Goal: Task Accomplishment & Management: Manage account settings

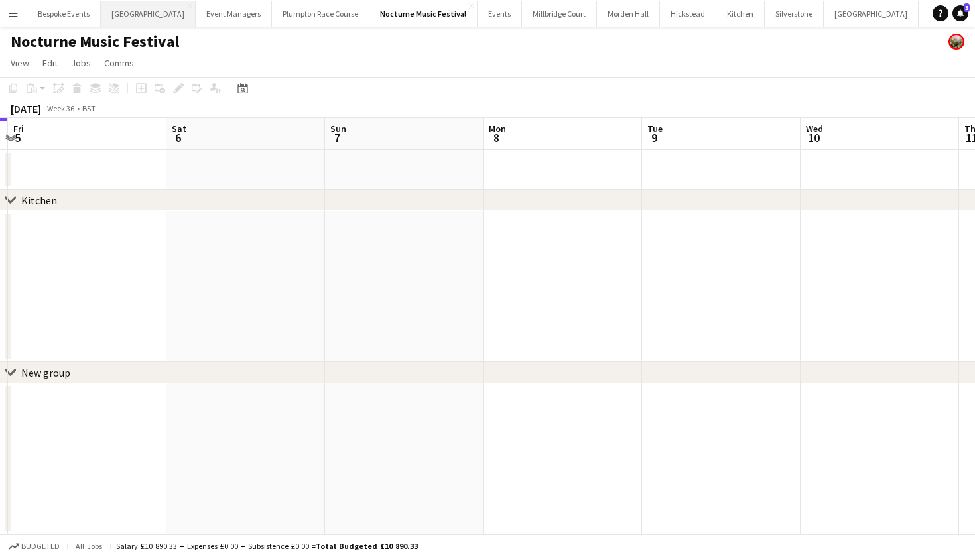
click at [151, 6] on button "[GEOGRAPHIC_DATA] Close" at bounding box center [148, 14] width 95 height 26
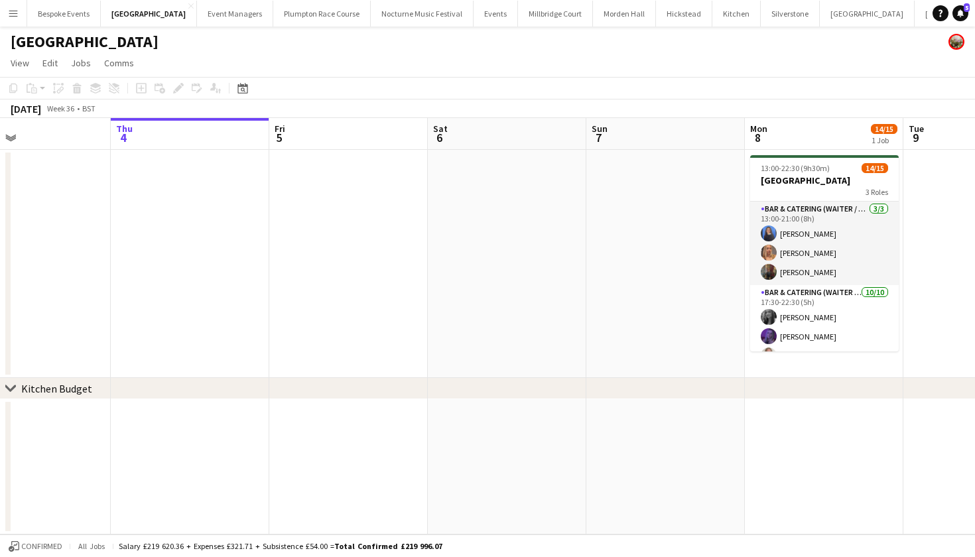
scroll to position [0, 563]
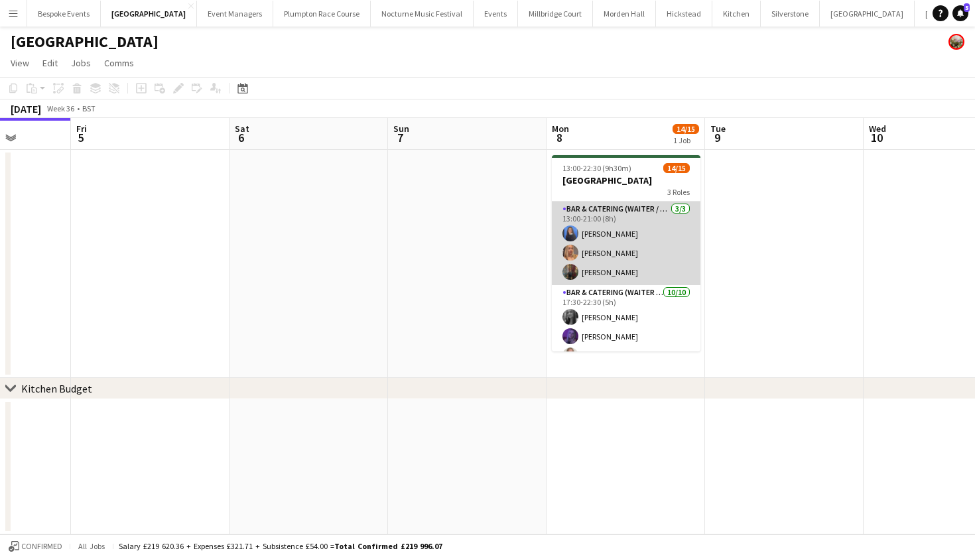
click at [630, 233] on app-card-role "Bar & Catering (Waiter / waitress) 3/3 13:00-21:00 (8h) Poppy Sheward Beatrice …" at bounding box center [626, 244] width 149 height 84
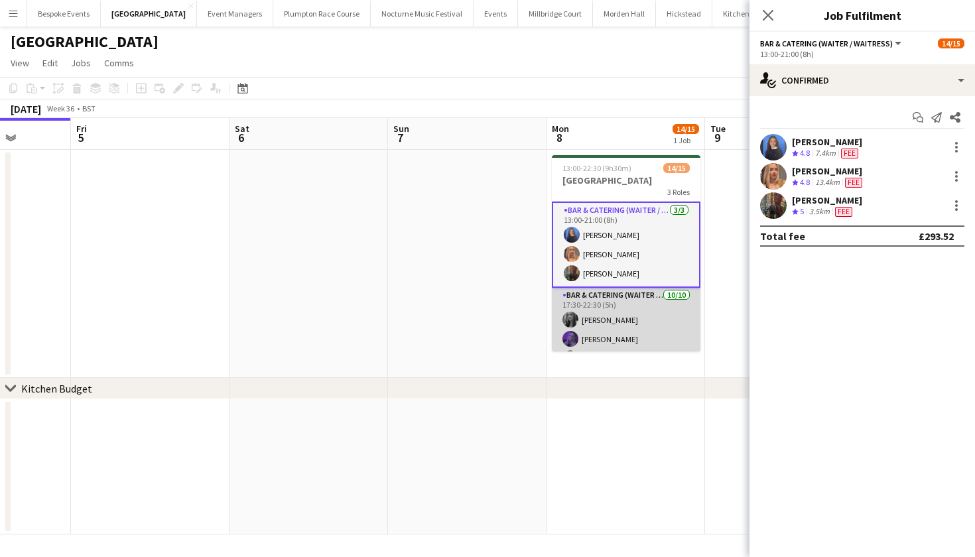
click at [607, 322] on app-card-role "Bar & Catering (Waiter / waitress) 10/10 17:30-22:30 (5h) Alice Ruttley Layla O…" at bounding box center [626, 397] width 149 height 218
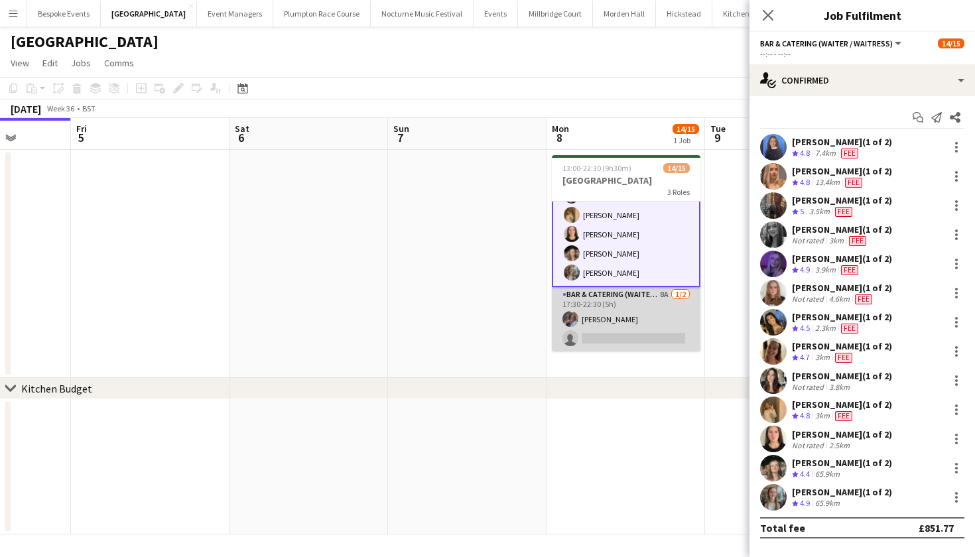
click at [607, 322] on app-card-role "Bar & Catering (Waiter / waitress) 8A 1/2 17:30-22:30 (5h) Deborah Edema single…" at bounding box center [626, 319] width 149 height 64
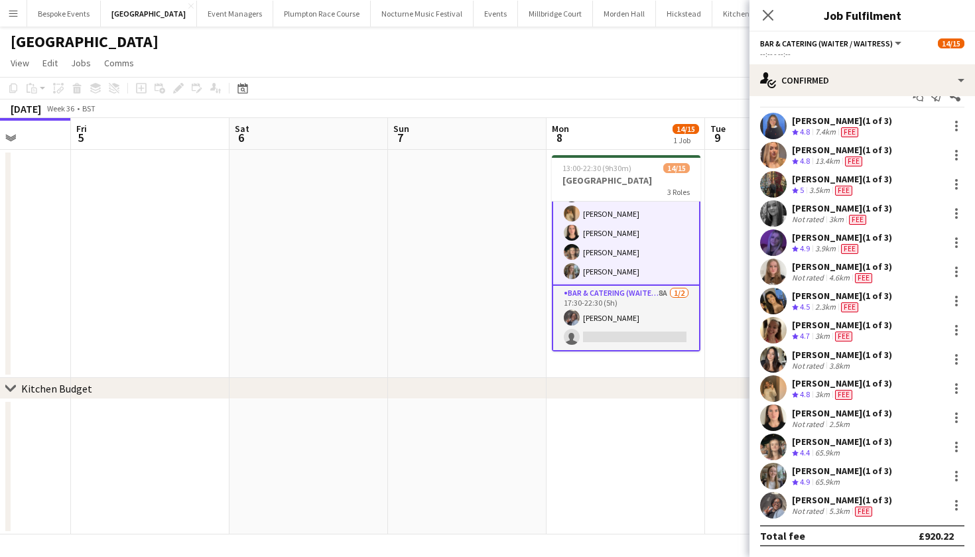
scroll to position [21, 0]
click at [634, 332] on app-card-role "Bar & Catering (Waiter / waitress) 8A 1/2 17:30-22:30 (5h) Deborah Edema single…" at bounding box center [626, 319] width 149 height 66
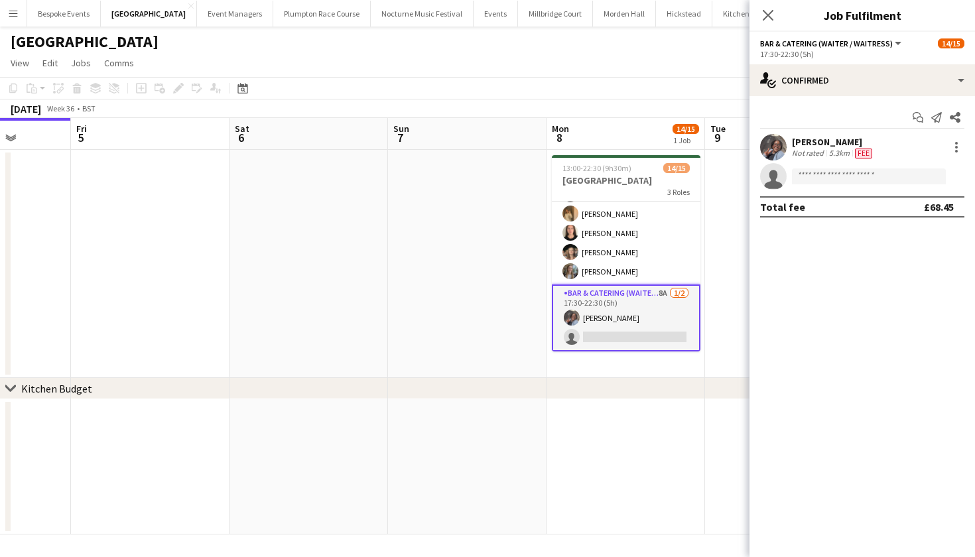
click at [634, 332] on app-card-role "Bar & Catering (Waiter / waitress) 8A 1/2 17:30-22:30 (5h) Deborah Edema single…" at bounding box center [626, 318] width 149 height 67
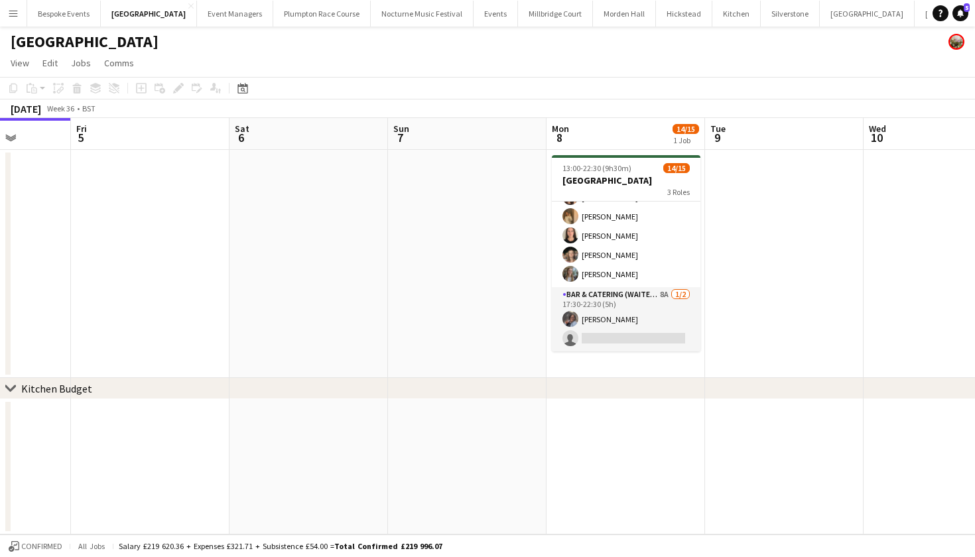
click at [634, 332] on app-card-role "Bar & Catering (Waiter / waitress) 8A 1/2 17:30-22:30 (5h) Deborah Edema single…" at bounding box center [626, 319] width 149 height 64
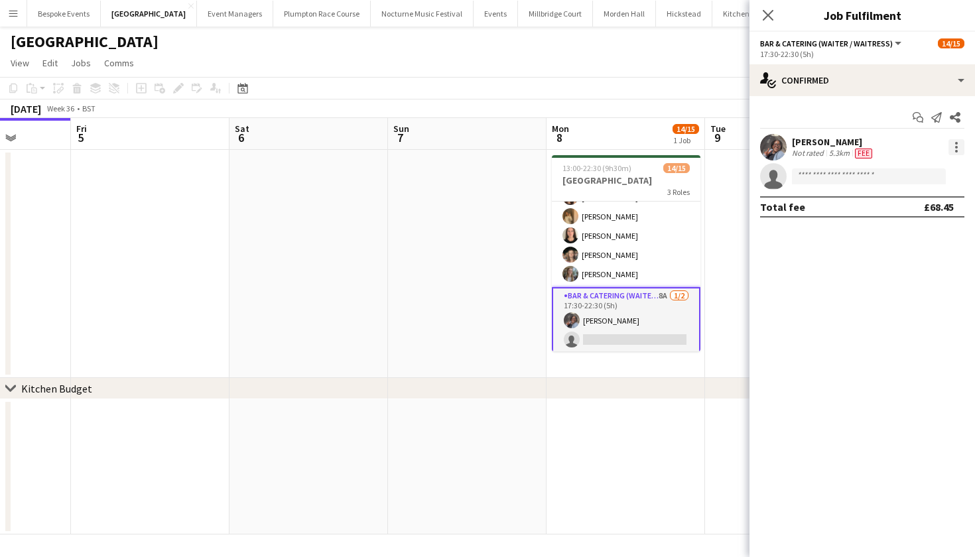
click at [959, 143] on div at bounding box center [957, 147] width 16 height 16
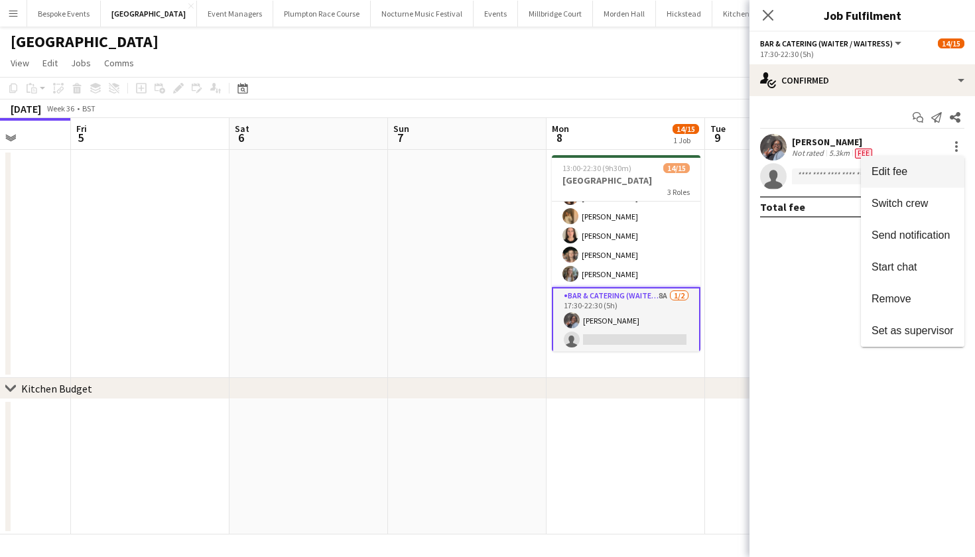
click at [935, 163] on button "Edit fee" at bounding box center [912, 172] width 103 height 32
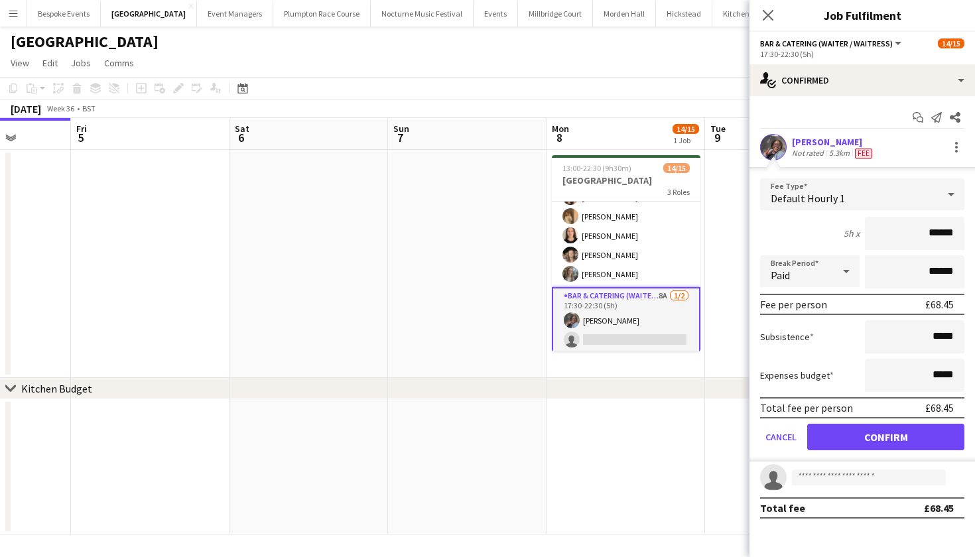
click at [482, 299] on app-date-cell at bounding box center [467, 264] width 159 height 228
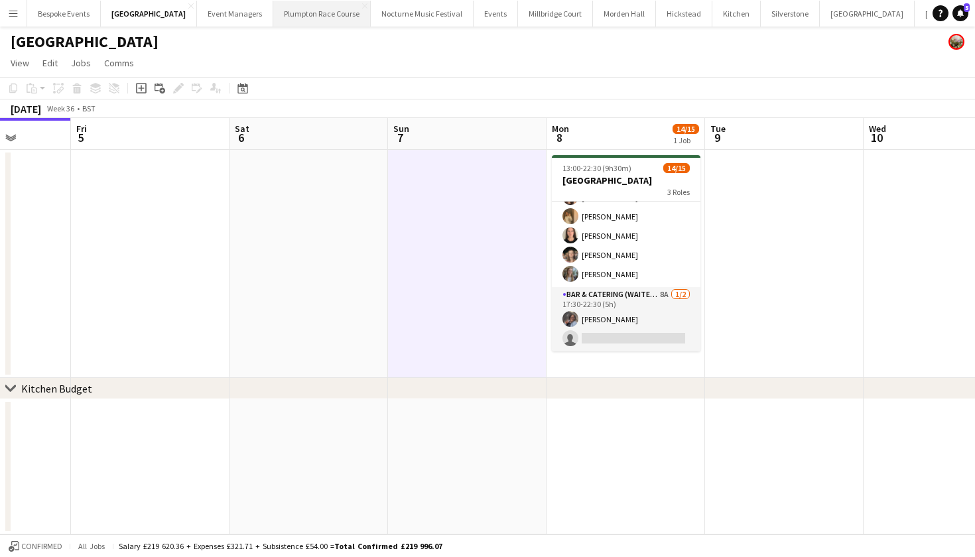
click at [299, 10] on button "Plumpton Race Course Close" at bounding box center [322, 14] width 98 height 26
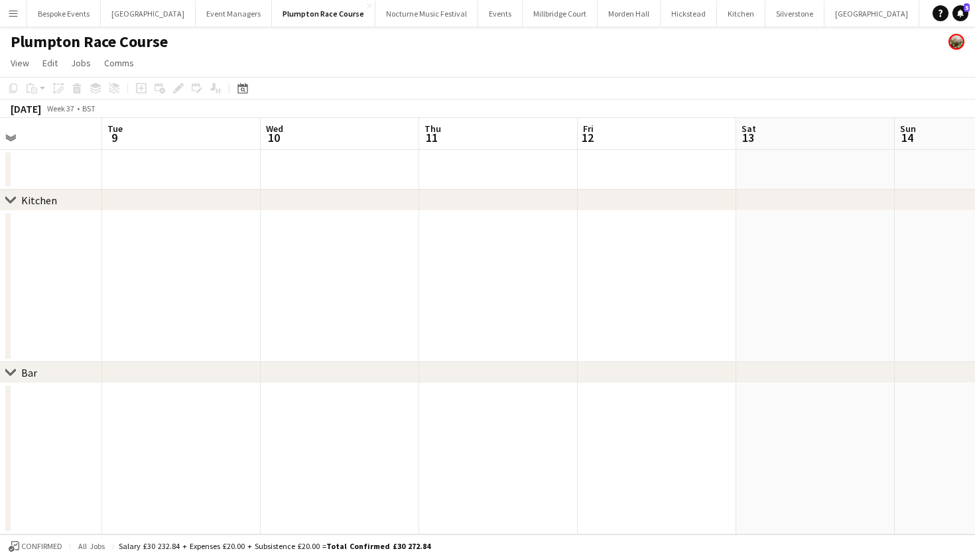
scroll to position [0, 533]
click at [509, 239] on app-date-cell at bounding box center [497, 286] width 159 height 151
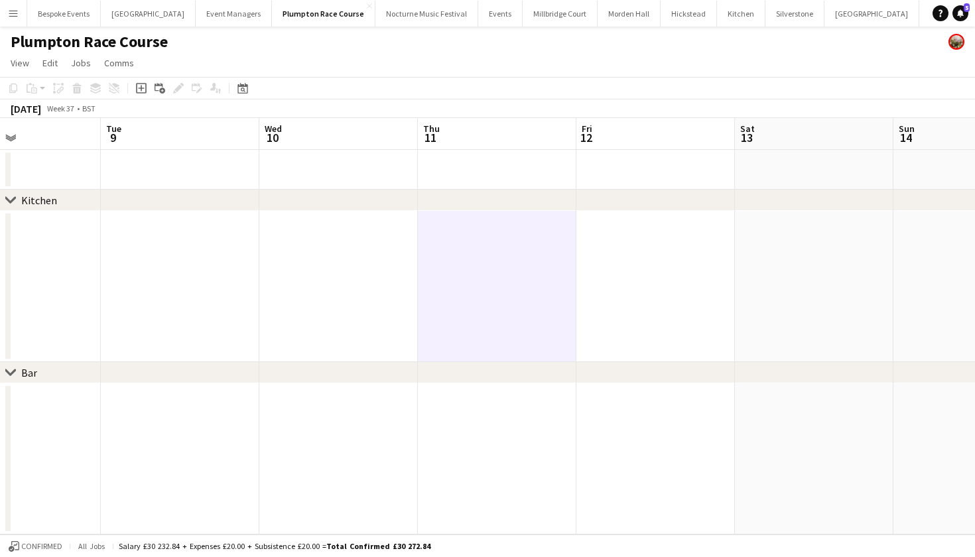
scroll to position [0, 0]
click at [487, 164] on app-date-cell at bounding box center [497, 170] width 159 height 40
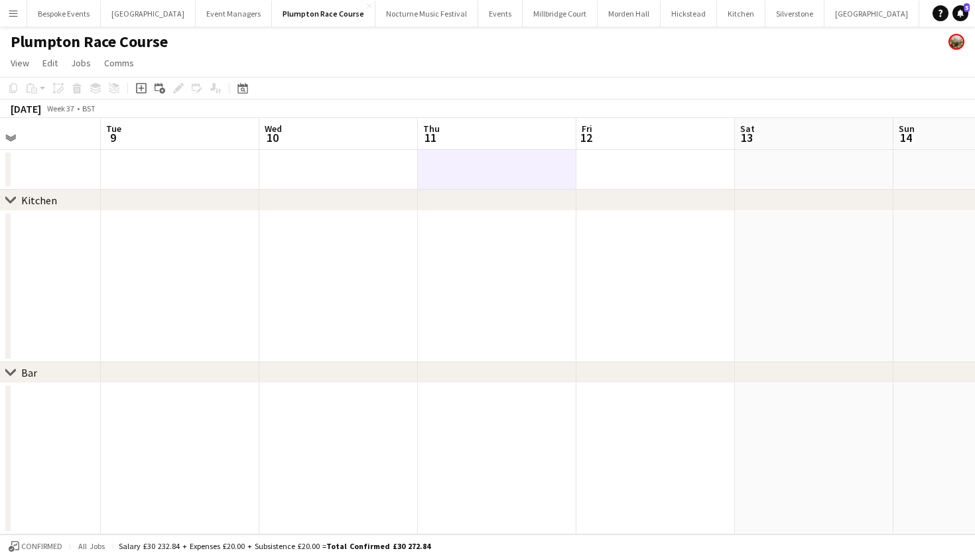
click at [487, 164] on app-date-cell at bounding box center [497, 170] width 159 height 40
click at [141, 86] on icon "Add job" at bounding box center [141, 88] width 11 height 11
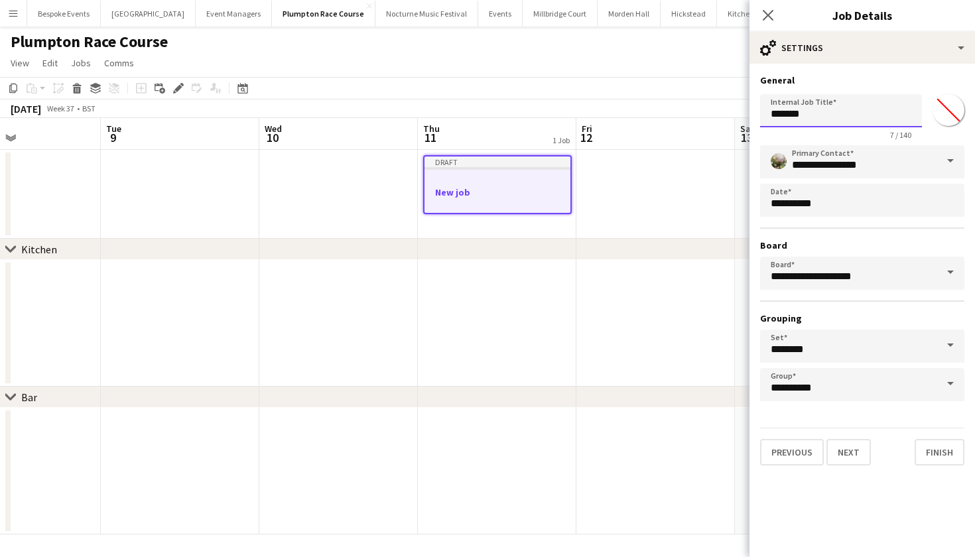
click at [819, 112] on input "*******" at bounding box center [841, 110] width 162 height 33
type input "*"
type input "********"
click at [843, 456] on button "Next" at bounding box center [849, 452] width 44 height 27
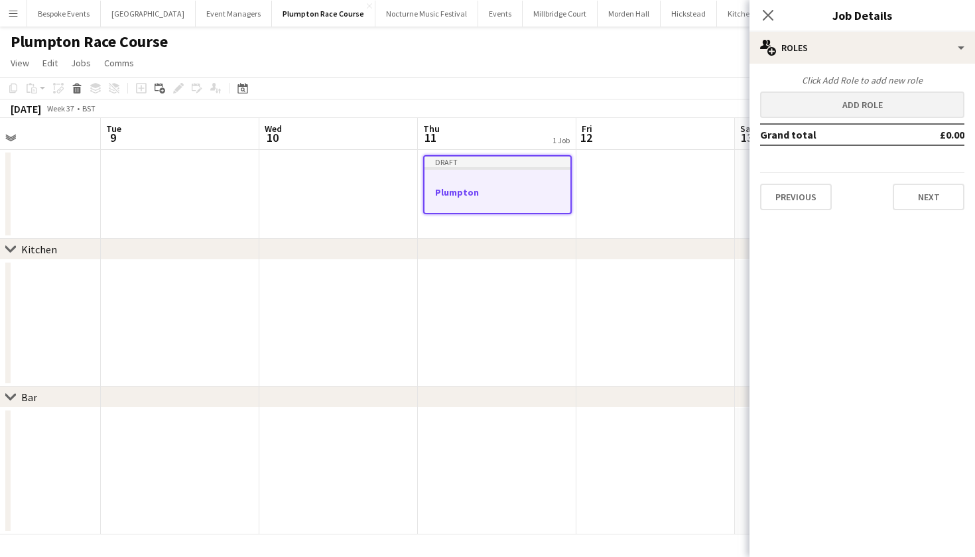
click at [843, 105] on button "Add role" at bounding box center [862, 105] width 204 height 27
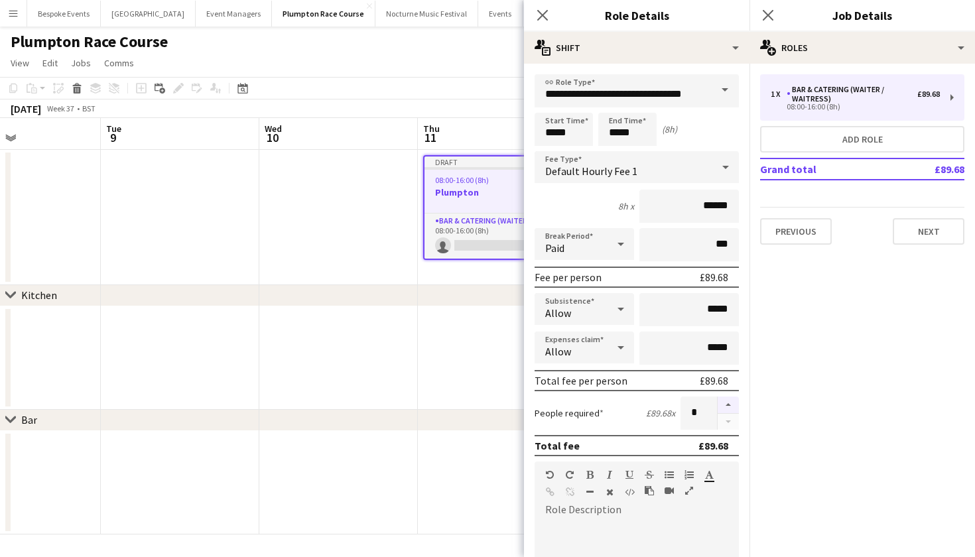
click at [720, 403] on button "button" at bounding box center [728, 405] width 21 height 17
type input "*"
click at [554, 131] on input "*****" at bounding box center [564, 129] width 58 height 33
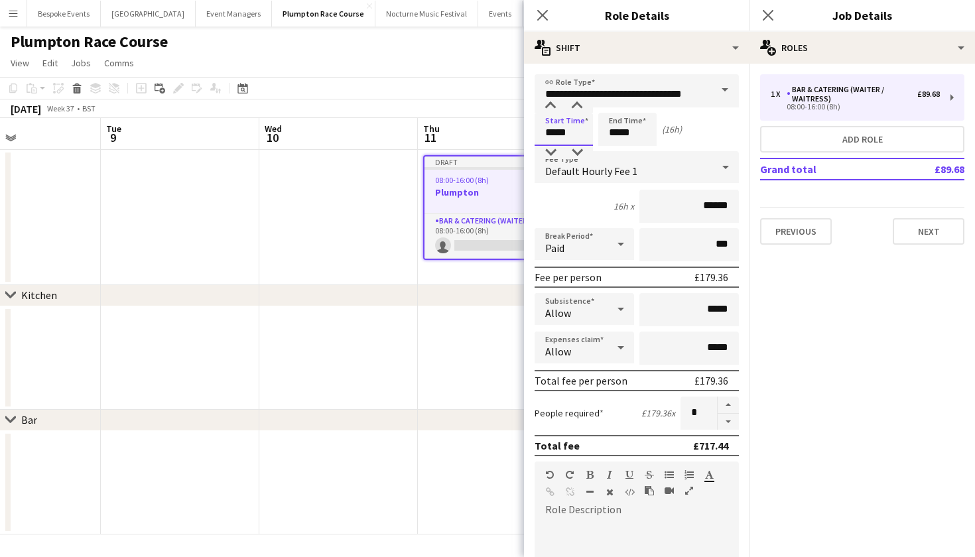
type input "*****"
click at [619, 135] on input "*****" at bounding box center [627, 129] width 58 height 33
type input "*****"
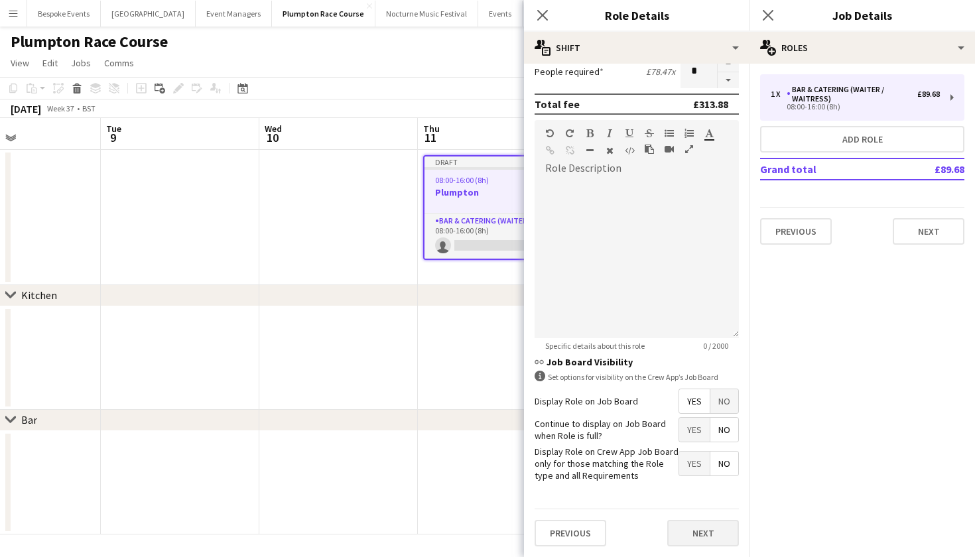
scroll to position [341, 0]
click at [684, 532] on button "Next" at bounding box center [703, 534] width 72 height 27
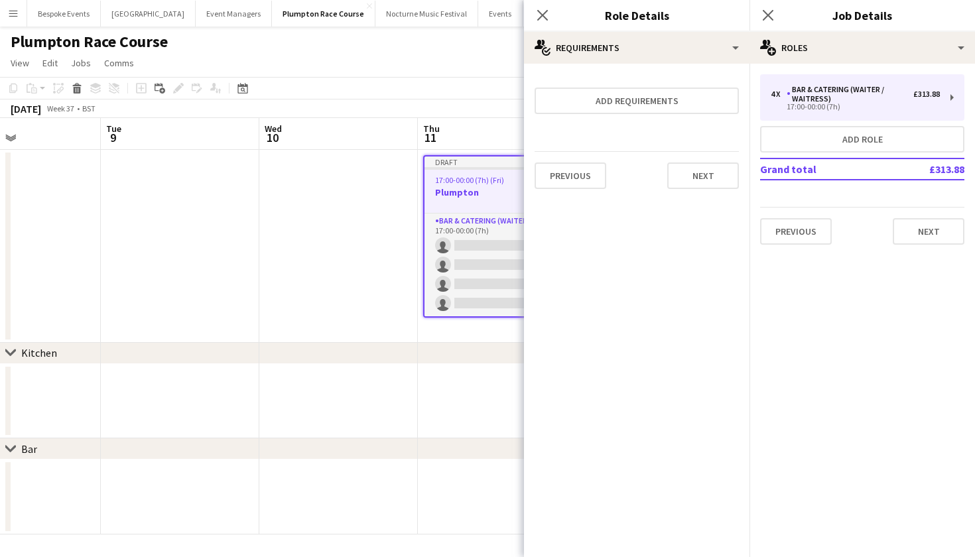
scroll to position [0, 0]
click at [379, 241] on app-date-cell at bounding box center [338, 246] width 159 height 193
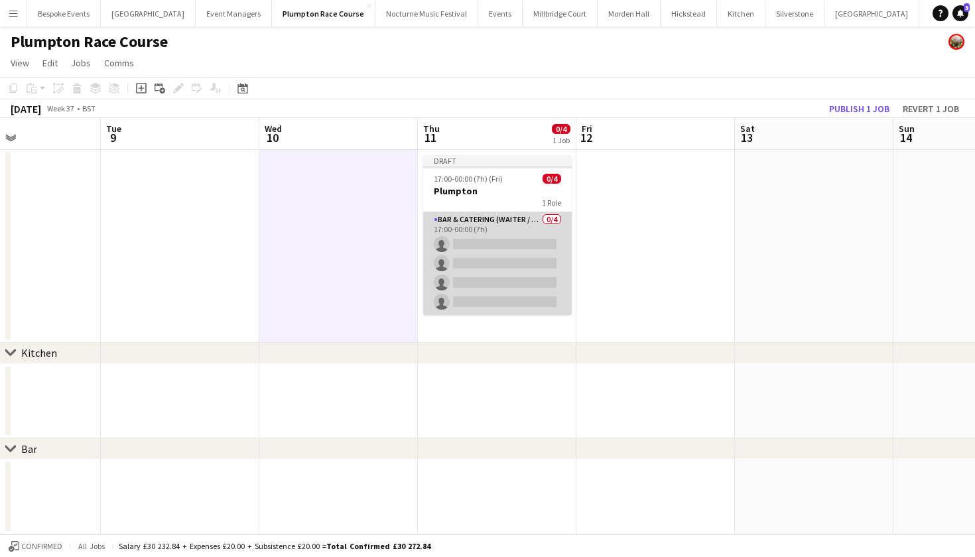
click at [506, 255] on app-card-role "Bar & Catering (Waiter / waitress) 0/4 17:00-00:00 (7h) single-neutral-actions …" at bounding box center [497, 263] width 149 height 103
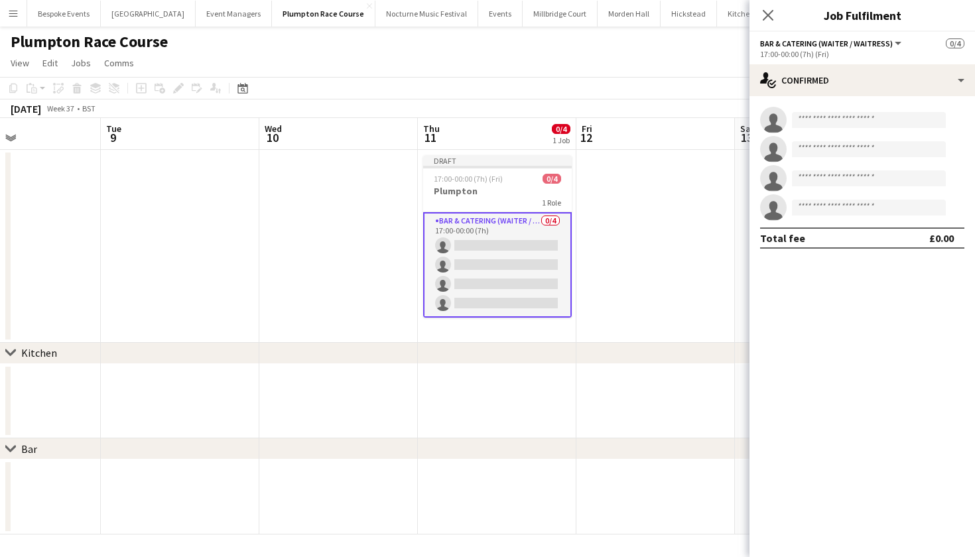
click at [661, 237] on app-date-cell at bounding box center [655, 246] width 159 height 193
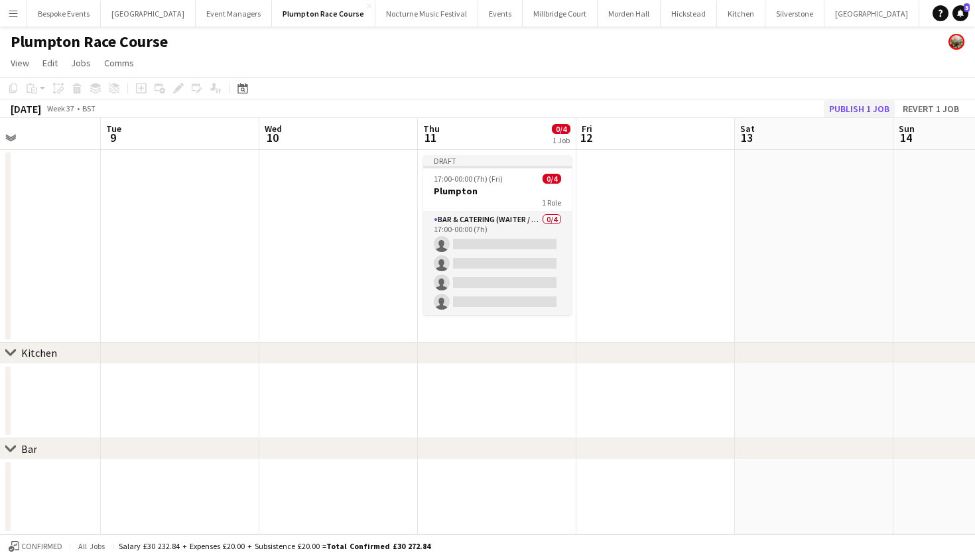
click at [847, 100] on button "Publish 1 job" at bounding box center [859, 108] width 71 height 17
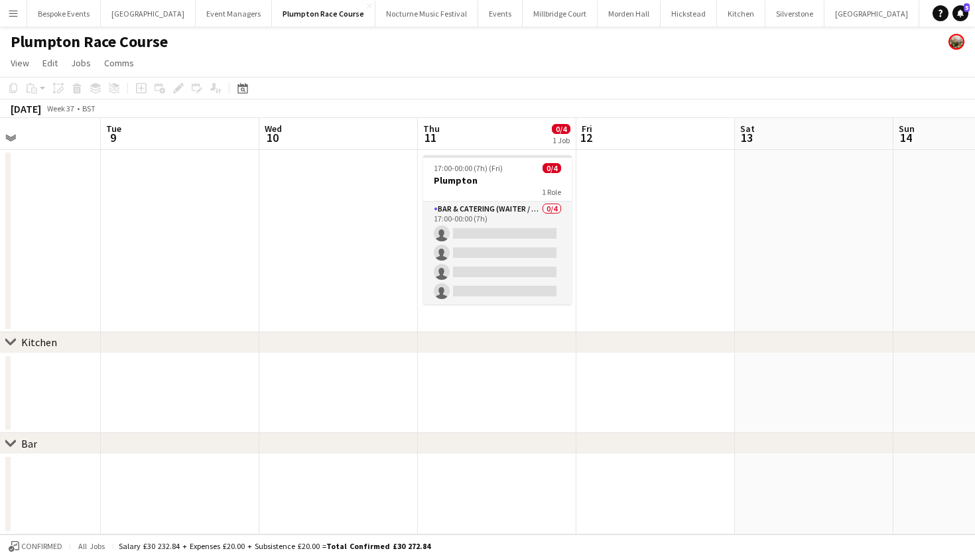
click at [543, 13] on button "[GEOGRAPHIC_DATA]" at bounding box center [560, 14] width 75 height 26
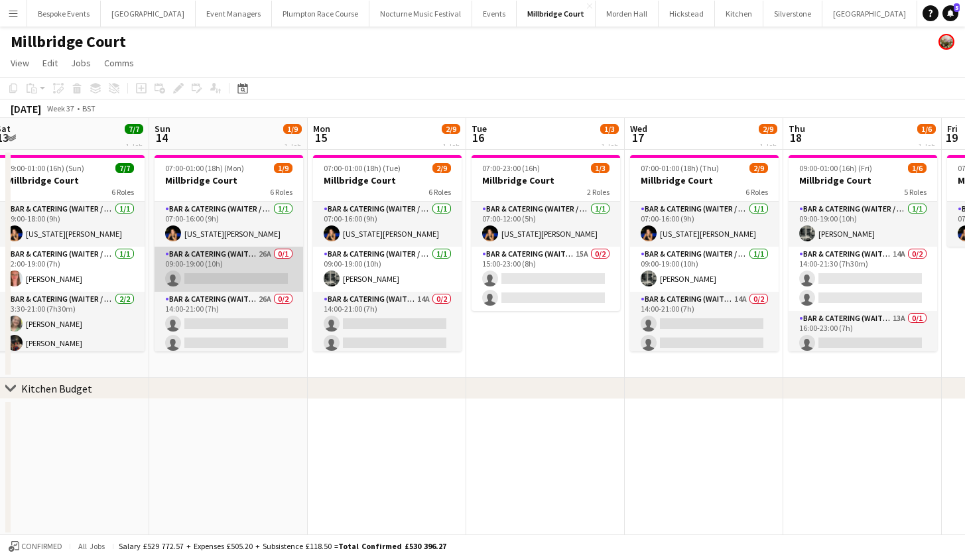
scroll to position [0, 314]
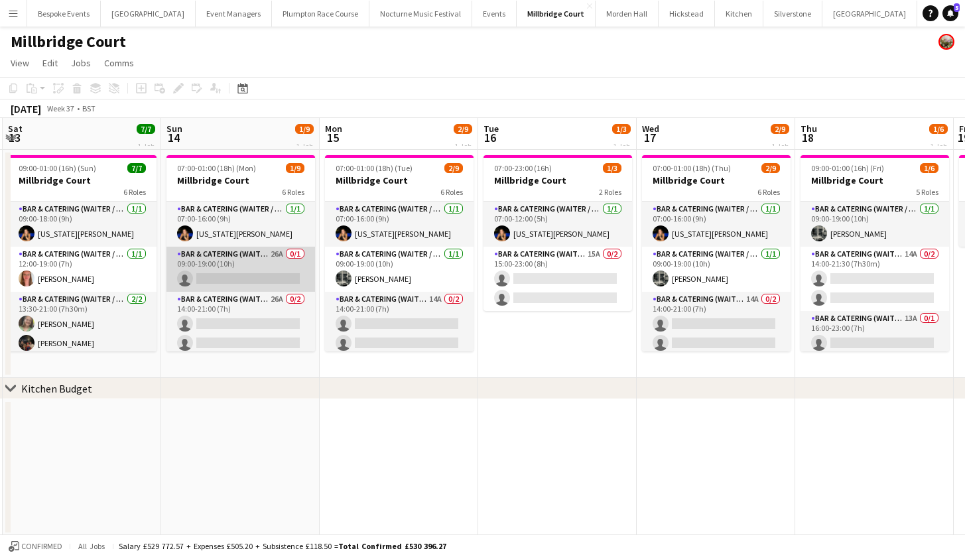
click at [212, 254] on app-card-role "Bar & Catering (Waiter / waitress) 26A 0/1 09:00-19:00 (10h) single-neutral-act…" at bounding box center [241, 269] width 149 height 45
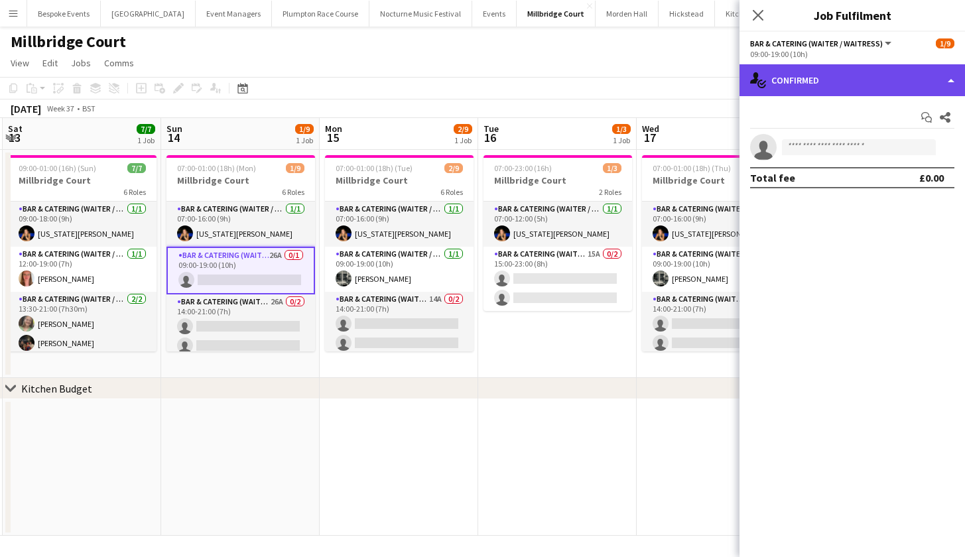
click at [868, 82] on div "single-neutral-actions-check-2 Confirmed" at bounding box center [853, 80] width 226 height 32
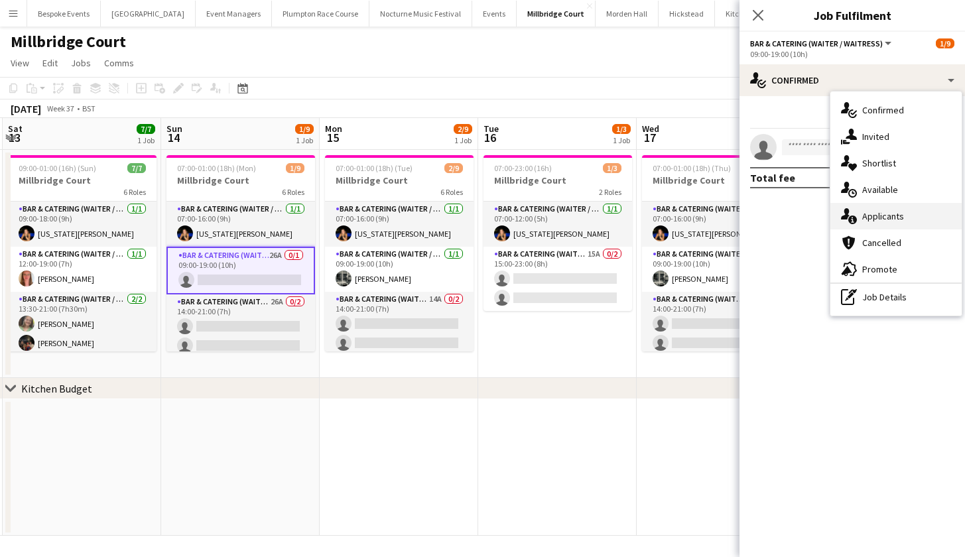
click at [875, 216] on span "Applicants" at bounding box center [883, 216] width 42 height 12
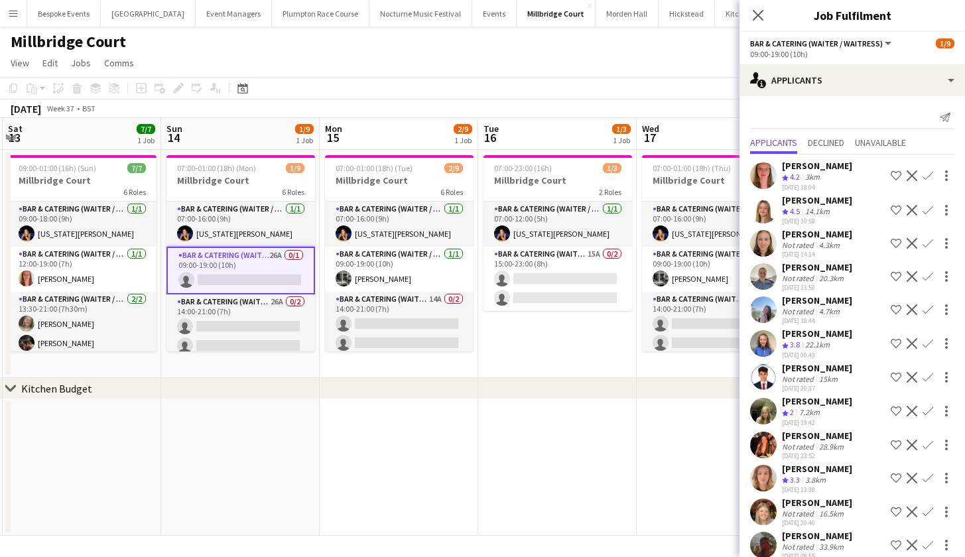
scroll to position [0, 0]
click at [923, 172] on app-icon "Confirm" at bounding box center [928, 175] width 11 height 11
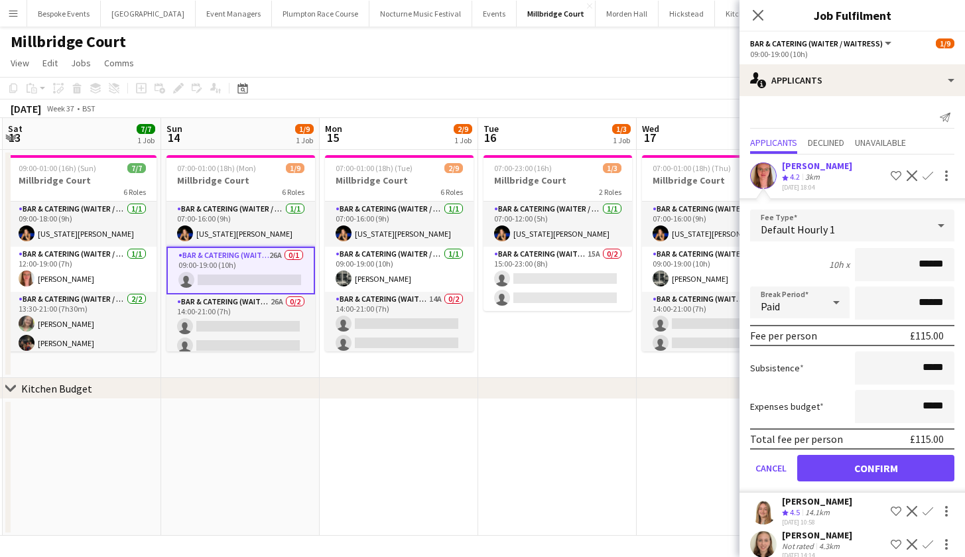
click at [889, 468] on button "Confirm" at bounding box center [875, 468] width 157 height 27
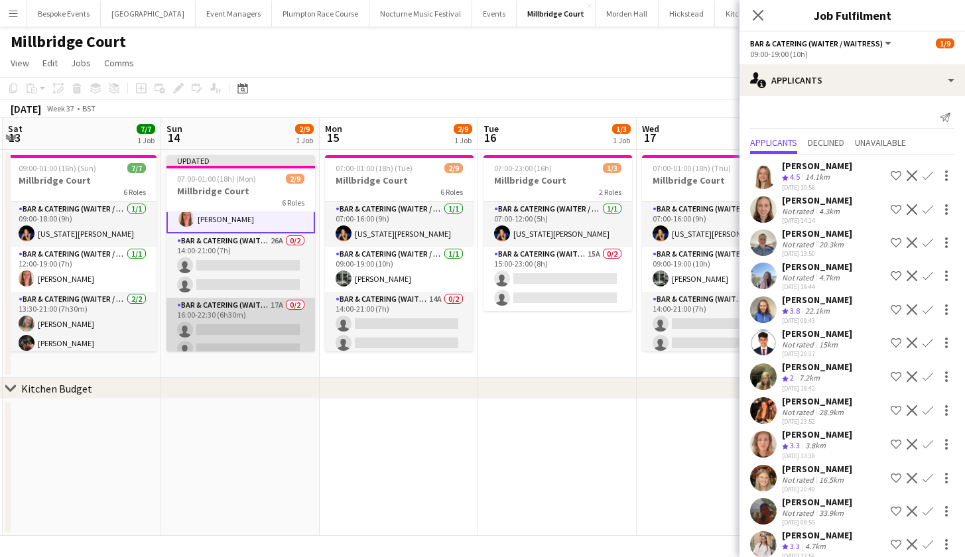
scroll to position [70, 0]
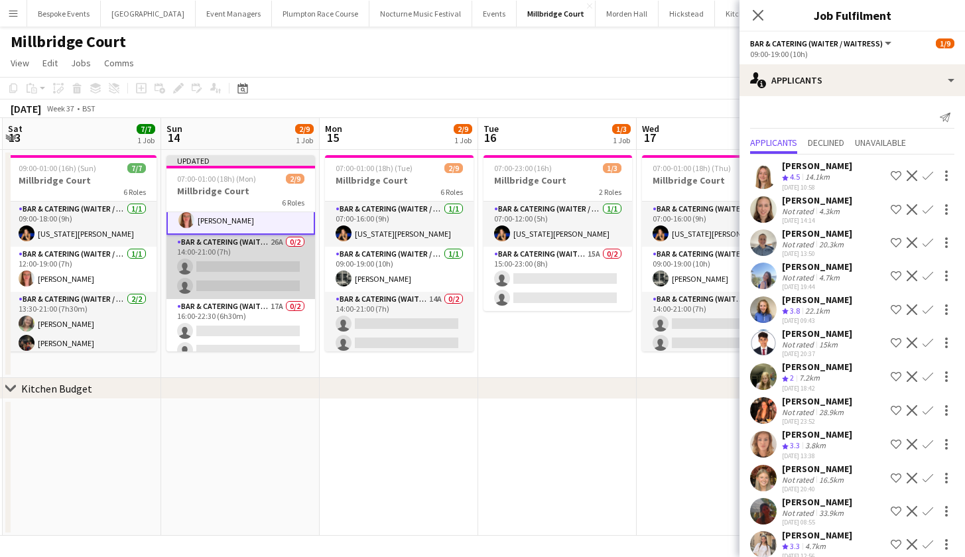
click at [258, 279] on app-card-role "Bar & Catering (Waiter / waitress) 26A 0/2 14:00-21:00 (7h) single-neutral-acti…" at bounding box center [241, 267] width 149 height 64
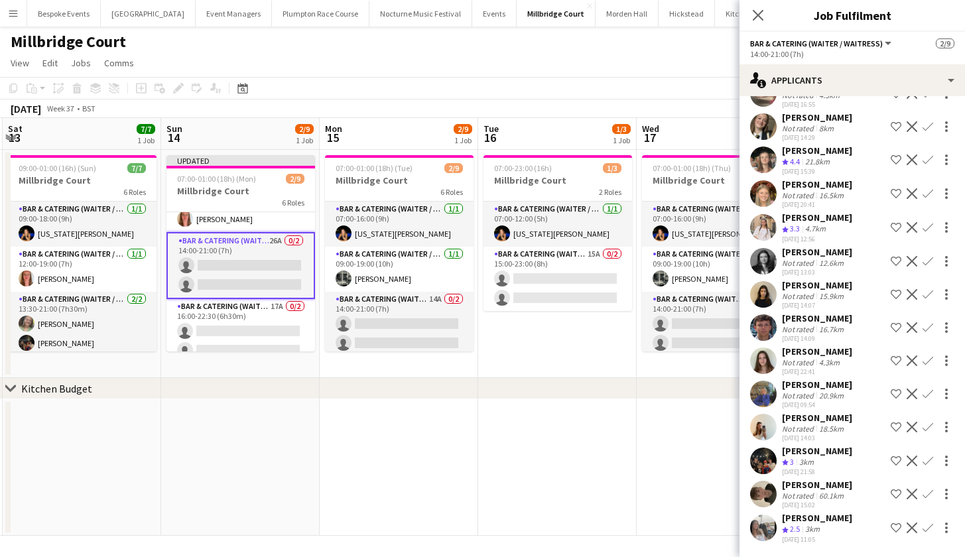
scroll to position [420, 0]
click at [923, 460] on app-icon "Confirm" at bounding box center [928, 461] width 11 height 11
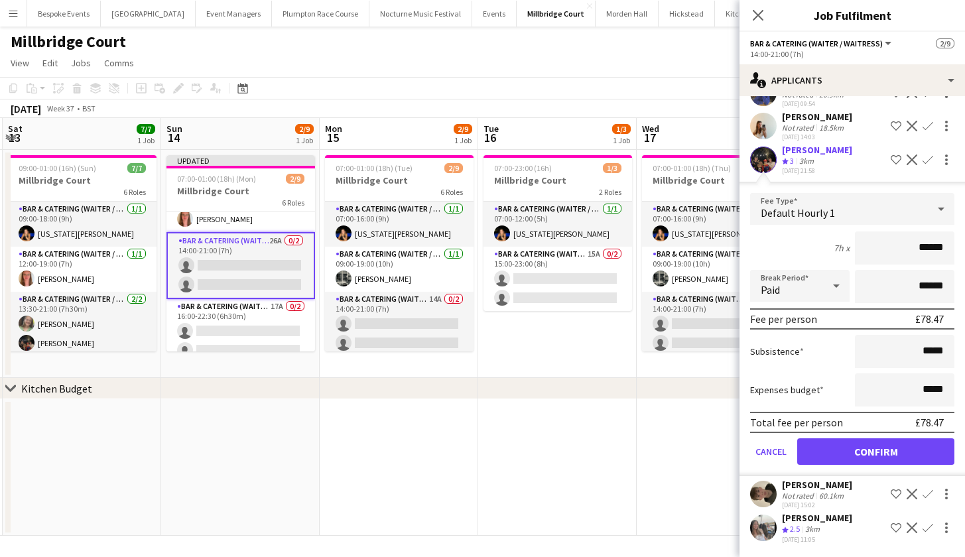
click at [872, 447] on button "Confirm" at bounding box center [875, 452] width 157 height 27
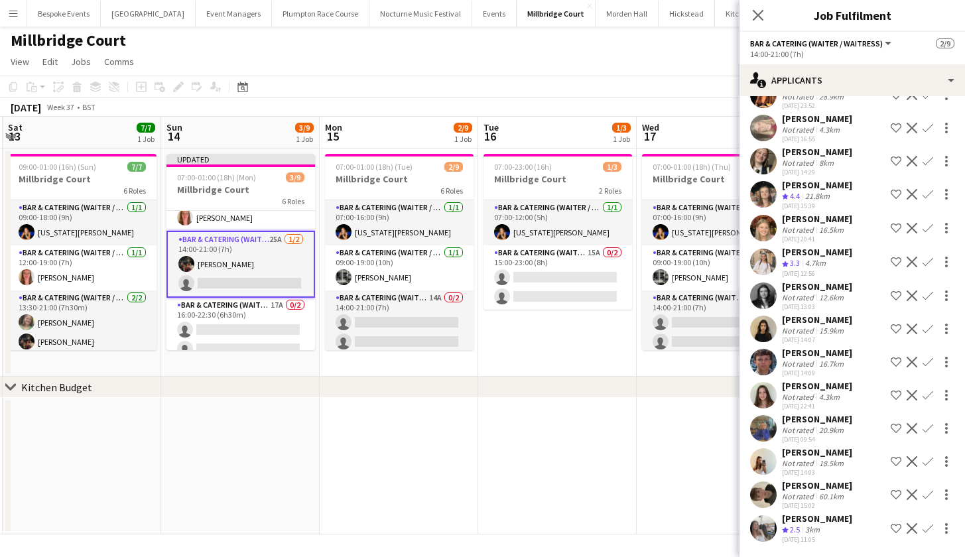
scroll to position [1, 0]
click at [923, 529] on app-icon "Confirm" at bounding box center [928, 528] width 11 height 11
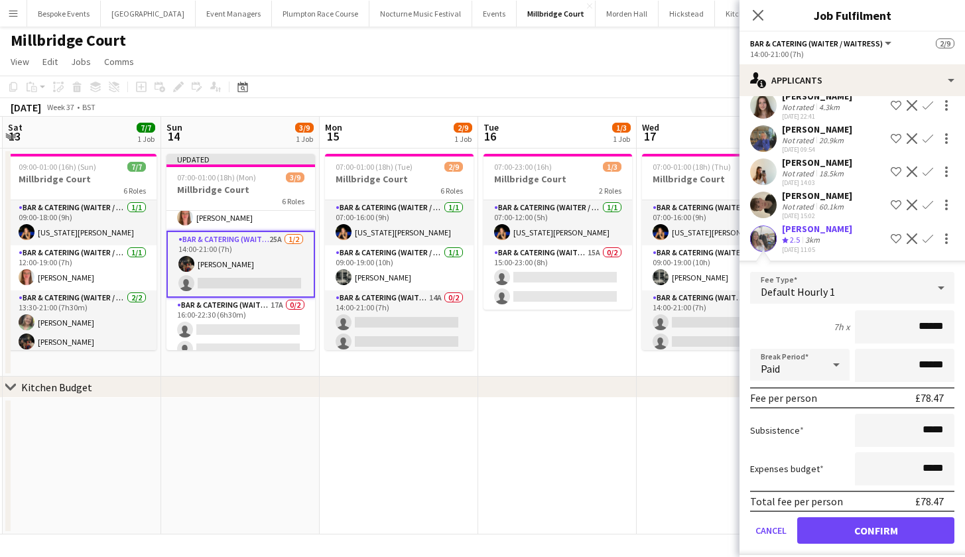
click at [895, 529] on button "Confirm" at bounding box center [875, 530] width 157 height 27
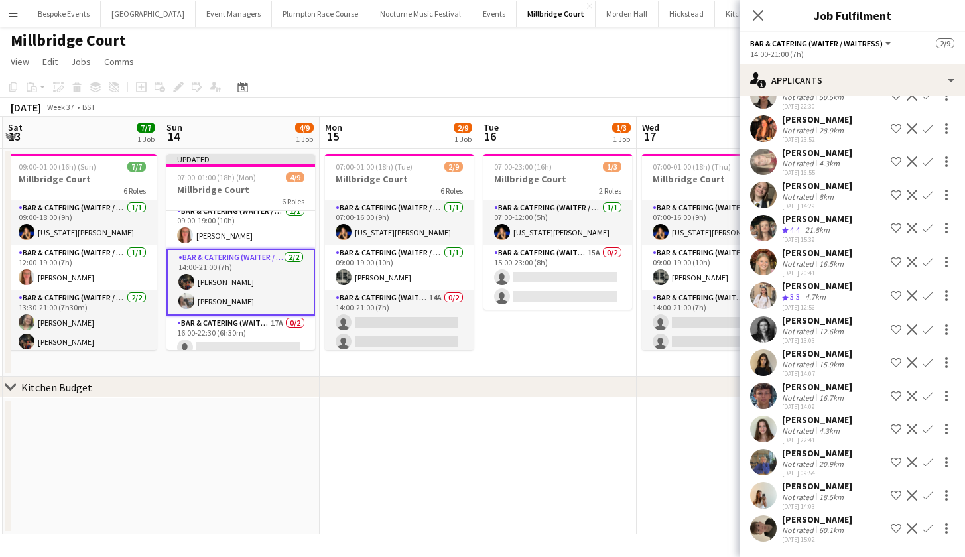
scroll to position [71, 0]
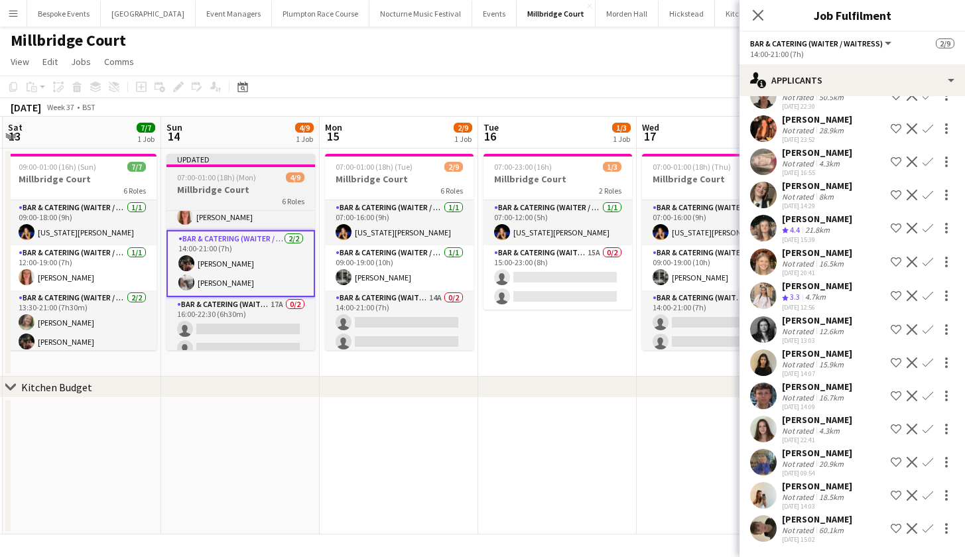
click at [270, 190] on h3 "Millbridge Court" at bounding box center [241, 190] width 149 height 12
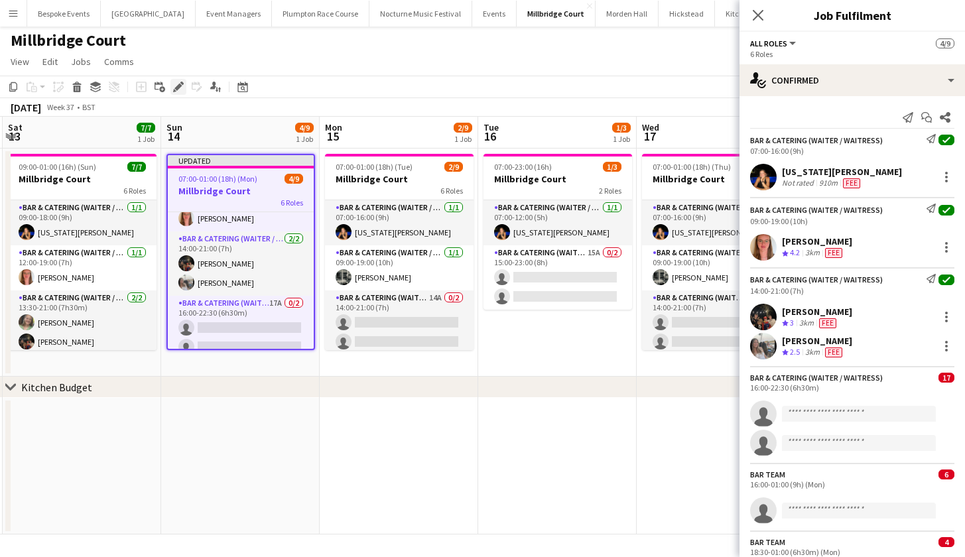
click at [181, 89] on icon "Edit" at bounding box center [178, 87] width 11 height 11
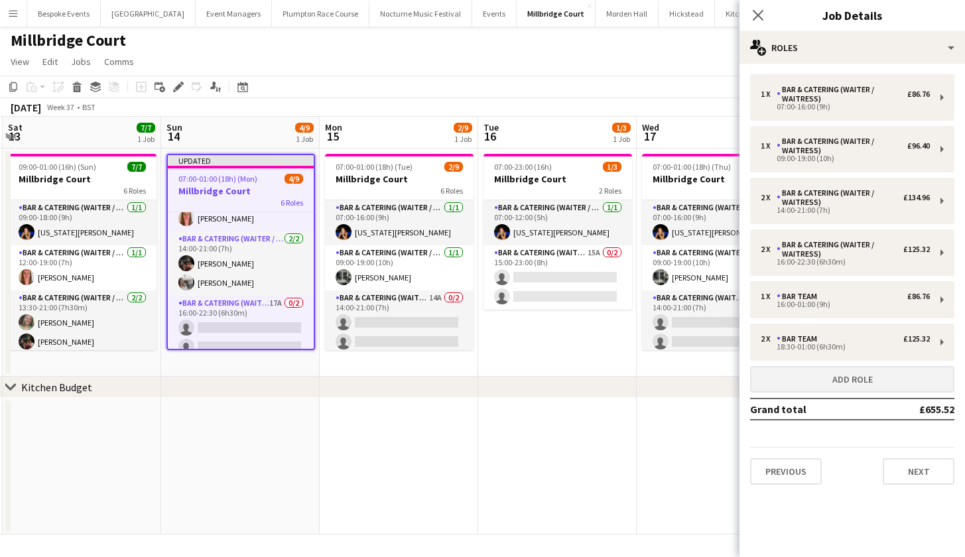
click at [783, 383] on button "Add role" at bounding box center [852, 379] width 204 height 27
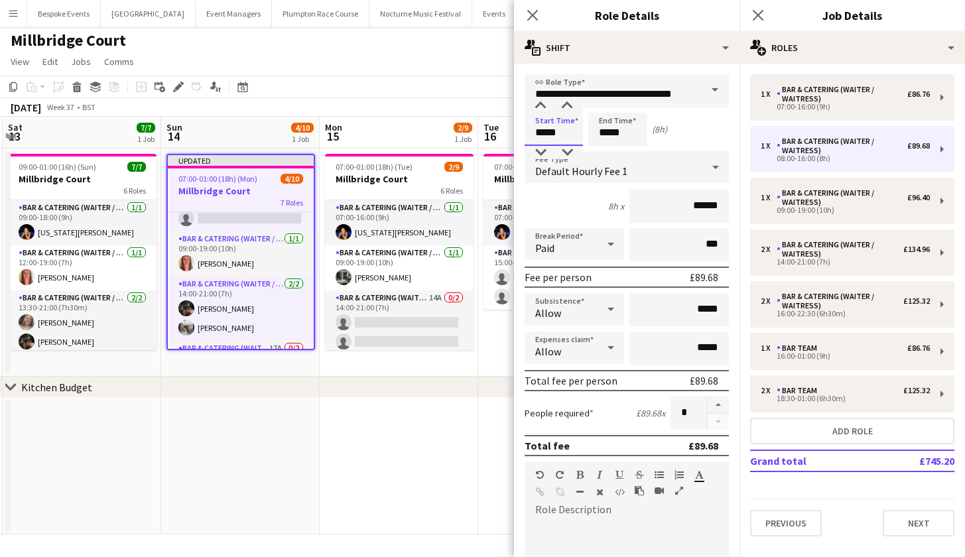
click at [545, 134] on input "*****" at bounding box center [554, 129] width 58 height 33
type input "*****"
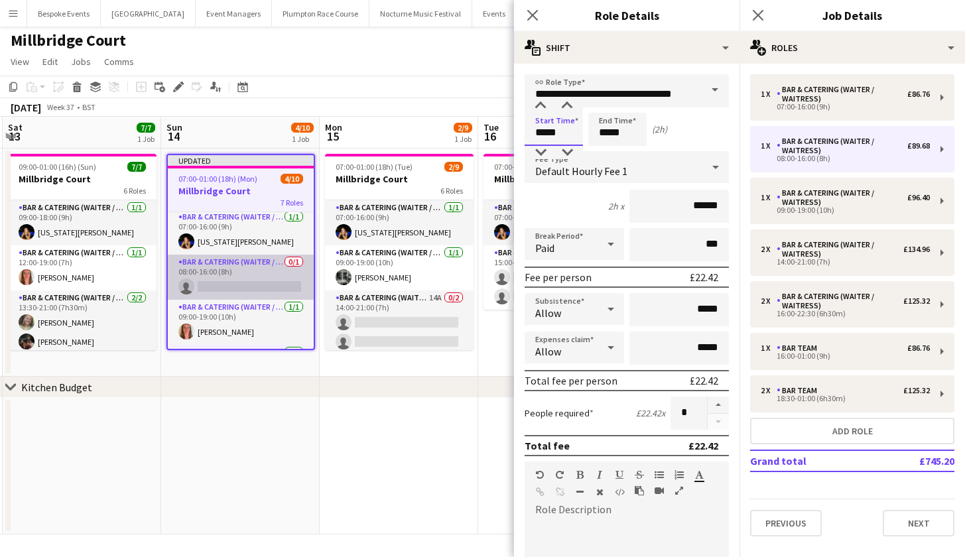
scroll to position [5, 0]
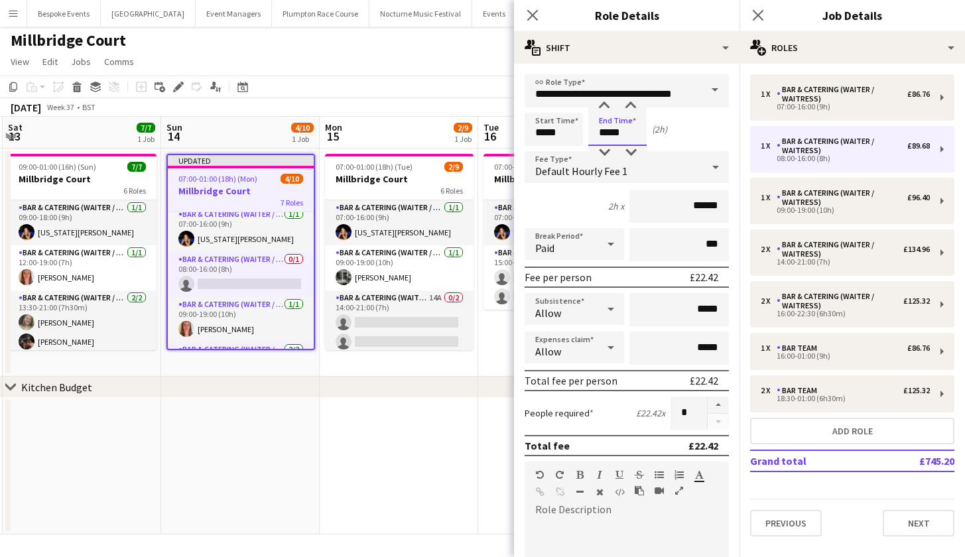
click at [609, 136] on input "*****" at bounding box center [617, 129] width 58 height 33
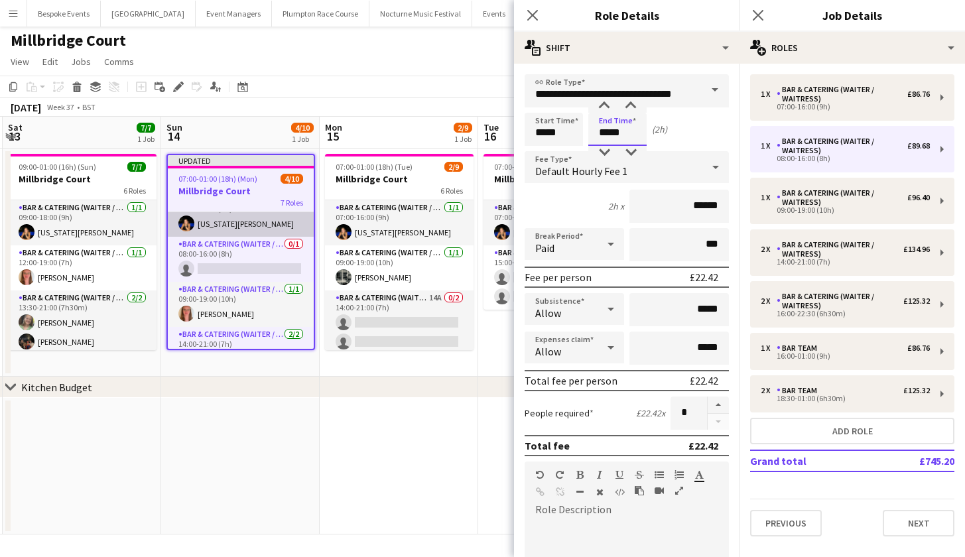
scroll to position [25, 0]
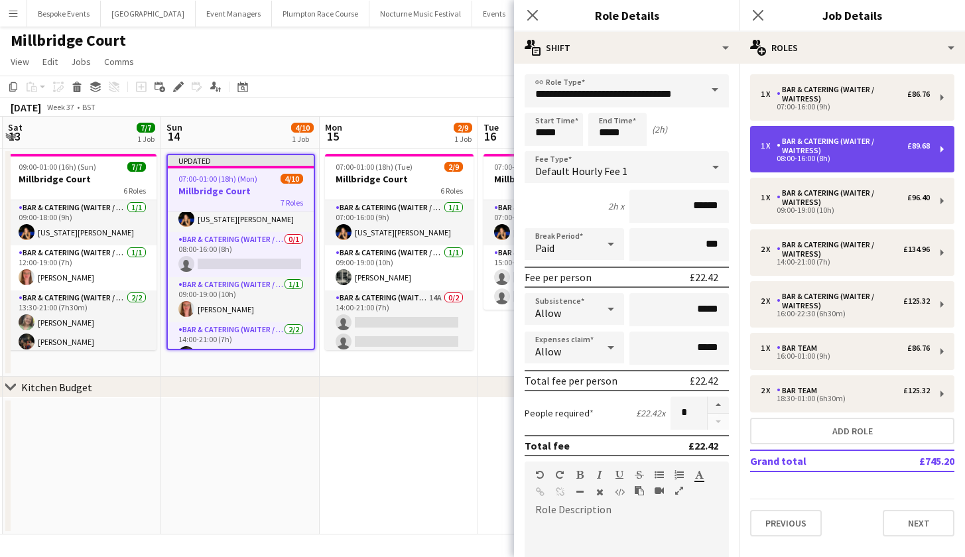
click at [810, 143] on div "Bar & Catering (Waiter / waitress)" at bounding box center [842, 146] width 131 height 19
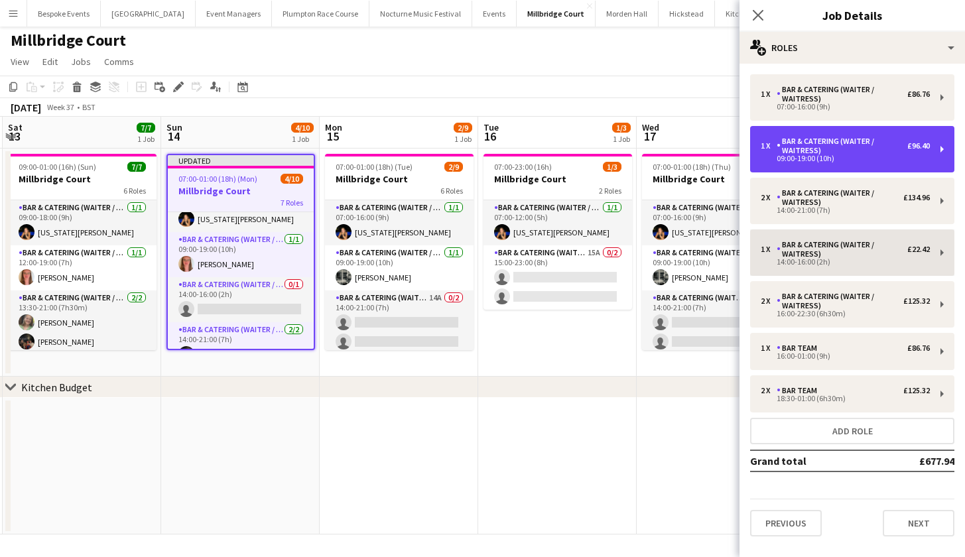
click at [810, 143] on div "Bar & Catering (Waiter / waitress)" at bounding box center [842, 146] width 131 height 19
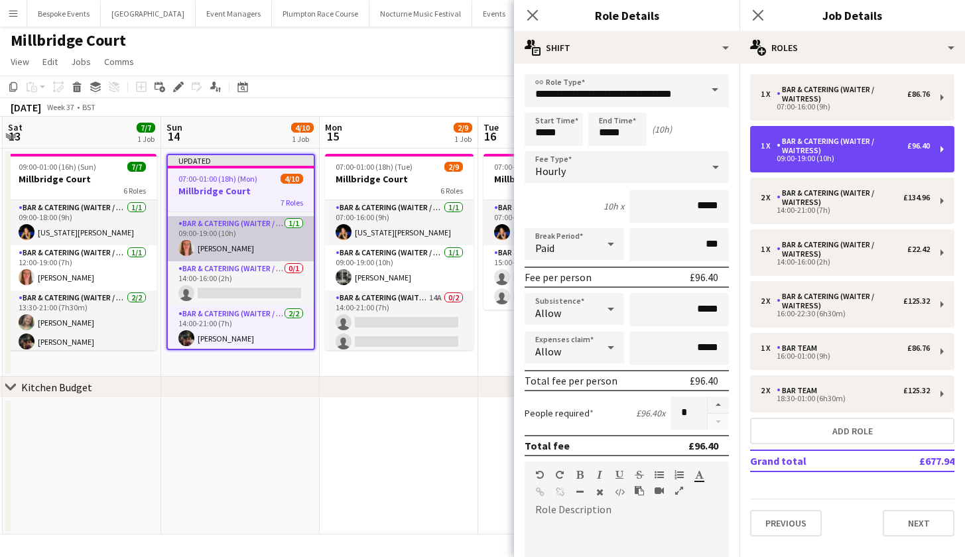
scroll to position [38, 0]
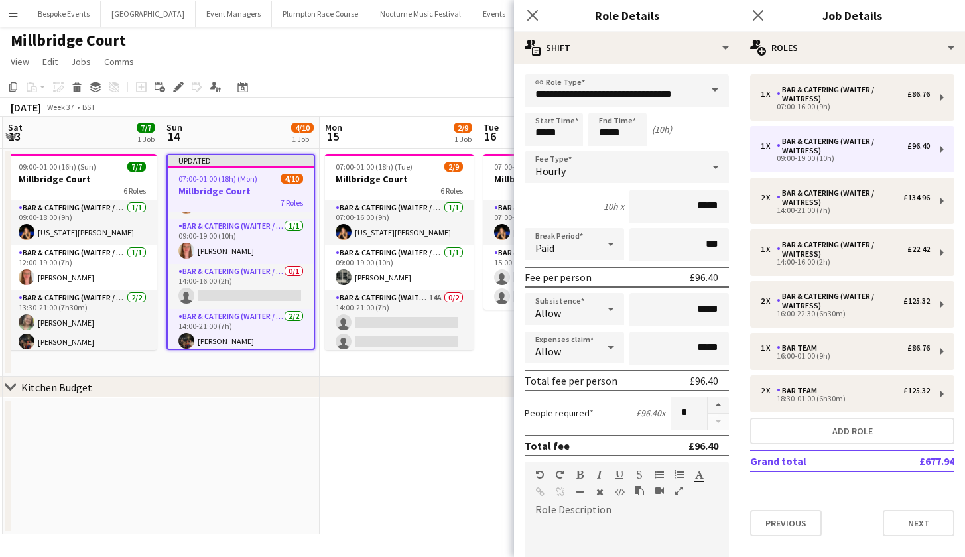
click at [243, 187] on h3 "Millbridge Court" at bounding box center [241, 191] width 146 height 12
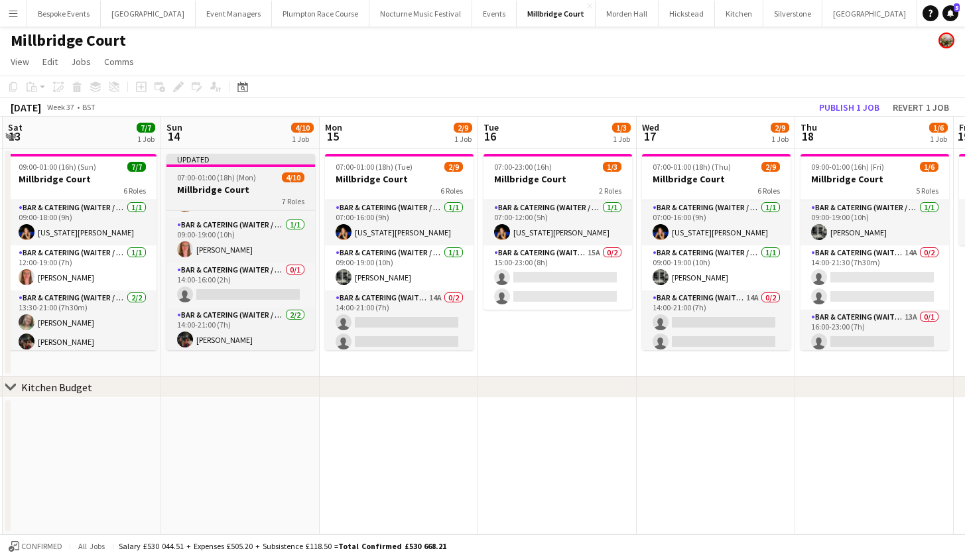
click at [243, 187] on h3 "Millbridge Court" at bounding box center [241, 190] width 149 height 12
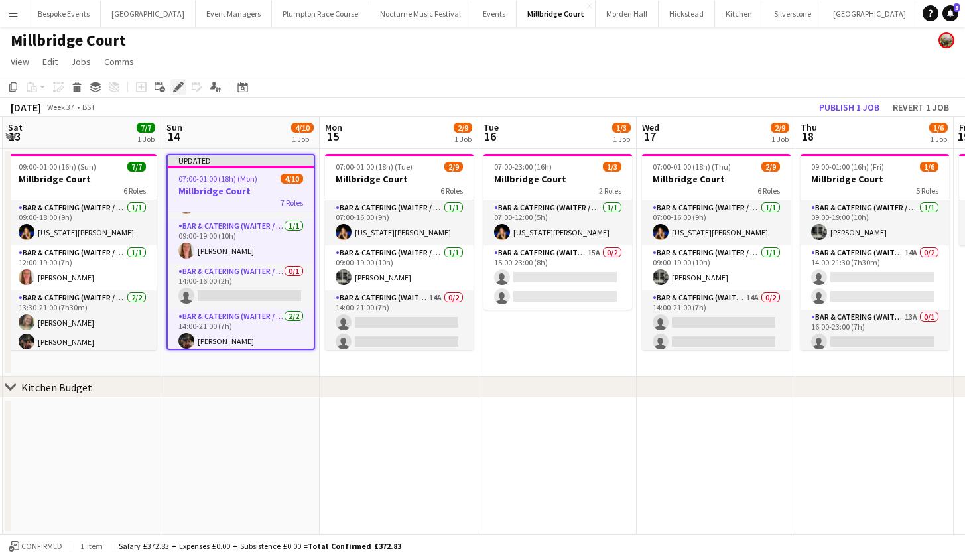
click at [176, 90] on icon at bounding box center [177, 87] width 7 height 7
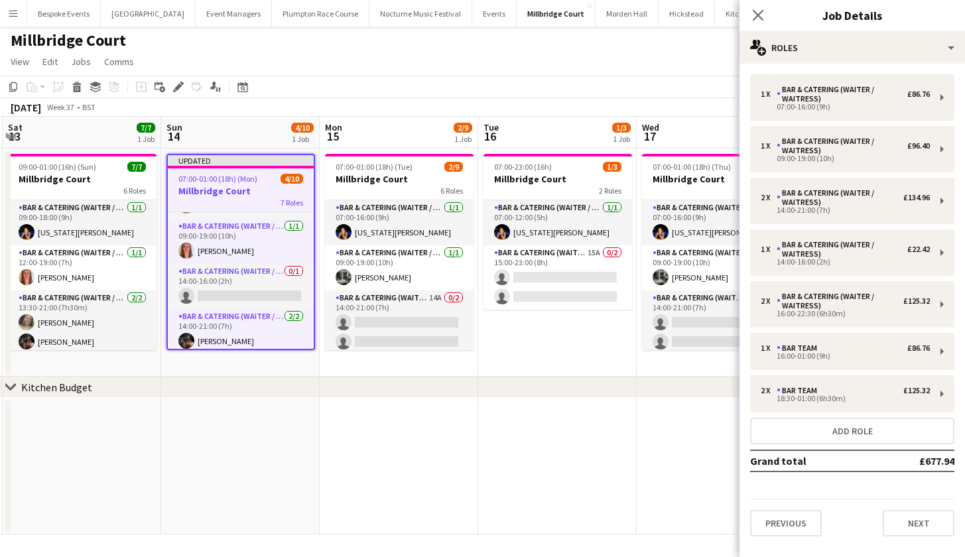
scroll to position [1, 0]
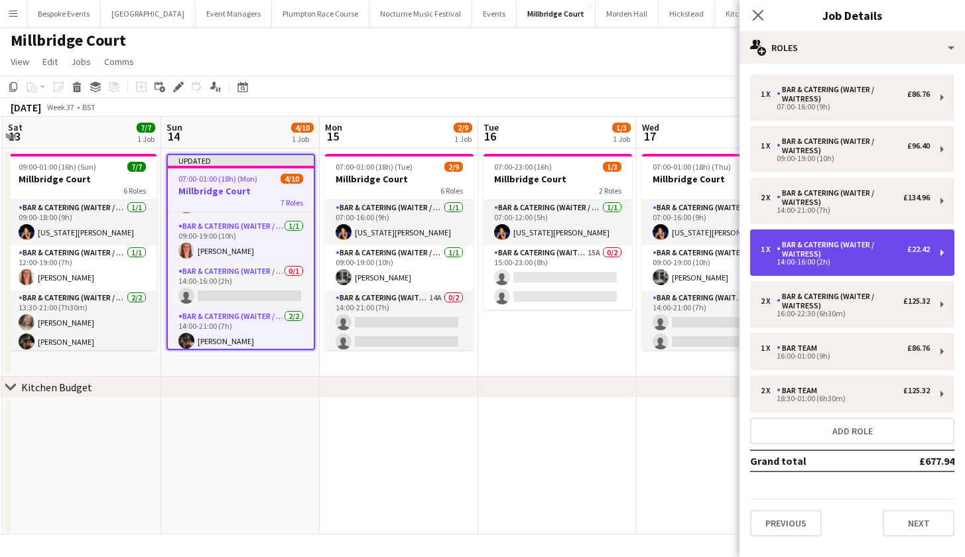
click at [797, 254] on div "Bar & Catering (Waiter / waitress)" at bounding box center [842, 249] width 131 height 19
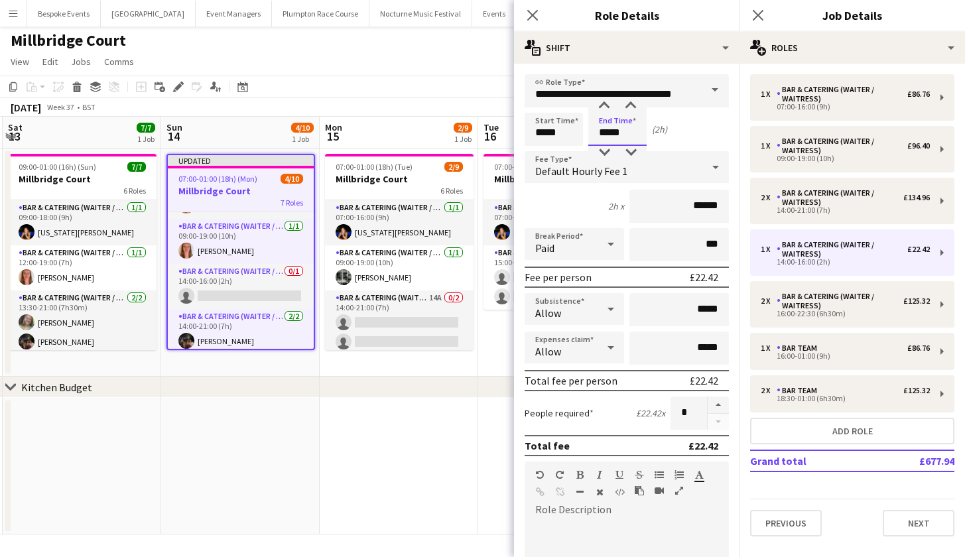
click at [624, 134] on input "*****" at bounding box center [617, 129] width 58 height 33
type input "*****"
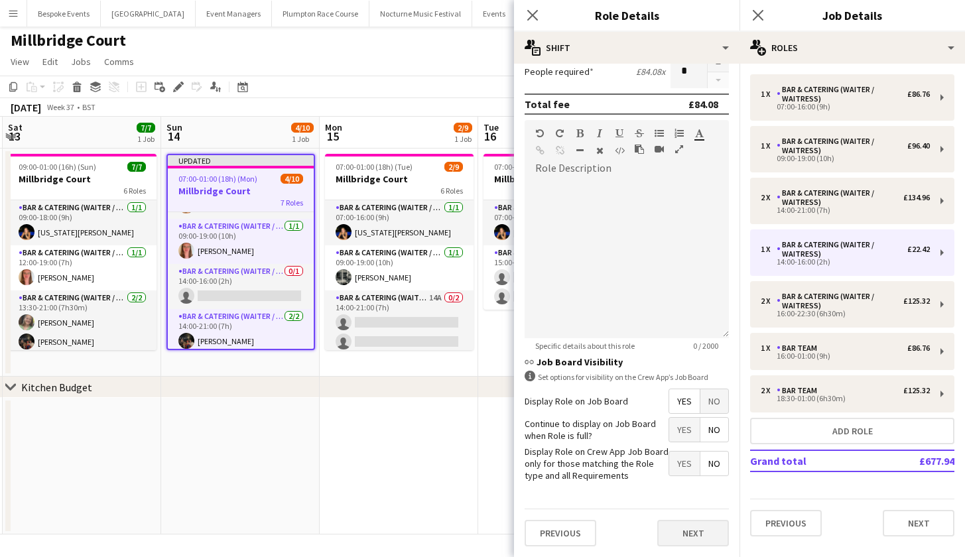
scroll to position [341, 0]
click at [674, 539] on button "Next" at bounding box center [693, 534] width 72 height 27
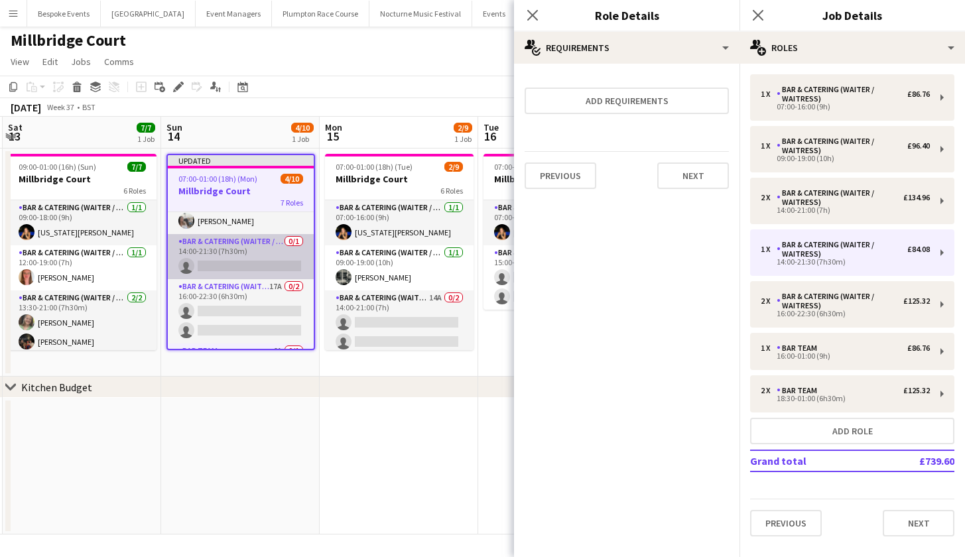
scroll to position [139, 0]
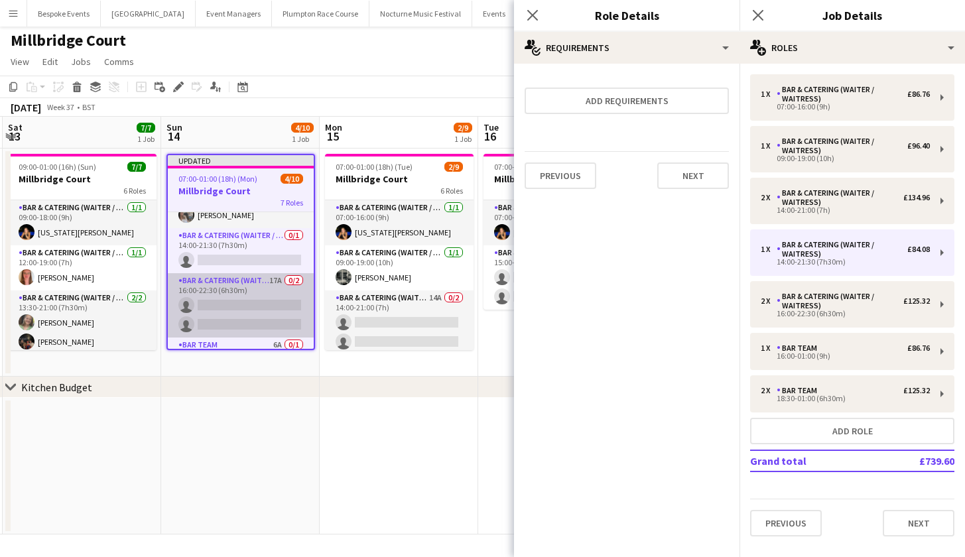
click at [206, 305] on app-card-role "Bar & Catering (Waiter / waitress) 17A 0/2 16:00-22:30 (6h30m) single-neutral-a…" at bounding box center [241, 305] width 146 height 64
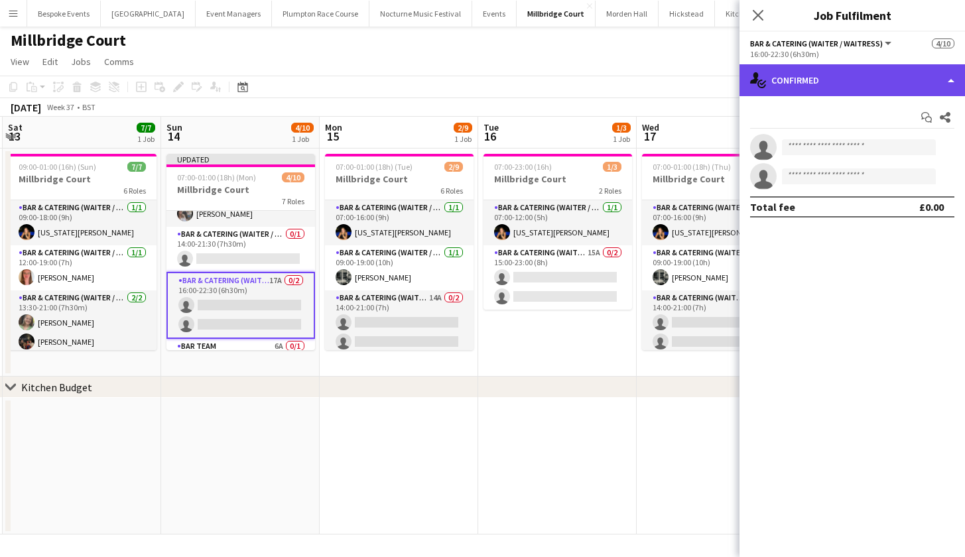
click at [838, 84] on div "single-neutral-actions-check-2 Confirmed" at bounding box center [853, 80] width 226 height 32
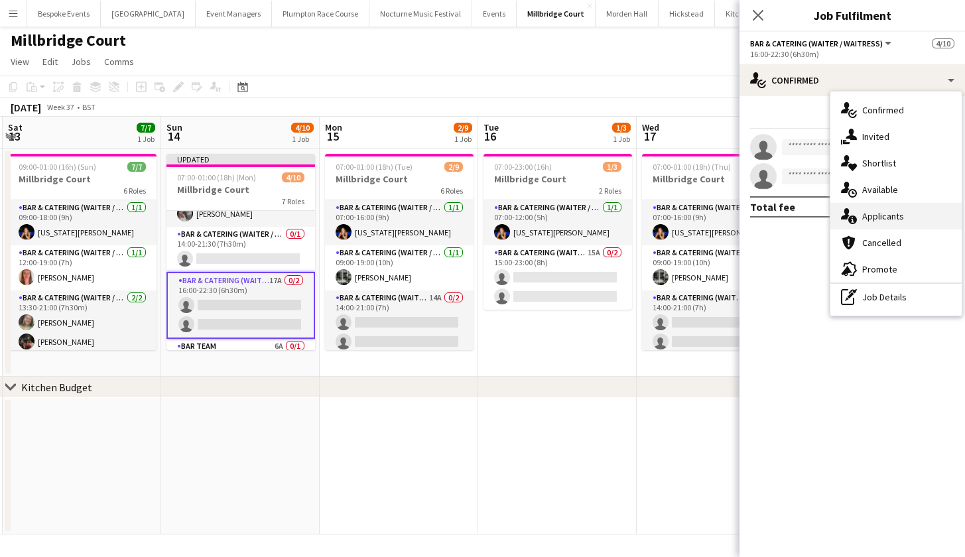
click at [874, 217] on span "Applicants" at bounding box center [883, 216] width 42 height 12
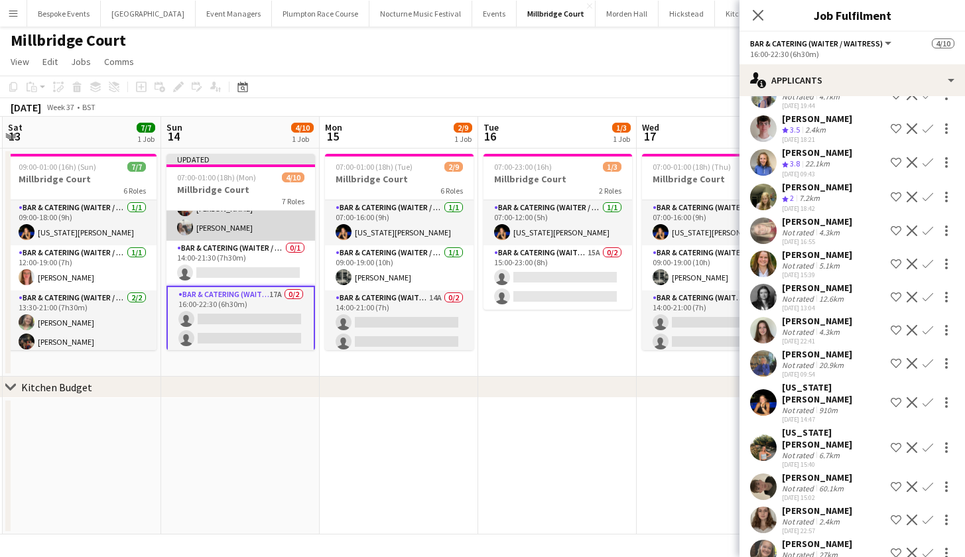
scroll to position [130, 0]
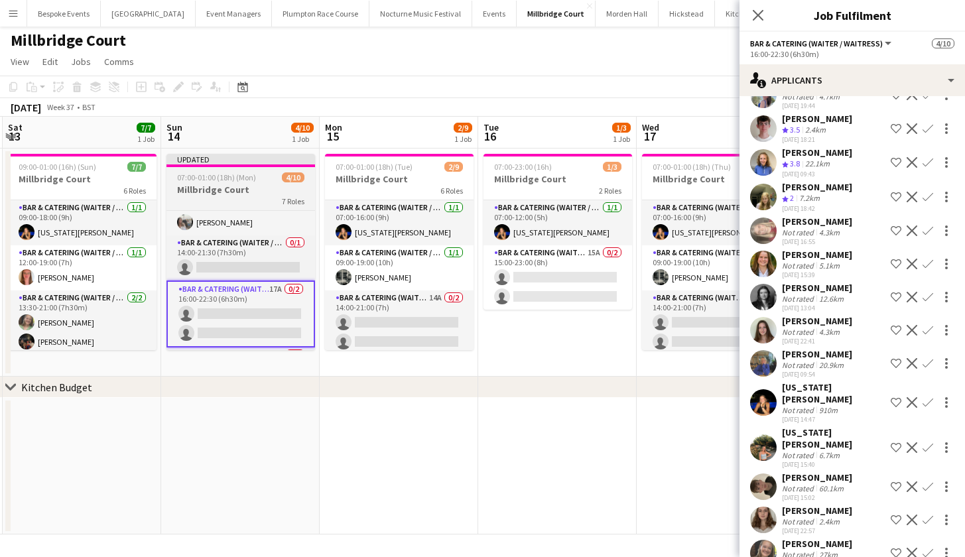
click at [252, 176] on span "07:00-01:00 (18h) (Mon)" at bounding box center [216, 177] width 79 height 10
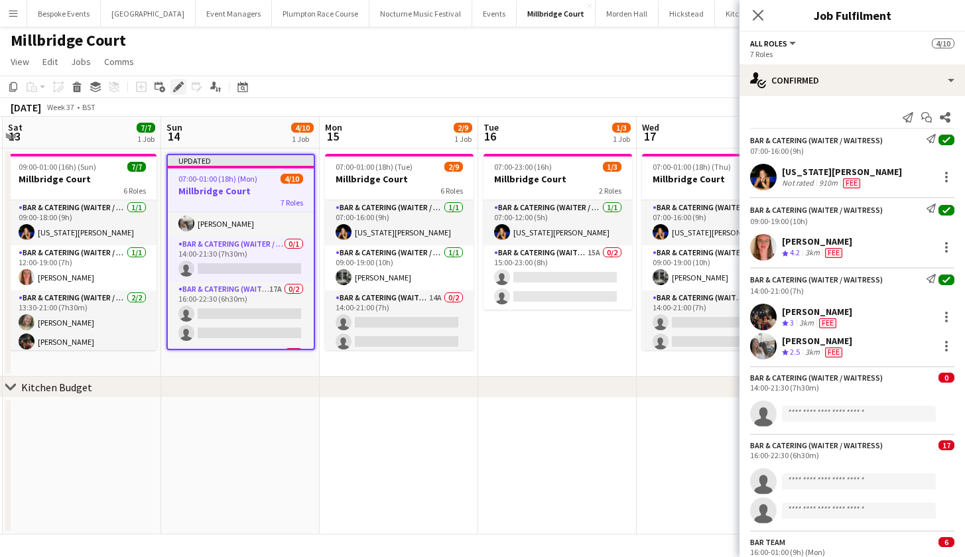
click at [180, 86] on icon at bounding box center [177, 87] width 7 height 7
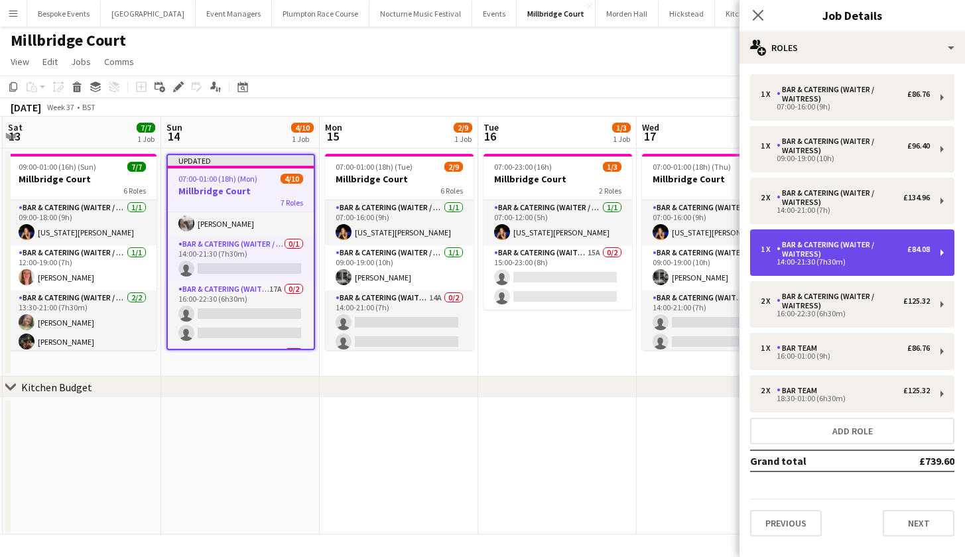
click at [827, 253] on div "Bar & Catering (Waiter / waitress)" at bounding box center [842, 249] width 131 height 19
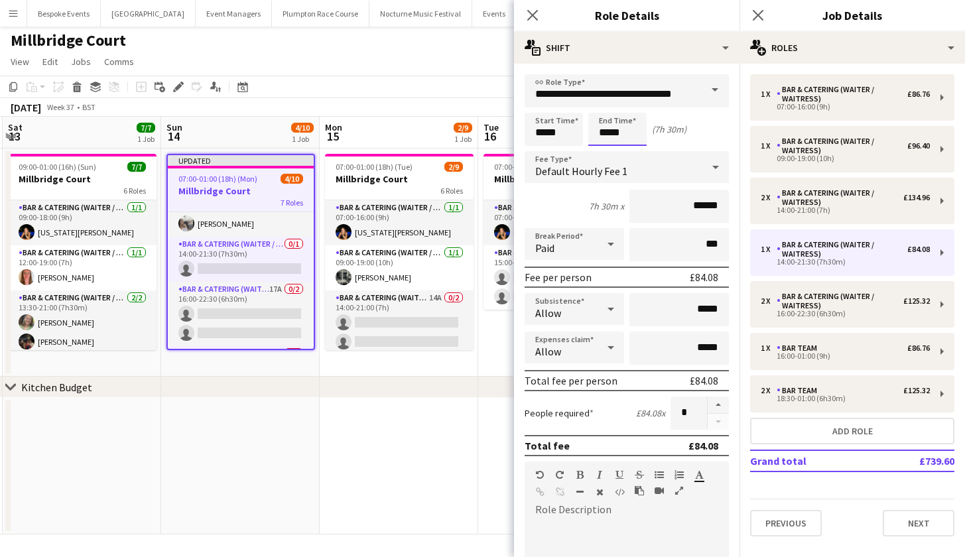
click at [632, 137] on input "*****" at bounding box center [617, 129] width 58 height 33
type input "*****"
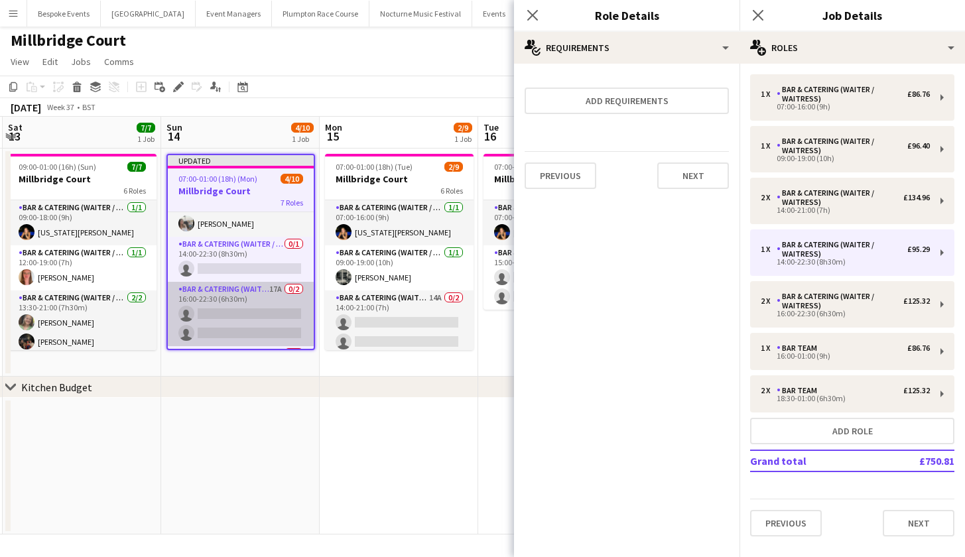
click at [261, 320] on app-card-role "Bar & Catering (Waiter / waitress) 17A 0/2 16:00-22:30 (6h30m) single-neutral-a…" at bounding box center [241, 314] width 146 height 64
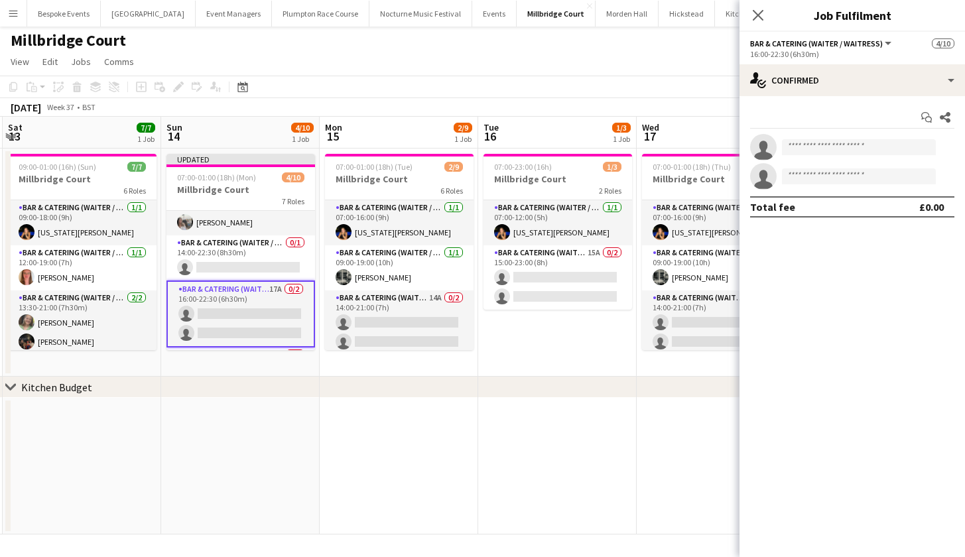
click at [829, 60] on app-options-switcher "Bar & Catering (Waiter / waitress) All roles Bar & Catering (Waiter / waitress)…" at bounding box center [853, 48] width 226 height 33
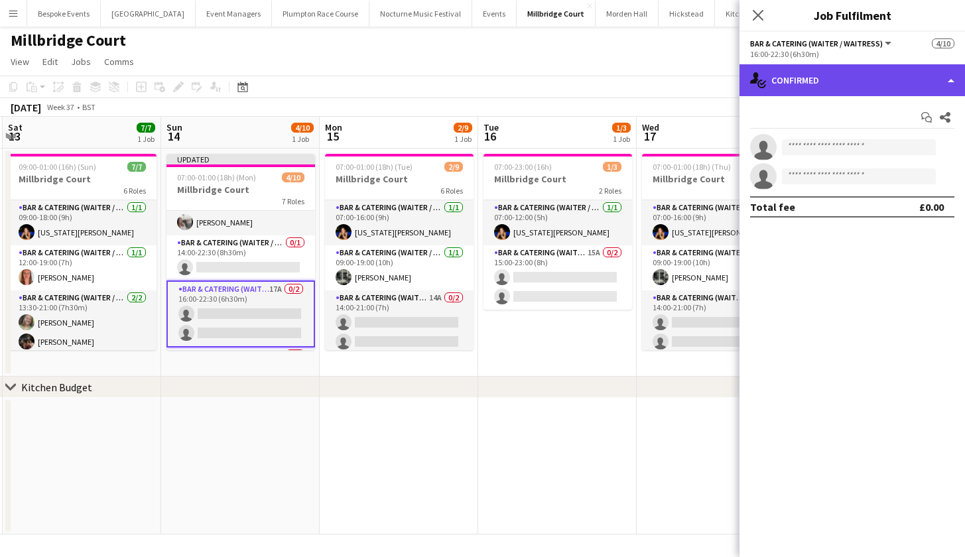
click at [829, 73] on div "single-neutral-actions-check-2 Confirmed" at bounding box center [853, 80] width 226 height 32
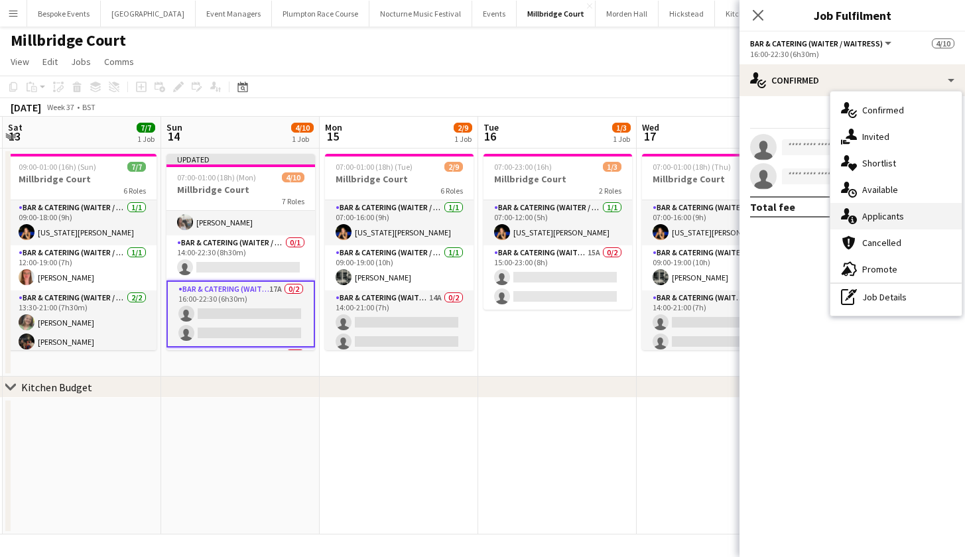
click at [878, 224] on div "single-neutral-actions-information Applicants" at bounding box center [896, 216] width 131 height 27
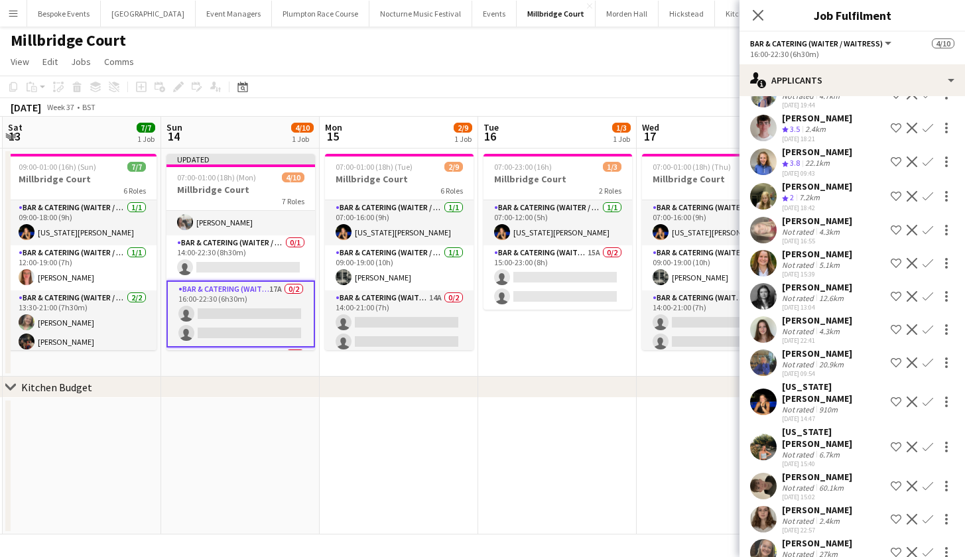
scroll to position [148, 0]
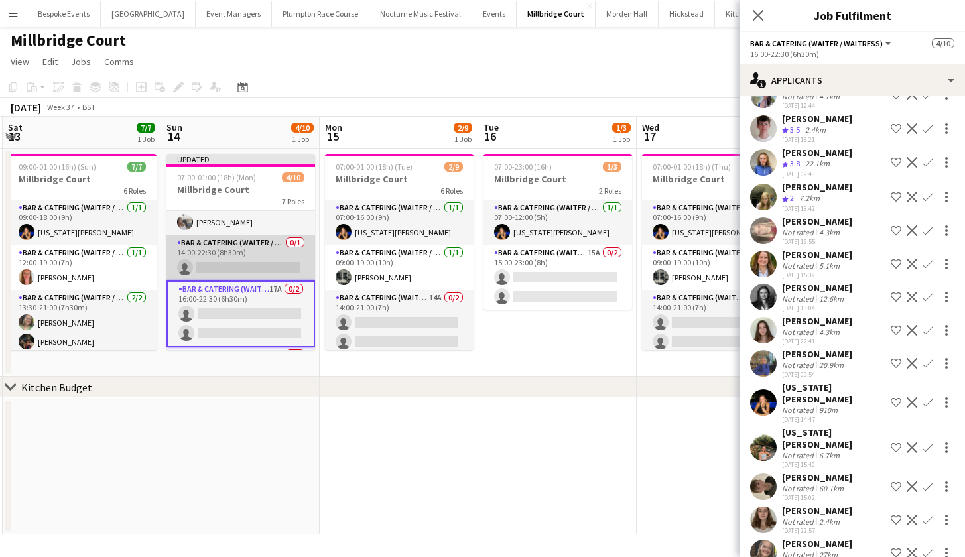
click at [204, 254] on app-card-role "Bar & Catering (Waiter / waitress) 0/1 14:00-22:30 (8h30m) single-neutral-actio…" at bounding box center [241, 258] width 149 height 45
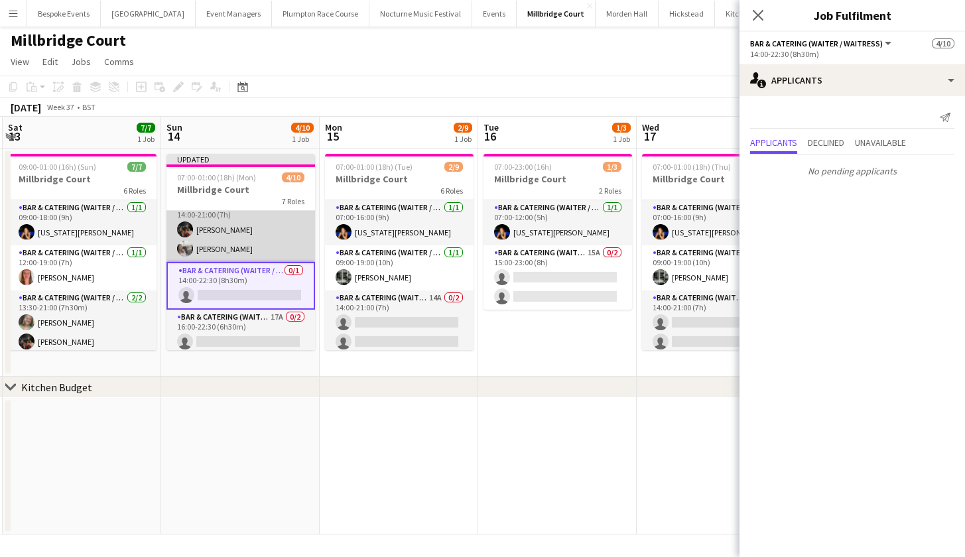
scroll to position [104, 0]
click at [255, 304] on app-card-role "Bar & Catering (Waiter / waitress) 0/1 14:00-22:30 (8h30m) single-neutral-actio…" at bounding box center [241, 285] width 149 height 48
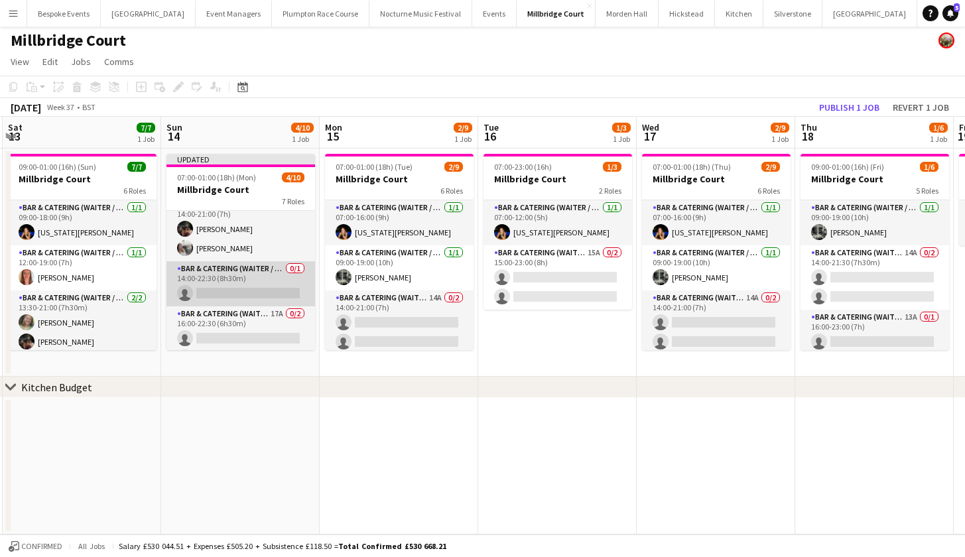
click at [258, 287] on app-card-role "Bar & Catering (Waiter / waitress) 0/1 14:00-22:30 (8h30m) single-neutral-actio…" at bounding box center [241, 283] width 149 height 45
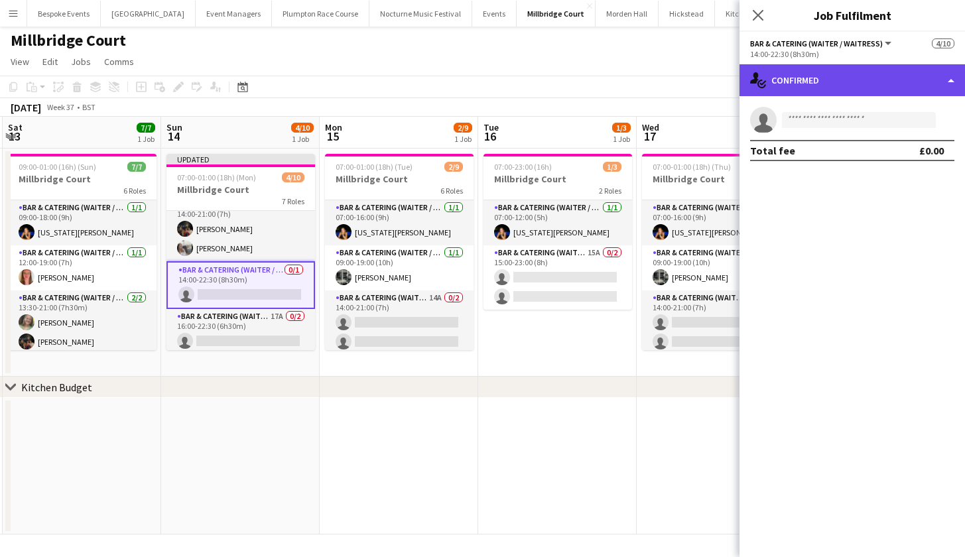
click at [831, 86] on div "single-neutral-actions-check-2 Confirmed" at bounding box center [853, 80] width 226 height 32
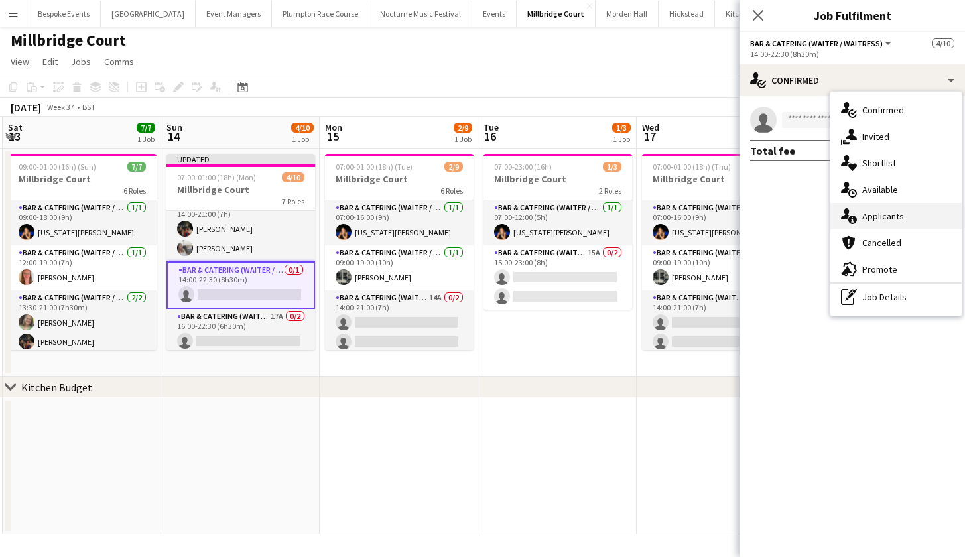
click at [854, 224] on div "single-neutral-actions-information Applicants" at bounding box center [896, 216] width 131 height 27
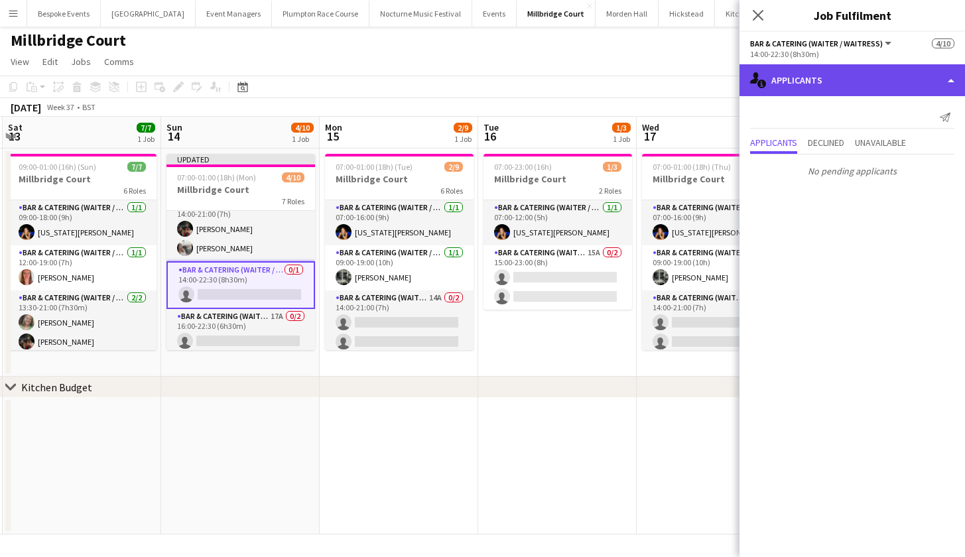
click at [805, 84] on div "single-neutral-actions-information Applicants" at bounding box center [853, 80] width 226 height 32
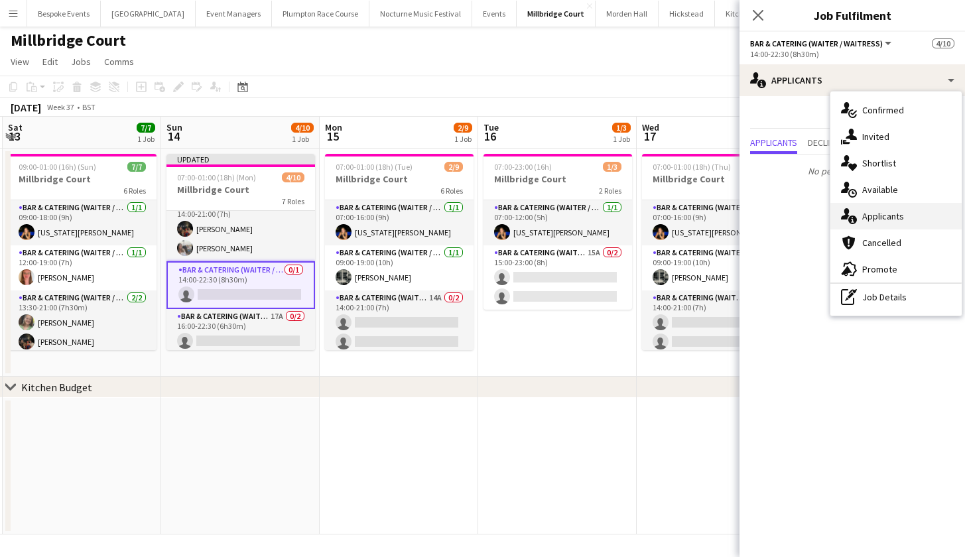
click at [857, 214] on div "single-neutral-actions-information Applicants" at bounding box center [896, 216] width 131 height 27
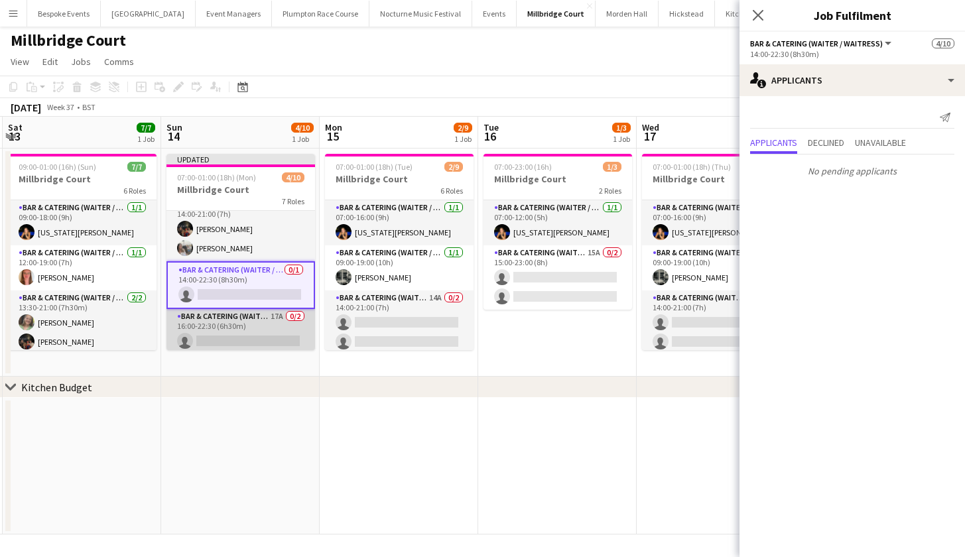
click at [224, 333] on app-card-role "Bar & Catering (Waiter / waitress) 17A 0/2 16:00-22:30 (6h30m) single-neutral-a…" at bounding box center [241, 341] width 149 height 64
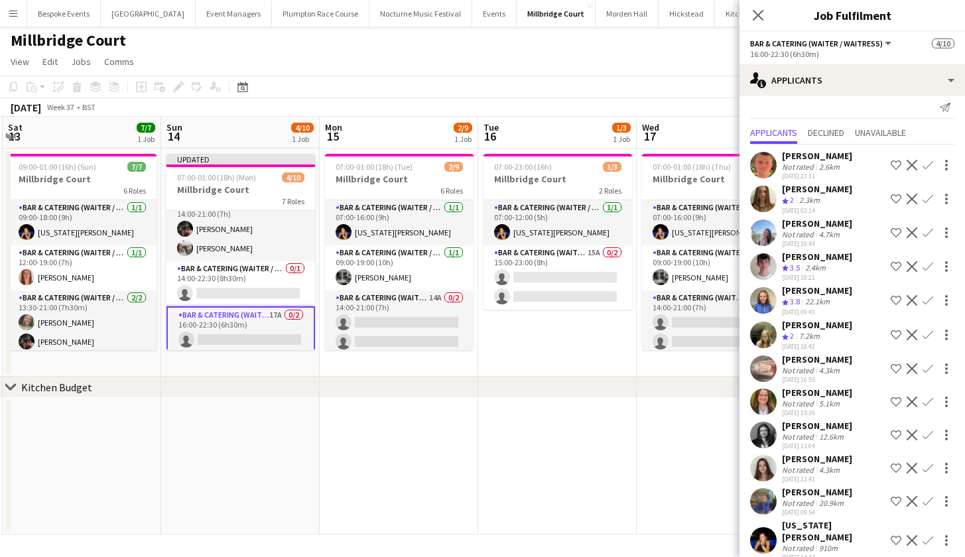
scroll to position [9, 0]
click at [255, 331] on app-card-role "Bar & Catering (Waiter / waitress) 17A 0/2 16:00-22:30 (6h30m) single-neutral-a…" at bounding box center [241, 339] width 149 height 67
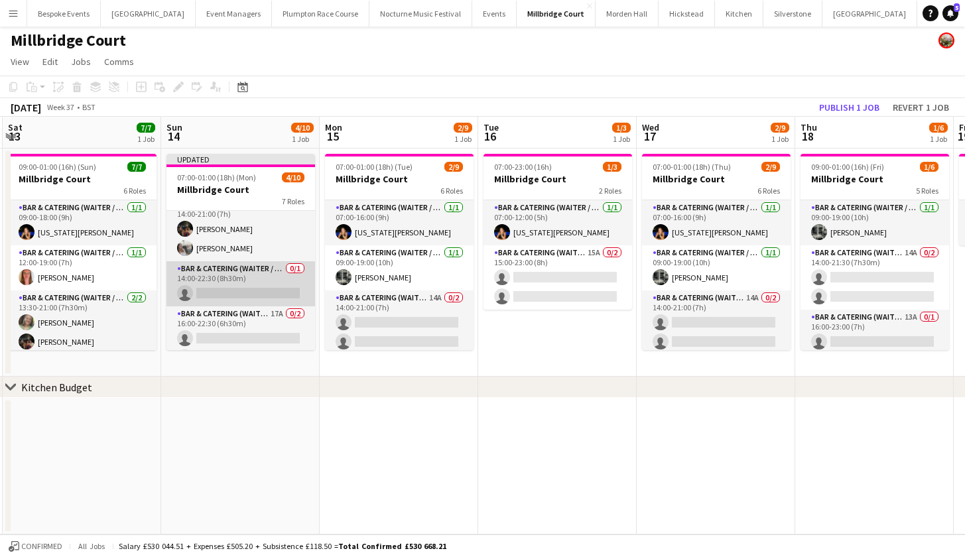
click at [244, 293] on app-card-role "Bar & Catering (Waiter / waitress) 0/1 14:00-22:30 (8h30m) single-neutral-actio…" at bounding box center [241, 283] width 149 height 45
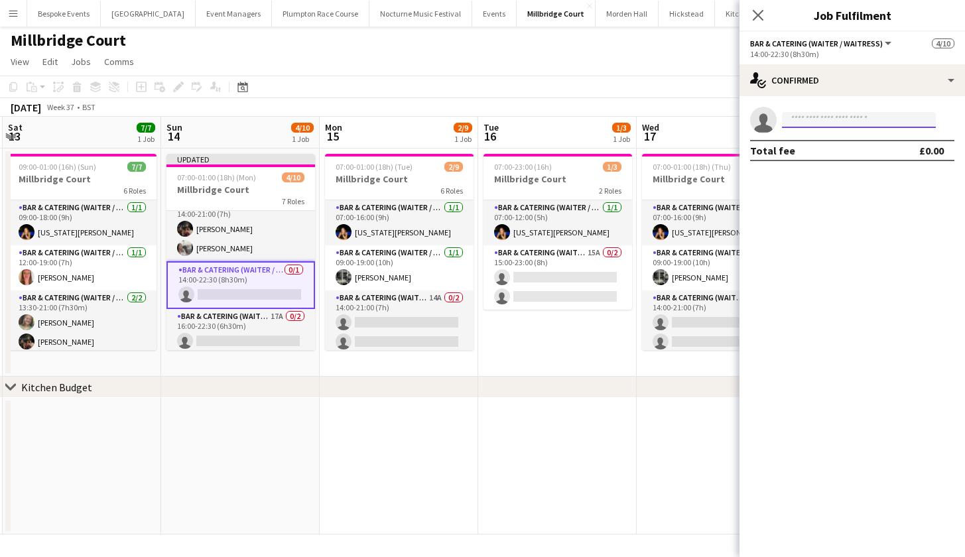
click at [924, 117] on input at bounding box center [859, 120] width 154 height 16
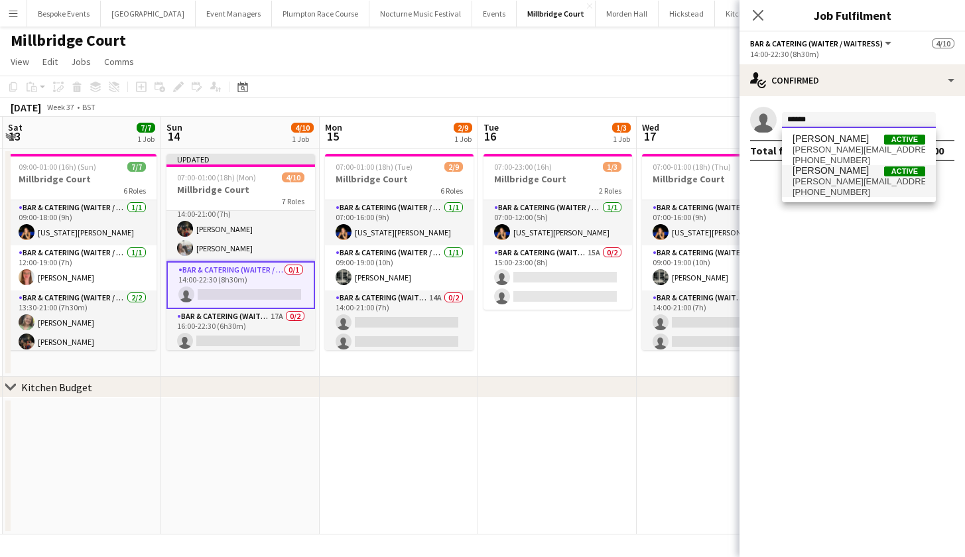
type input "******"
click at [872, 173] on span "Helena Lorenzen Active" at bounding box center [859, 170] width 133 height 11
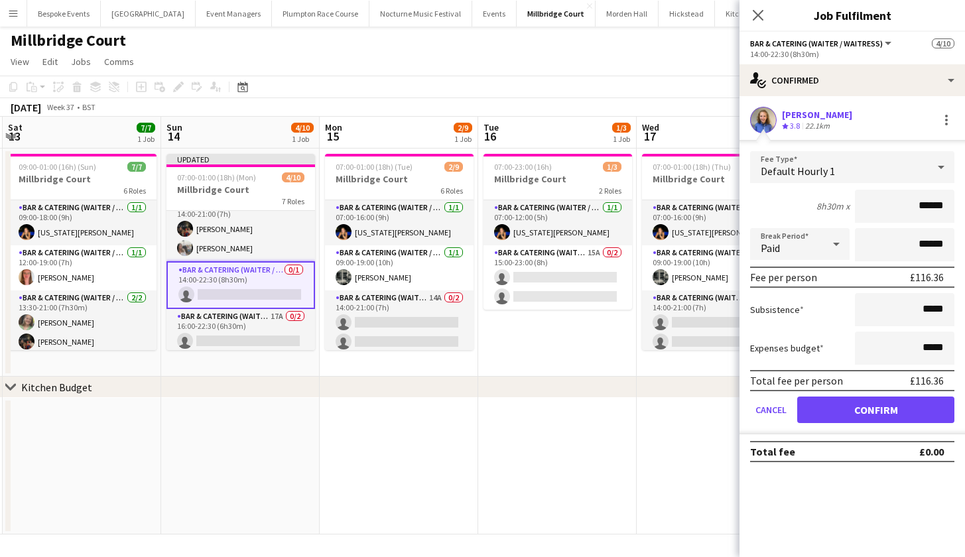
click at [873, 409] on button "Confirm" at bounding box center [875, 410] width 157 height 27
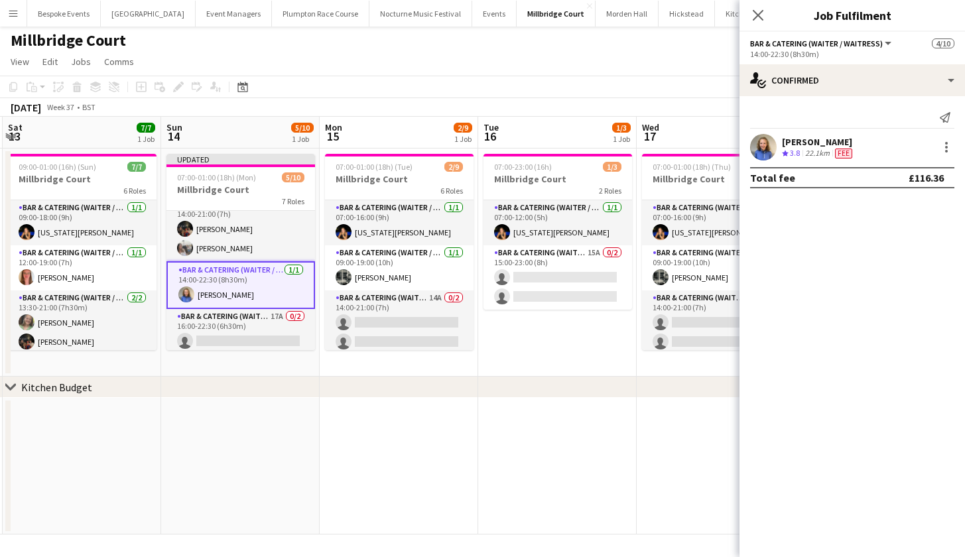
click at [535, 470] on app-date-cell at bounding box center [557, 466] width 159 height 137
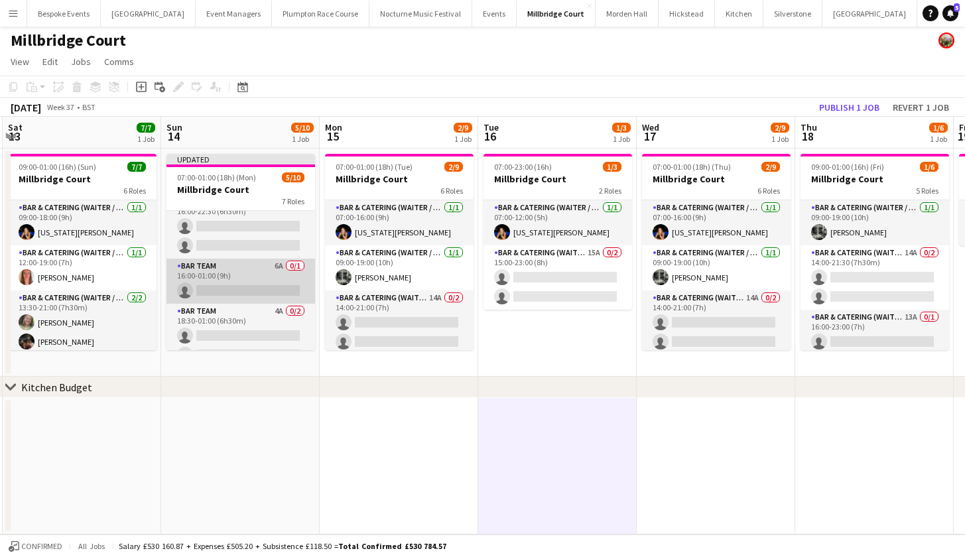
scroll to position [0, 314]
click at [253, 265] on app-card-role "Bar Team 6A 0/1 16:00-01:00 (9h) single-neutral-actions" at bounding box center [241, 281] width 149 height 45
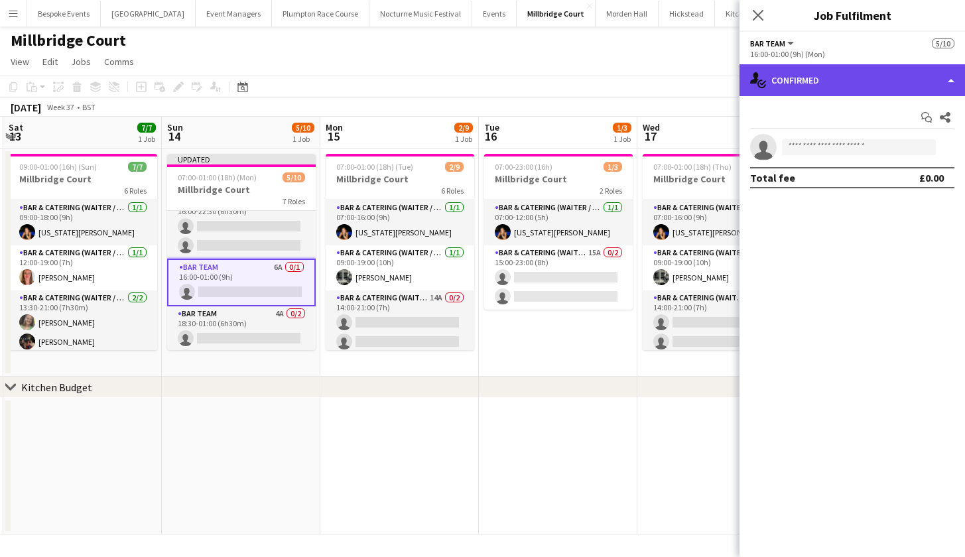
click at [845, 82] on div "single-neutral-actions-check-2 Confirmed" at bounding box center [853, 80] width 226 height 32
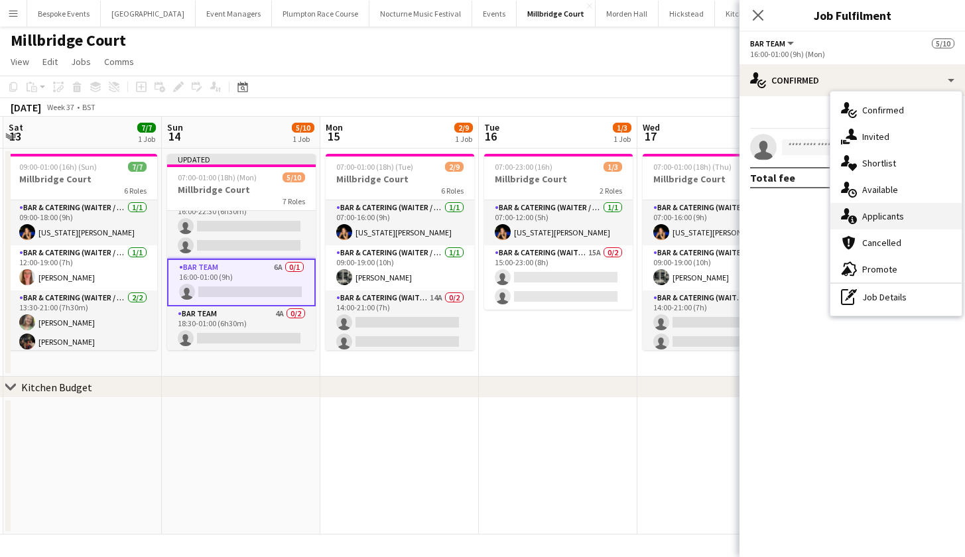
click at [880, 210] on div "single-neutral-actions-information Applicants" at bounding box center [896, 216] width 131 height 27
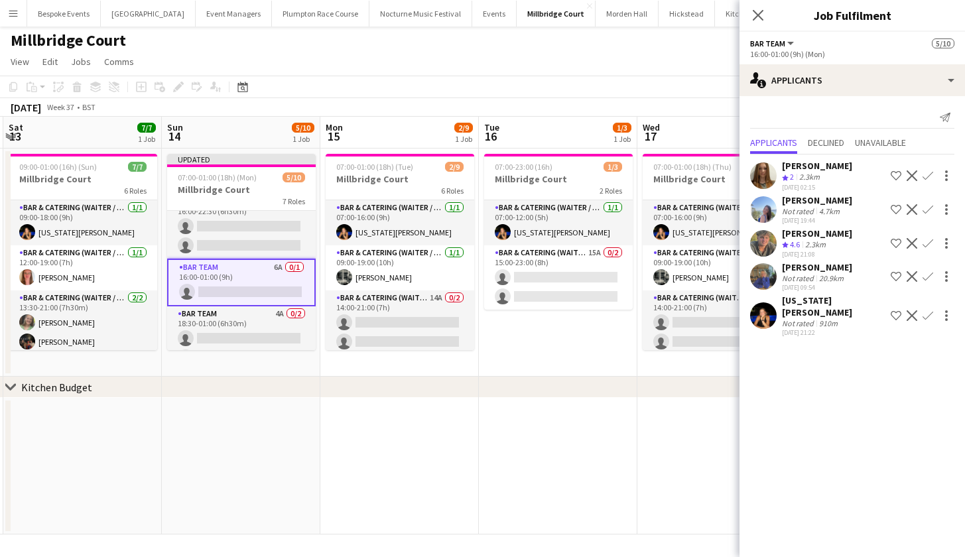
click at [927, 243] on app-icon "Confirm" at bounding box center [928, 243] width 11 height 11
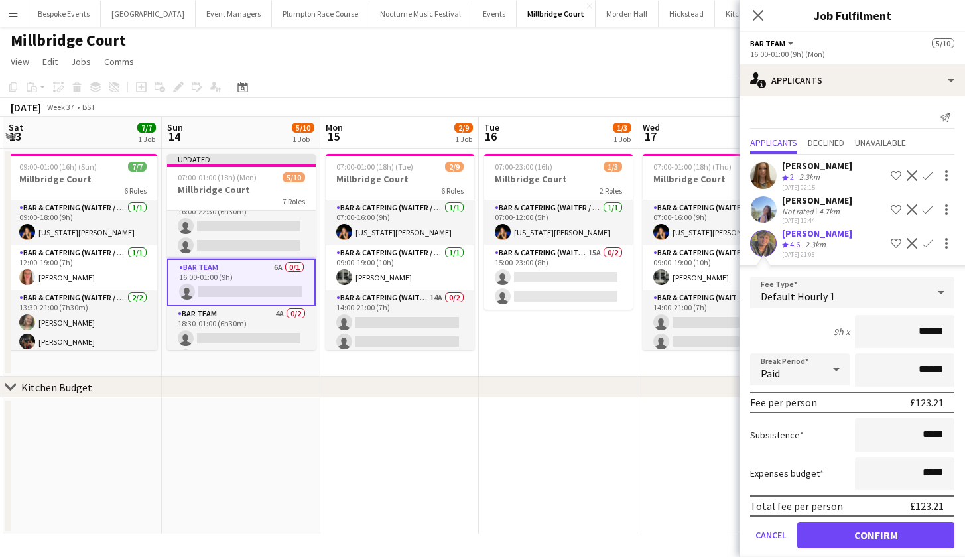
click at [890, 537] on button "Confirm" at bounding box center [875, 535] width 157 height 27
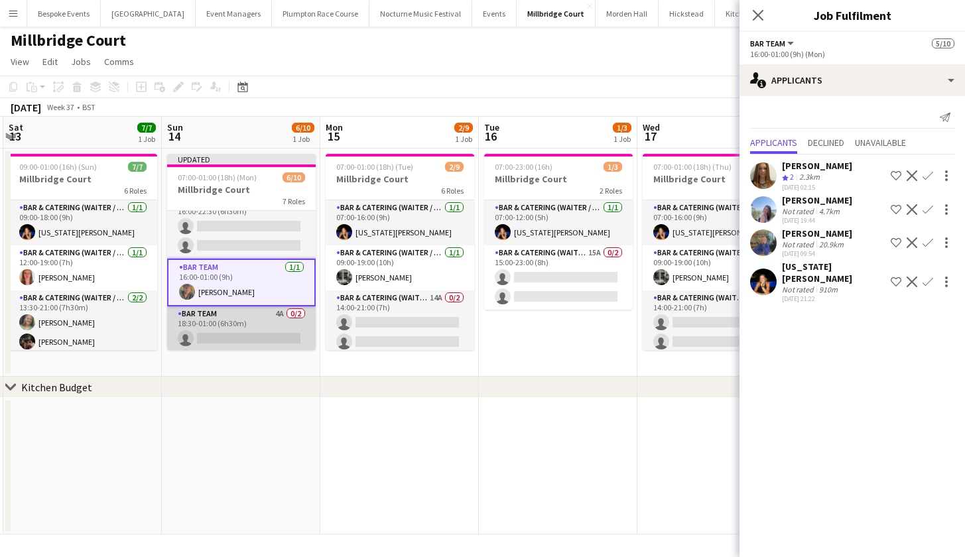
click at [277, 323] on app-card-role "Bar Team 4A 0/2 18:30-01:00 (6h30m) single-neutral-actions single-neutral-actio…" at bounding box center [241, 338] width 149 height 64
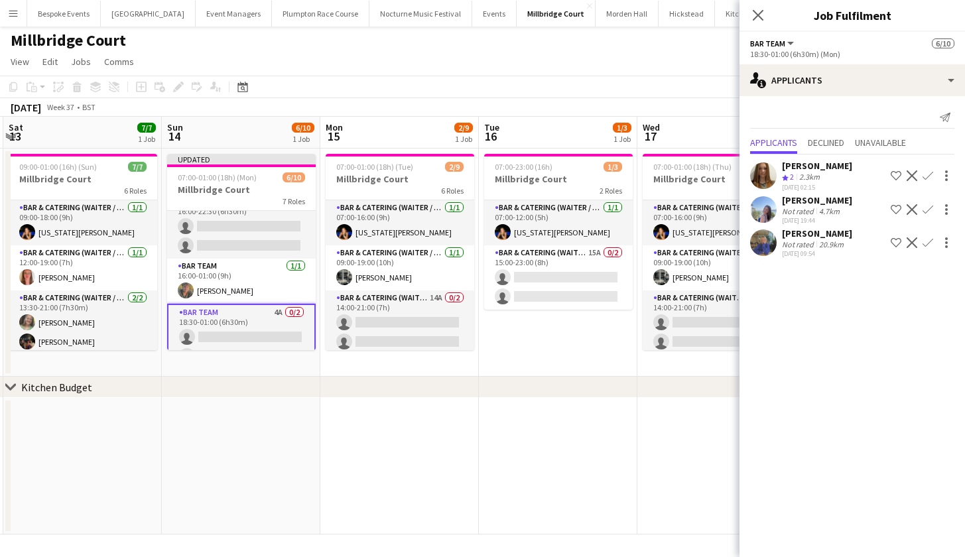
click at [925, 243] on app-icon "Confirm" at bounding box center [928, 242] width 11 height 11
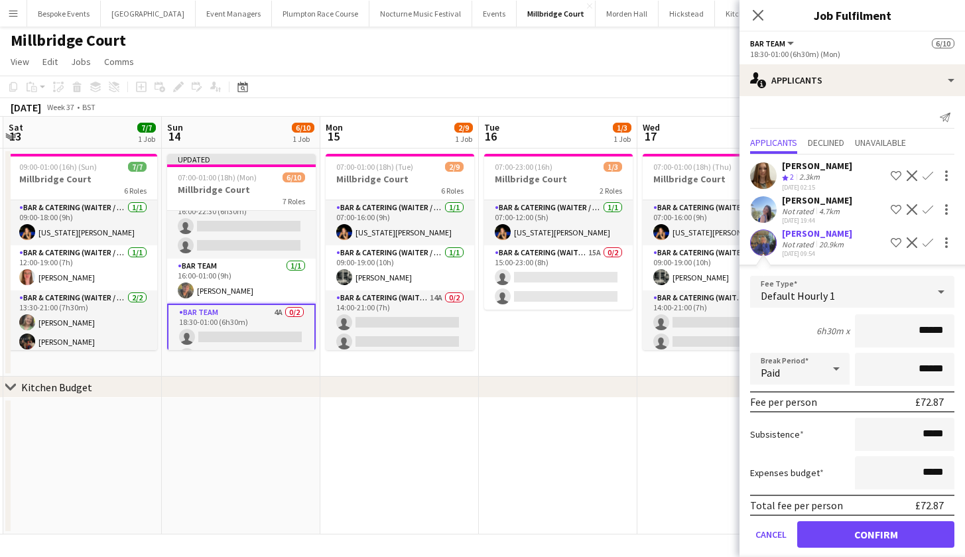
click at [874, 529] on button "Confirm" at bounding box center [875, 534] width 157 height 27
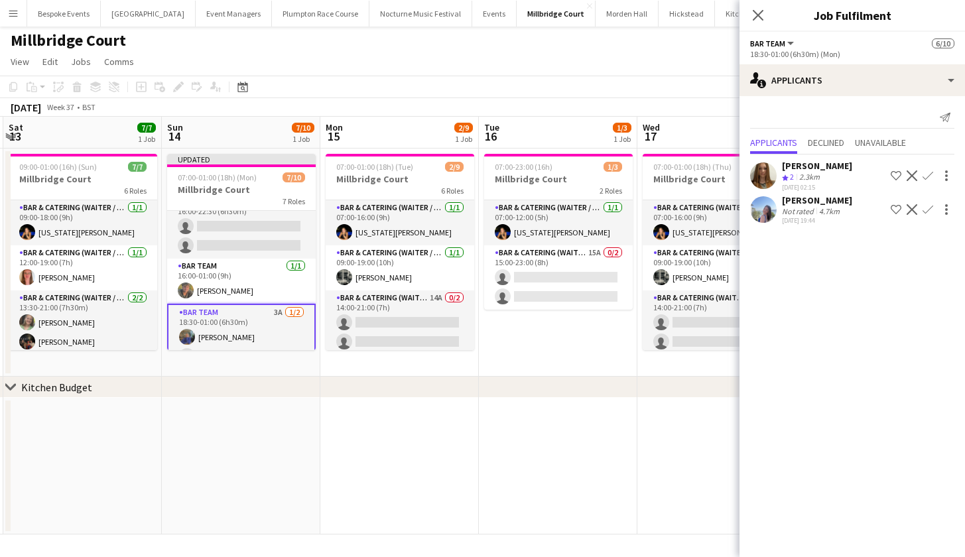
click at [631, 470] on app-date-cell at bounding box center [558, 466] width 159 height 137
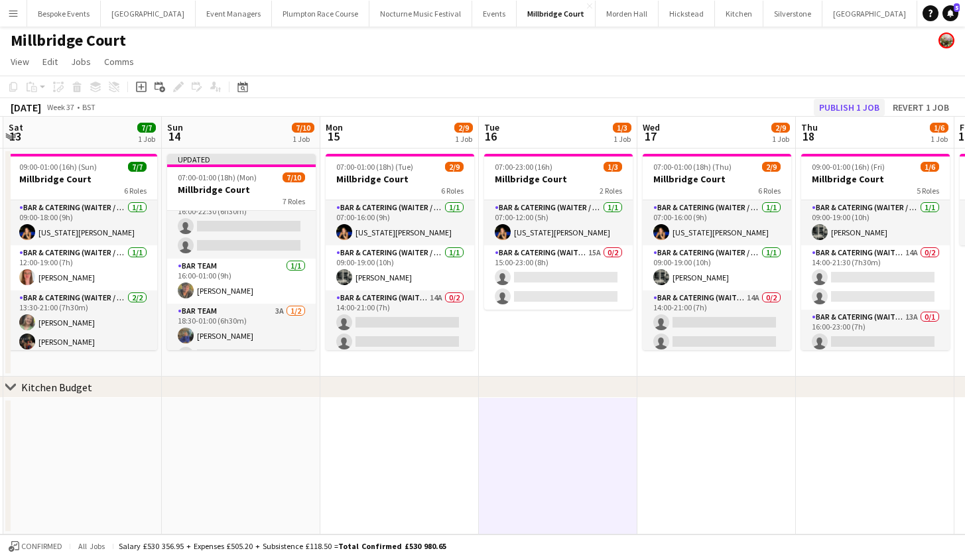
click at [845, 105] on button "Publish 1 job" at bounding box center [849, 107] width 71 height 17
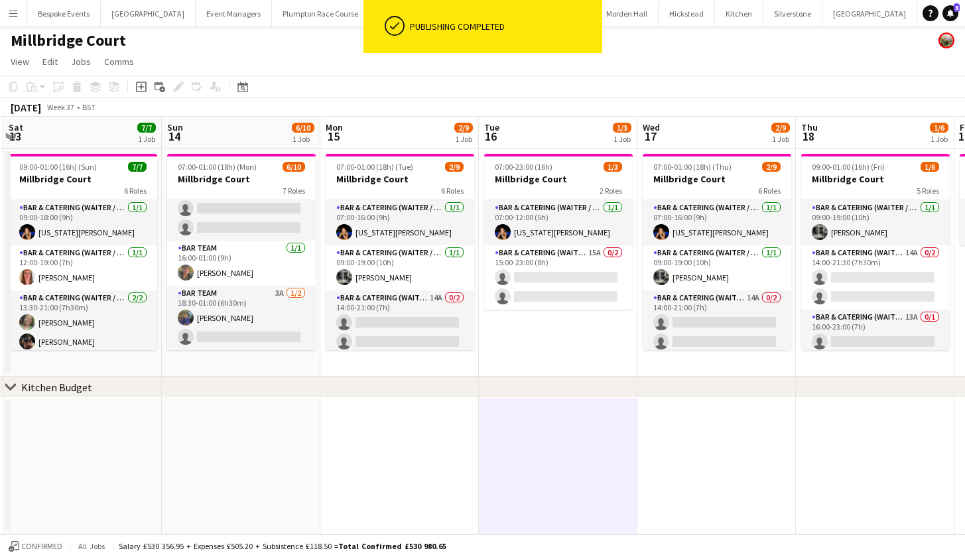
scroll to position [224, 0]
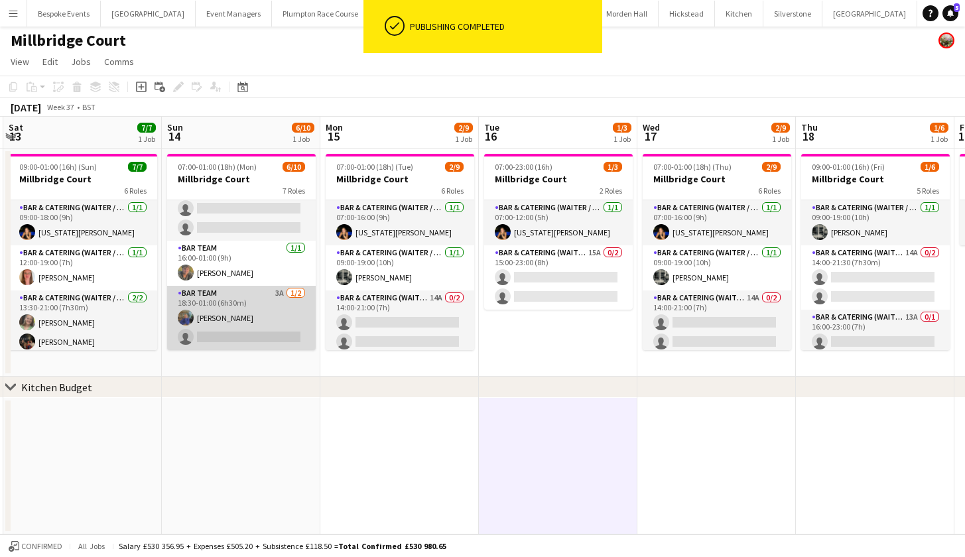
click at [261, 312] on app-card-role "Bar Team 3A 1/2 18:30-01:00 (6h30m) imogen pilling single-neutral-actions" at bounding box center [241, 318] width 149 height 64
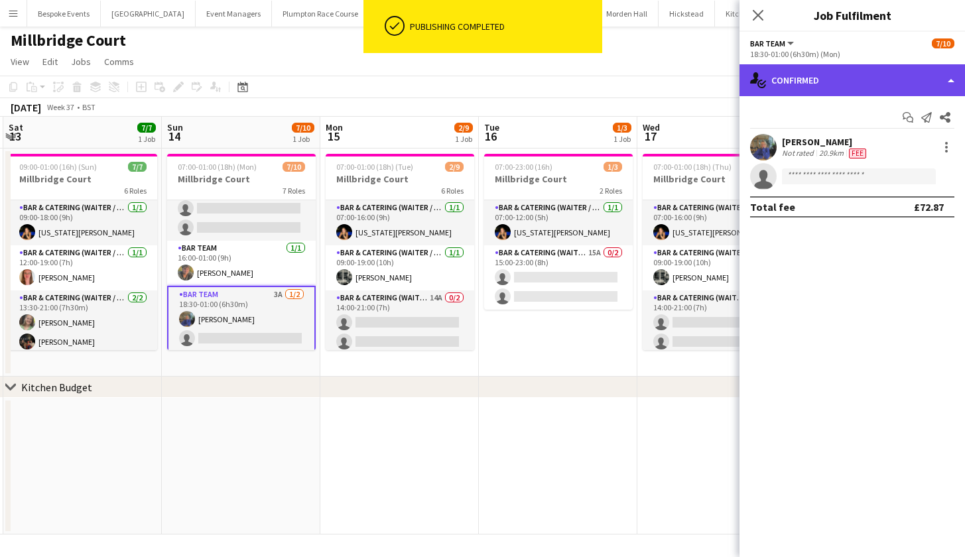
click at [805, 86] on div "single-neutral-actions-check-2 Confirmed" at bounding box center [853, 80] width 226 height 32
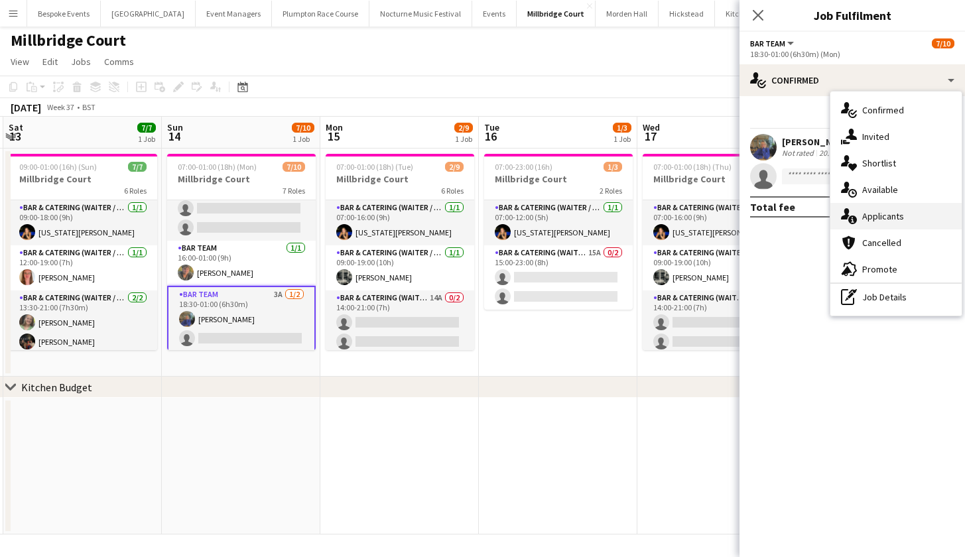
click at [876, 210] on div "single-neutral-actions-information Applicants" at bounding box center [896, 216] width 131 height 27
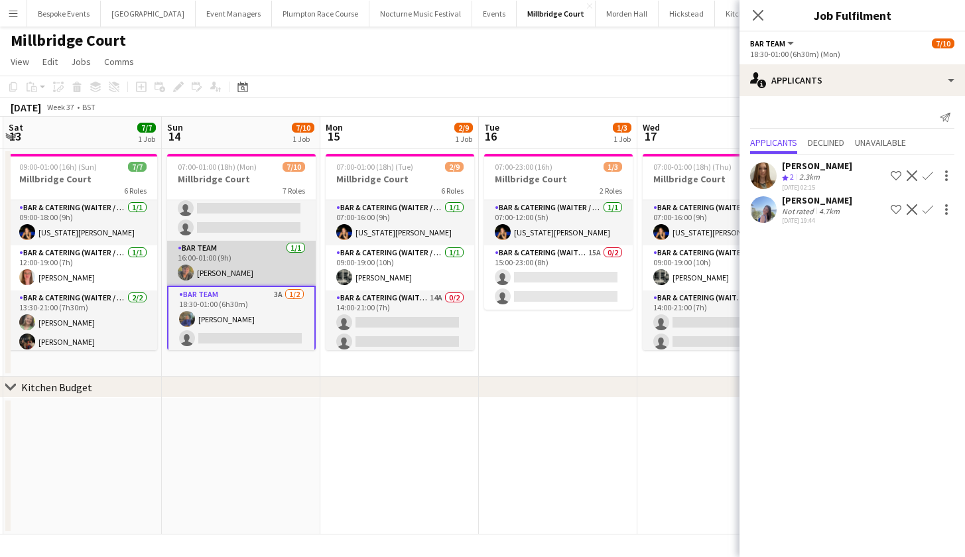
click at [220, 267] on app-card-role "Bar Team 1/1 16:00-01:00 (9h) sam hibberd" at bounding box center [241, 263] width 149 height 45
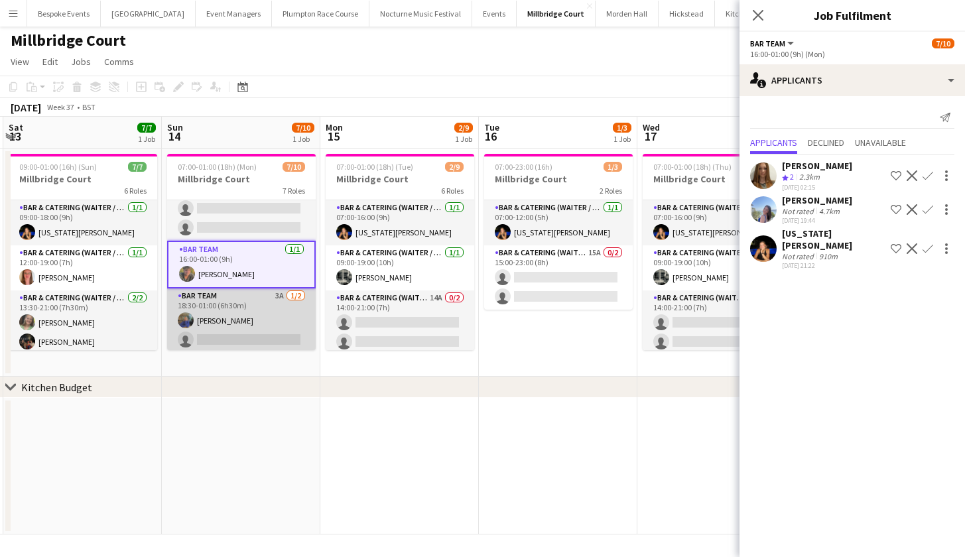
click at [220, 308] on app-card-role "Bar Team 3A 1/2 18:30-01:00 (6h30m) imogen pilling single-neutral-actions" at bounding box center [241, 321] width 149 height 64
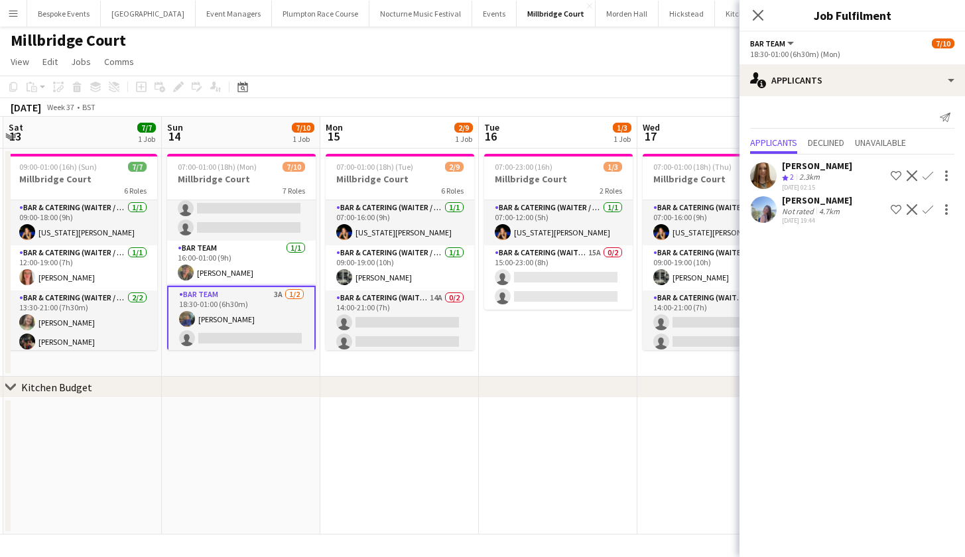
click at [927, 210] on app-icon "Confirm" at bounding box center [928, 209] width 11 height 11
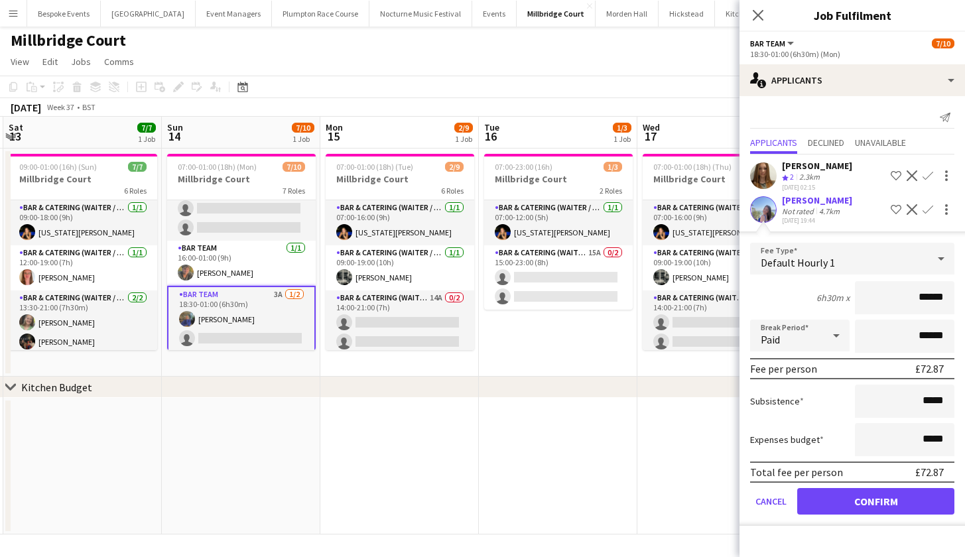
click at [876, 497] on button "Confirm" at bounding box center [875, 501] width 157 height 27
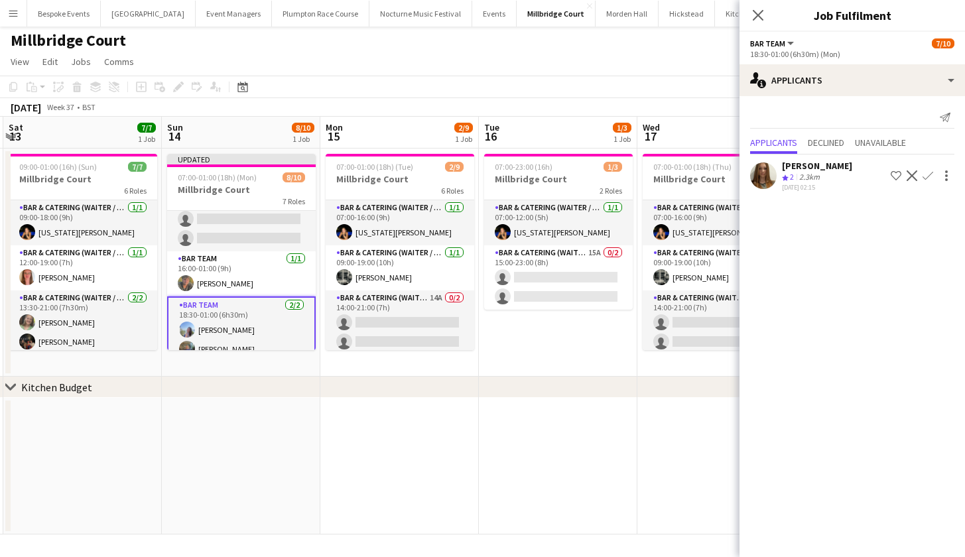
click at [602, 455] on app-date-cell at bounding box center [558, 466] width 159 height 137
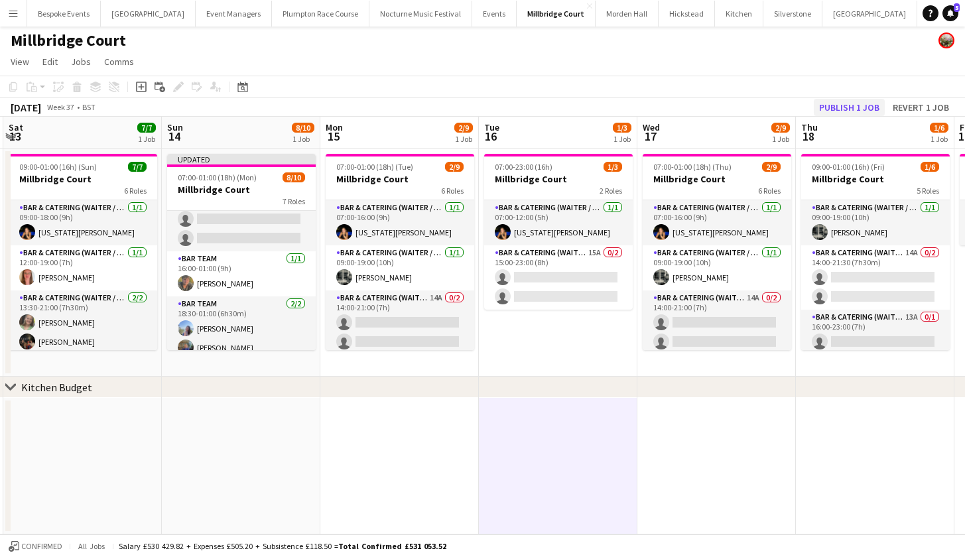
click at [850, 102] on button "Publish 1 job" at bounding box center [849, 107] width 71 height 17
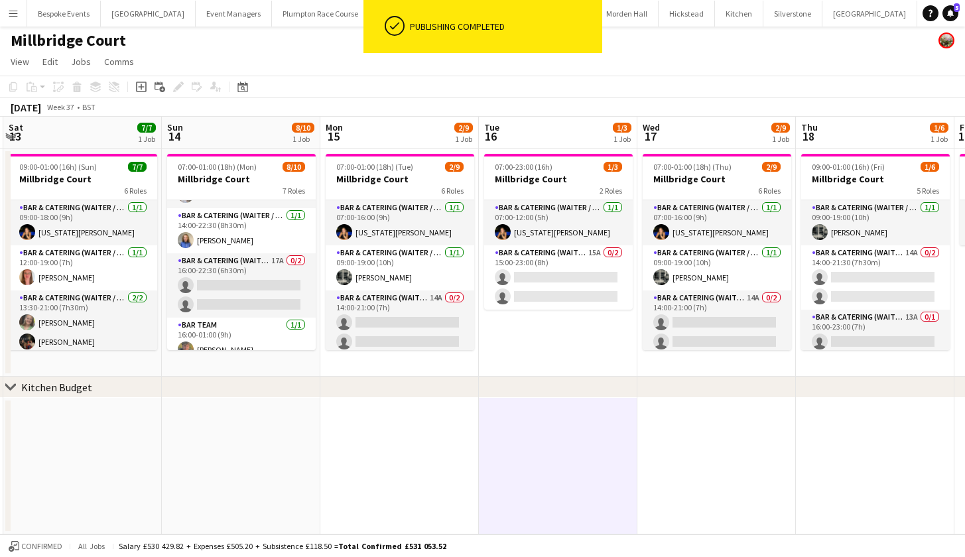
scroll to position [144, 0]
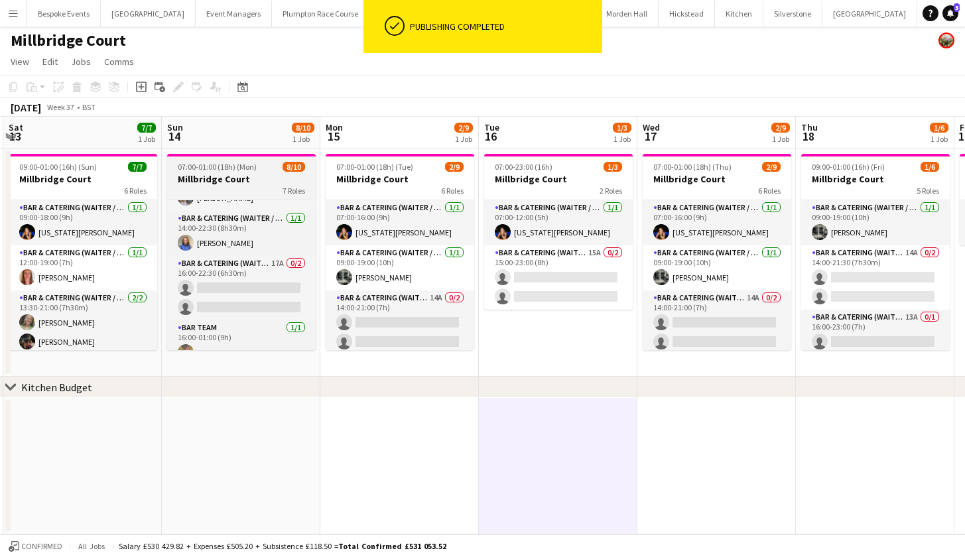
click at [259, 175] on h3 "Millbridge Court" at bounding box center [241, 179] width 149 height 12
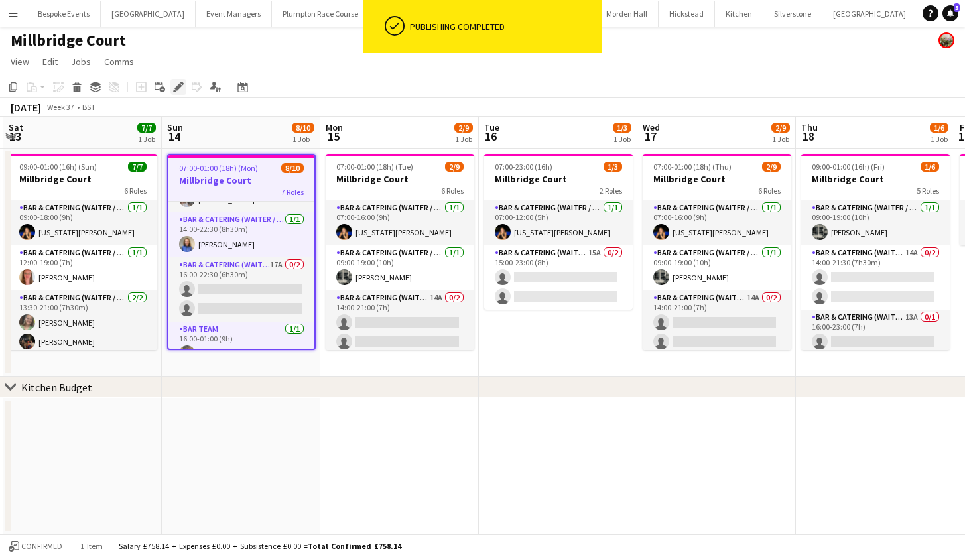
click at [174, 84] on icon "Edit" at bounding box center [178, 87] width 11 height 11
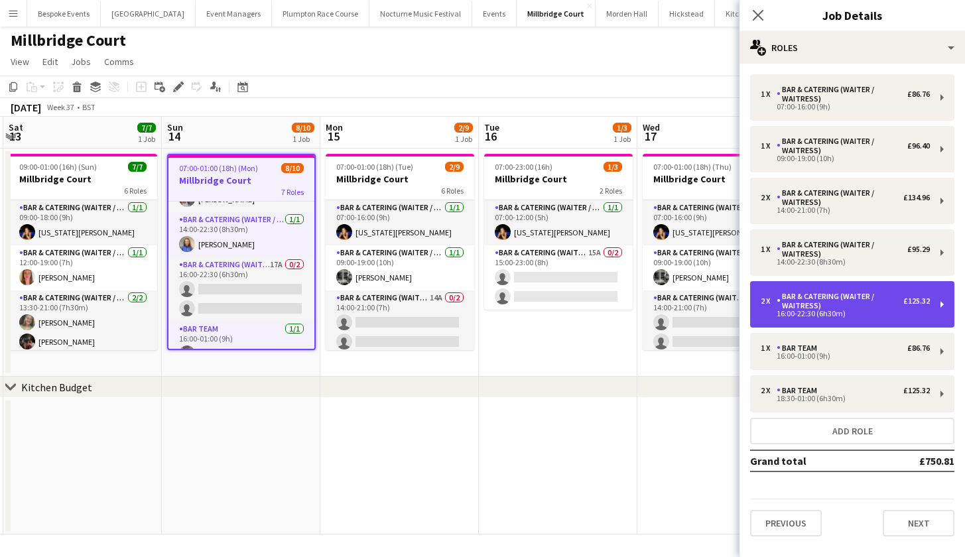
click at [842, 303] on div "Bar & Catering (Waiter / waitress)" at bounding box center [840, 301] width 127 height 19
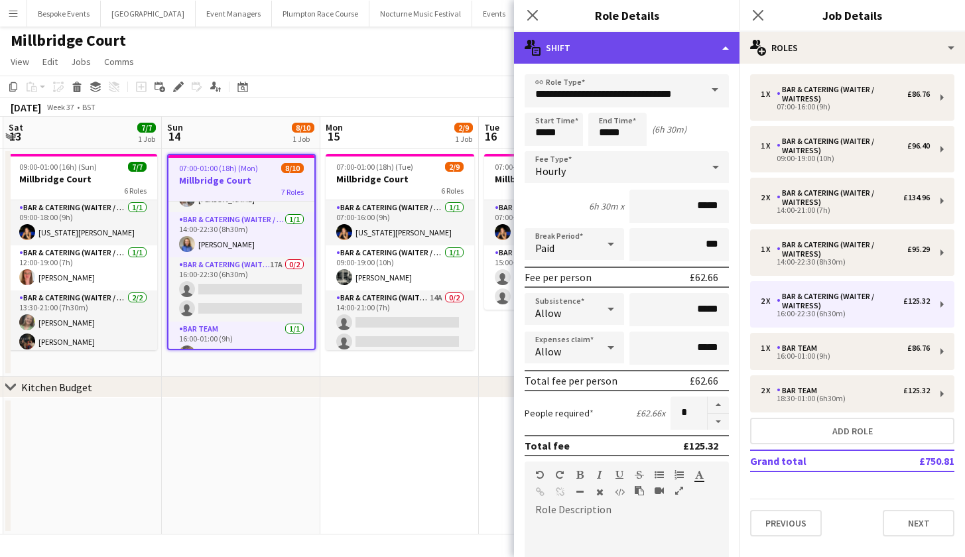
click at [712, 34] on div "multiple-actions-text Shift" at bounding box center [627, 48] width 226 height 32
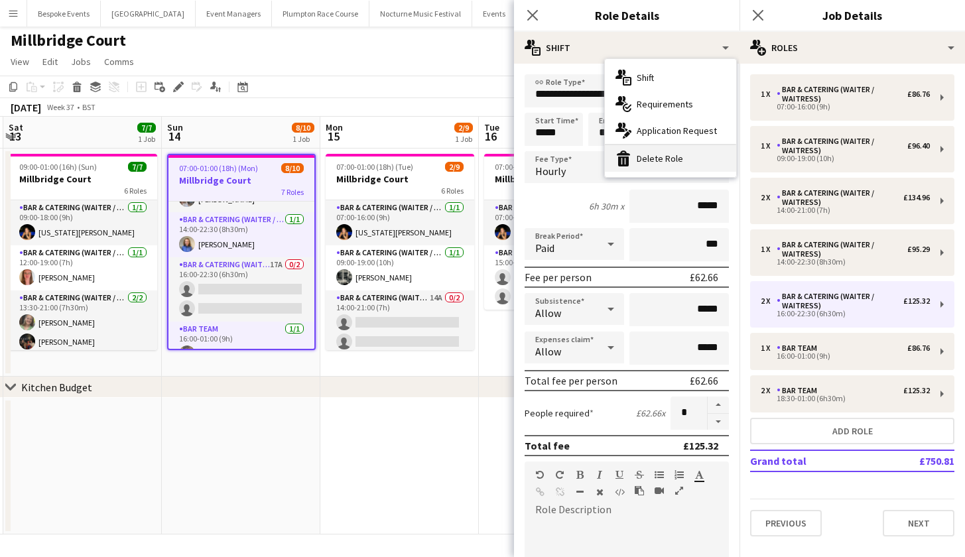
click at [701, 163] on div "bin-2 Delete Role" at bounding box center [670, 158] width 131 height 27
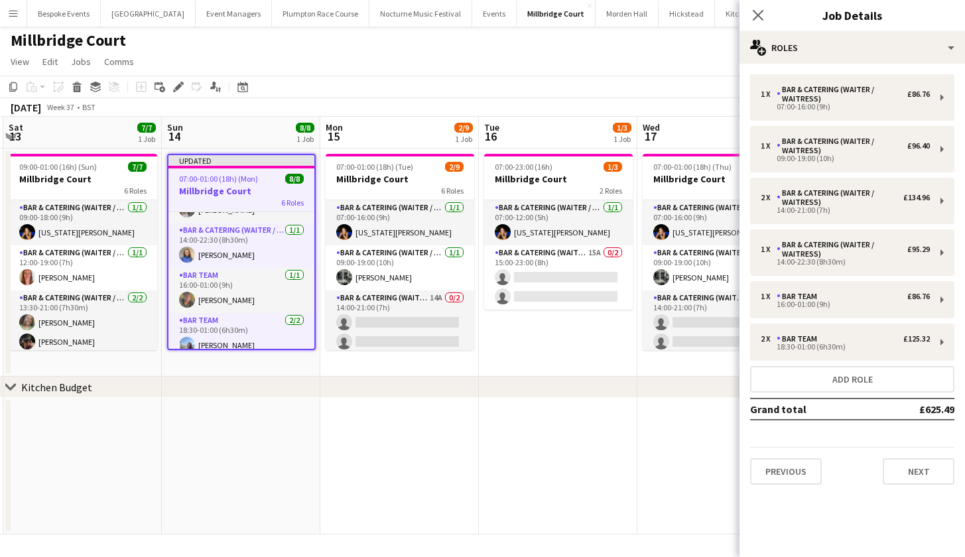
click at [582, 58] on app-page-menu "View Day view expanded Day view collapsed Month view Date picker Jump to today …" at bounding box center [482, 62] width 965 height 25
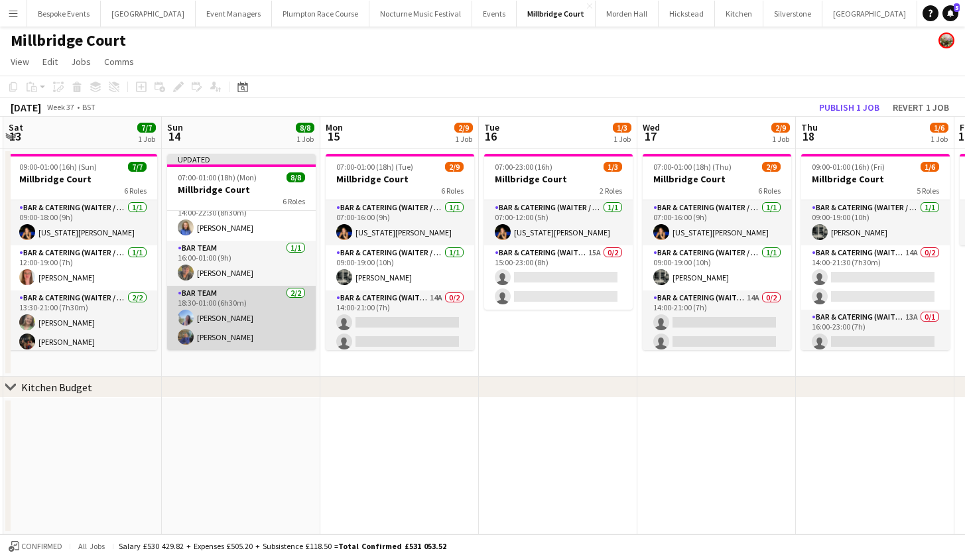
scroll to position [170, 0]
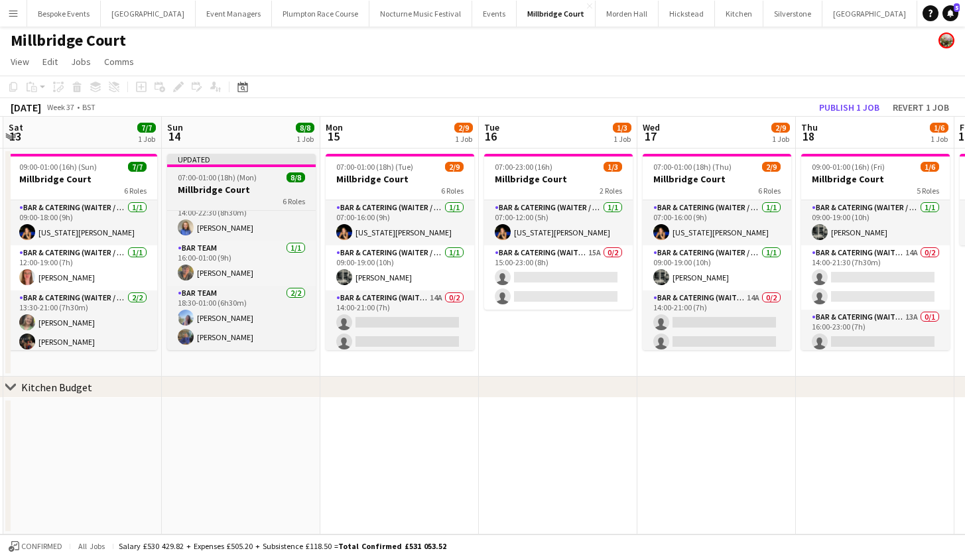
click at [247, 186] on h3 "Millbridge Court" at bounding box center [241, 190] width 149 height 12
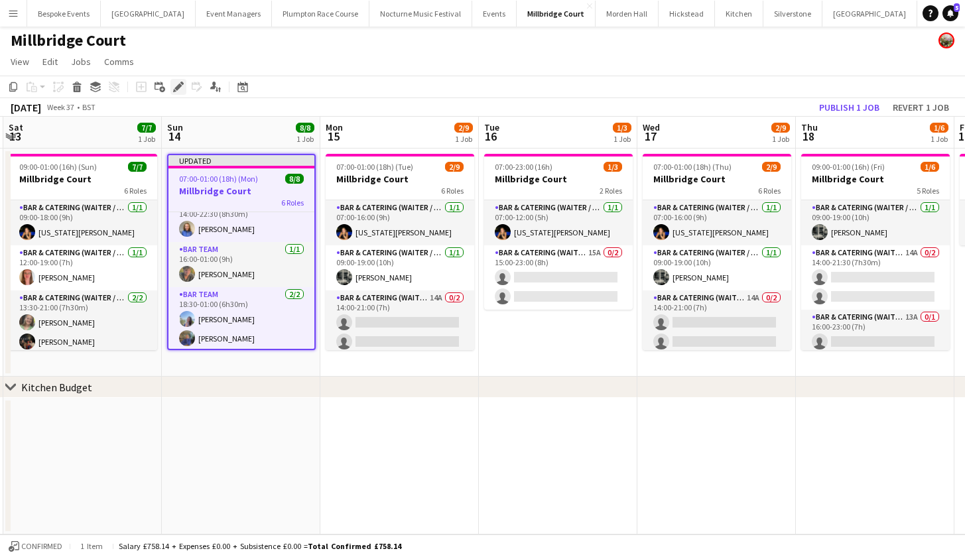
click at [177, 82] on icon "Edit" at bounding box center [178, 87] width 11 height 11
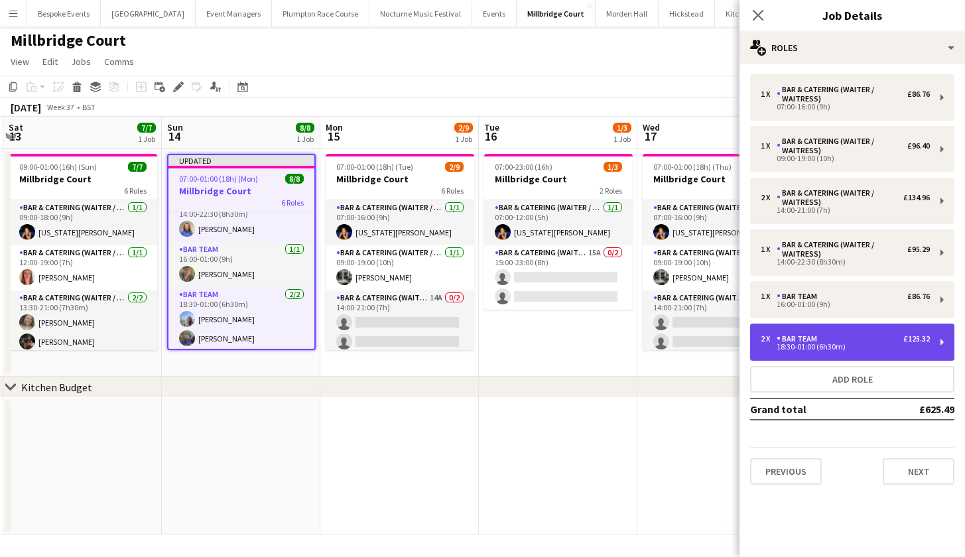
click at [828, 348] on div "18:30-01:00 (6h30m)" at bounding box center [845, 347] width 169 height 7
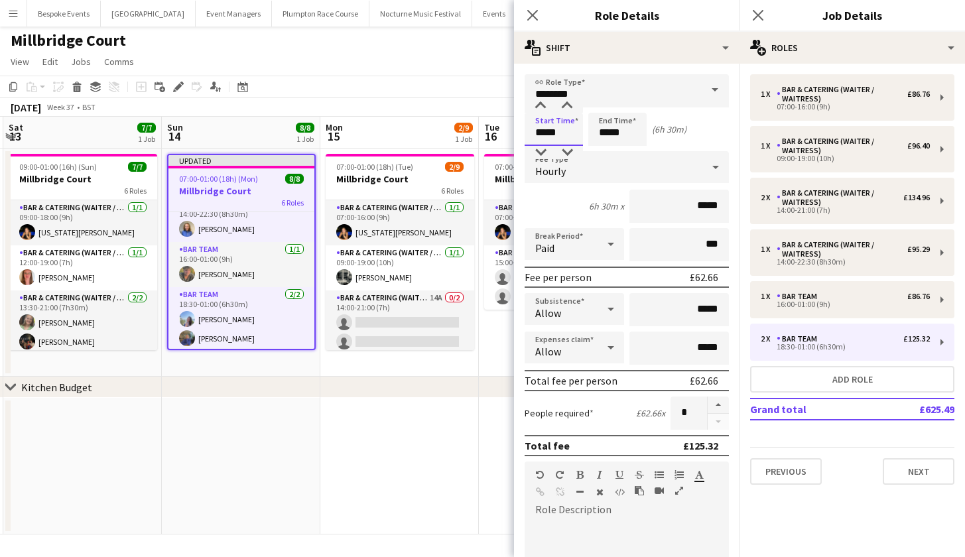
click at [553, 135] on input "*****" at bounding box center [554, 129] width 58 height 33
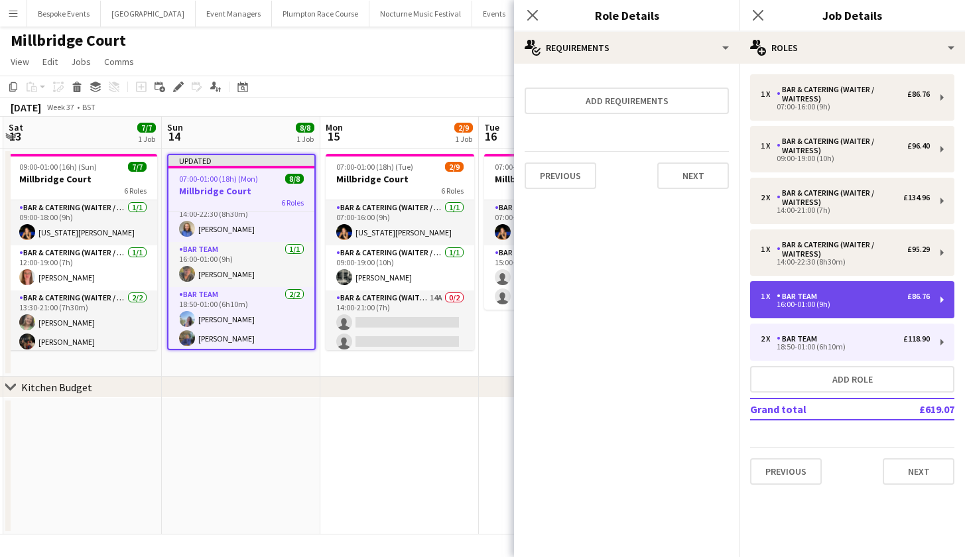
click at [820, 301] on div "16:00-01:00 (9h)" at bounding box center [845, 304] width 169 height 7
type input "*****"
type input "*"
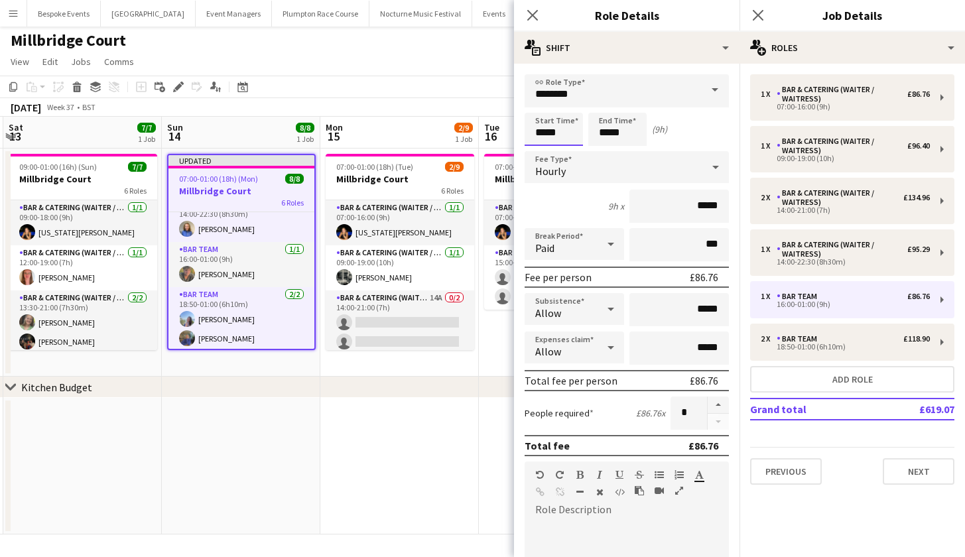
click at [557, 134] on input "*****" at bounding box center [554, 129] width 58 height 33
type input "*****"
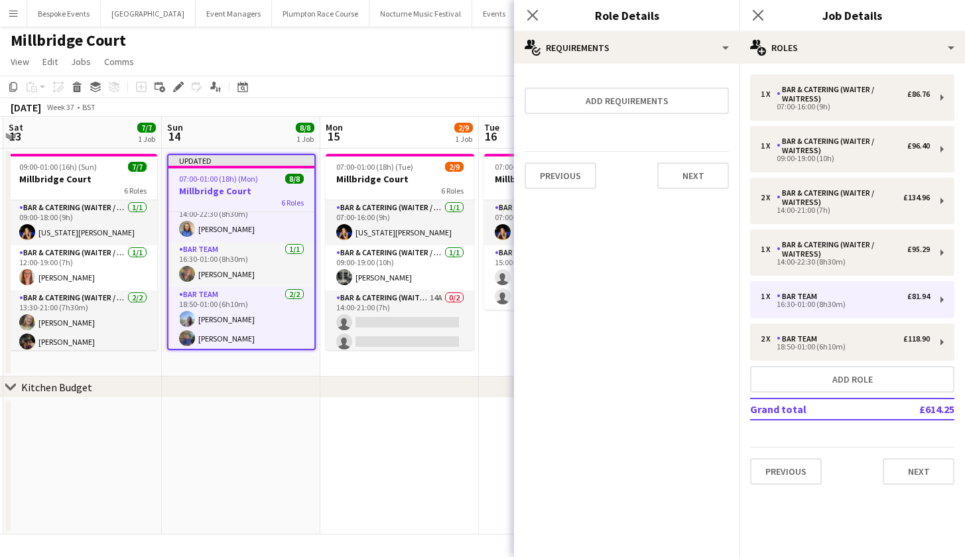
click at [310, 76] on app-toolbar "Copy Paste Paste Command V Paste with crew Command Shift V Paste linked Job Del…" at bounding box center [482, 87] width 965 height 23
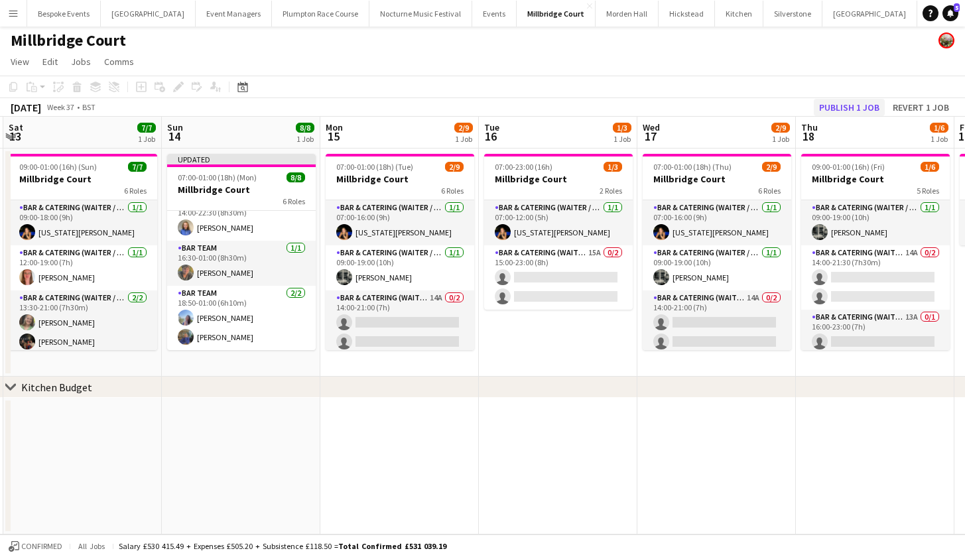
click at [842, 113] on button "Publish 1 job" at bounding box center [849, 107] width 71 height 17
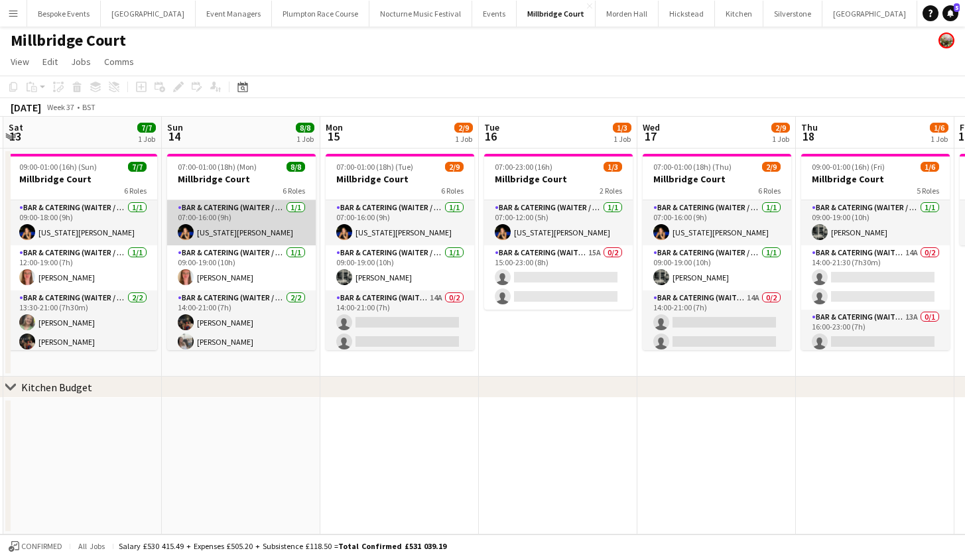
scroll to position [0, 0]
click at [234, 213] on app-card-role "Bar & Catering (Waiter / waitress) 1/1 07:00-16:00 (9h) Georgia Strode" at bounding box center [241, 222] width 149 height 45
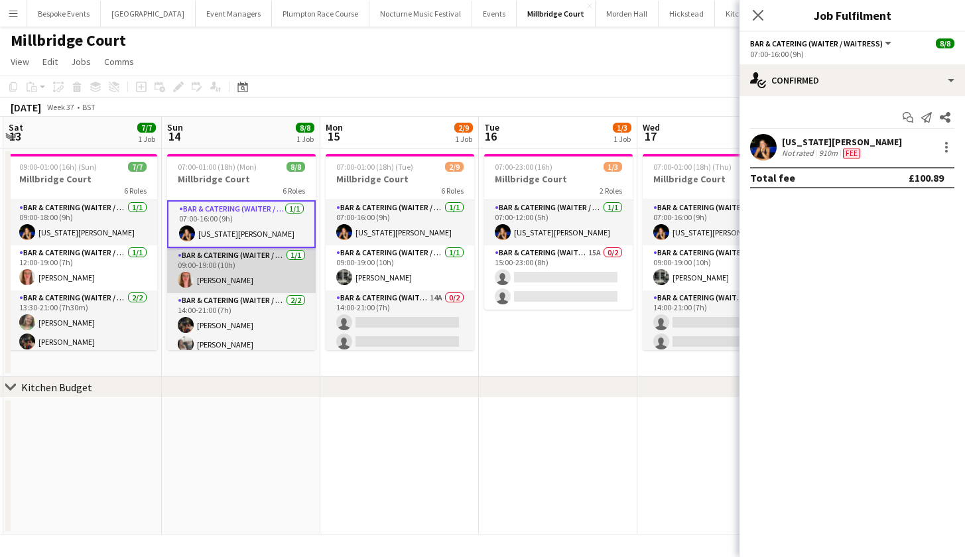
click at [240, 277] on app-card-role "Bar & Catering (Waiter / waitress) 1/1 09:00-19:00 (10h) Freya Hanmer" at bounding box center [241, 270] width 149 height 45
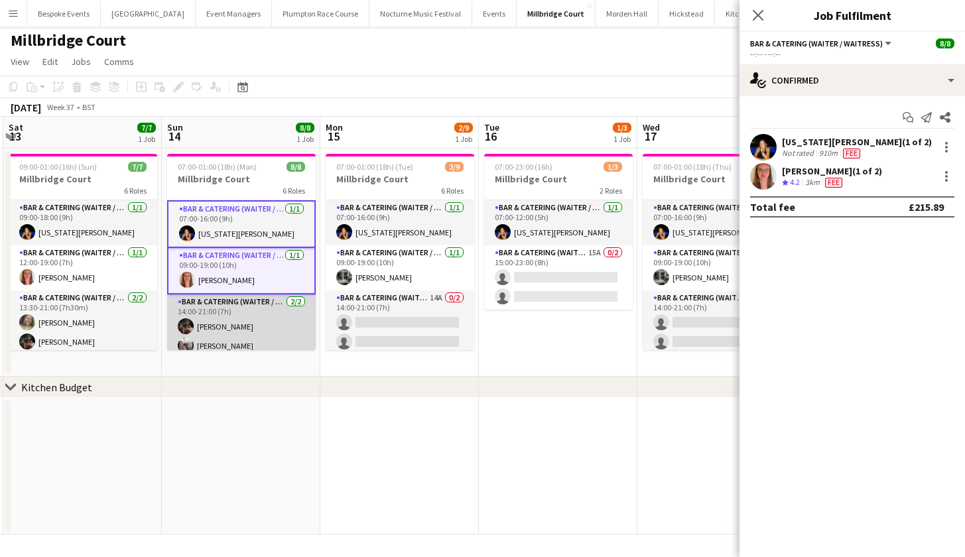
click at [241, 322] on app-card-role "Bar & Catering (Waiter / waitress) 2/2 14:00-21:00 (7h) Zachary Hanmer Elodie N…" at bounding box center [241, 327] width 149 height 64
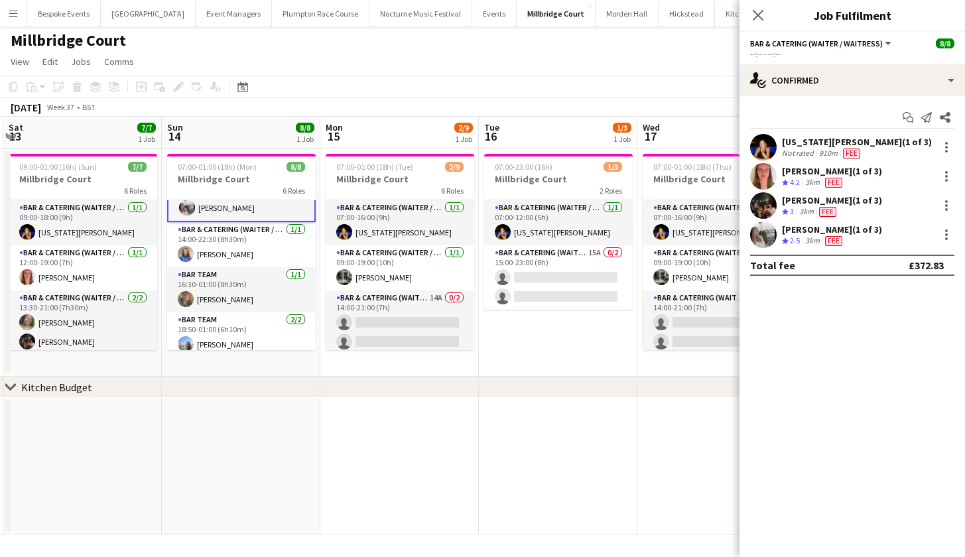
scroll to position [139, 0]
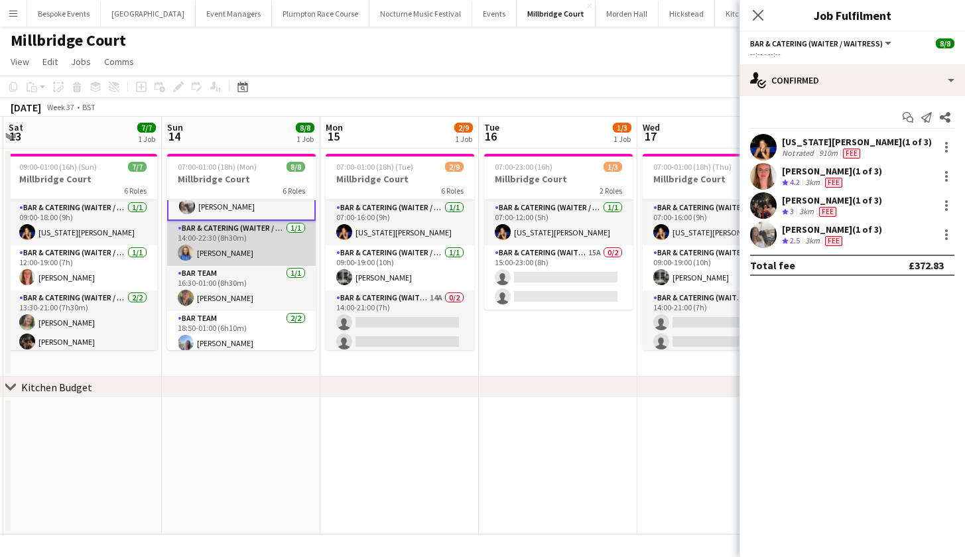
click at [238, 248] on app-card-role "Bar & Catering (Waiter / waitress) 1/1 14:00-22:30 (8h30m) Helena Lorenzen" at bounding box center [241, 243] width 149 height 45
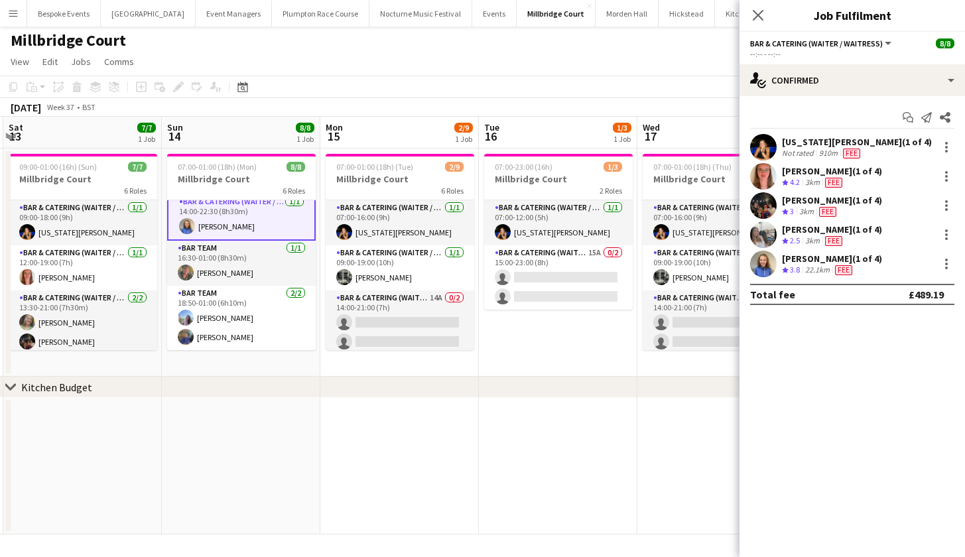
scroll to position [166, 0]
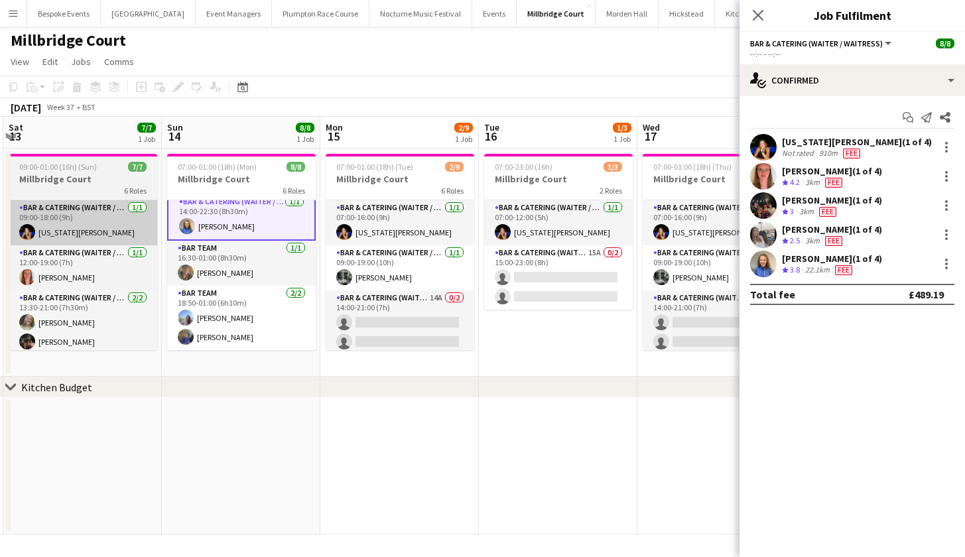
click at [234, 261] on app-card-role "Bar Team 1/1 16:30-01:00 (8h30m) sam hibberd" at bounding box center [241, 263] width 149 height 45
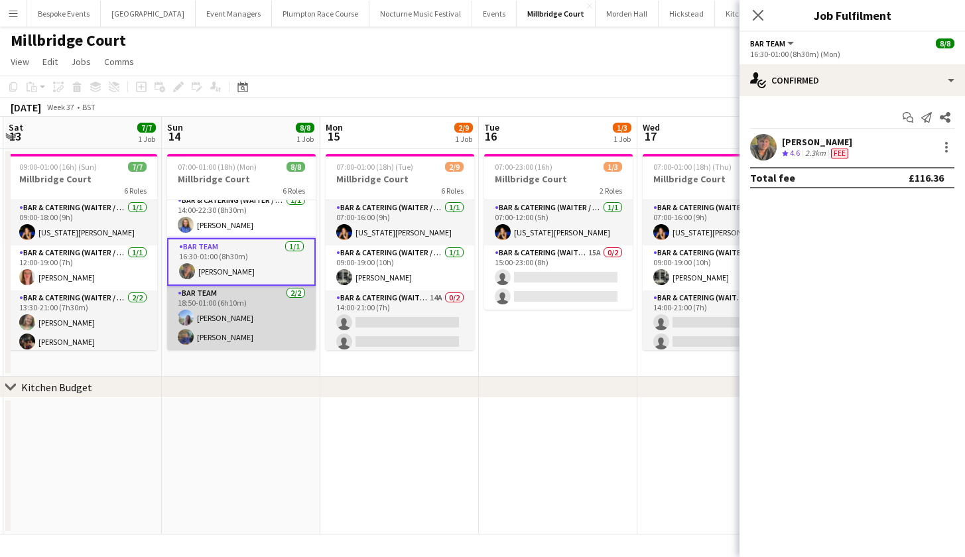
click at [228, 309] on app-card-role "Bar Team 2/2 18:50-01:00 (6h10m) Lily Webster imogen pilling" at bounding box center [241, 318] width 149 height 64
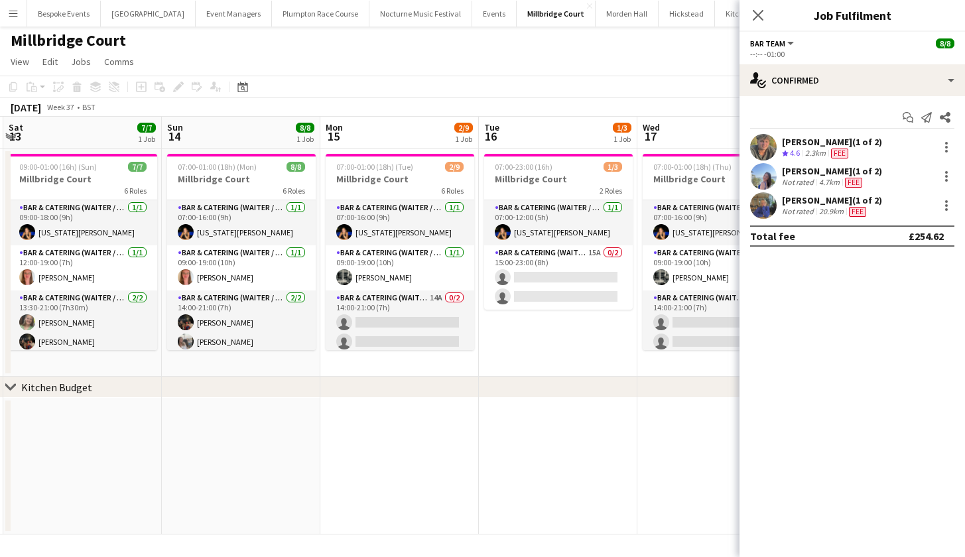
scroll to position [0, 0]
click at [576, 62] on app-page-menu "View Day view expanded Day view collapsed Month view Date picker Jump to today …" at bounding box center [482, 62] width 965 height 25
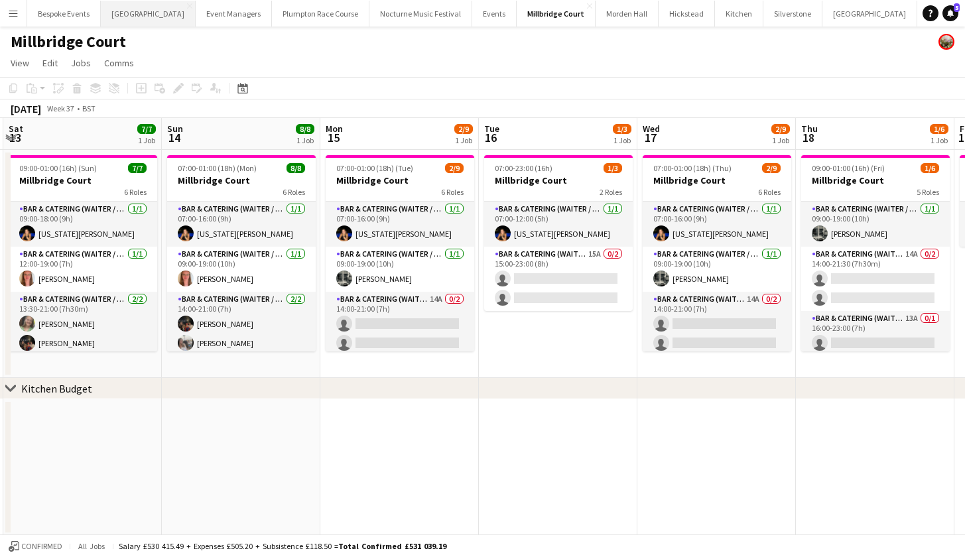
click at [151, 13] on button "[GEOGRAPHIC_DATA] Close" at bounding box center [148, 14] width 95 height 26
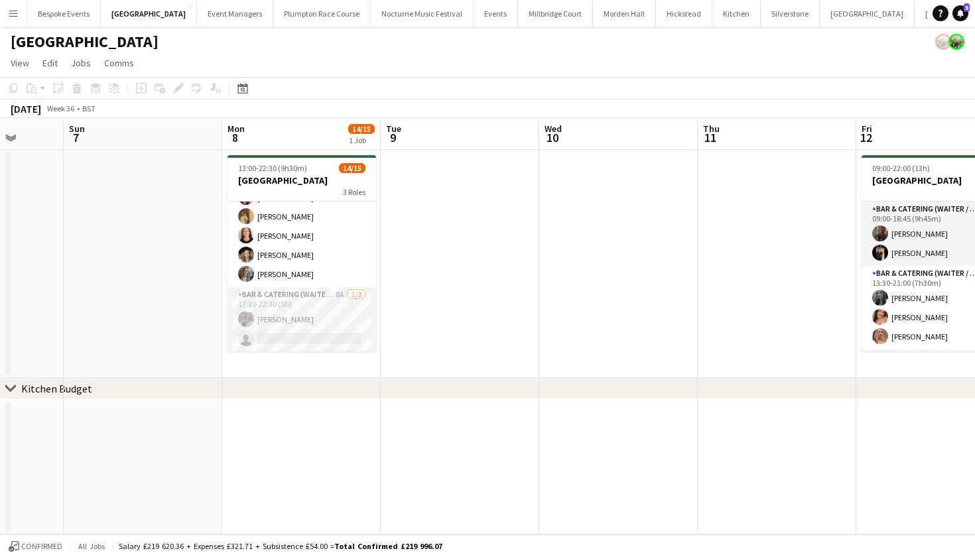
scroll to position [216, 0]
click at [310, 323] on app-card-role "Bar & Catering (Waiter / waitress) 8A 1/2 17:30-22:30 (5h) Deborah Edema single…" at bounding box center [302, 319] width 149 height 64
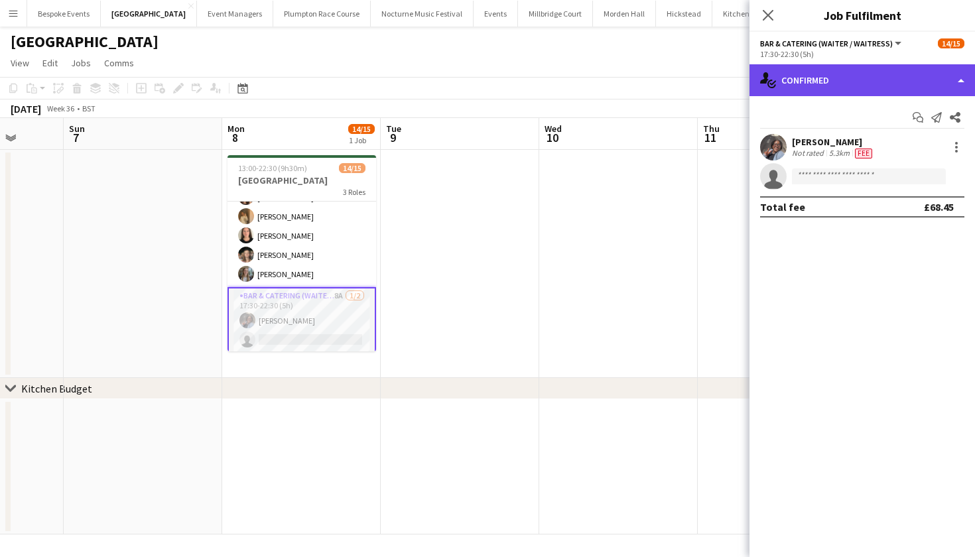
click at [866, 85] on div "single-neutral-actions-check-2 Confirmed" at bounding box center [863, 80] width 226 height 32
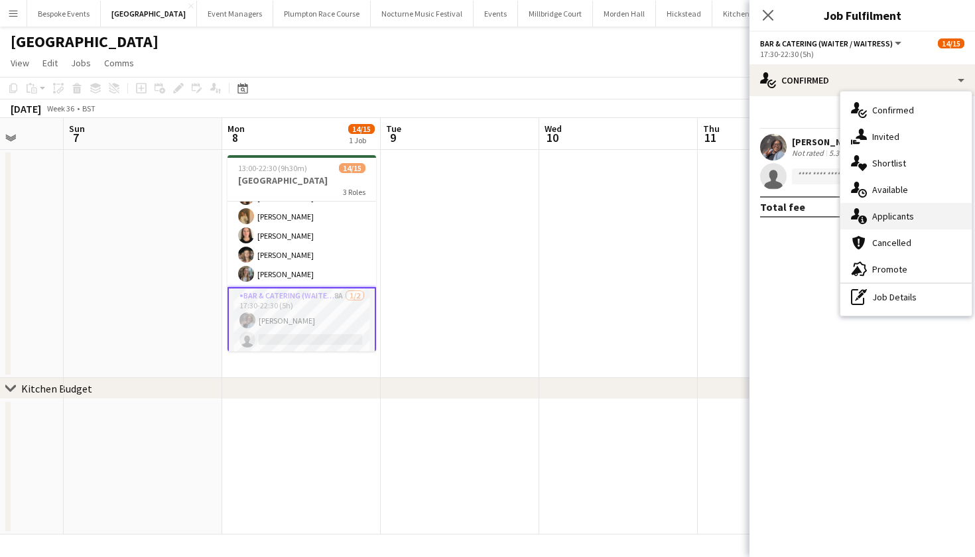
click at [881, 215] on span "Applicants" at bounding box center [893, 216] width 42 height 12
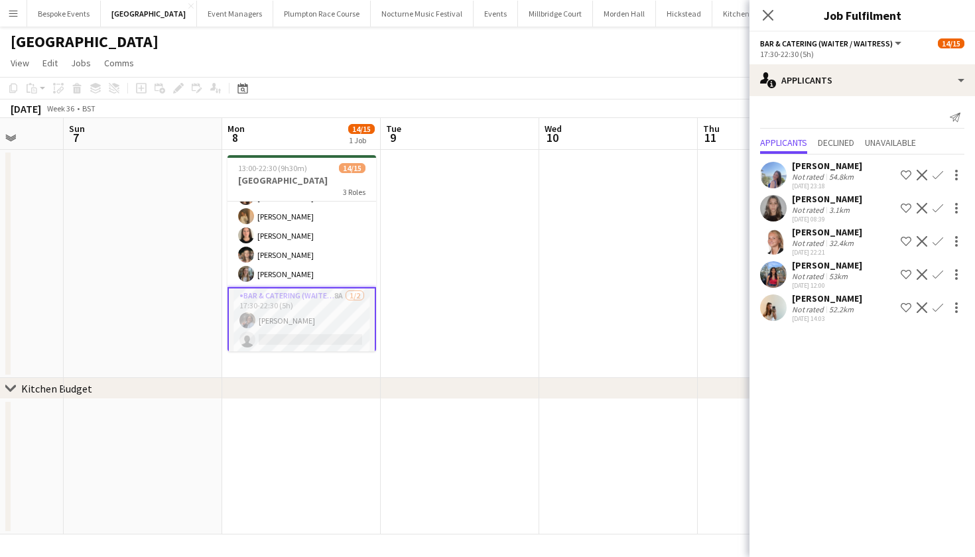
click at [547, 273] on app-date-cell at bounding box center [618, 264] width 159 height 228
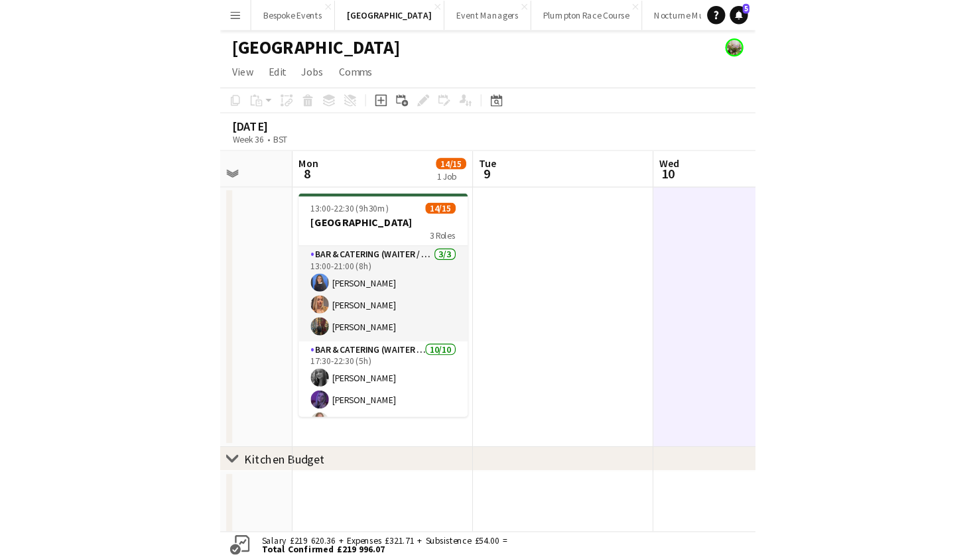
scroll to position [0, 0]
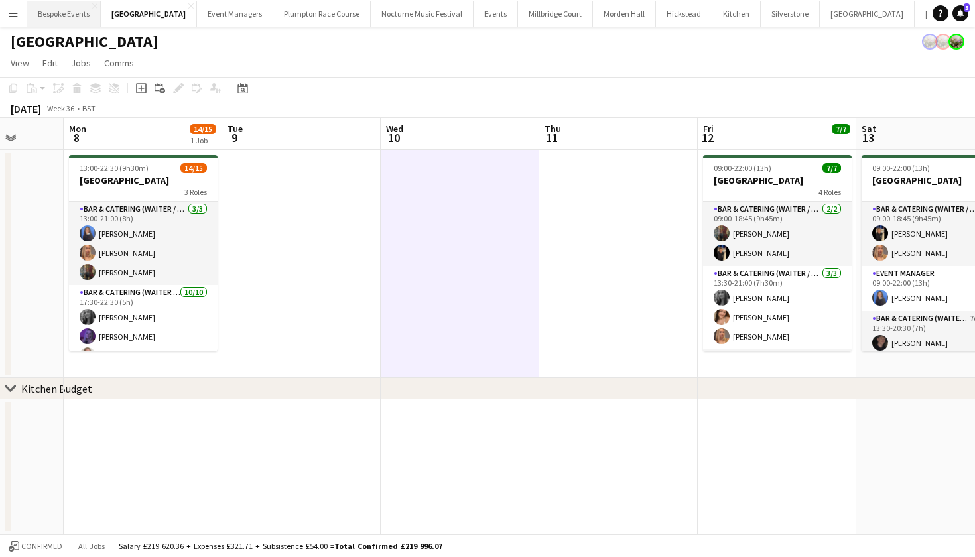
click at [44, 11] on button "Bespoke Events Close" at bounding box center [64, 14] width 74 height 26
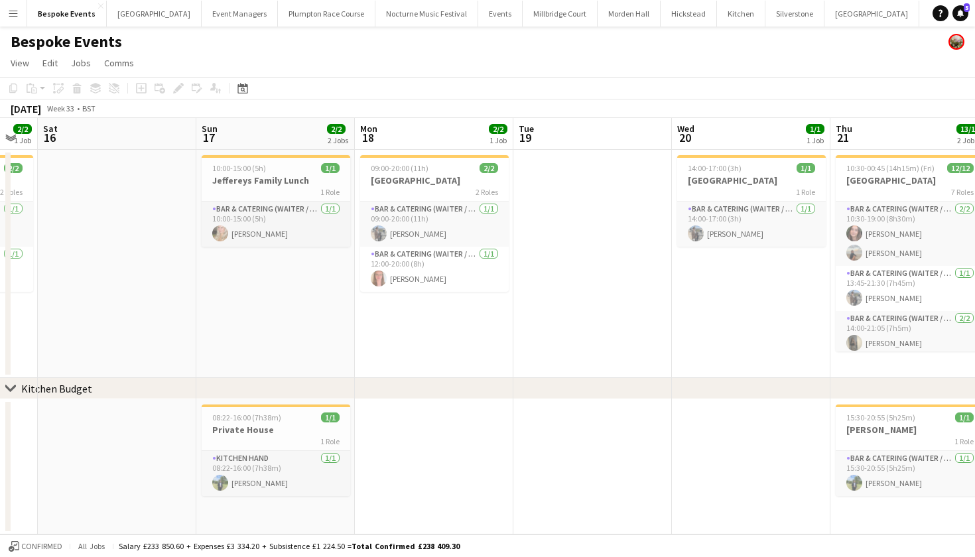
scroll to position [0, 417]
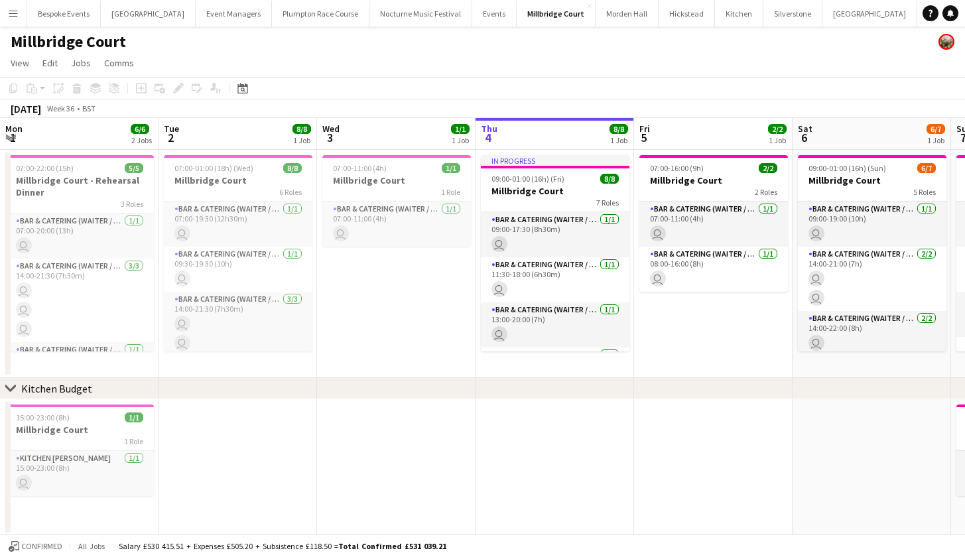
scroll to position [0, 317]
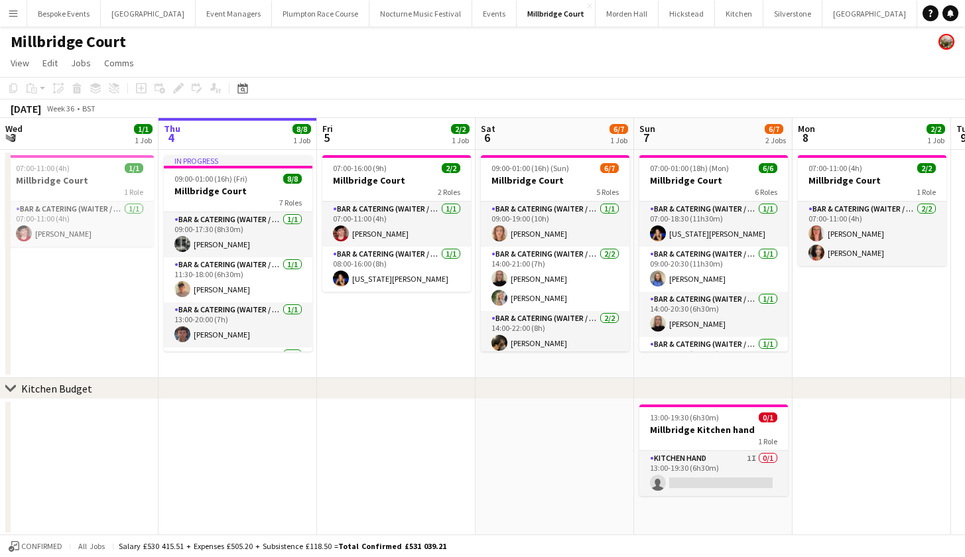
click at [16, 13] on app-icon "Menu" at bounding box center [13, 13] width 11 height 11
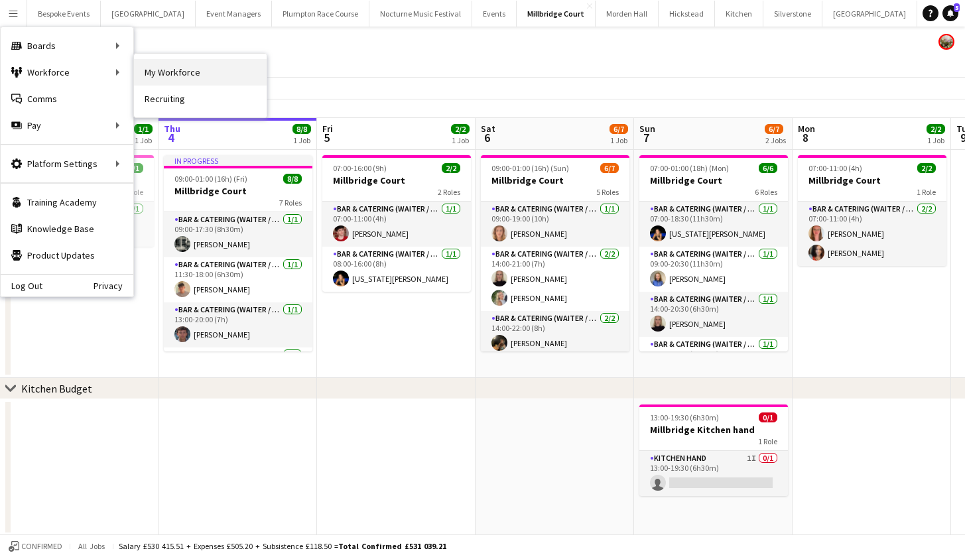
click at [149, 69] on link "My Workforce" at bounding box center [200, 72] width 133 height 27
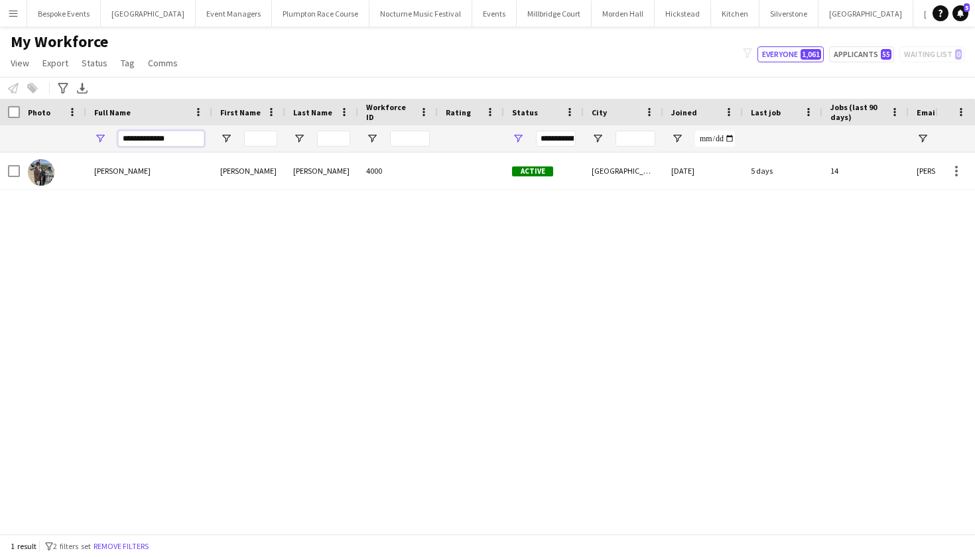
drag, startPoint x: 186, startPoint y: 142, endPoint x: 102, endPoint y: 129, distance: 85.2
click at [102, 129] on div "**********" at bounding box center [149, 138] width 126 height 27
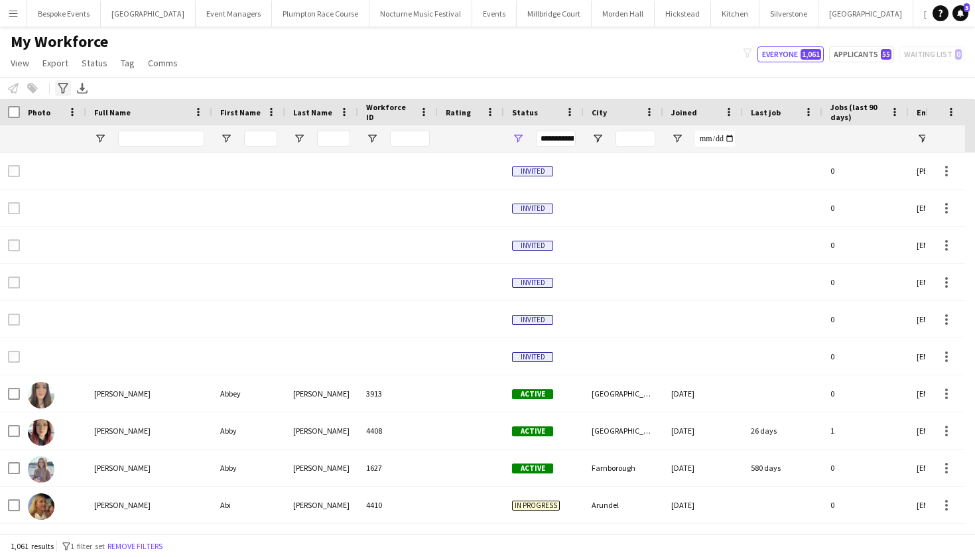
click at [66, 84] on icon "Advanced filters" at bounding box center [63, 88] width 11 height 11
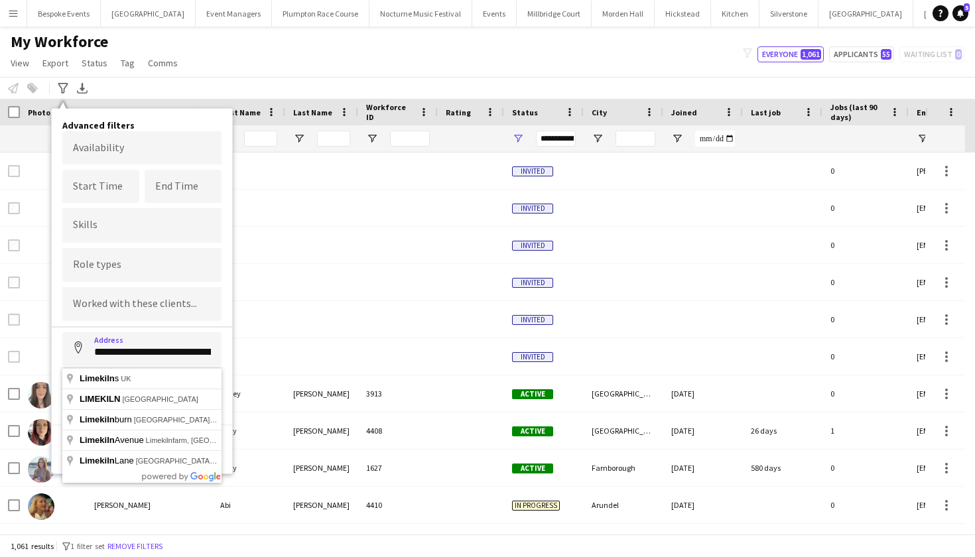
type input "**********"
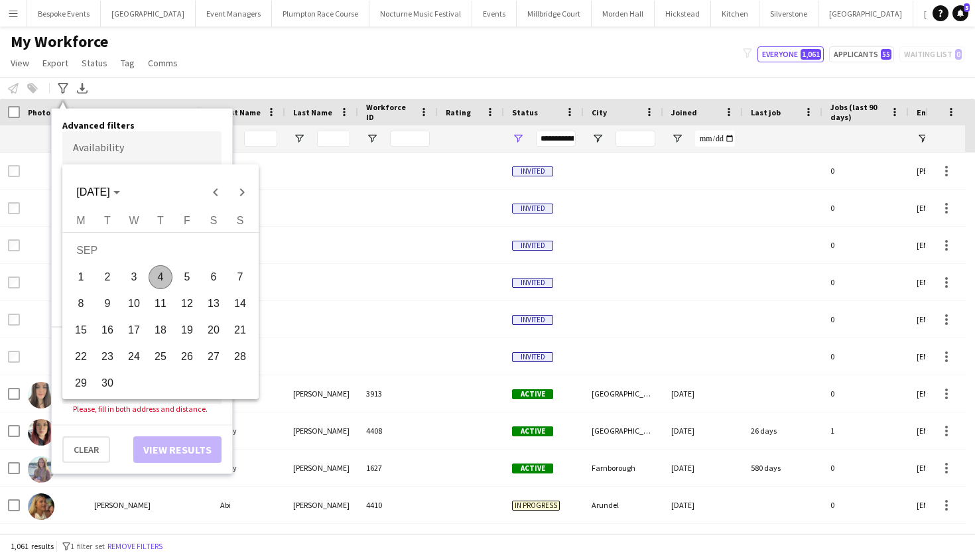
click at [120, 158] on body "Menu Boards Boards Boards All jobs Status Workforce Workforce My Workforce Recr…" at bounding box center [487, 278] width 975 height 557
click at [170, 126] on div at bounding box center [487, 278] width 975 height 557
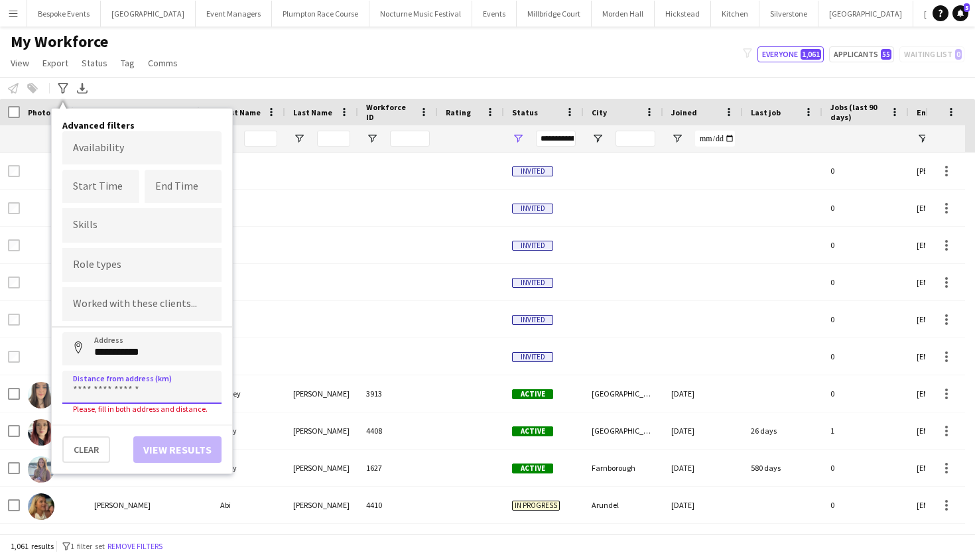
click at [131, 390] on input at bounding box center [141, 387] width 159 height 33
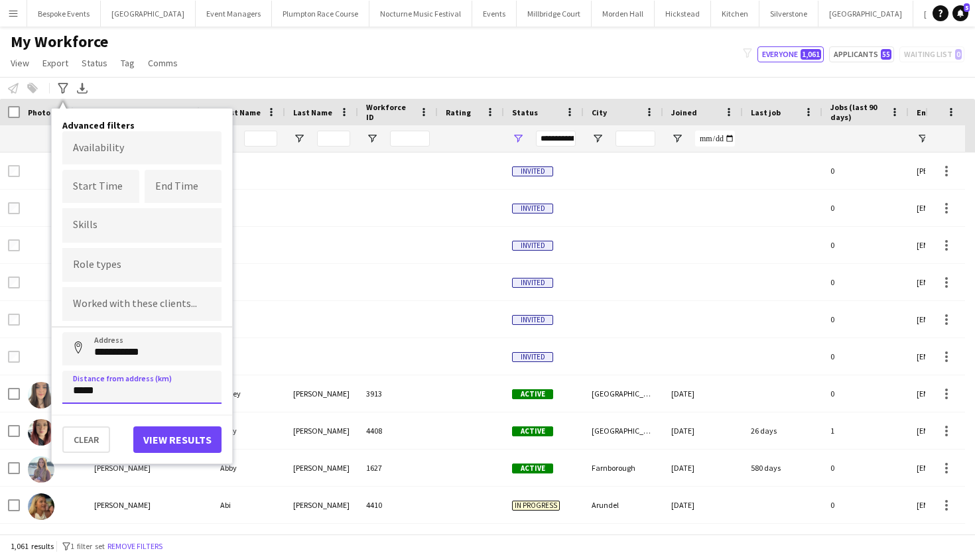
type input "****"
type input "*****"
click at [170, 441] on button "View results" at bounding box center [177, 440] width 88 height 27
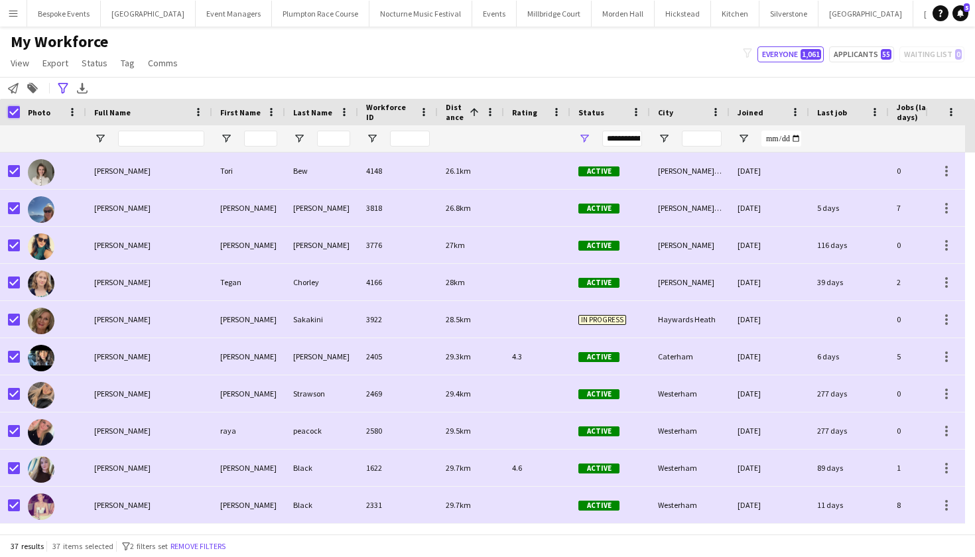
scroll to position [1006, 0]
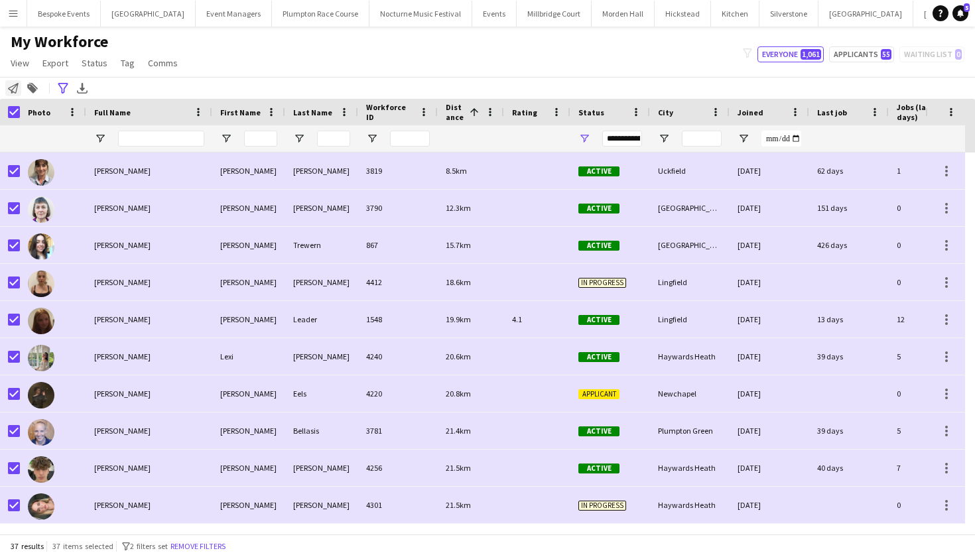
click at [17, 84] on icon at bounding box center [13, 88] width 11 height 11
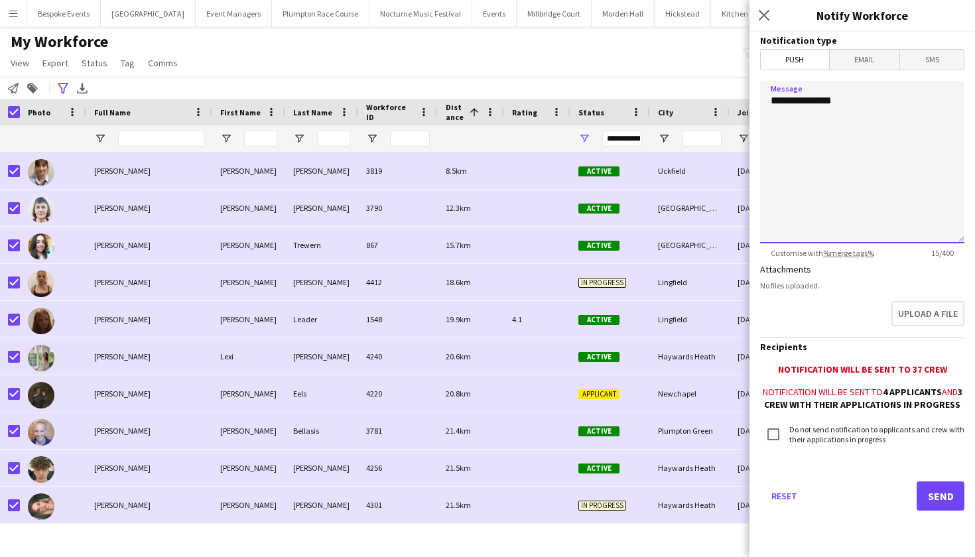
click at [866, 143] on textarea "**********" at bounding box center [862, 162] width 204 height 163
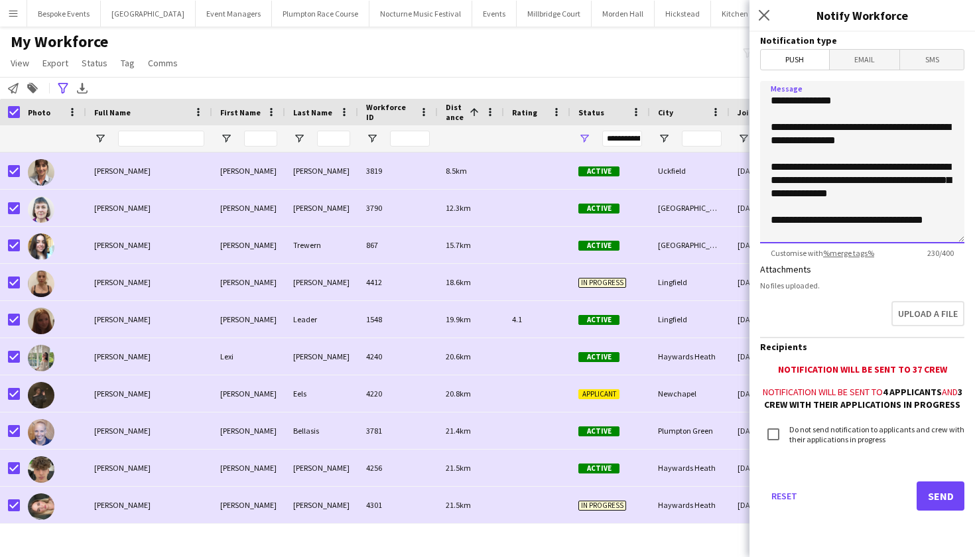
click at [778, 216] on textarea "**********" at bounding box center [862, 162] width 204 height 163
click at [945, 221] on textarea "**********" at bounding box center [862, 162] width 204 height 163
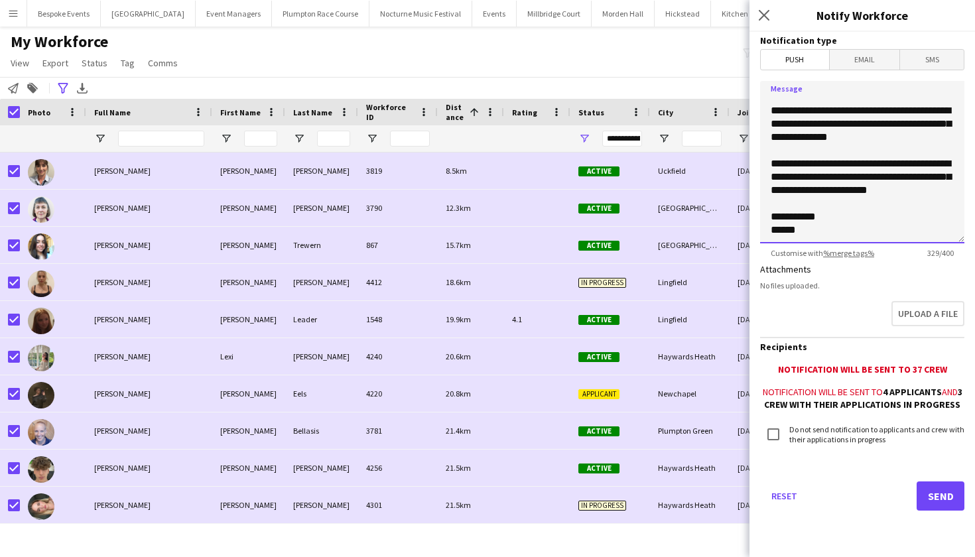
scroll to position [56, 0]
type textarea "**********"
click at [943, 505] on button "Send" at bounding box center [941, 496] width 48 height 29
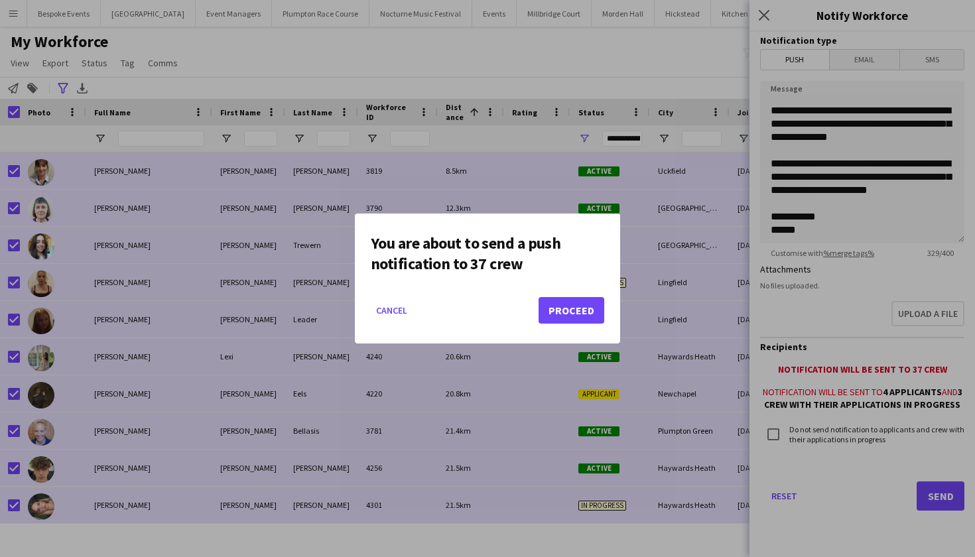
click at [573, 315] on button "Proceed" at bounding box center [572, 310] width 66 height 27
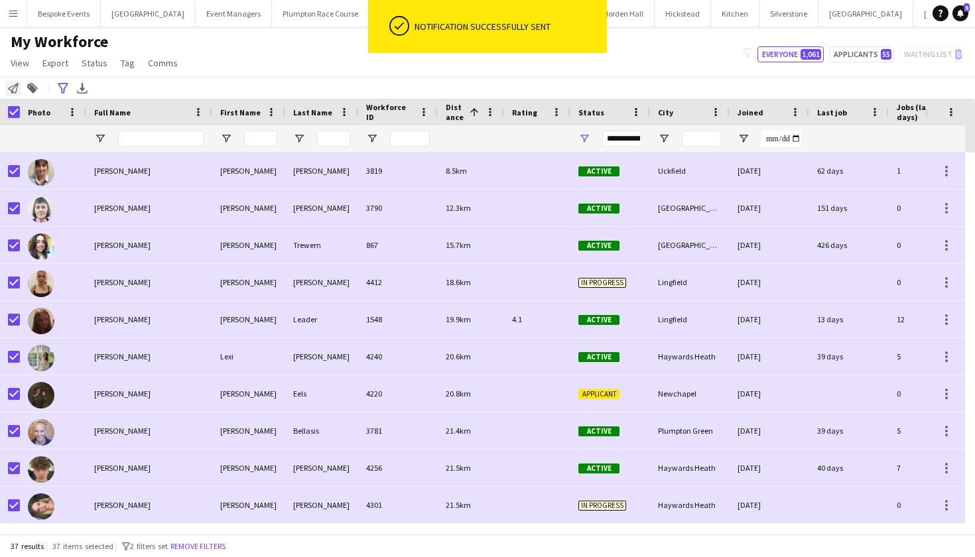
click at [9, 88] on icon at bounding box center [13, 88] width 11 height 11
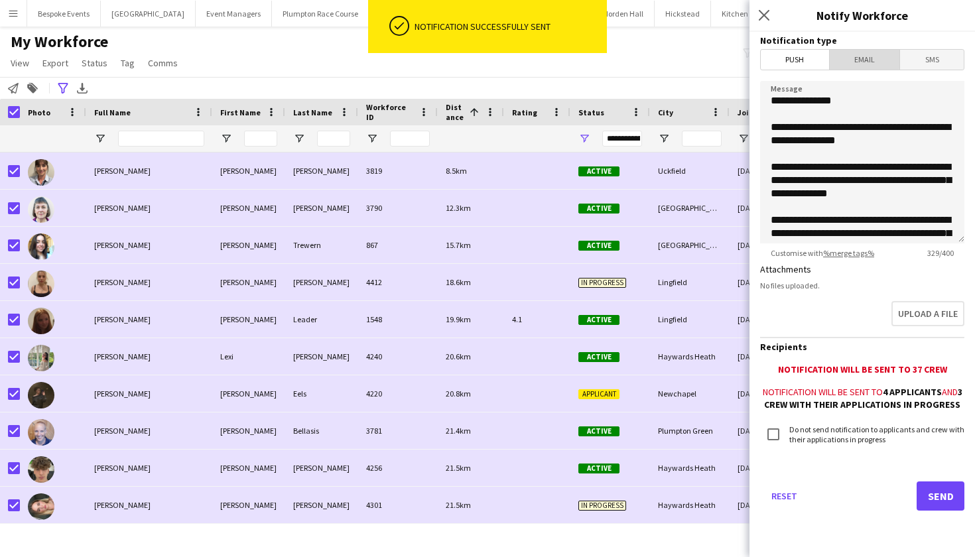
click at [861, 59] on span "Email" at bounding box center [865, 60] width 70 height 20
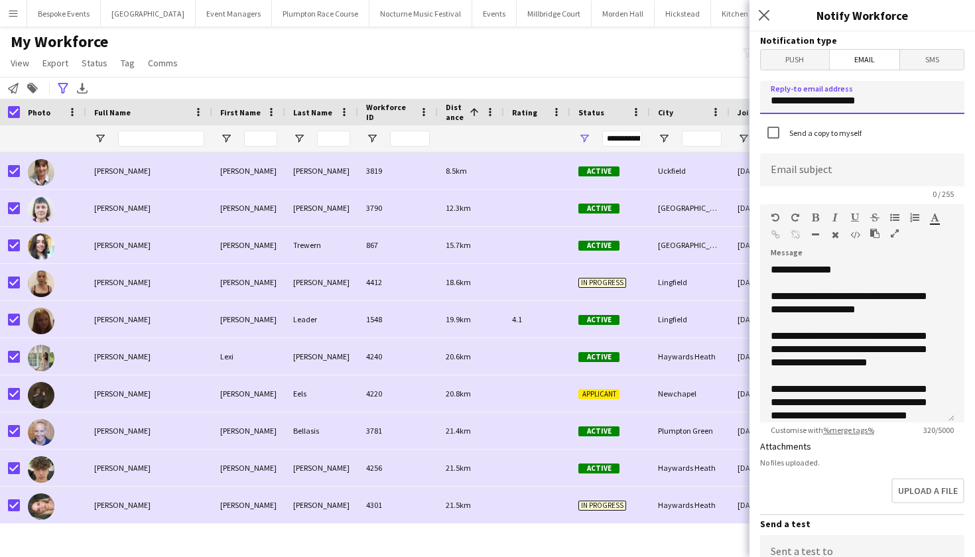
drag, startPoint x: 870, startPoint y: 105, endPoint x: 772, endPoint y: 94, distance: 99.5
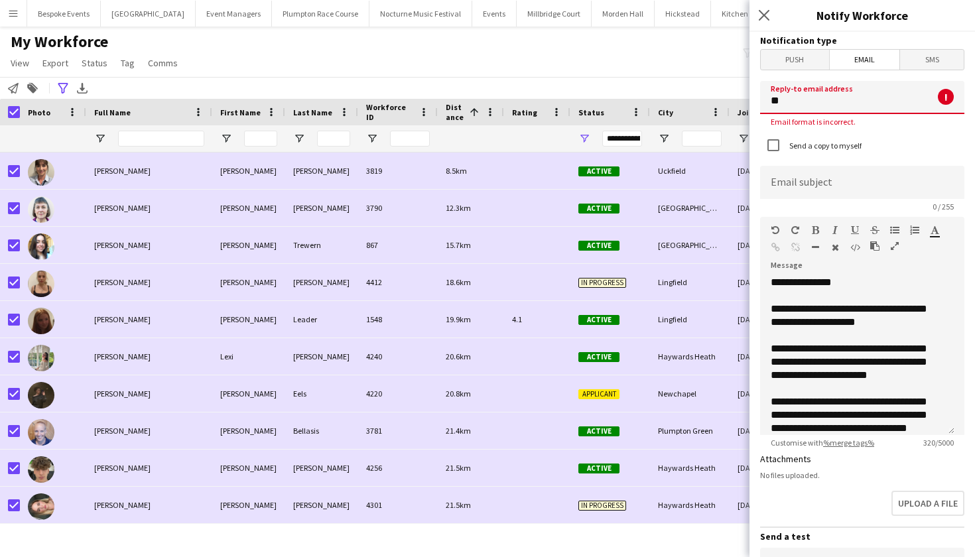
type input "*"
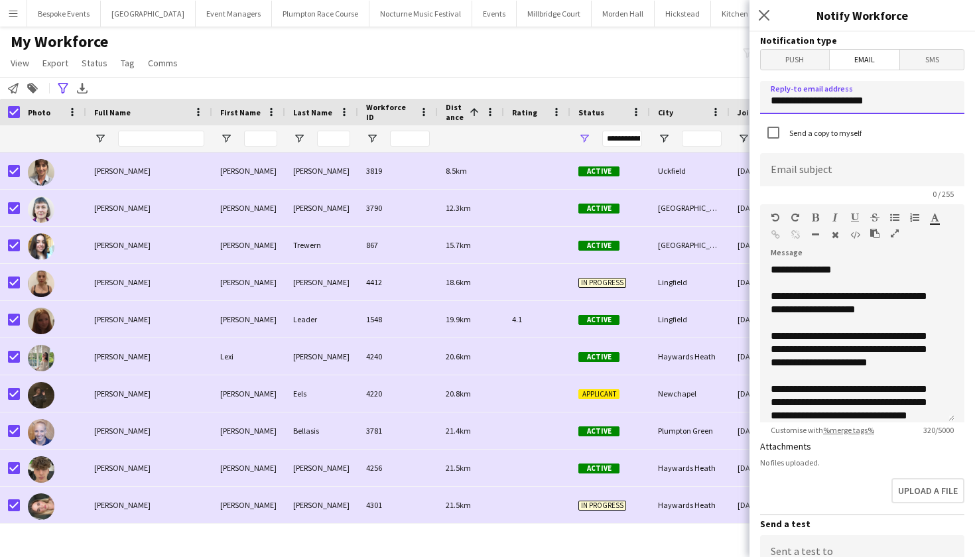
click at [861, 103] on input "**********" at bounding box center [862, 97] width 204 height 33
type input "**********"
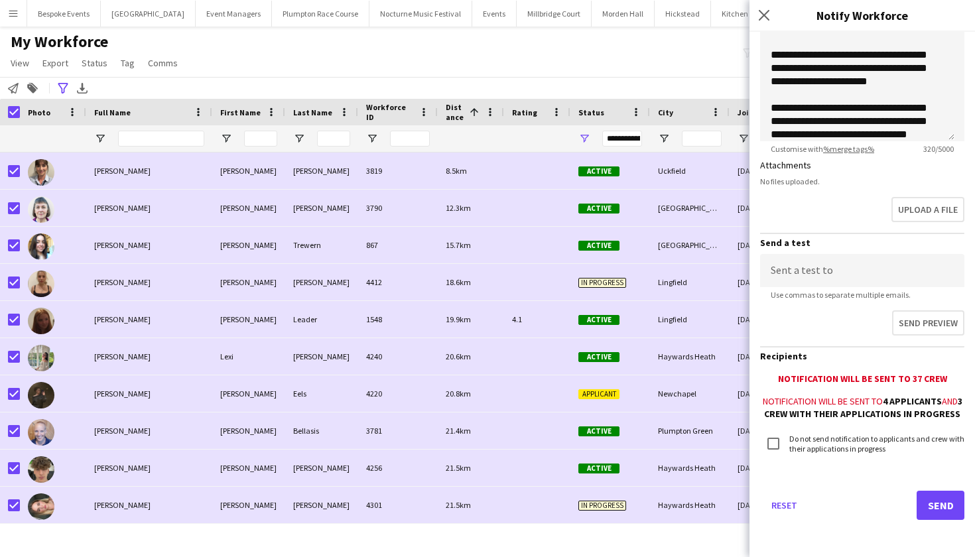
scroll to position [293, 0]
type input "********"
click at [937, 515] on button "Send" at bounding box center [941, 505] width 48 height 29
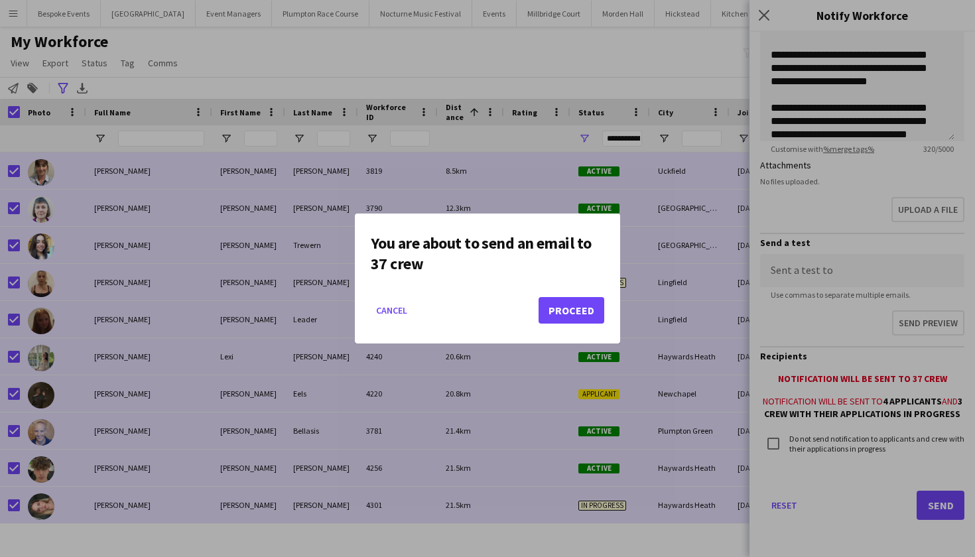
click at [557, 314] on button "Proceed" at bounding box center [572, 310] width 66 height 27
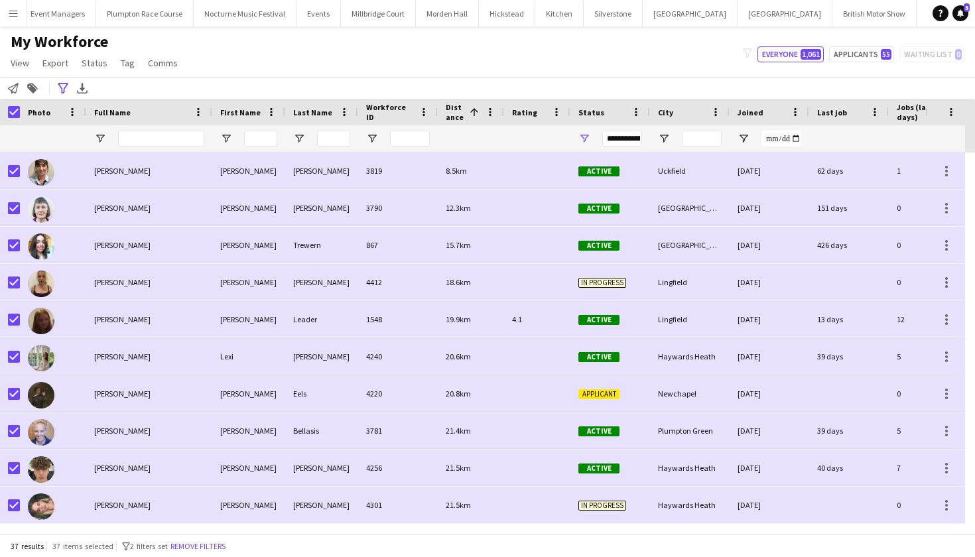
scroll to position [0, 175]
click at [960, 10] on button "LIMEKILN Close" at bounding box center [987, 14] width 54 height 26
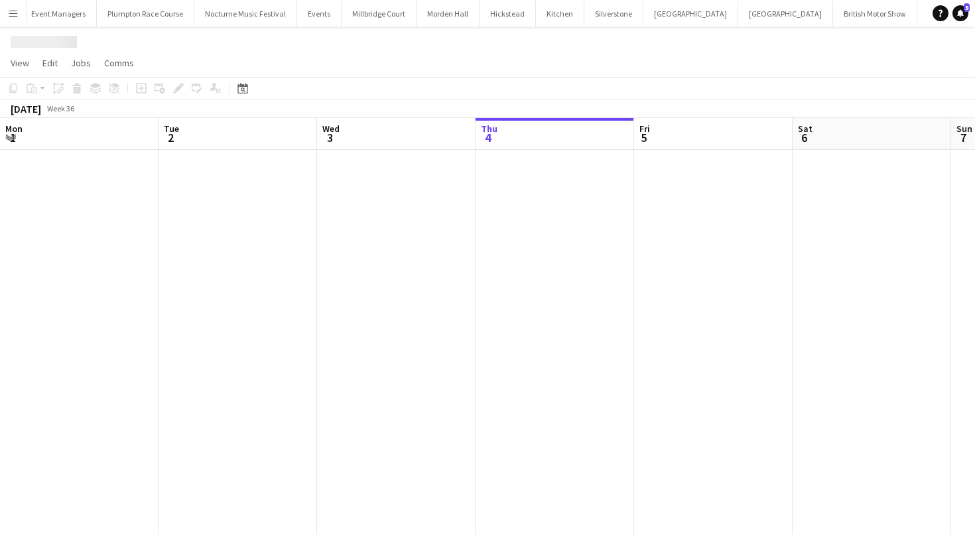
click at [960, 10] on button "LIMEKILN Close" at bounding box center [987, 14] width 54 height 26
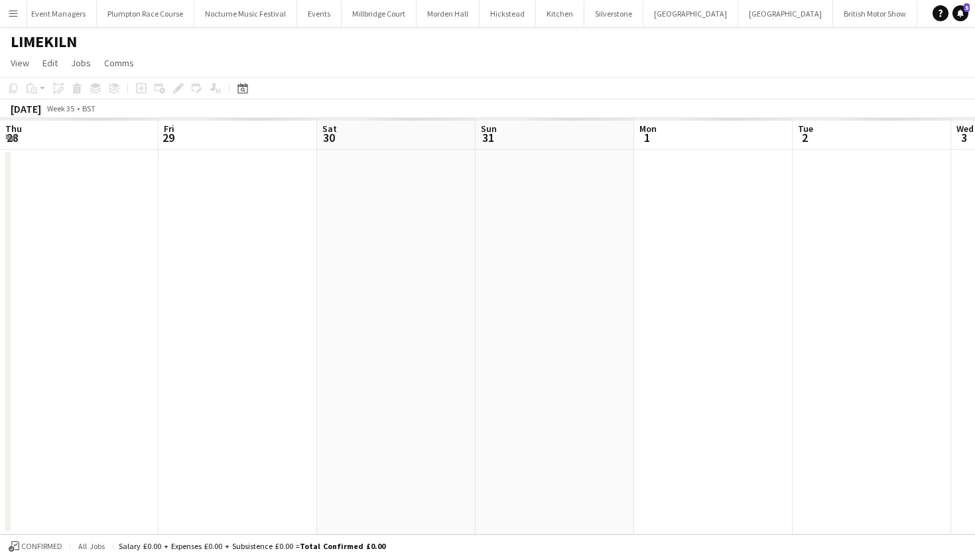
scroll to position [0, 317]
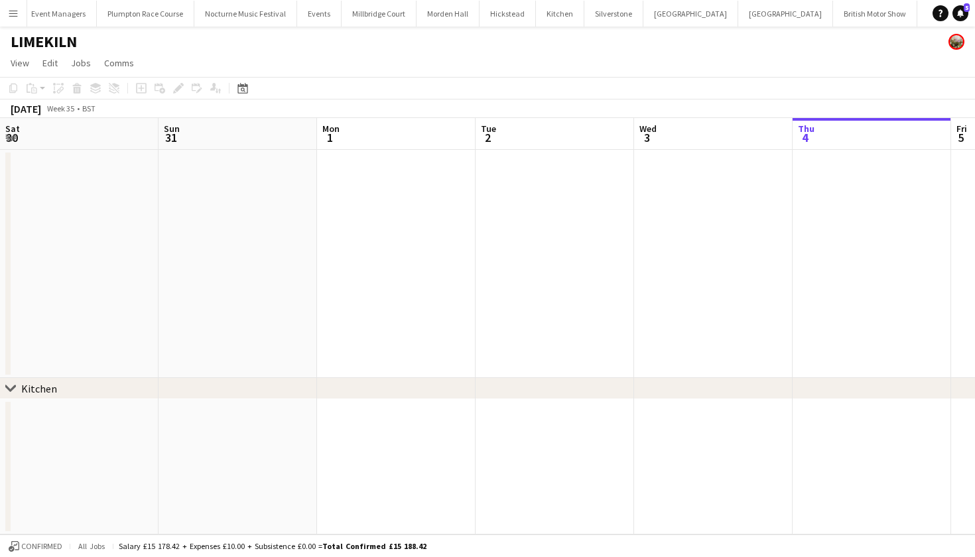
click at [960, 18] on button "LIMEKILN Close" at bounding box center [987, 14] width 54 height 26
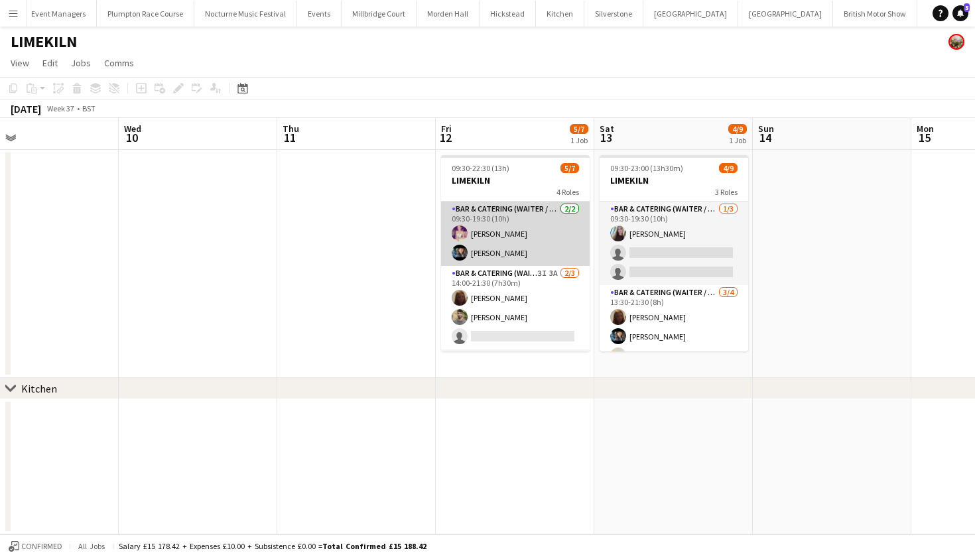
scroll to position [0, 0]
click at [474, 235] on app-card-role "Bar & Catering (Waiter / waitress) [DATE] 09:30-19:30 (10h) [PERSON_NAME] [PERS…" at bounding box center [515, 234] width 149 height 64
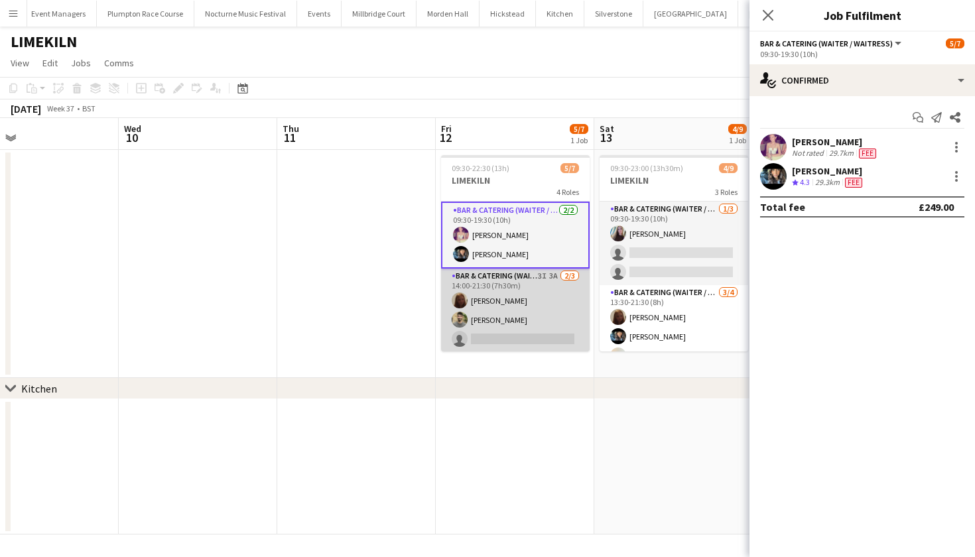
click at [493, 295] on app-card-role "Bar & Catering (Waiter / waitress) 3I 3A [DATE] 14:00-21:30 (7h30m) Maddie Lead…" at bounding box center [515, 311] width 149 height 84
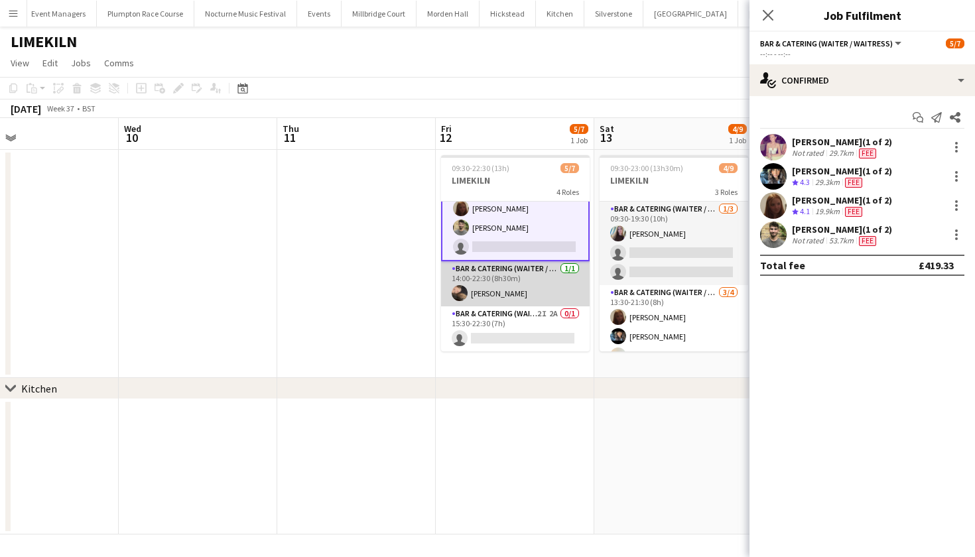
scroll to position [92, 0]
click at [493, 295] on app-card-role "Bar & Catering (Waiter / waitress) [DATE] 14:00-22:30 (8h30m) [PERSON_NAME]" at bounding box center [515, 283] width 149 height 45
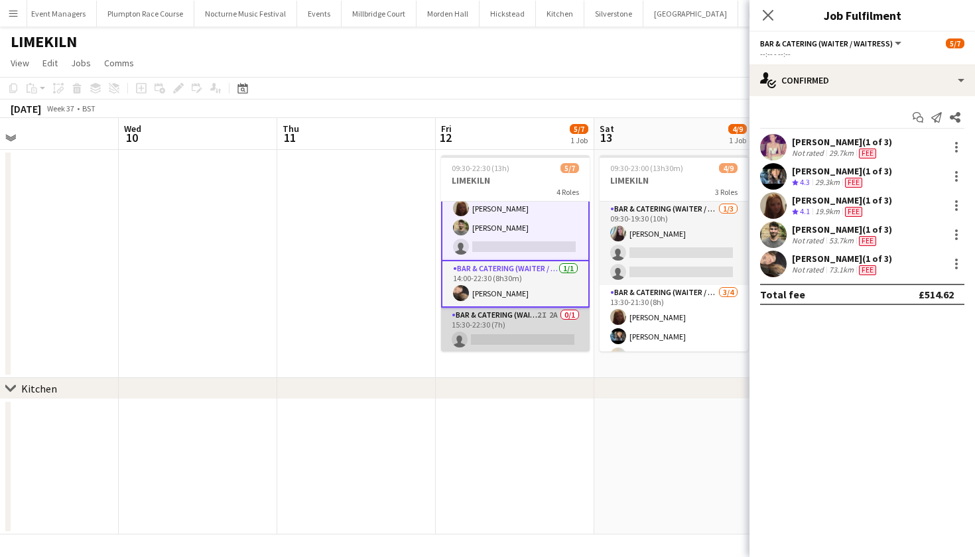
click at [498, 332] on app-card-role "Bar & Catering (Waiter / waitress) 2I 2A 0/1 15:30-22:30 (7h) single-neutral-ac…" at bounding box center [515, 330] width 149 height 45
click at [920, 117] on icon "Start chat" at bounding box center [918, 117] width 11 height 11
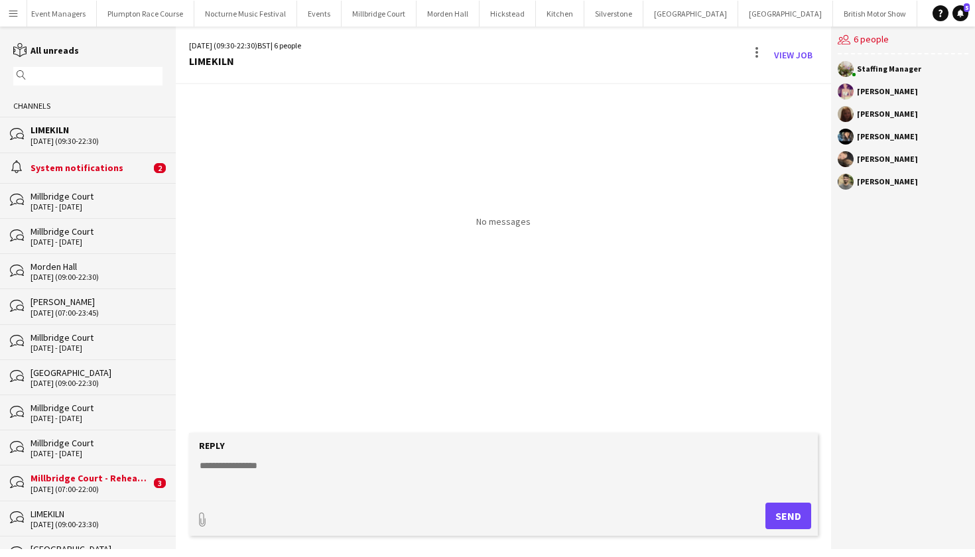
click at [56, 332] on div "Millbridge Court" at bounding box center [97, 338] width 132 height 12
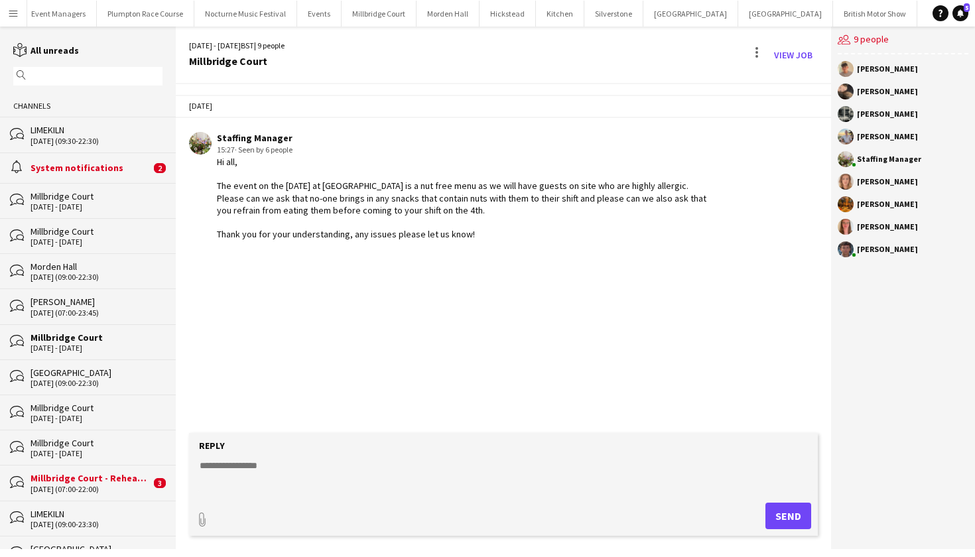
drag, startPoint x: 214, startPoint y: 160, endPoint x: 474, endPoint y: 230, distance: 269.2
click at [474, 230] on div "Staffing Manager 15:27 · Seen by 6 people Hi all, The event on the [DATE] at [G…" at bounding box center [451, 186] width 525 height 109
copy div "Hi all, The event on the [DATE] at [GEOGRAPHIC_DATA] is a nut free menu as we w…"
click at [55, 133] on div "LIMEKILN" at bounding box center [97, 130] width 132 height 12
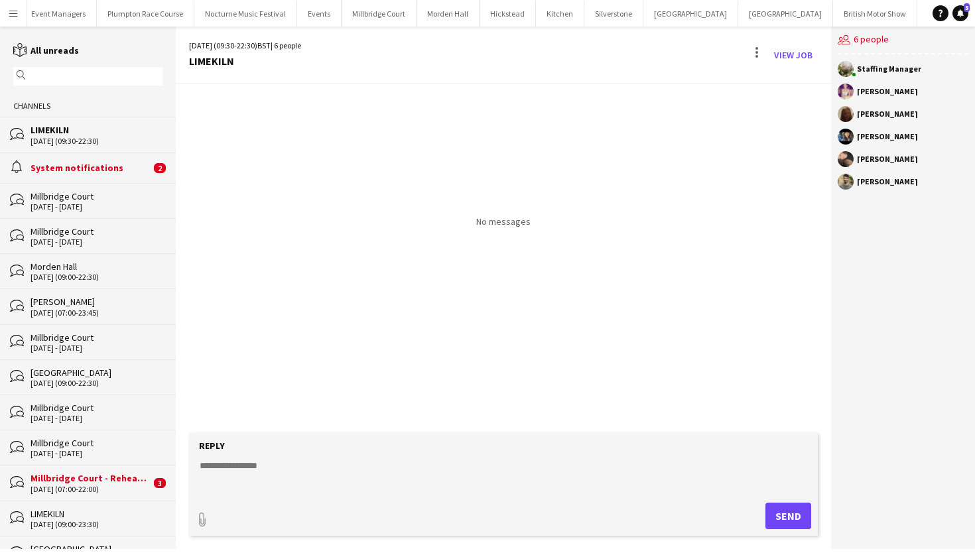
click at [221, 472] on textarea at bounding box center [506, 476] width 616 height 34
paste textarea "**********"
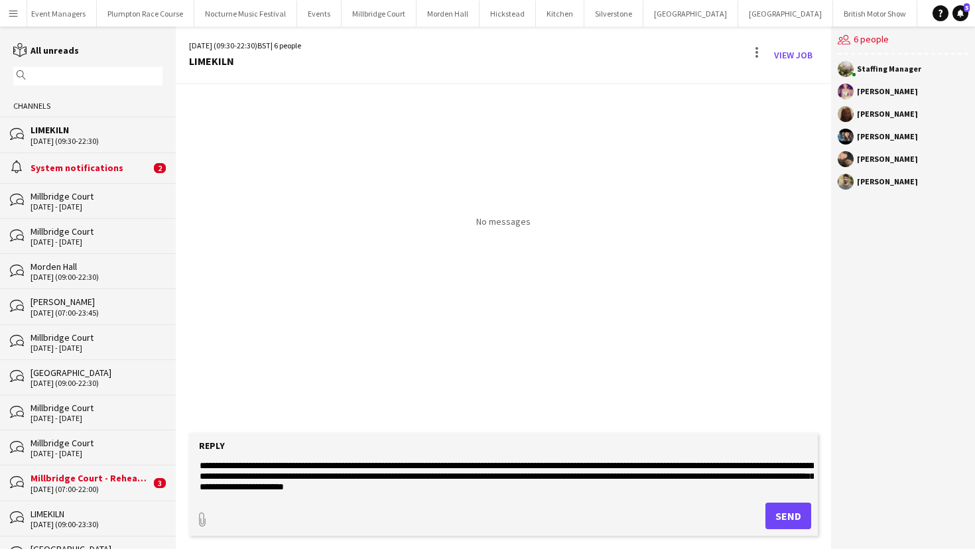
click at [298, 468] on textarea "**********" at bounding box center [506, 476] width 616 height 34
click at [428, 465] on textarea "**********" at bounding box center [506, 476] width 616 height 34
click at [428, 466] on textarea "**********" at bounding box center [506, 476] width 616 height 34
drag, startPoint x: 779, startPoint y: 517, endPoint x: 385, endPoint y: 513, distance: 394.1
click at [385, 513] on div "paperclip Send" at bounding box center [504, 516] width 616 height 27
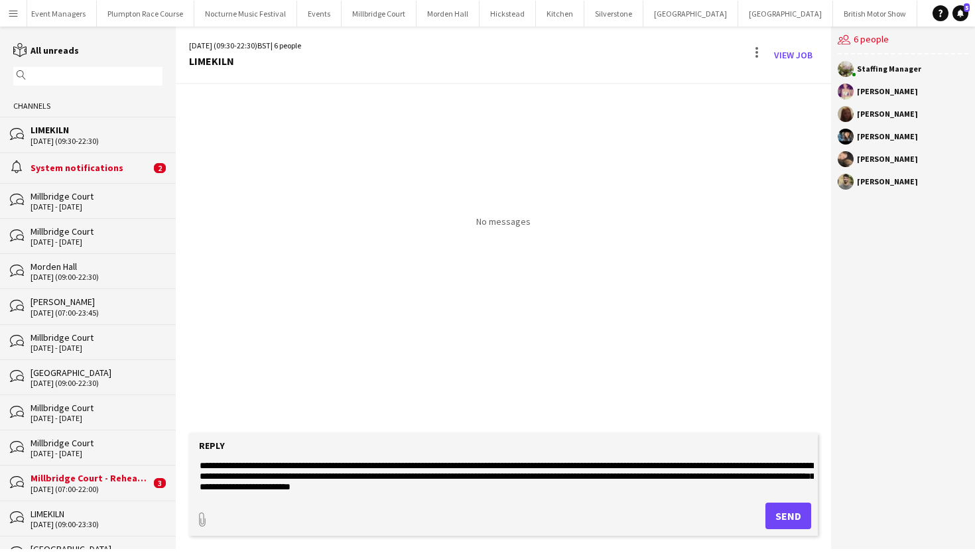
click at [378, 478] on textarea "**********" at bounding box center [506, 476] width 616 height 34
click at [269, 490] on textarea "**********" at bounding box center [506, 476] width 616 height 34
type textarea "**********"
click at [797, 515] on button "Send" at bounding box center [789, 516] width 46 height 27
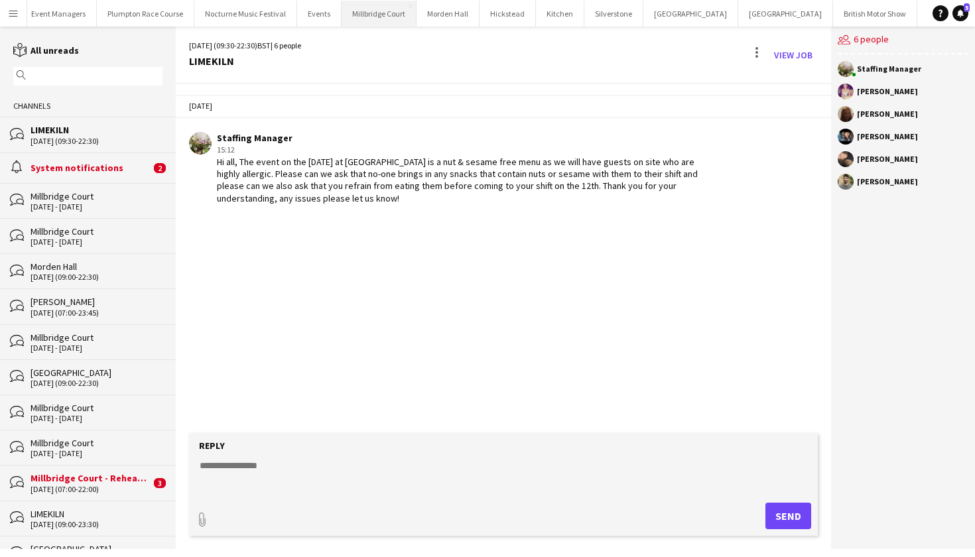
click at [372, 11] on button "[GEOGRAPHIC_DATA]" at bounding box center [379, 14] width 75 height 26
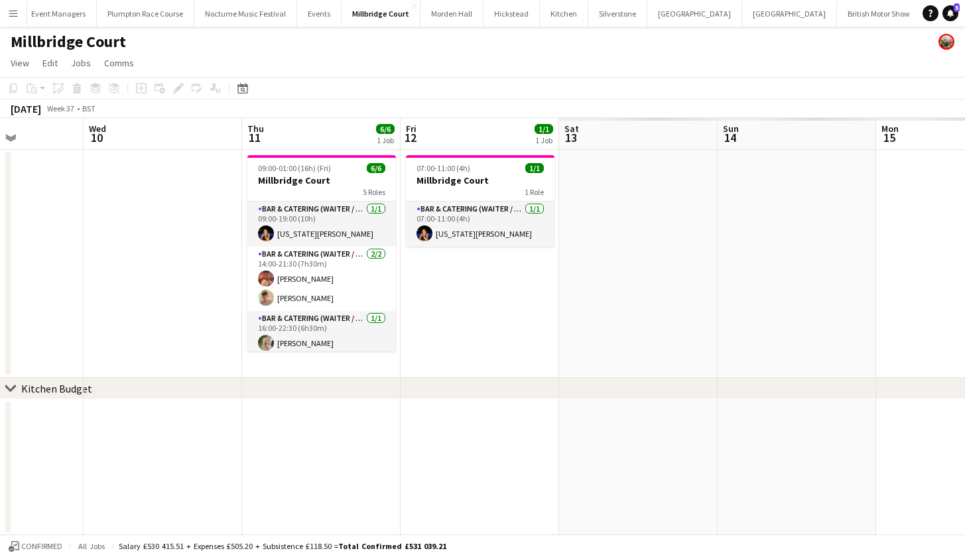
scroll to position [0, 394]
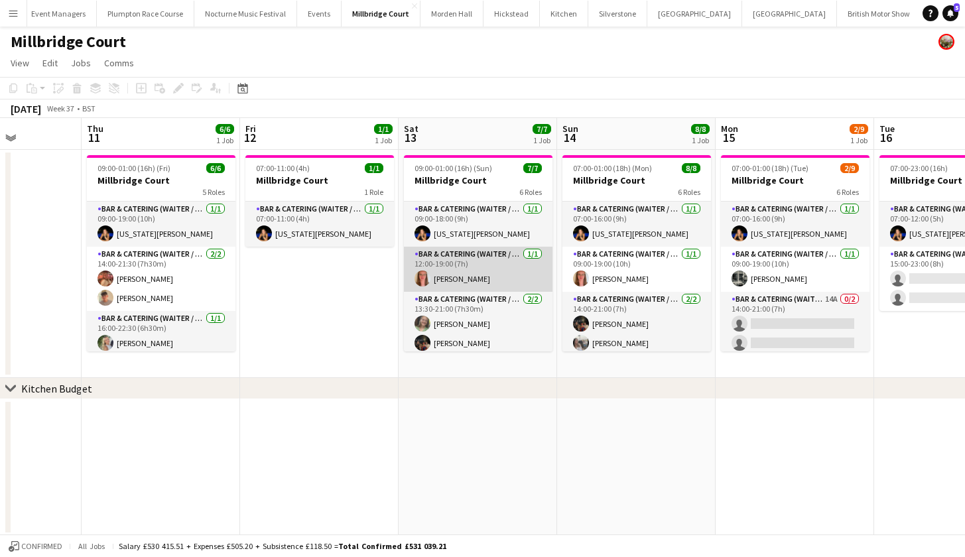
click at [513, 262] on app-card-role "Bar & Catering (Waiter / waitress) [DATE] 12:00-19:00 (7h) [PERSON_NAME]" at bounding box center [478, 269] width 149 height 45
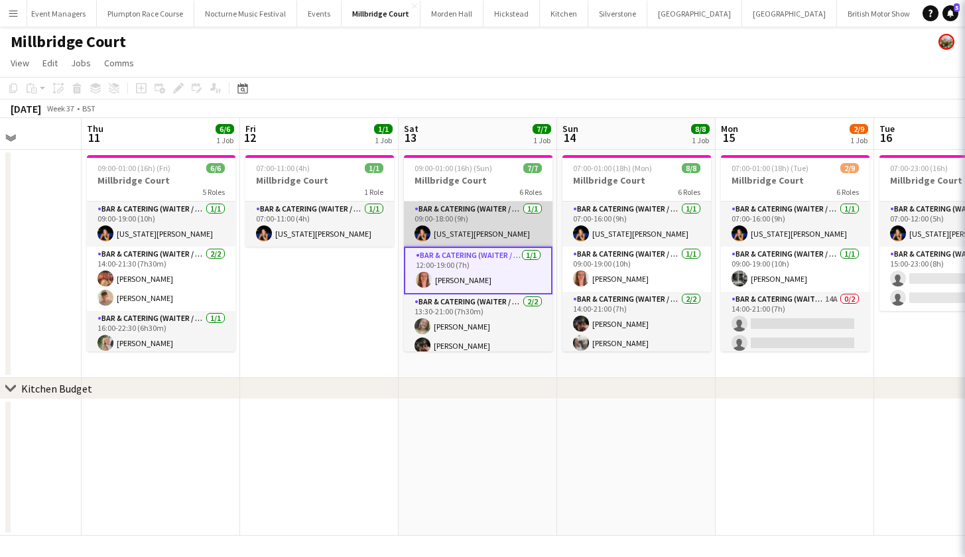
click at [490, 239] on app-card-role "Bar & Catering (Waiter / waitress) [DATE] 09:00-18:00 (9h) [US_STATE][PERSON_NA…" at bounding box center [478, 224] width 149 height 45
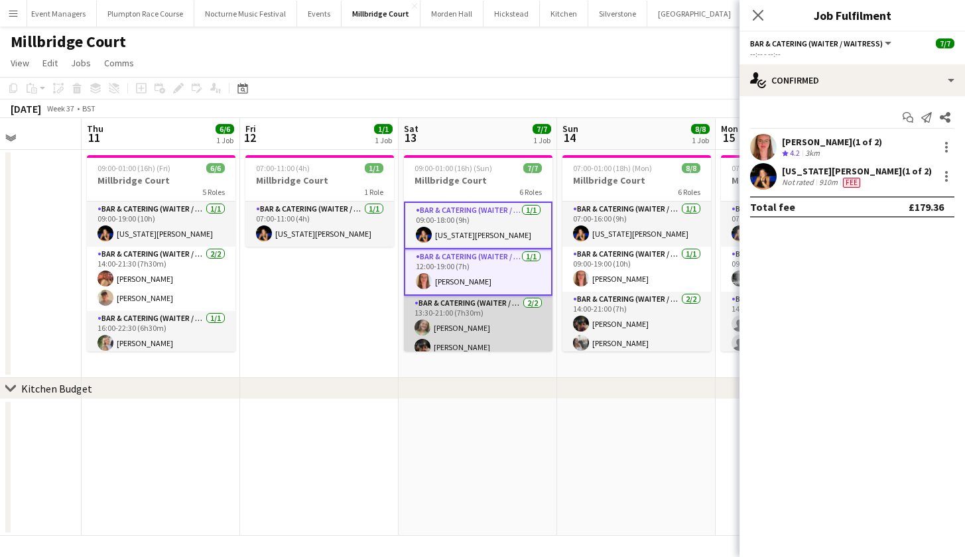
click at [490, 308] on app-card-role "Bar & Catering (Waiter / waitress) [DATE] 13:30-21:00 (7h30m) [PERSON_NAME] [PE…" at bounding box center [478, 328] width 149 height 64
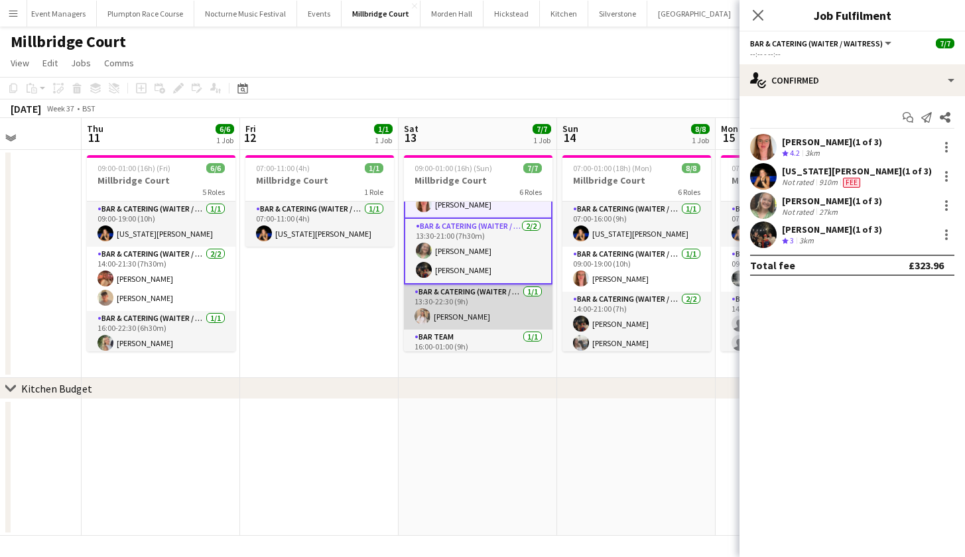
click at [490, 308] on app-card-role "Bar & Catering (Waiter / waitress) [DATE] 13:30-22:30 (9h) [PERSON_NAME]" at bounding box center [478, 307] width 149 height 45
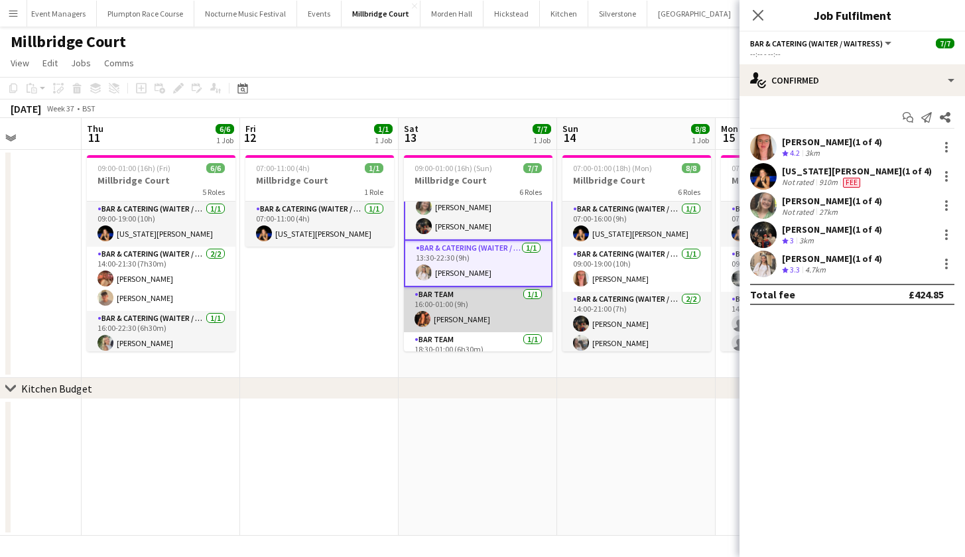
click at [490, 308] on app-card-role "Bar Team [DATE] 16:00-01:00 (9h) [PERSON_NAME]" at bounding box center [478, 309] width 149 height 45
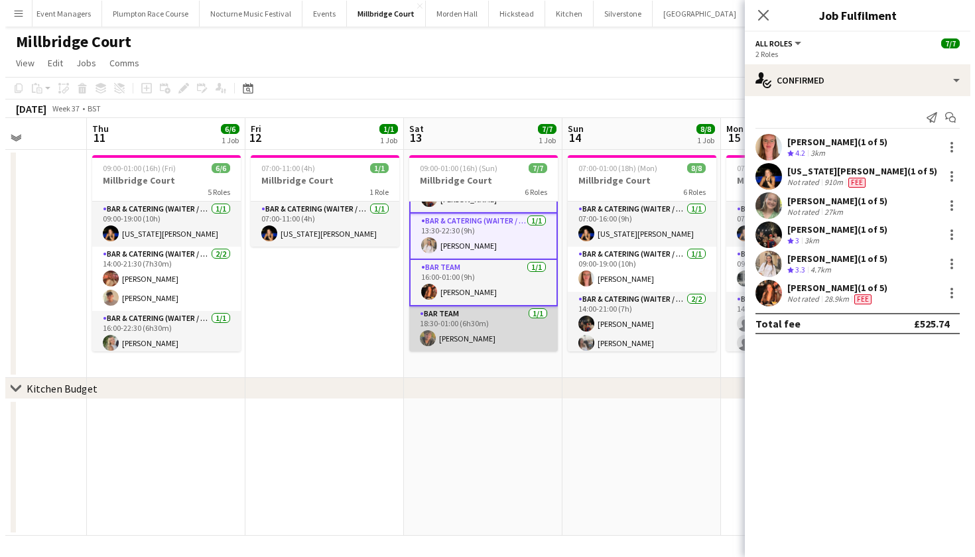
scroll to position [148, 0]
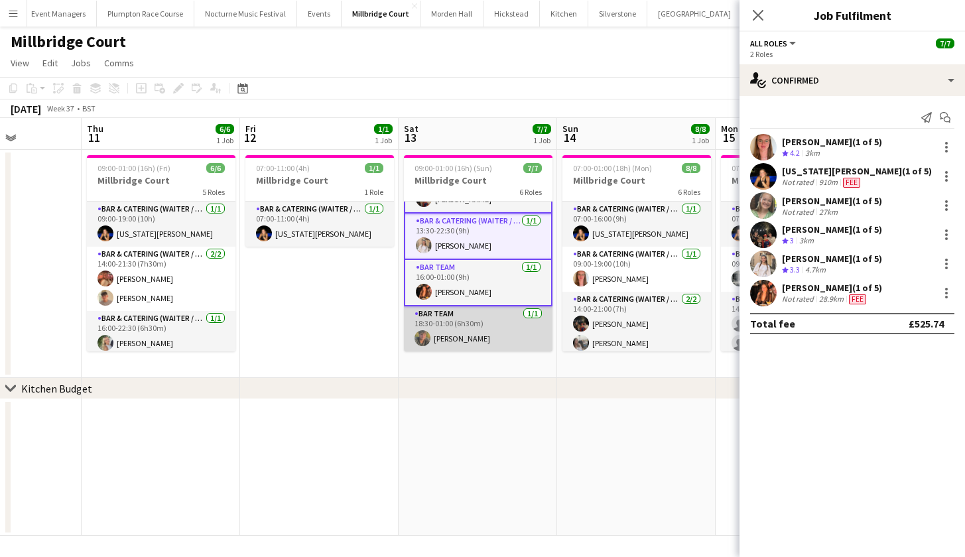
click at [492, 322] on app-card-role "Bar Team [DATE] 18:30-01:00 (6h30m) [PERSON_NAME]" at bounding box center [478, 328] width 149 height 45
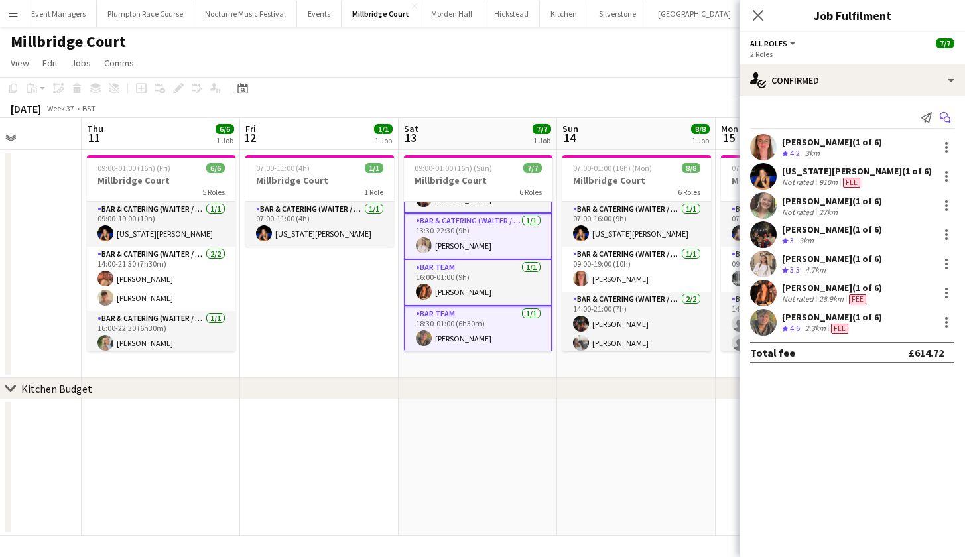
click at [944, 119] on icon at bounding box center [947, 120] width 7 height 7
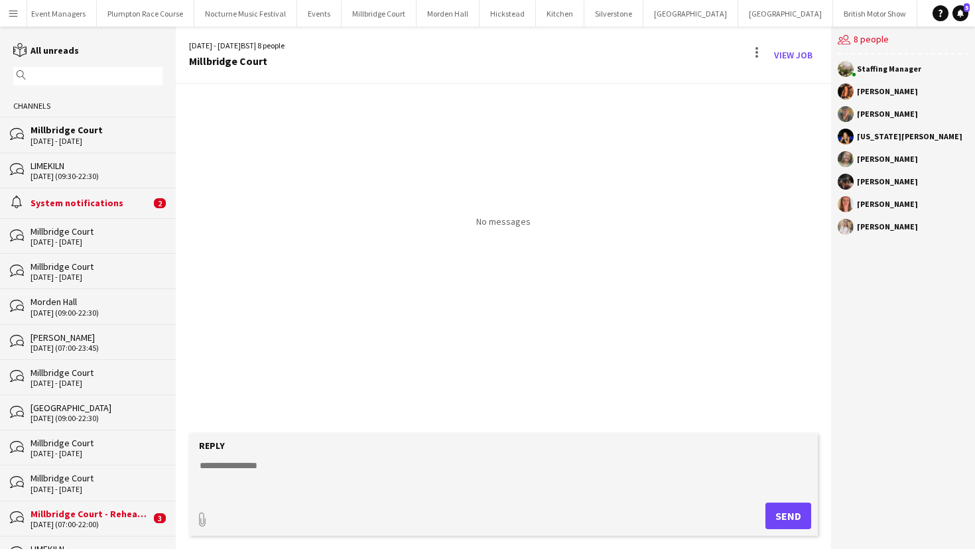
click at [271, 464] on textarea at bounding box center [506, 476] width 616 height 34
paste textarea "**********"
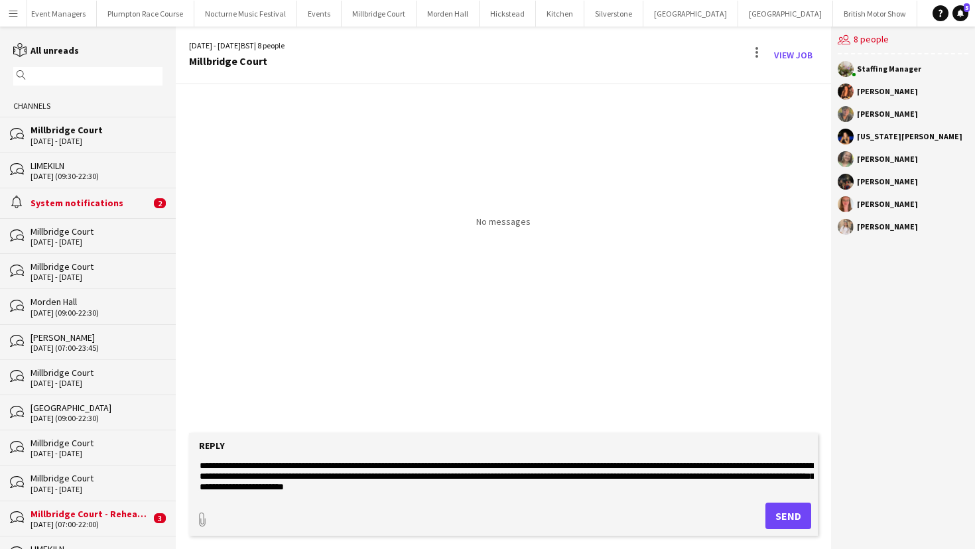
click at [297, 469] on textarea "**********" at bounding box center [506, 476] width 616 height 34
click at [218, 487] on textarea "**********" at bounding box center [506, 476] width 616 height 34
type textarea "**********"
click at [795, 516] on button "Send" at bounding box center [789, 516] width 46 height 27
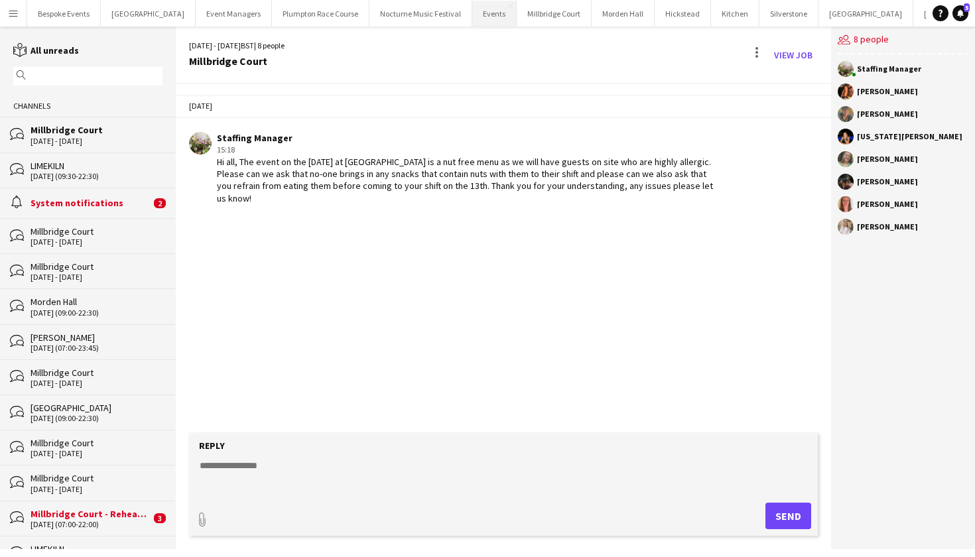
click at [472, 9] on button "Events Close" at bounding box center [494, 14] width 44 height 26
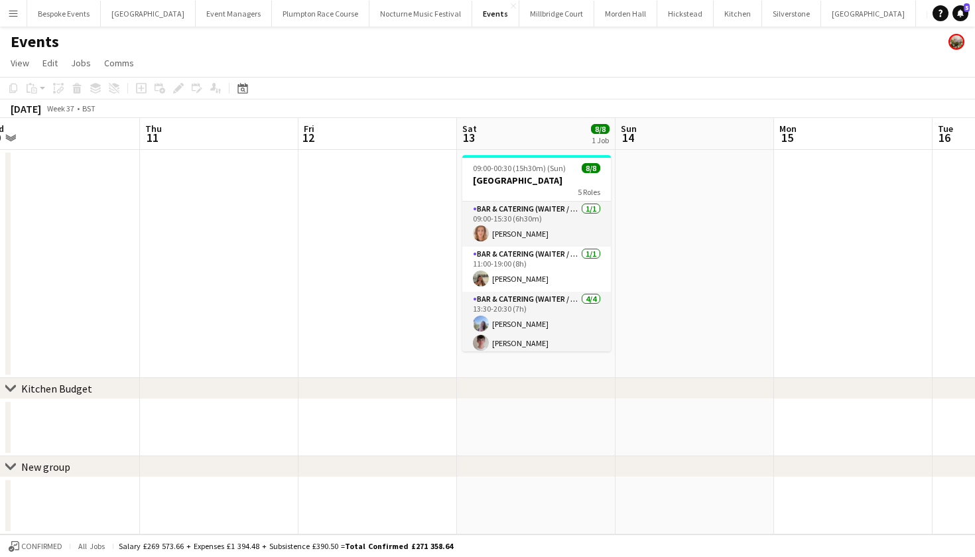
scroll to position [0, 498]
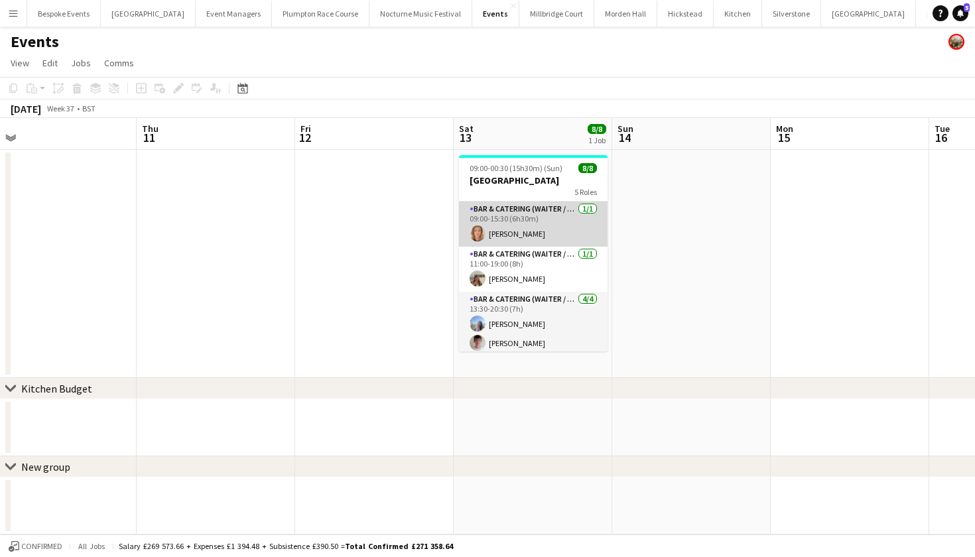
click at [523, 216] on app-card-role "Bar & Catering (Waiter / waitress) [DATE] 09:00-15:30 (6h30m) [PERSON_NAME]" at bounding box center [533, 224] width 149 height 45
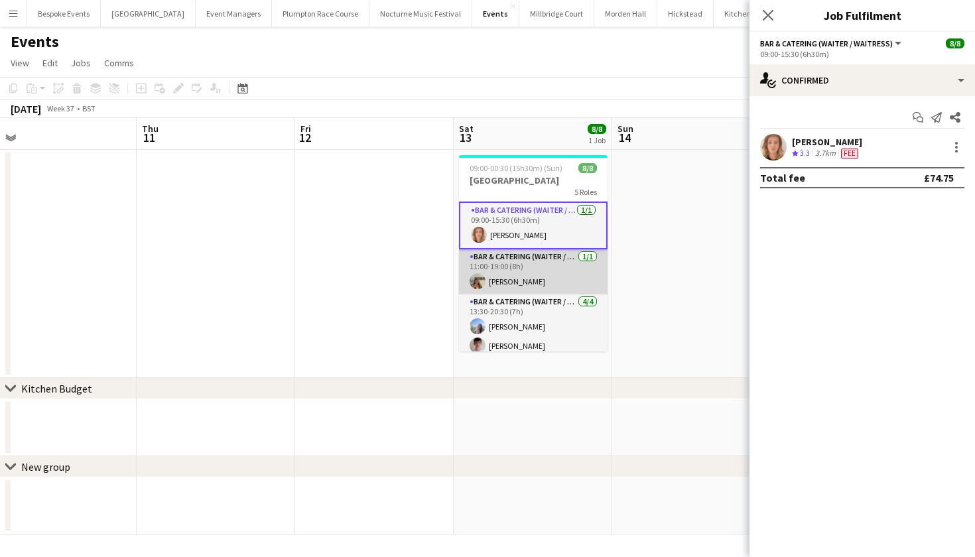
click at [521, 259] on app-card-role "Bar & Catering (Waiter / waitress) [DATE] 11:00-19:00 (8h) [PERSON_NAME]" at bounding box center [533, 271] width 149 height 45
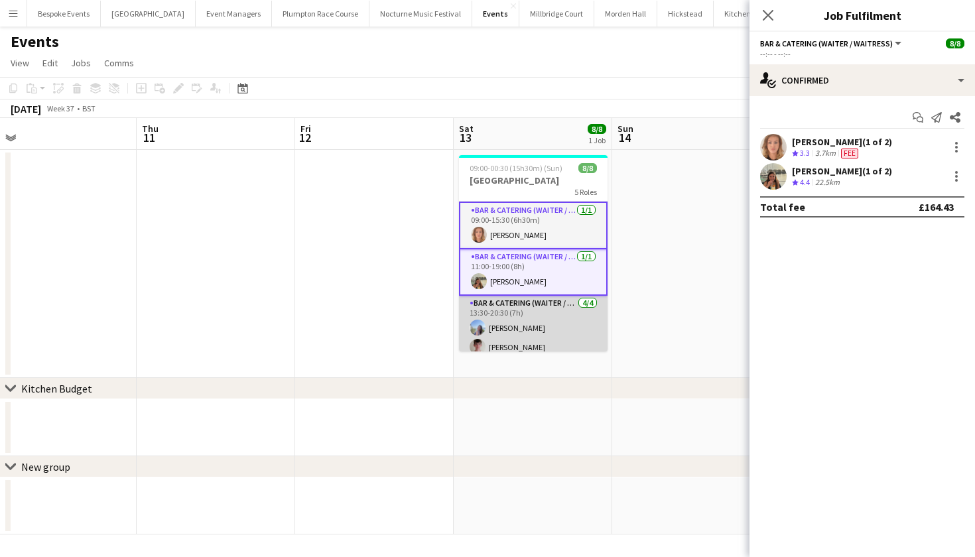
click at [519, 319] on app-card-role "Bar & Catering (Waiter / waitress) [DATE] 13:30-20:30 (7h) [PERSON_NAME] [PERSO…" at bounding box center [533, 347] width 149 height 103
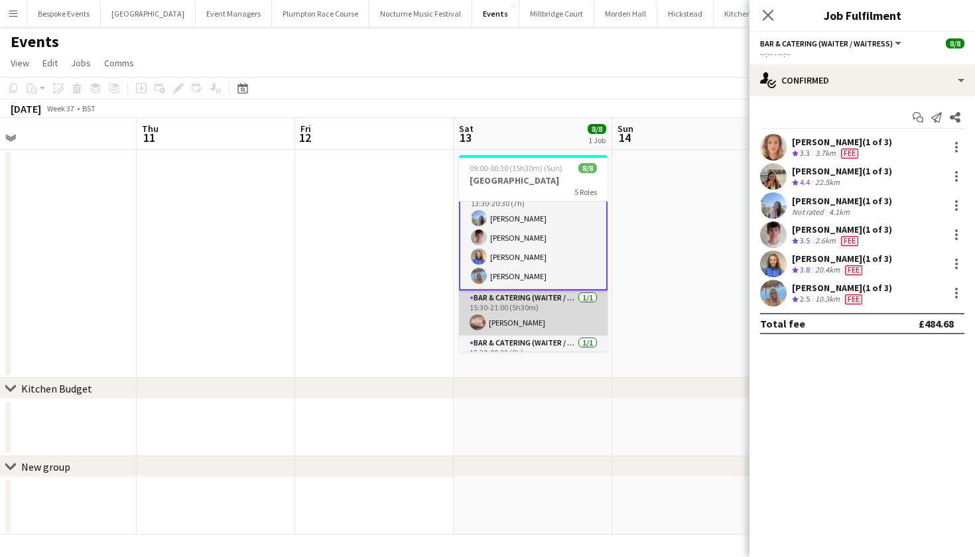
click at [517, 312] on app-card-role "Bar & Catering (Waiter / waitress) [DATE] 15:30-21:00 (5h30m) [PERSON_NAME]" at bounding box center [533, 313] width 149 height 45
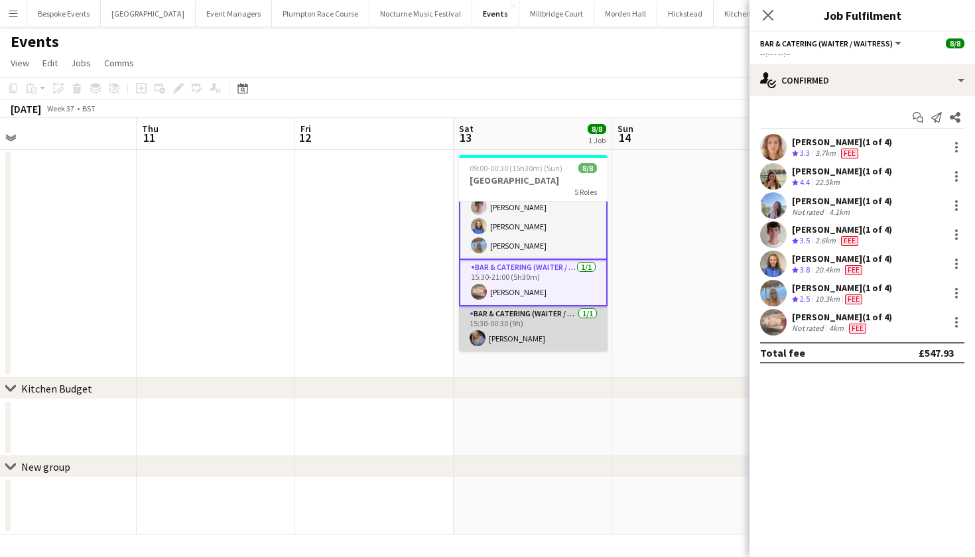
click at [517, 312] on app-card-role "Bar & Catering (Waiter / waitress) [DATE] 15:30-00:30 (9h) [PERSON_NAME]" at bounding box center [533, 328] width 149 height 45
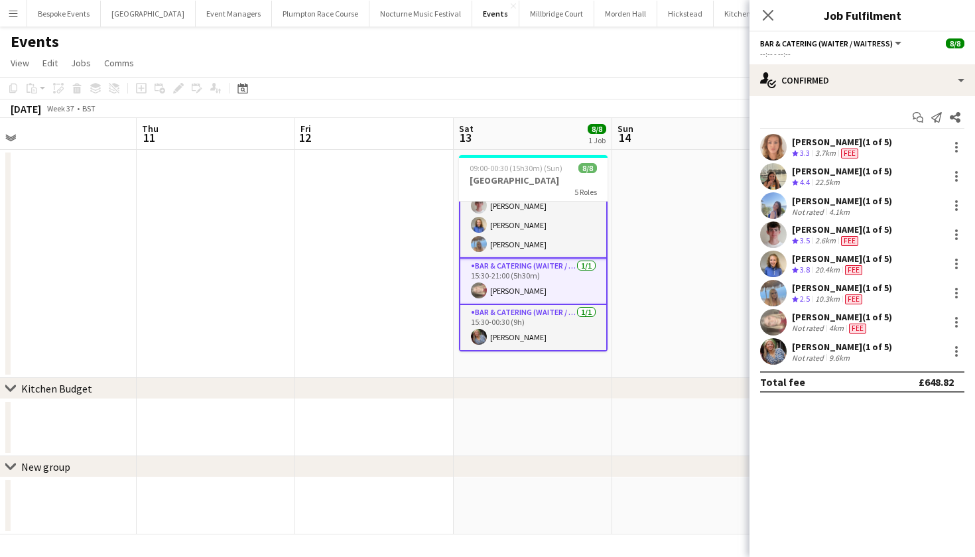
scroll to position [141, 0]
click at [917, 118] on icon at bounding box center [920, 120] width 7 height 7
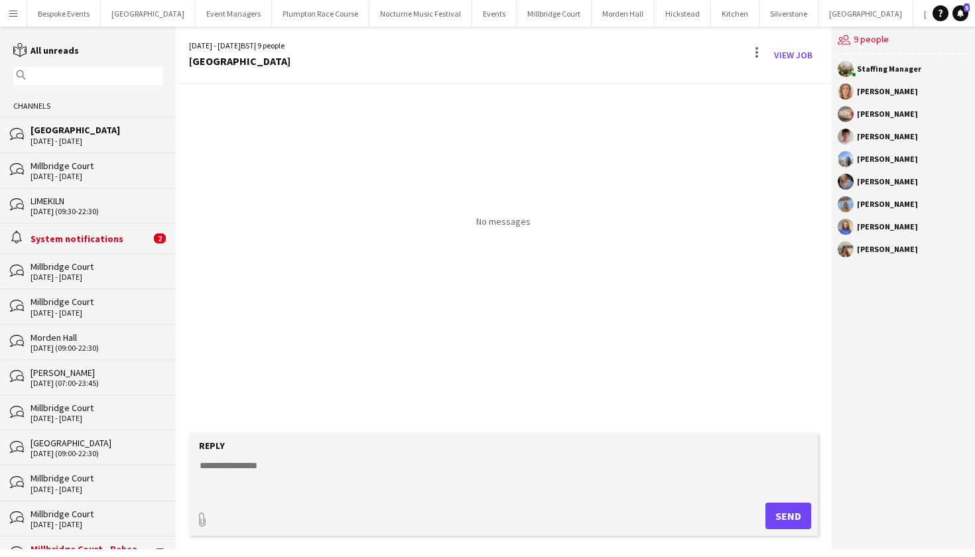
click at [391, 476] on textarea at bounding box center [506, 476] width 616 height 34
paste textarea "**********"
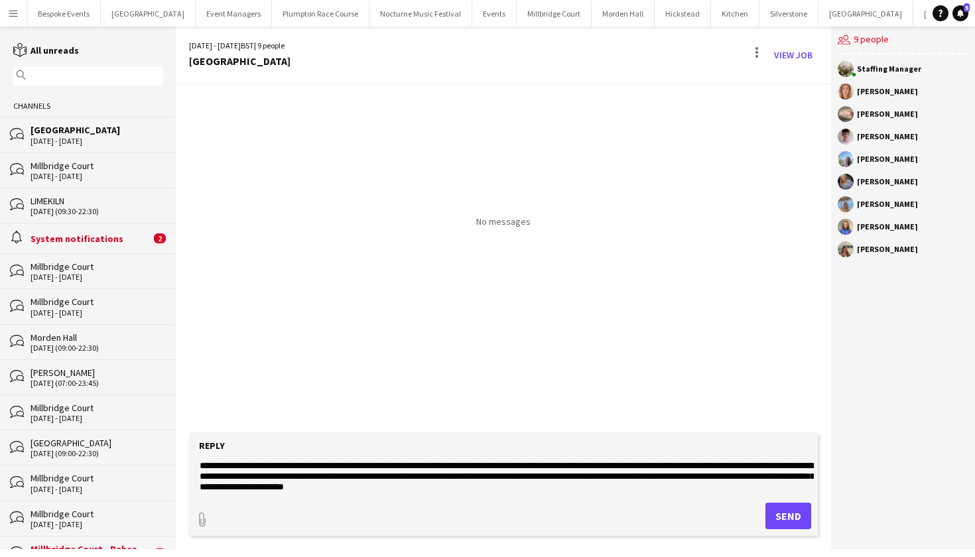
click at [49, 175] on div "[DATE] - [DATE]" at bounding box center [97, 176] width 132 height 9
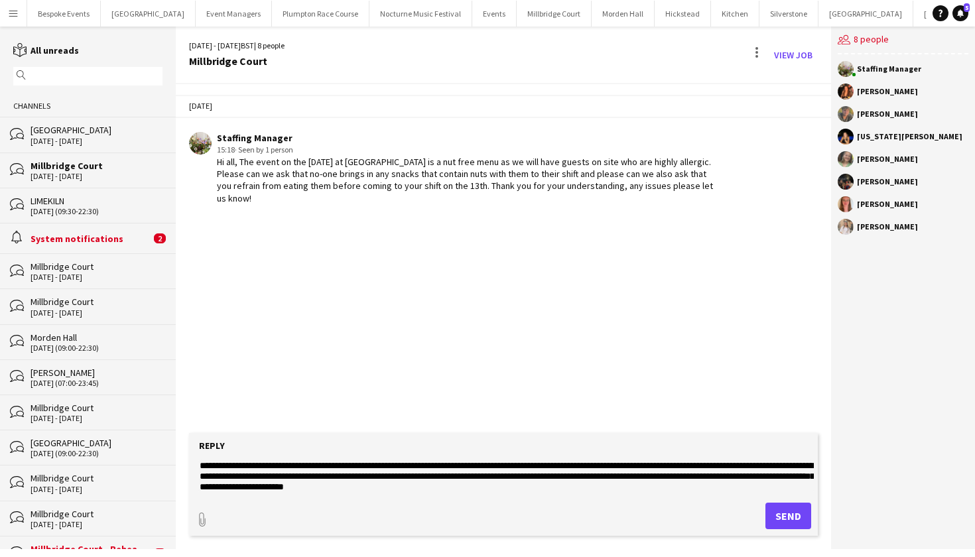
click at [50, 140] on div "[DATE] - [DATE]" at bounding box center [97, 141] width 132 height 9
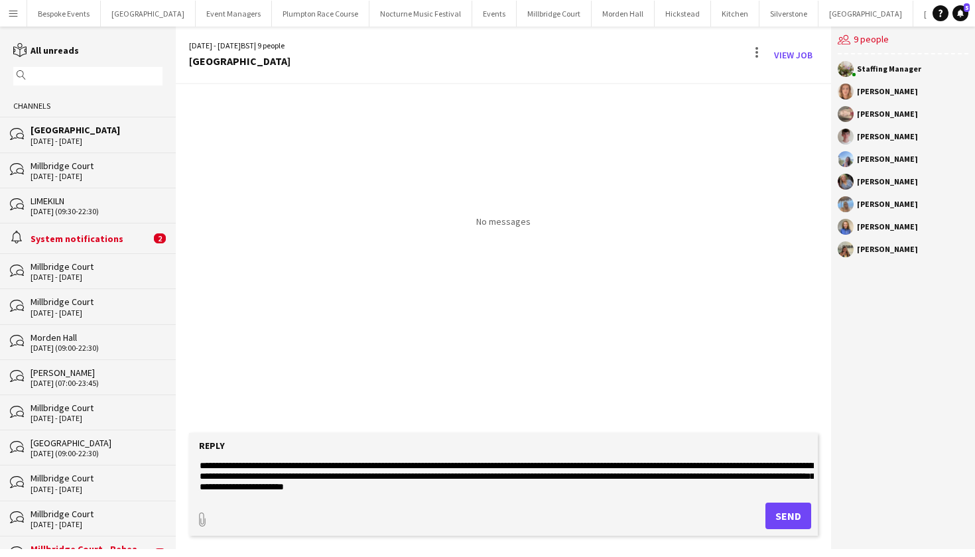
click at [296, 467] on textarea "**********" at bounding box center [506, 476] width 616 height 34
click at [218, 485] on textarea "**********" at bounding box center [506, 476] width 616 height 34
click at [427, 466] on textarea "**********" at bounding box center [506, 476] width 616 height 34
type textarea "**********"
click at [778, 515] on button "Send" at bounding box center [789, 516] width 46 height 27
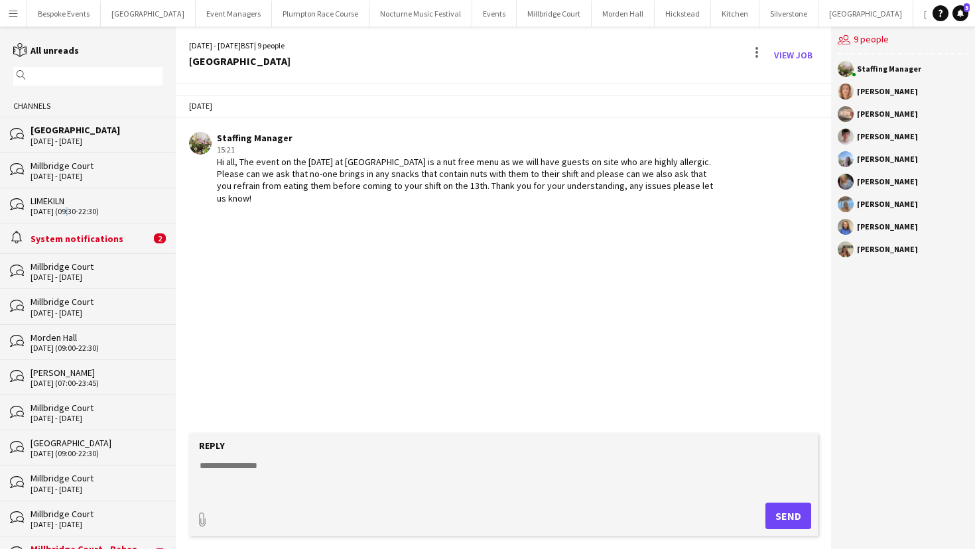
click at [66, 207] on div "[DATE] (09:30-22:30)" at bounding box center [97, 211] width 132 height 9
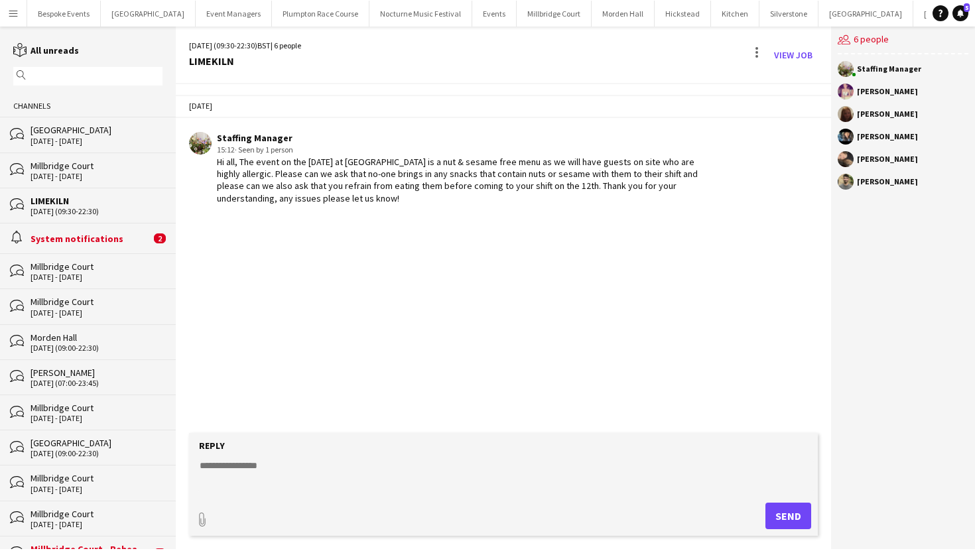
click at [56, 131] on div "[GEOGRAPHIC_DATA]" at bounding box center [97, 130] width 132 height 12
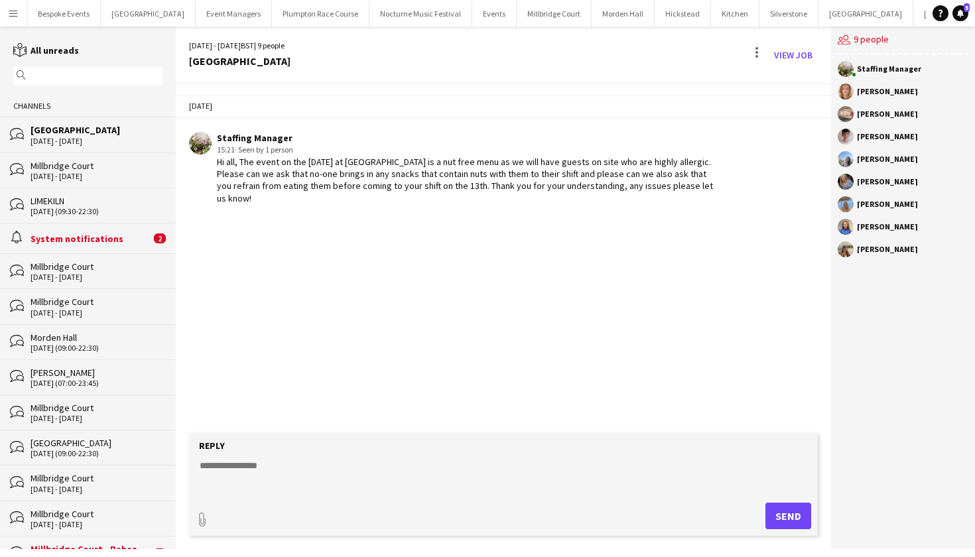
click at [141, 13] on button "[GEOGRAPHIC_DATA] Close" at bounding box center [148, 14] width 95 height 26
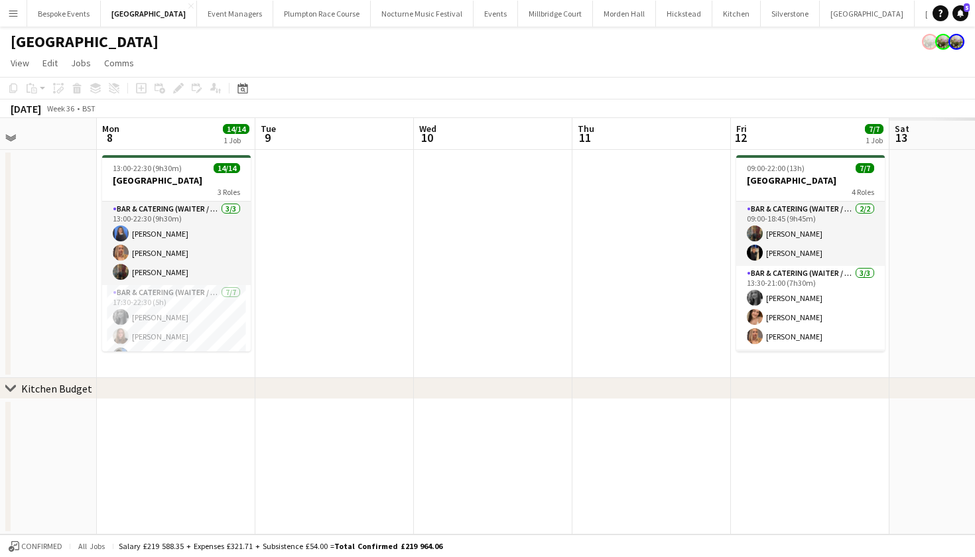
scroll to position [0, 545]
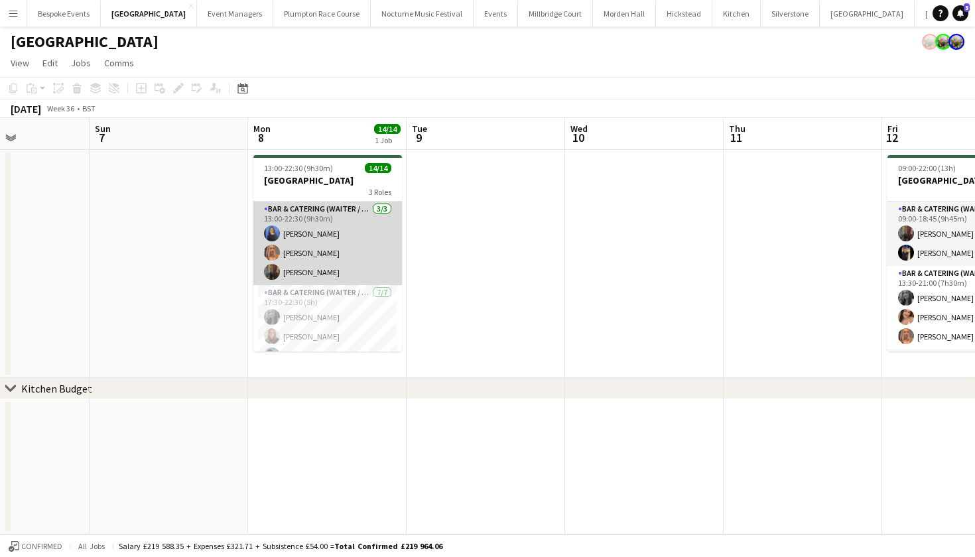
click at [359, 236] on app-card-role "Bar & Catering (Waiter / waitress) [DATE] 13:00-22:30 (9h30m) [PERSON_NAME] Van…" at bounding box center [327, 244] width 149 height 84
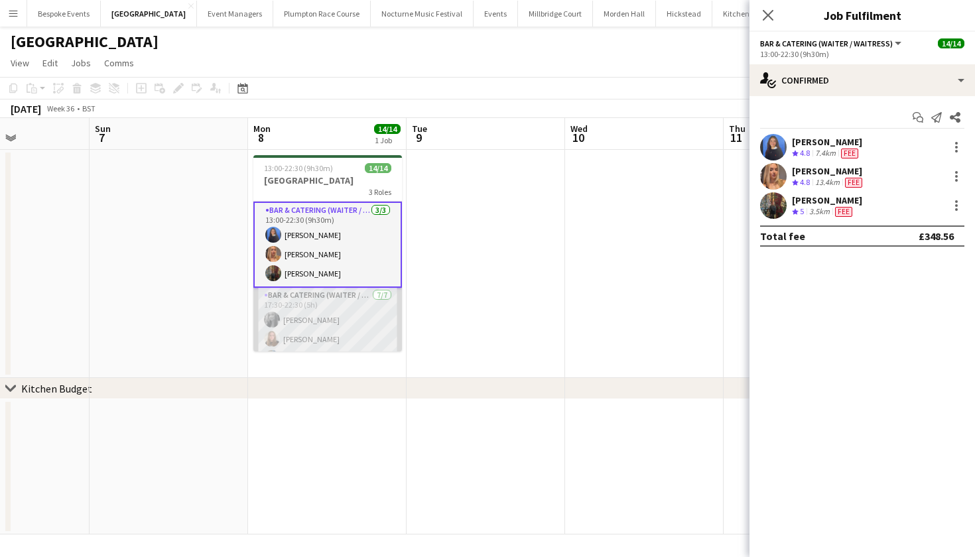
click at [326, 309] on app-card-role "Bar & Catering (Waiter / waitress) [DATE] 17:30-22:30 (5h) [PERSON_NAME] [PERSO…" at bounding box center [327, 368] width 149 height 161
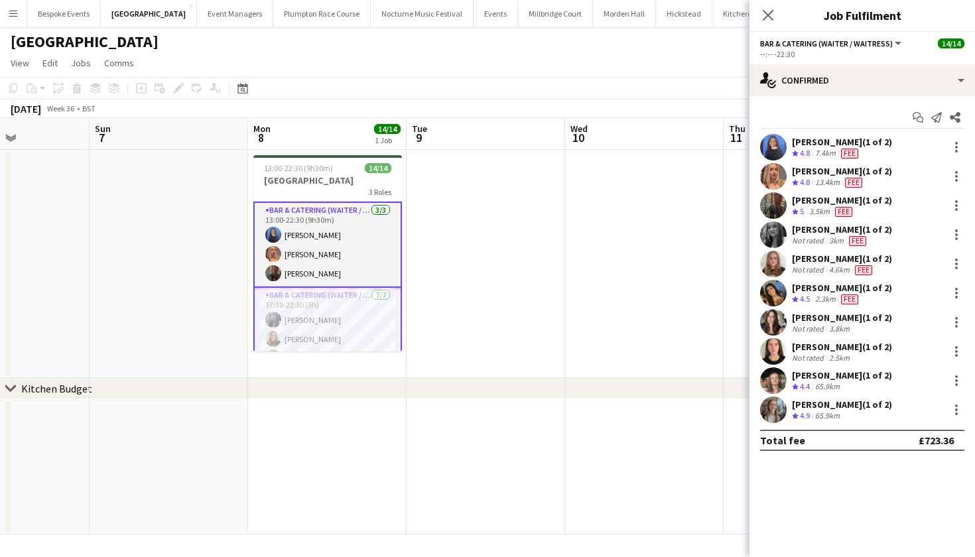
click at [327, 265] on app-card-role "Bar & Catering (Waiter / waitress) [DATE] 13:00-22:30 (9h30m) [PERSON_NAME] Van…" at bounding box center [327, 245] width 149 height 86
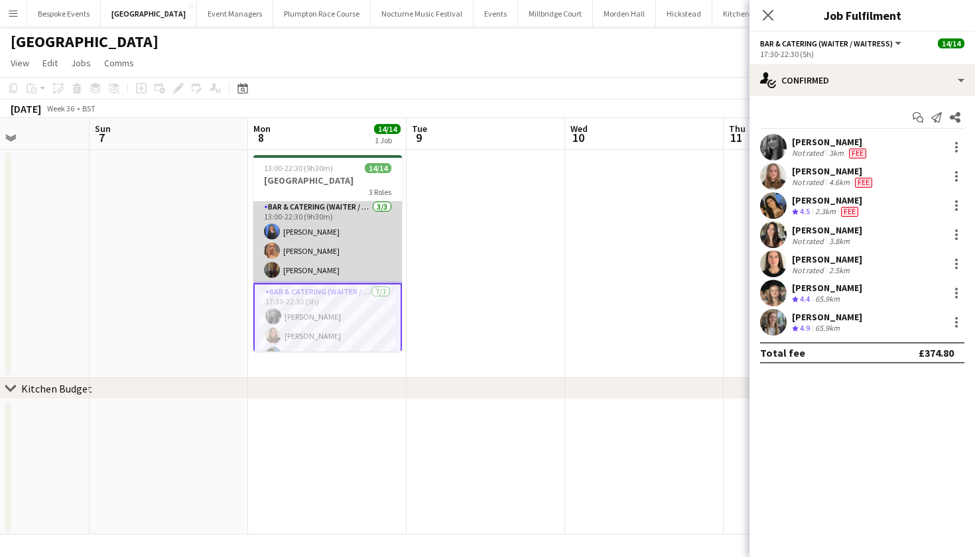
scroll to position [3, 0]
click at [327, 265] on app-card-role "Bar & Catering (Waiter / waitress) [DATE] 13:00-22:30 (9h30m) [PERSON_NAME] Van…" at bounding box center [327, 241] width 149 height 84
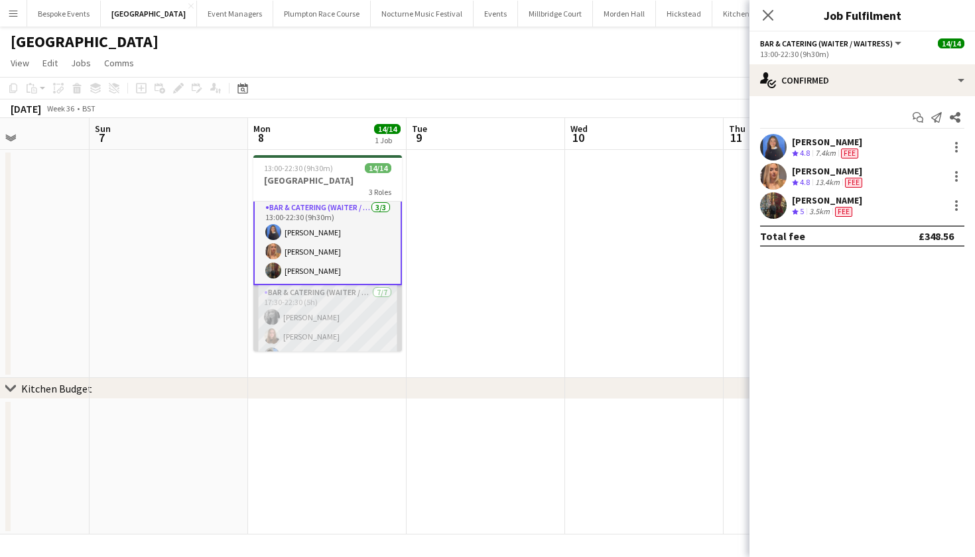
click at [326, 310] on app-card-role "Bar & Catering (Waiter / waitress) [DATE] 17:30-22:30 (5h) [PERSON_NAME] [PERSO…" at bounding box center [327, 365] width 149 height 161
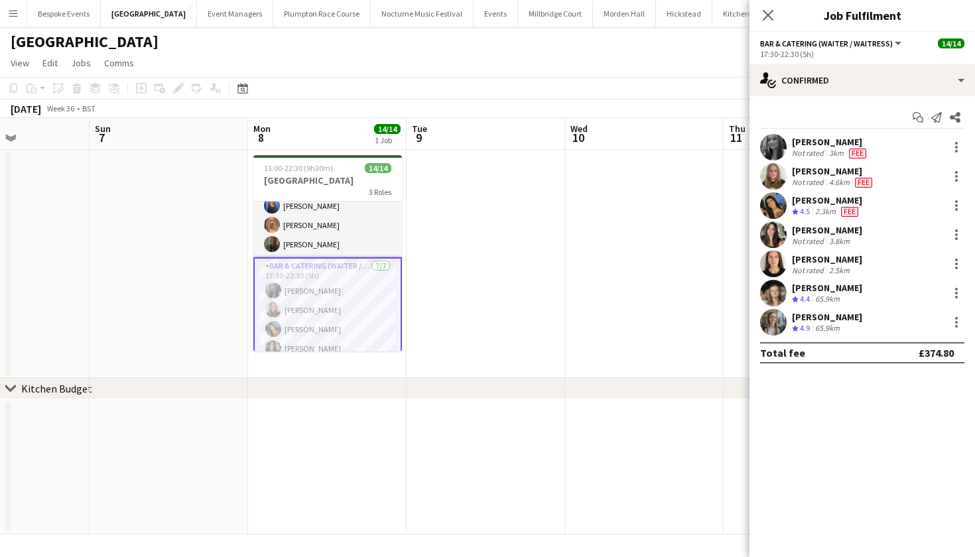
scroll to position [29, 0]
click at [311, 235] on app-card-role "Bar & Catering (Waiter / waitress) [DATE] 13:00-22:30 (9h30m) [PERSON_NAME] Van…" at bounding box center [327, 215] width 149 height 84
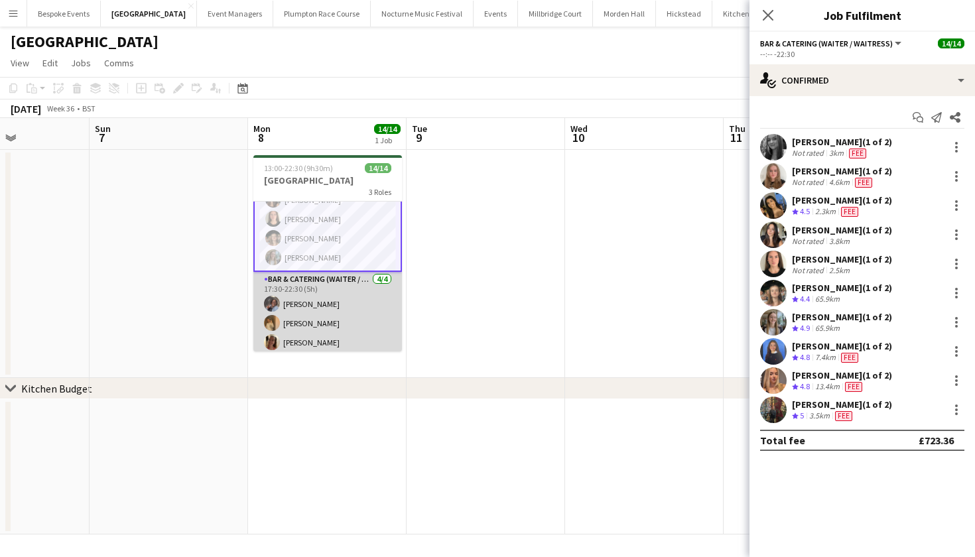
click at [316, 294] on app-card-role "Bar & Catering (Waiter / waitress) [DATE] 17:30-22:30 (5h) [PERSON_NAME] [PERSO…" at bounding box center [327, 323] width 149 height 103
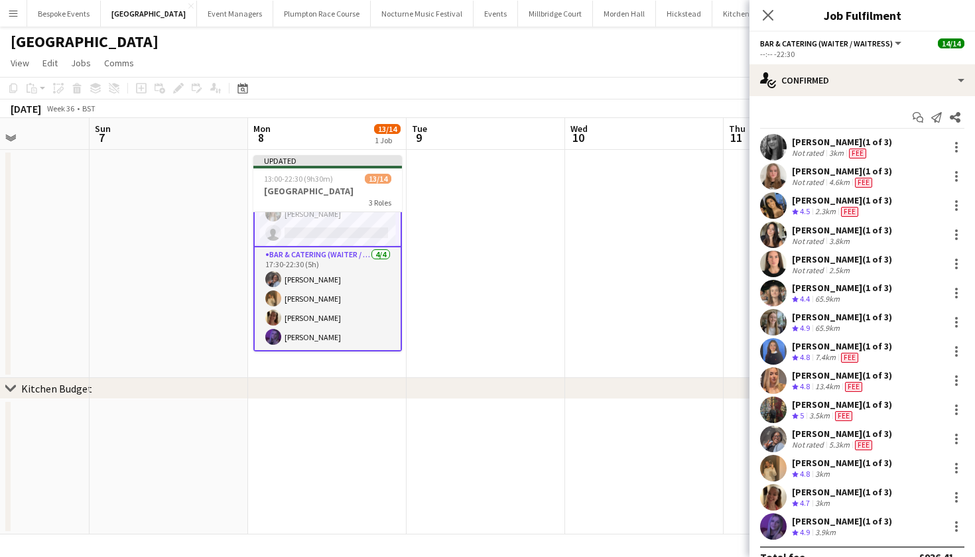
scroll to position [213, 0]
click at [917, 119] on icon at bounding box center [920, 120] width 7 height 7
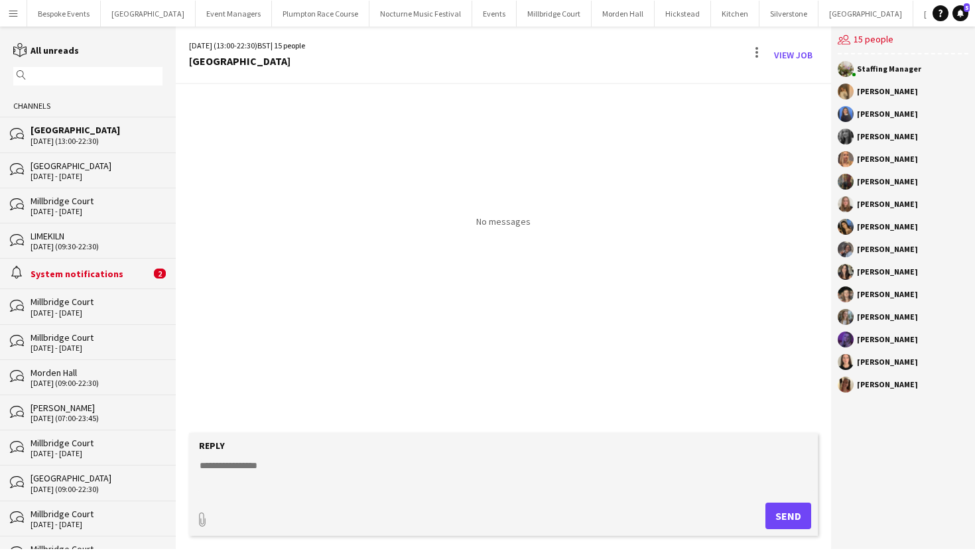
click at [301, 478] on textarea at bounding box center [506, 476] width 616 height 34
type textarea "*"
paste textarea "**********"
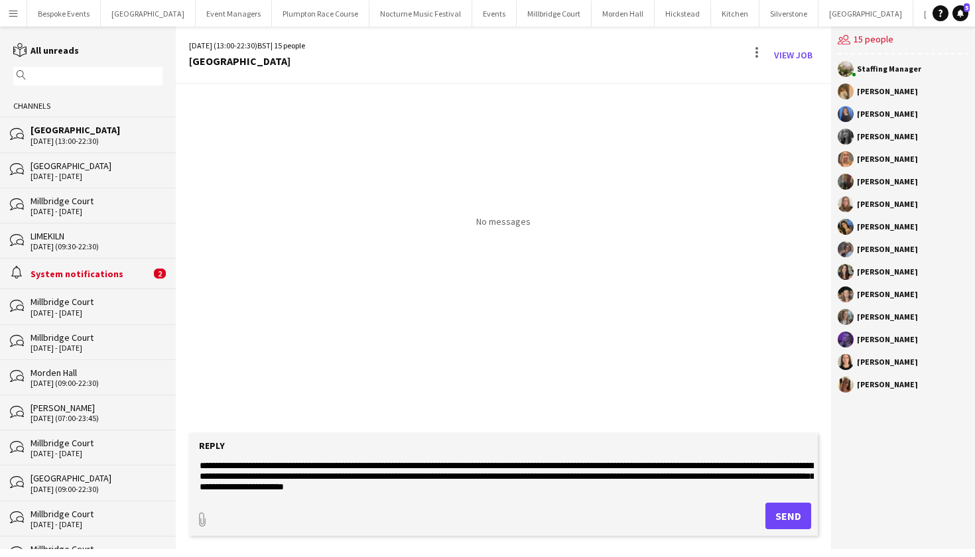
click at [296, 463] on textarea "**********" at bounding box center [506, 476] width 616 height 34
click at [427, 467] on textarea "**********" at bounding box center [506, 476] width 616 height 34
click at [220, 487] on textarea "**********" at bounding box center [506, 476] width 616 height 34
type textarea "**********"
click at [801, 522] on button "Send" at bounding box center [789, 516] width 46 height 27
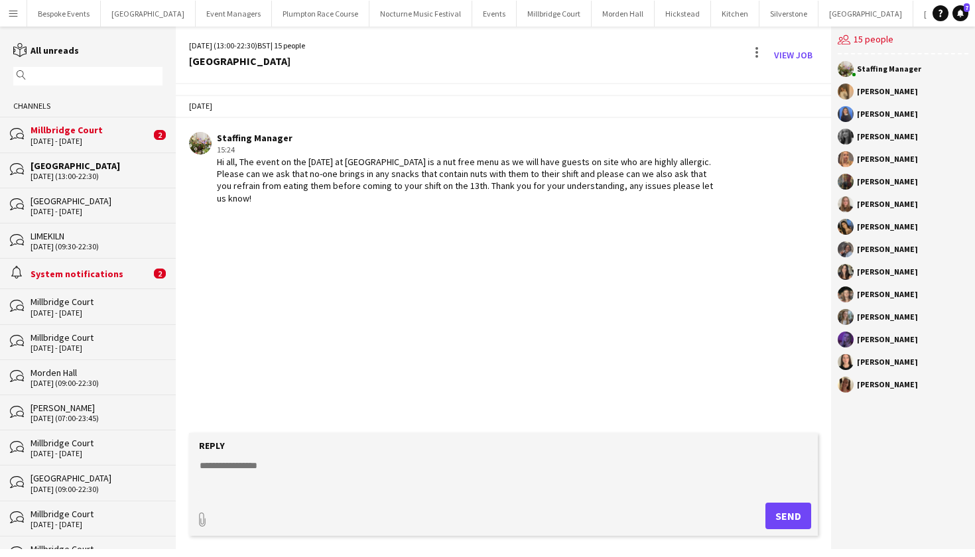
click at [88, 172] on div "[DATE] (13:00-22:30)" at bounding box center [97, 176] width 132 height 9
click at [102, 137] on div "[DATE] - [DATE]" at bounding box center [91, 141] width 120 height 9
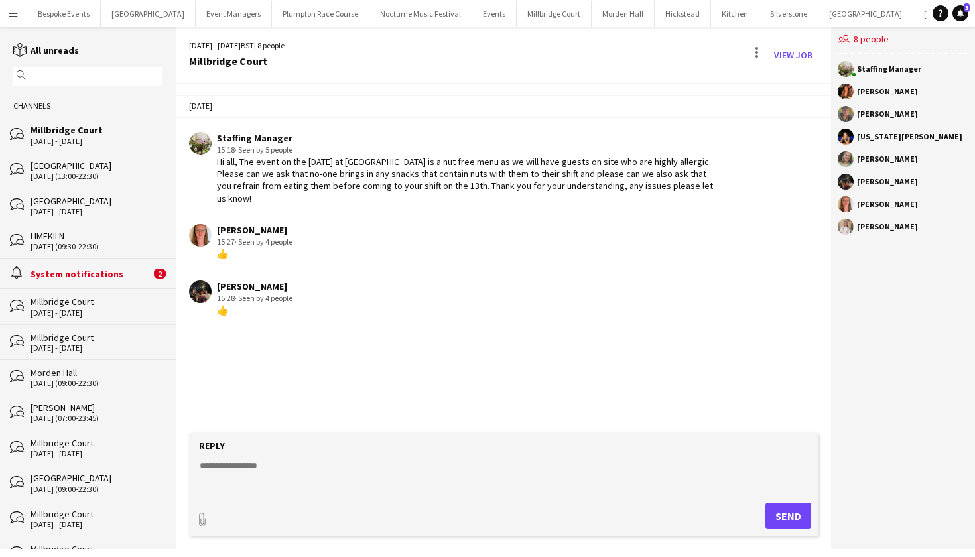
click at [72, 134] on div "Millbridge Court" at bounding box center [97, 130] width 132 height 12
click at [7, 12] on button "Menu" at bounding box center [13, 13] width 27 height 27
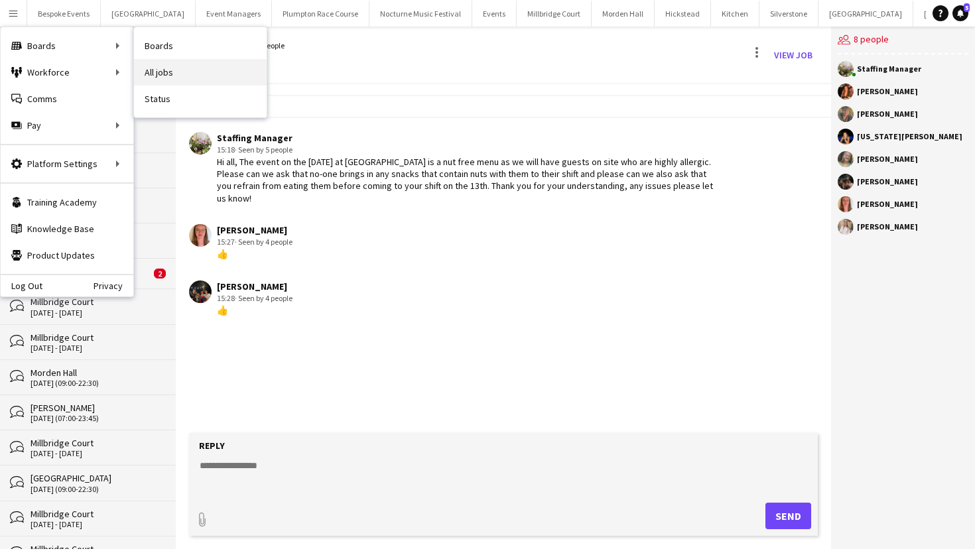
click at [165, 72] on link "All jobs" at bounding box center [200, 72] width 133 height 27
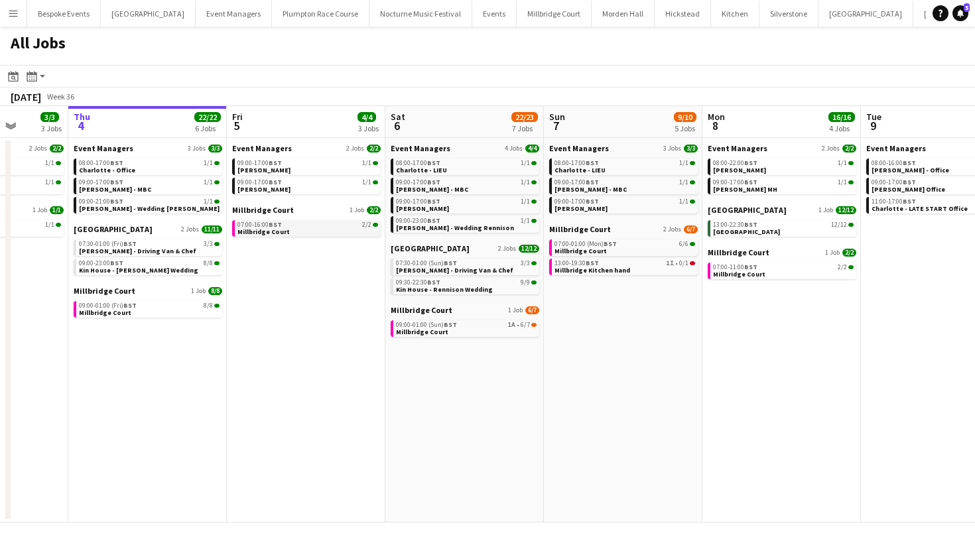
scroll to position [0, 423]
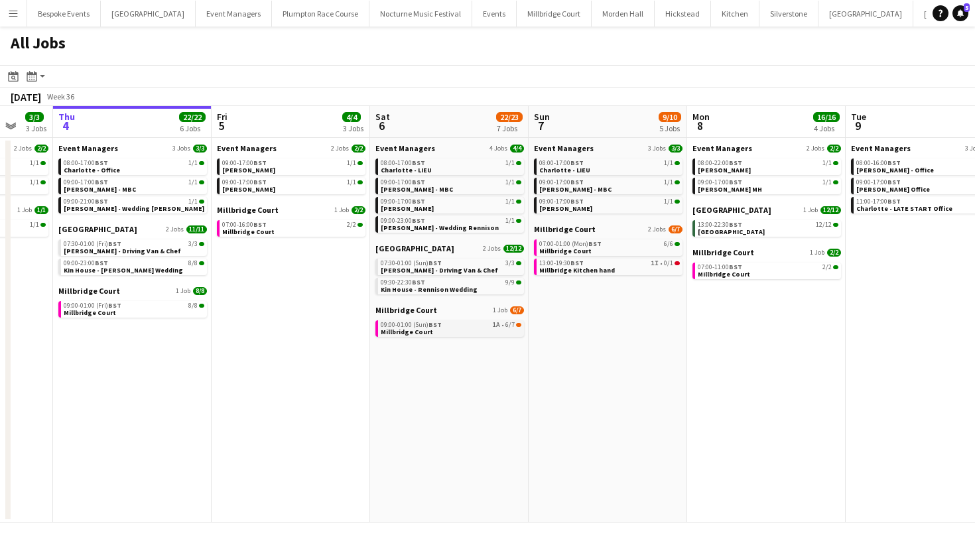
click at [405, 326] on span "09:00-01:00 (Sun) BST" at bounding box center [411, 325] width 61 height 7
click at [528, 16] on button "[GEOGRAPHIC_DATA]" at bounding box center [554, 14] width 75 height 26
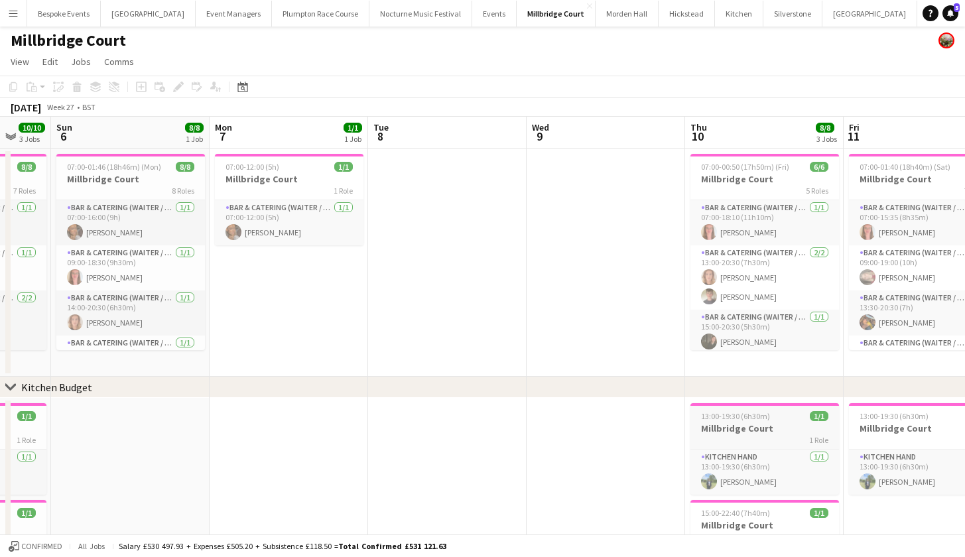
scroll to position [0, 424]
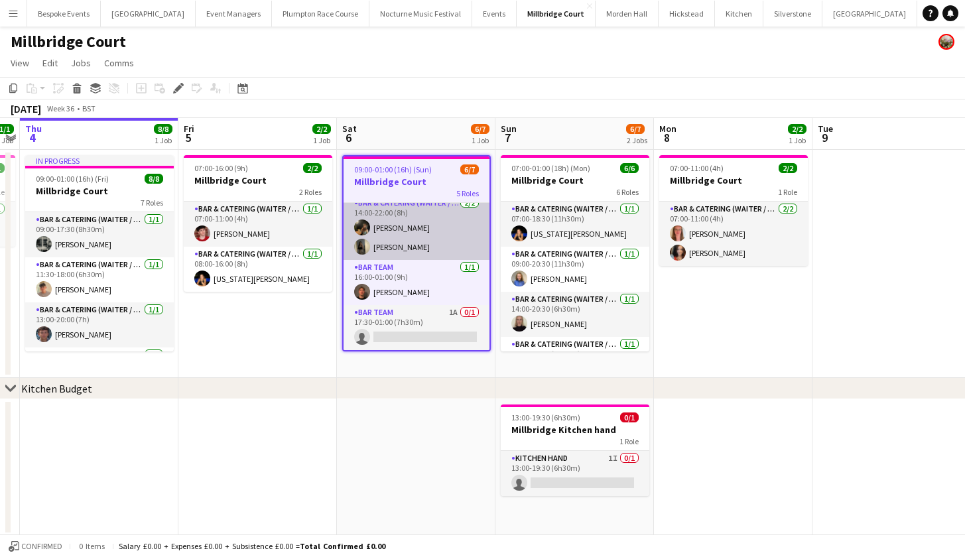
scroll to position [117, 0]
click at [404, 324] on app-card-role "Bar Team 1A 0/1 17:30-01:00 (7h30m) single-neutral-actions" at bounding box center [417, 327] width 146 height 45
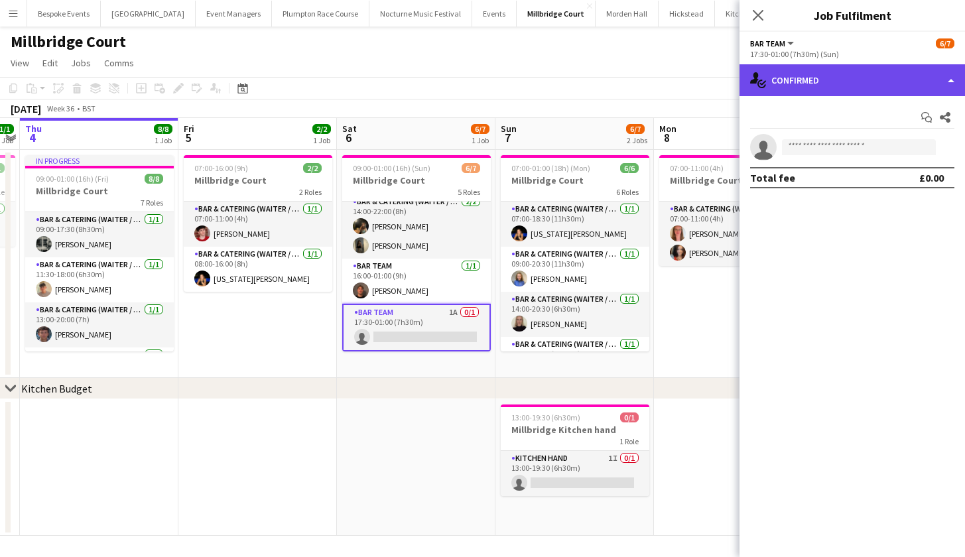
click at [848, 76] on div "single-neutral-actions-check-2 Confirmed" at bounding box center [853, 80] width 226 height 32
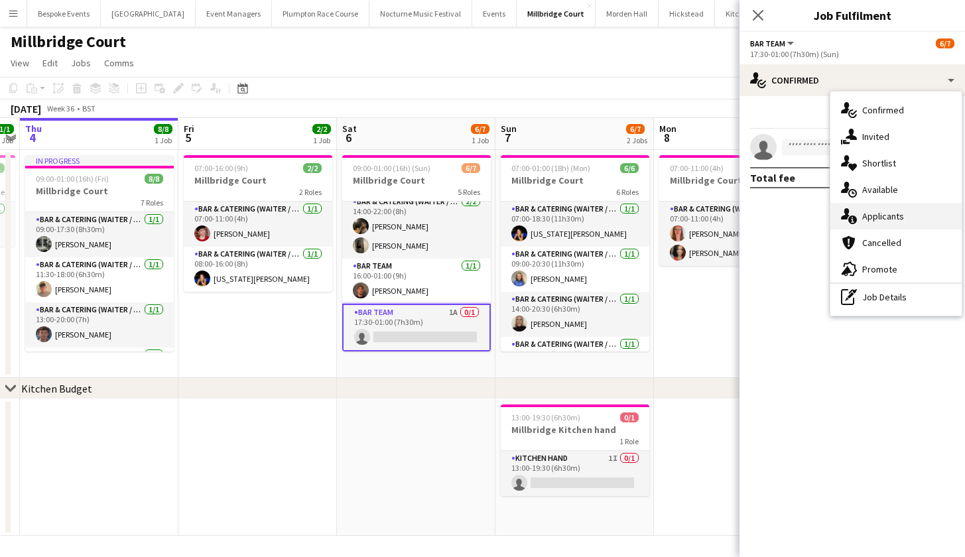
click at [890, 213] on span "Applicants" at bounding box center [883, 216] width 42 height 12
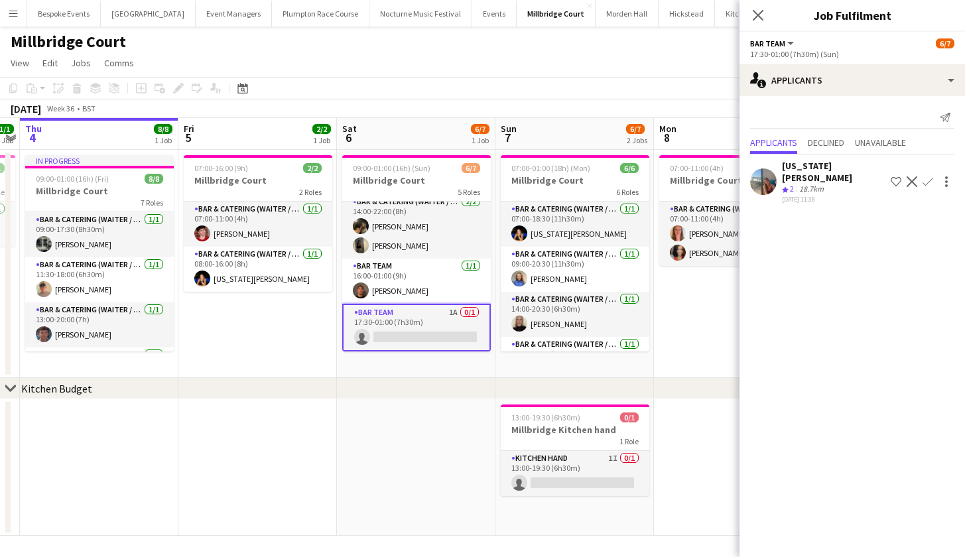
click at [933, 175] on button "Confirm" at bounding box center [928, 182] width 16 height 16
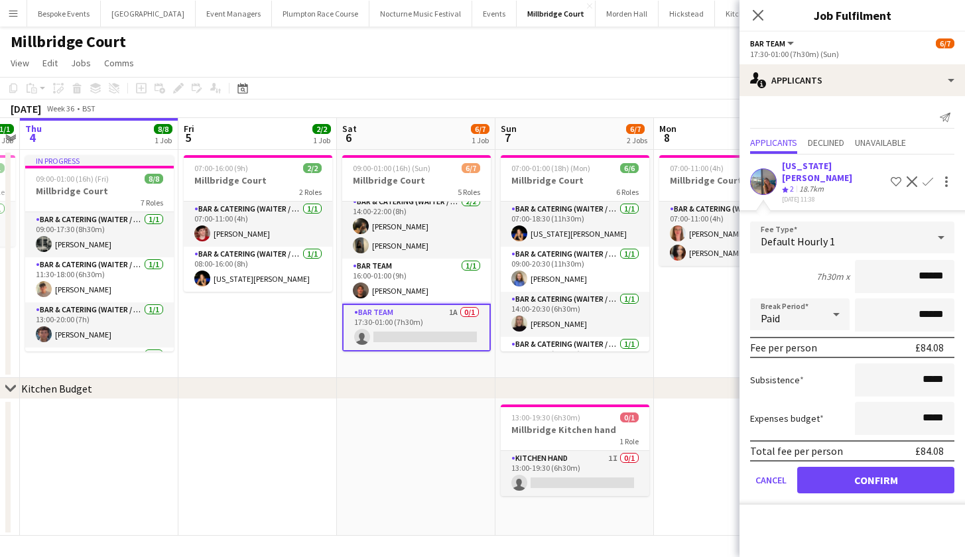
click at [874, 477] on button "Confirm" at bounding box center [875, 480] width 157 height 27
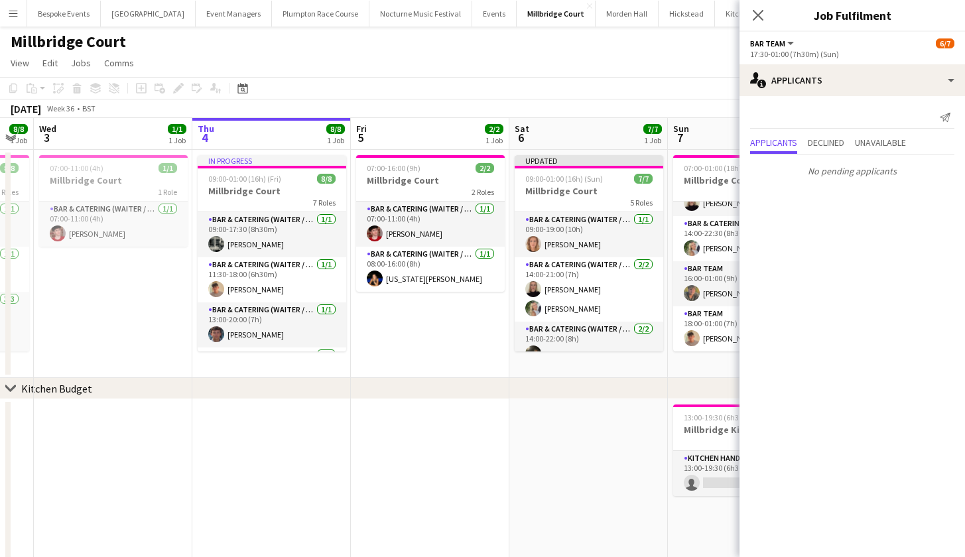
scroll to position [0, 0]
click at [762, 15] on icon "Close pop-in" at bounding box center [758, 15] width 13 height 13
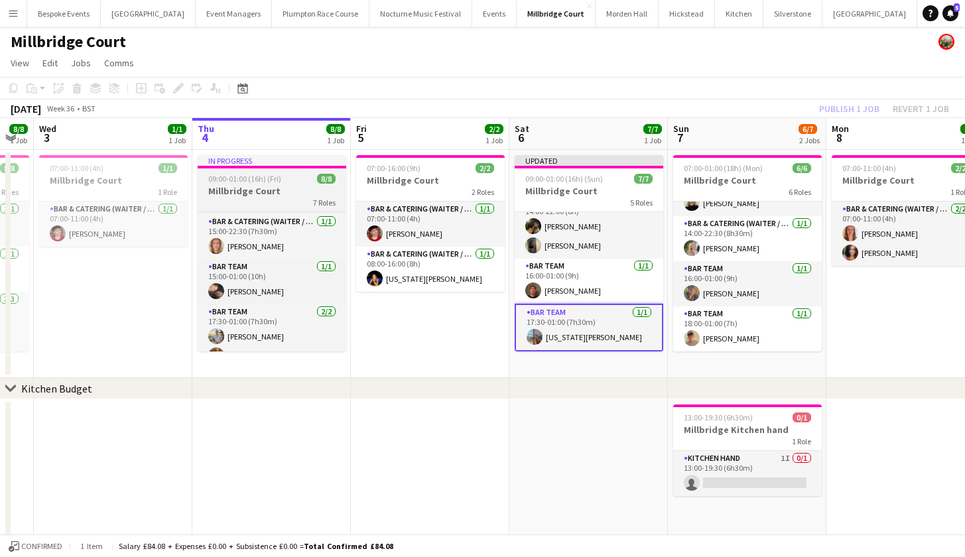
scroll to position [196, 0]
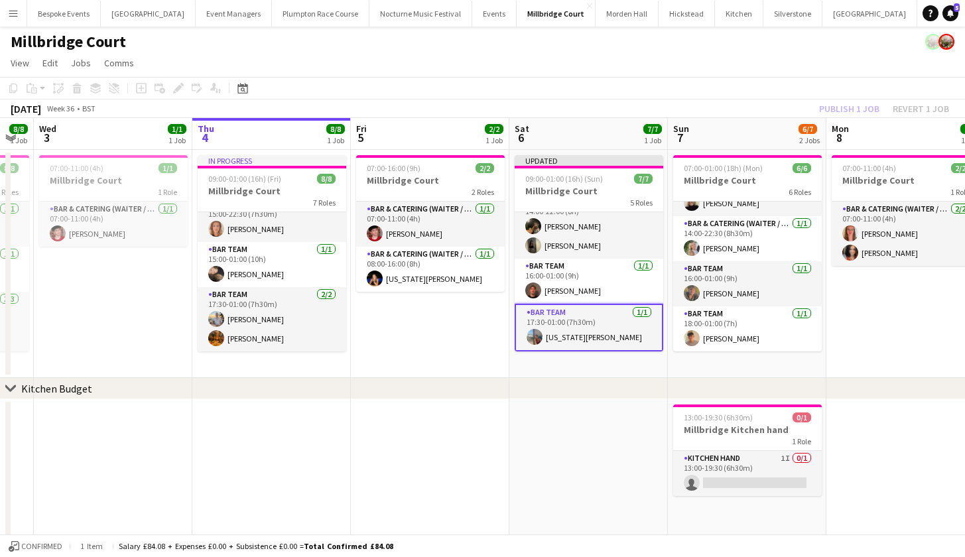
click at [827, 49] on div "Millbridge Court" at bounding box center [482, 39] width 965 height 25
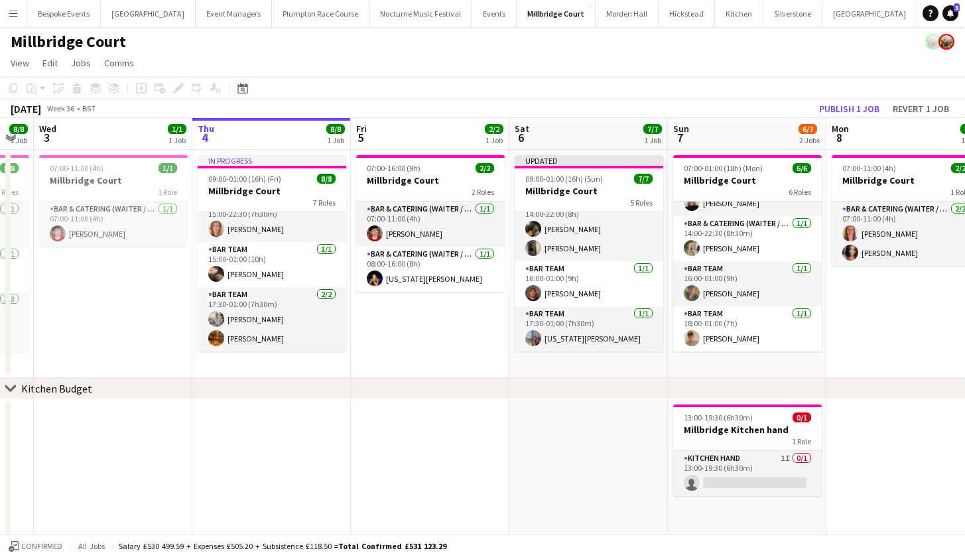
scroll to position [125, 0]
click at [827, 104] on button "Publish 1 job" at bounding box center [849, 108] width 71 height 17
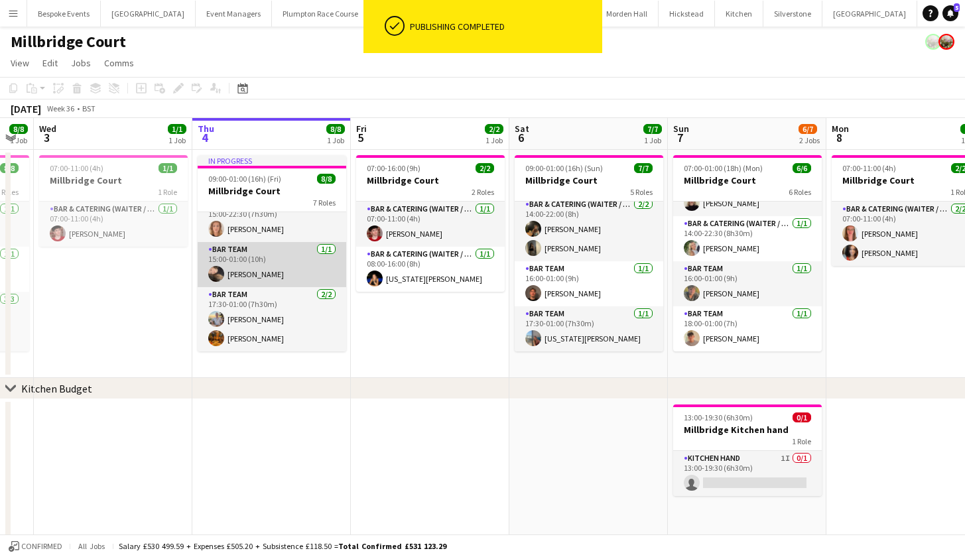
scroll to position [114, 0]
click at [263, 269] on app-card-role "Bar Team 1/1 15:00-01:00 (10h) Lily Minton" at bounding box center [272, 264] width 149 height 45
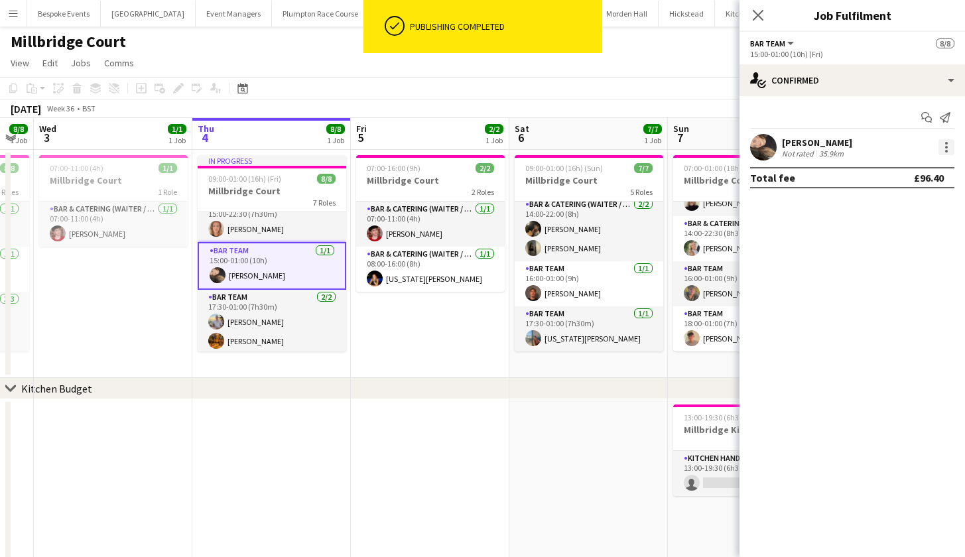
click at [946, 152] on div at bounding box center [946, 151] width 3 height 3
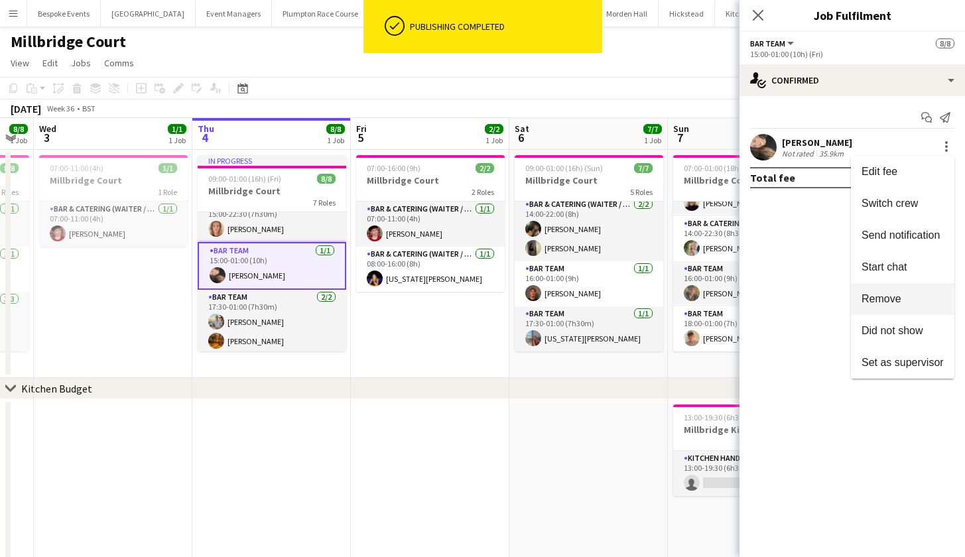
click at [862, 305] on button "Remove" at bounding box center [902, 299] width 103 height 32
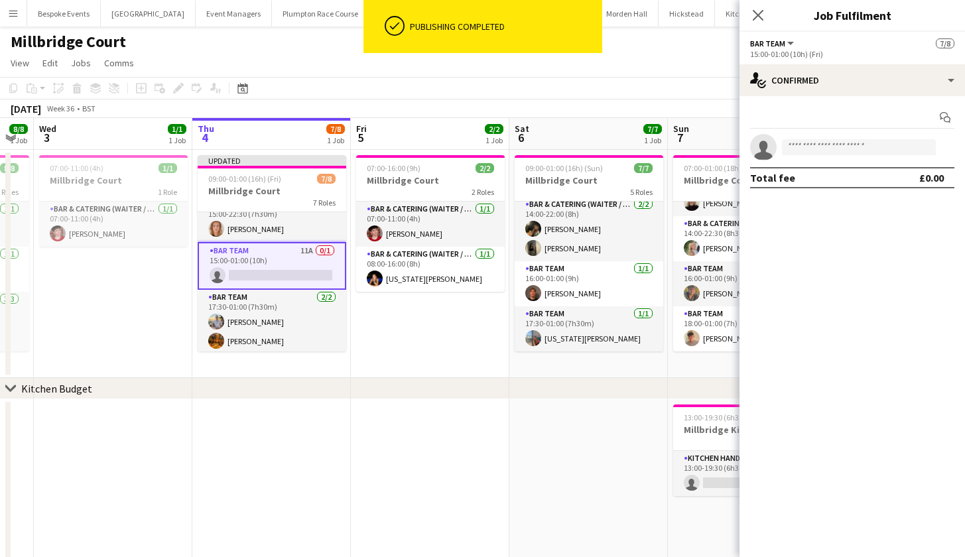
scroll to position [0, 283]
click at [551, 423] on app-date-cell at bounding box center [589, 510] width 159 height 222
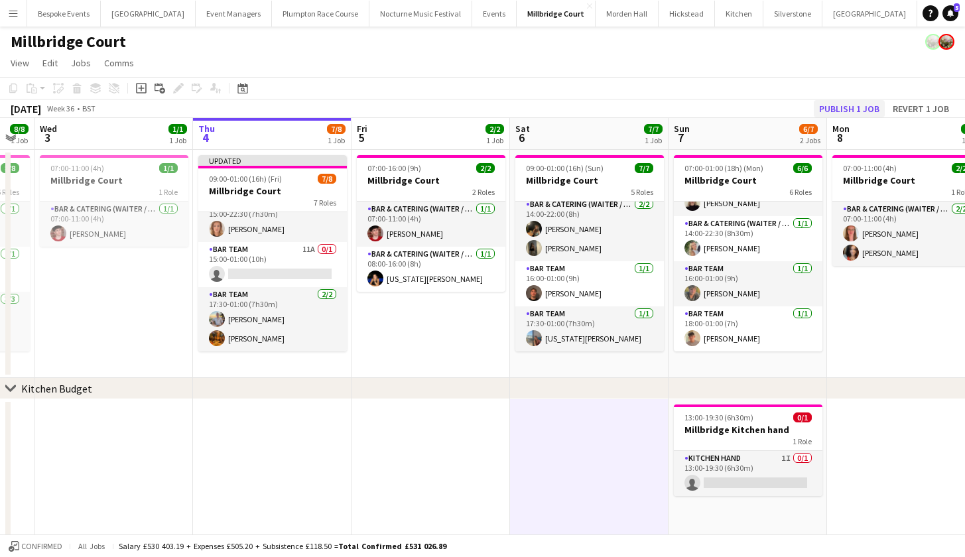
click at [852, 107] on button "Publish 1 job" at bounding box center [849, 108] width 71 height 17
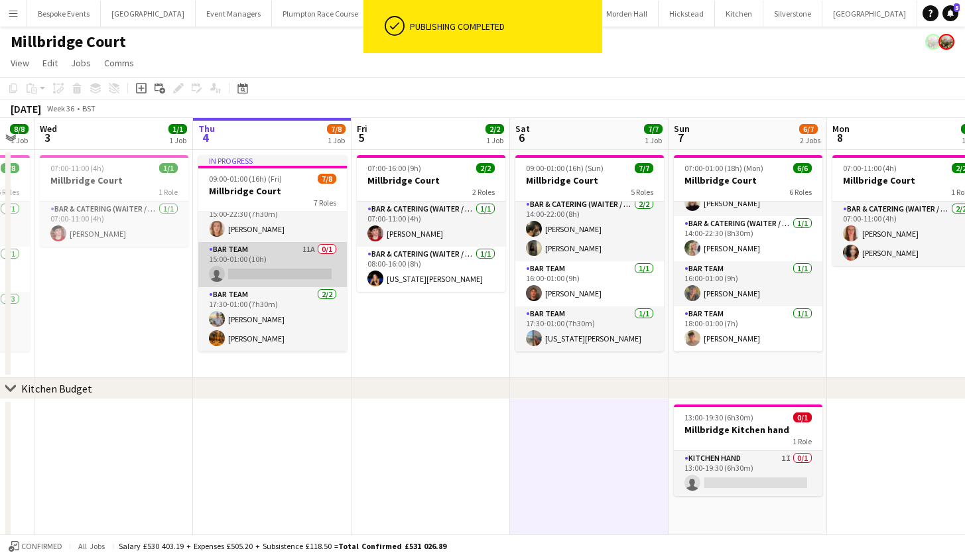
click at [295, 262] on app-card-role "Bar Team 11A 0/1 15:00-01:00 (10h) single-neutral-actions" at bounding box center [272, 264] width 149 height 45
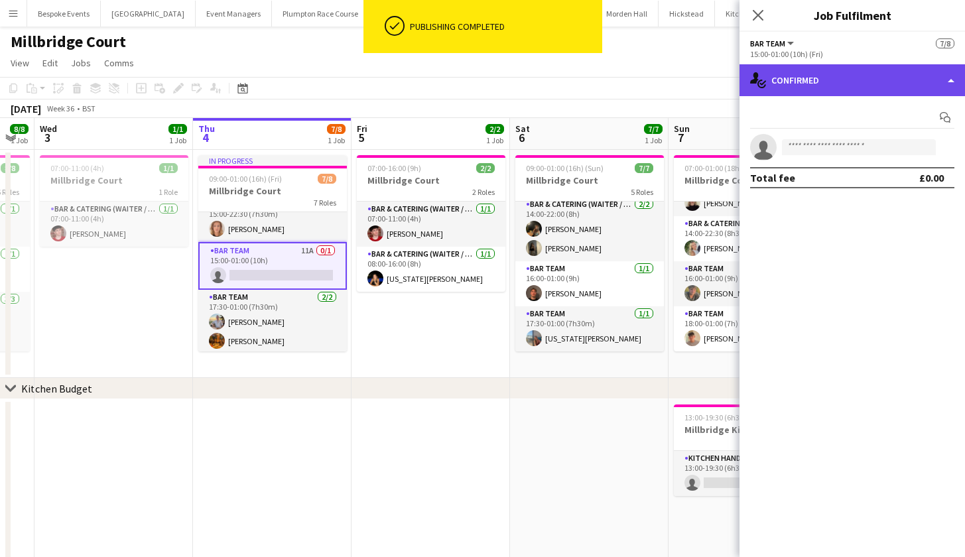
click at [852, 71] on div "single-neutral-actions-check-2 Confirmed" at bounding box center [853, 80] width 226 height 32
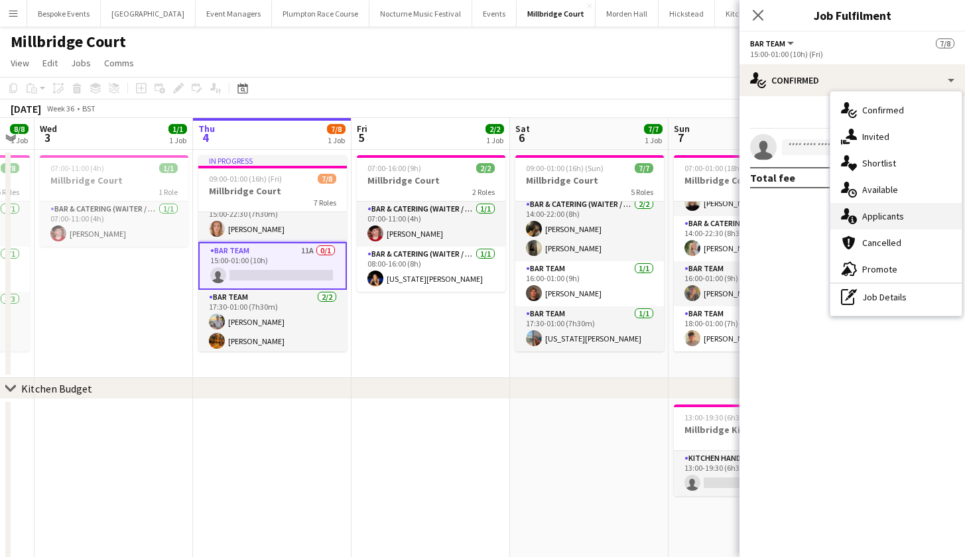
click at [863, 208] on div "single-neutral-actions-information Applicants" at bounding box center [896, 216] width 131 height 27
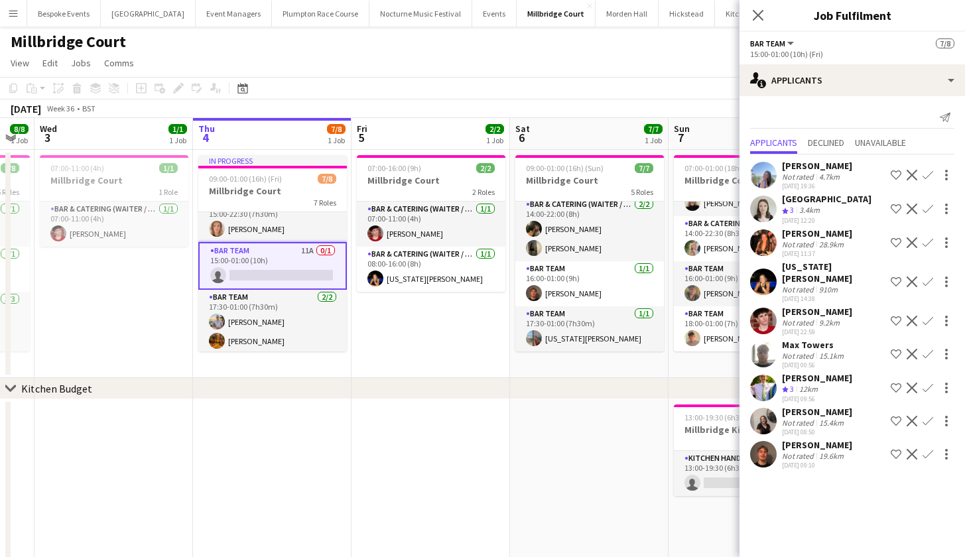
click at [766, 441] on app-user-avatar at bounding box center [763, 454] width 27 height 27
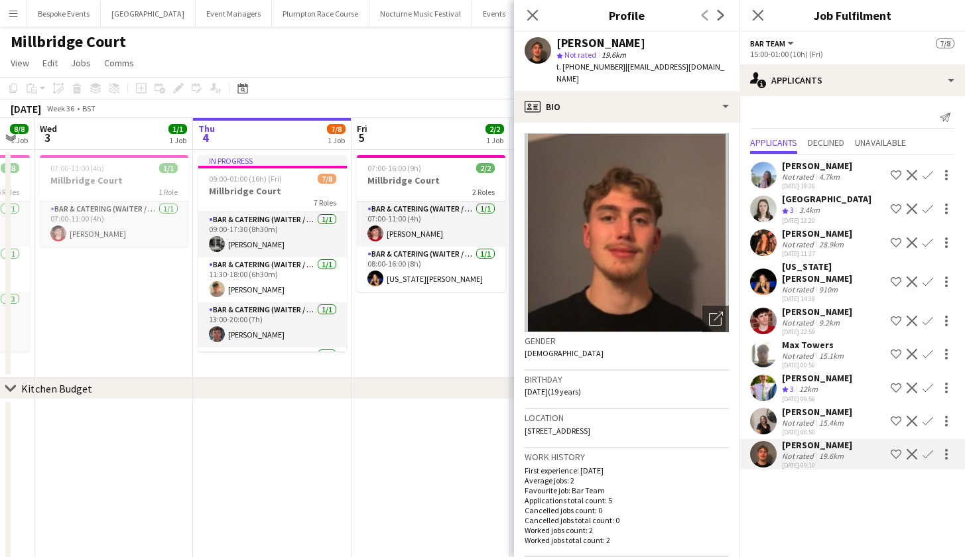
scroll to position [0, 0]
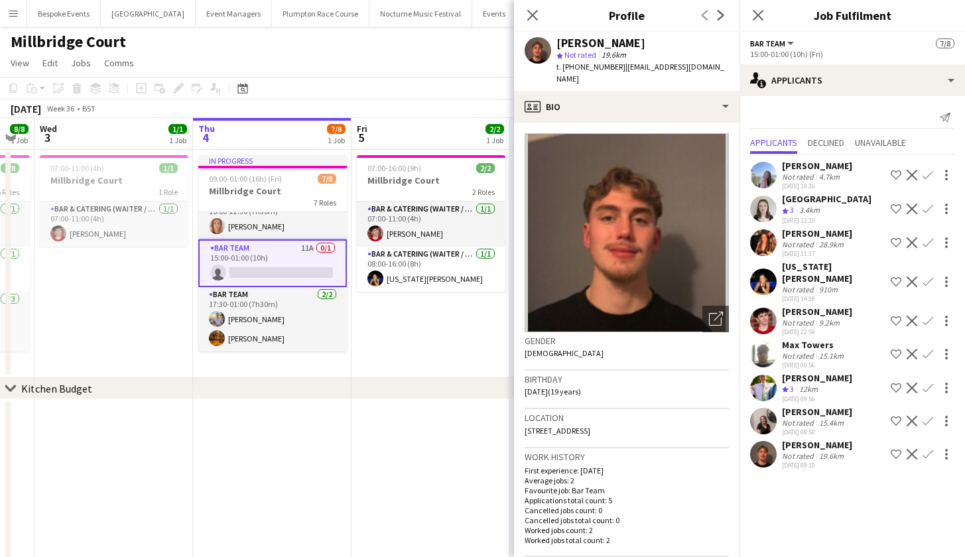
click at [430, 63] on app-page-menu "View Day view expanded Day view collapsed Month view Date picker Jump to today …" at bounding box center [482, 64] width 965 height 25
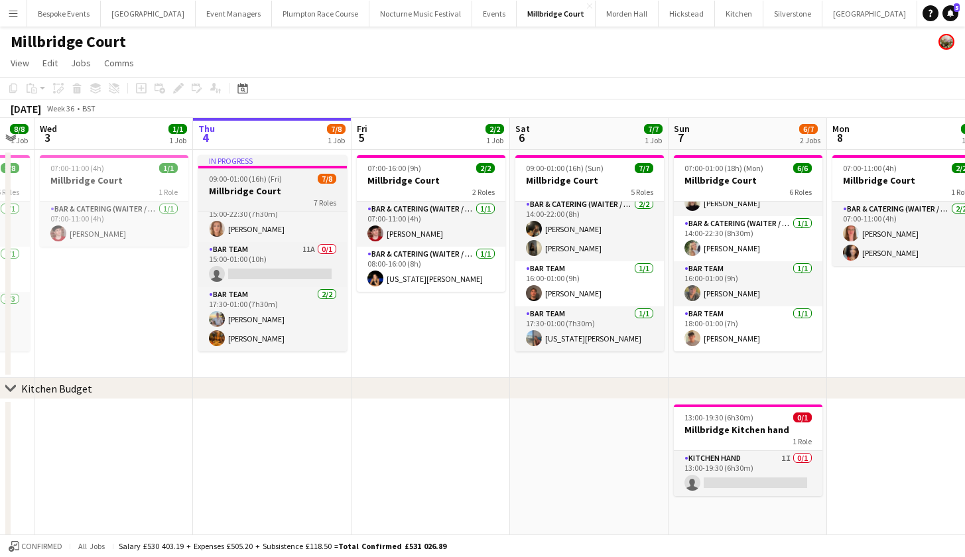
scroll to position [196, 0]
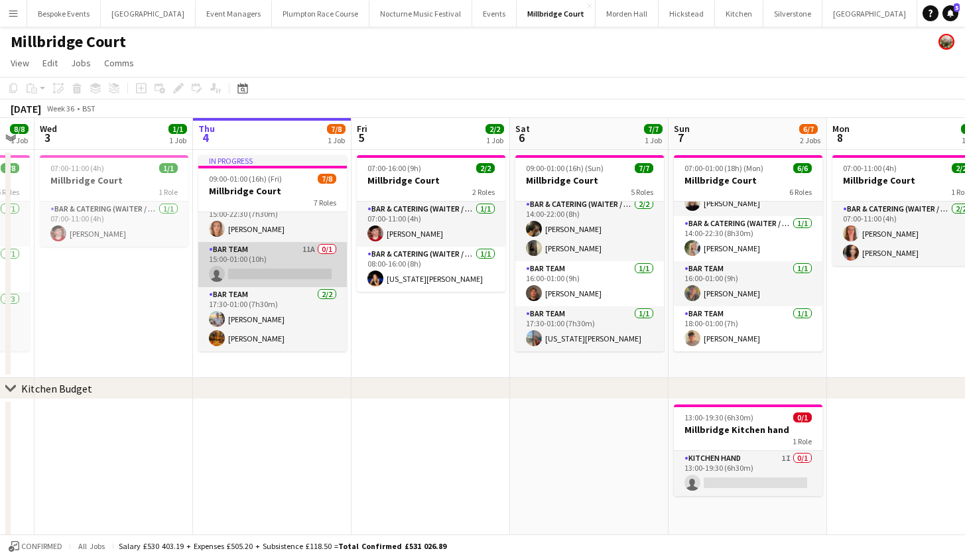
click at [295, 267] on app-card-role "Bar Team 11A 0/1 15:00-01:00 (10h) single-neutral-actions" at bounding box center [272, 264] width 149 height 45
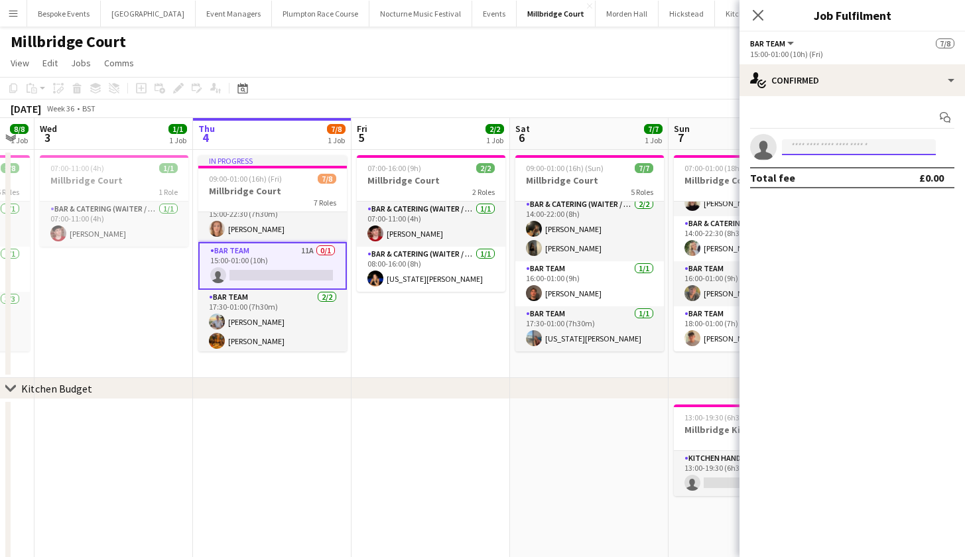
click at [843, 154] on input at bounding box center [859, 147] width 154 height 16
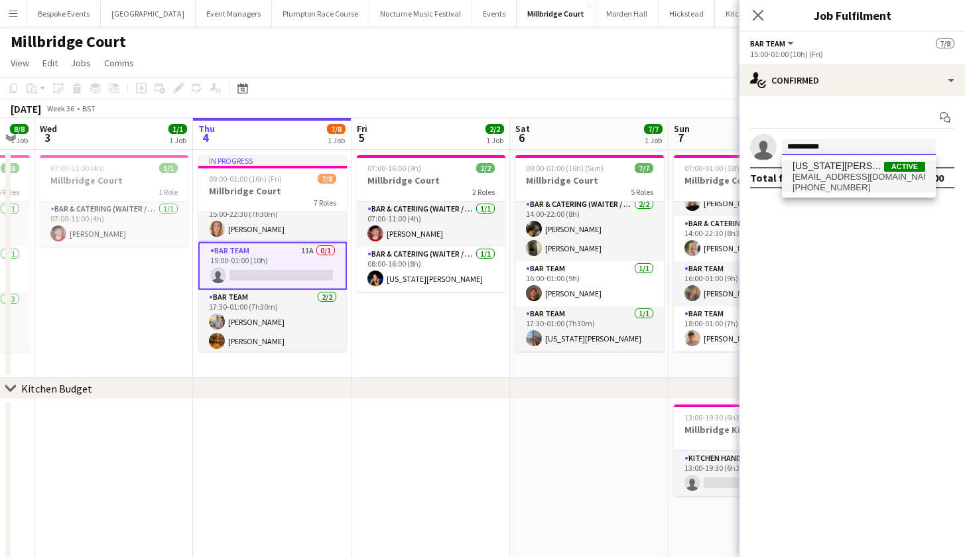
type input "**********"
click at [866, 179] on span "georgiakjw@icloud.com" at bounding box center [859, 177] width 133 height 11
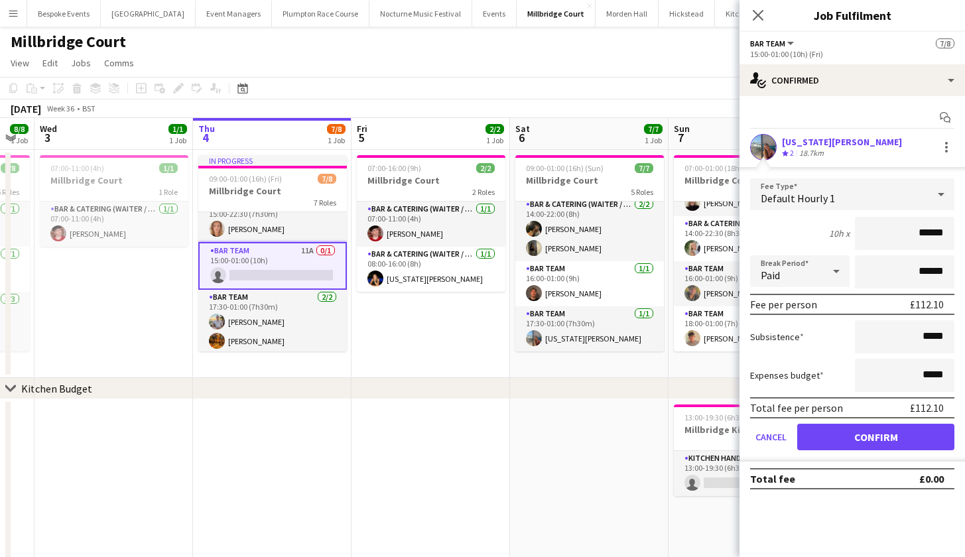
click at [851, 431] on button "Confirm" at bounding box center [875, 437] width 157 height 27
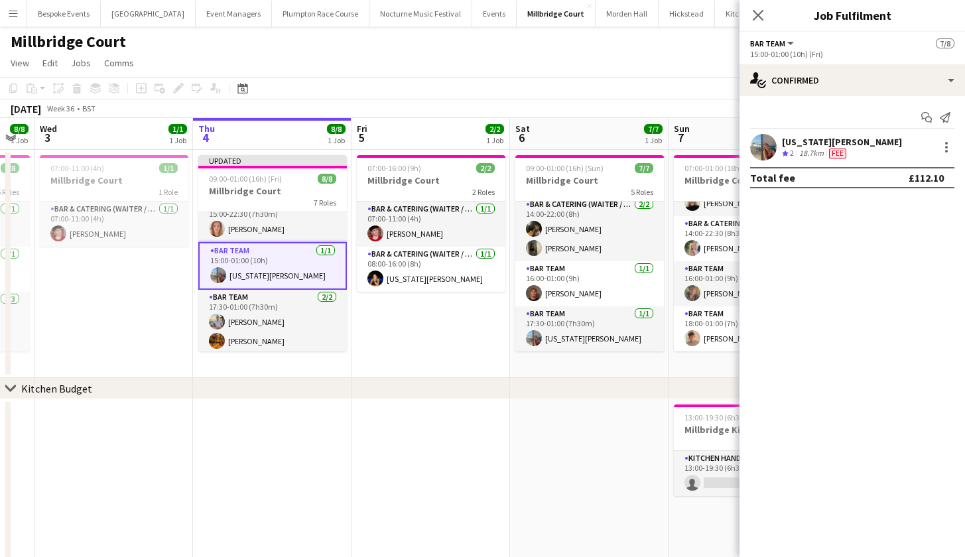
click at [509, 459] on app-date-cell at bounding box center [431, 510] width 159 height 222
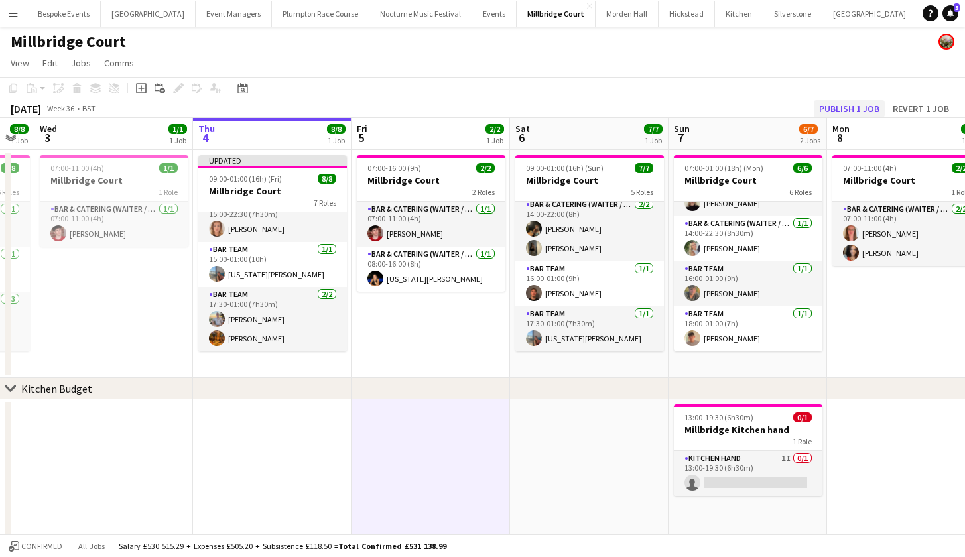
click at [867, 104] on button "Publish 1 job" at bounding box center [849, 108] width 71 height 17
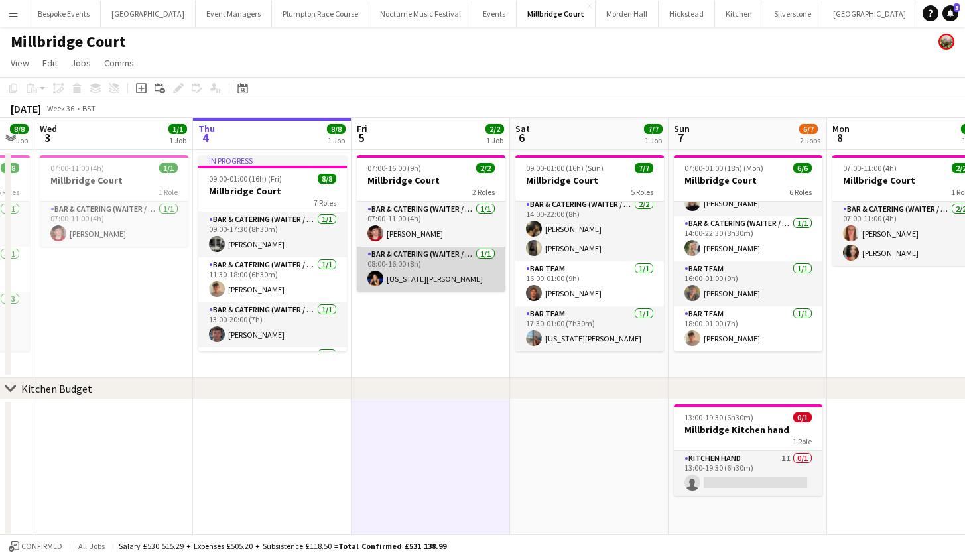
scroll to position [0, 0]
click at [409, 268] on app-card-role "Bar & Catering (Waiter / waitress) 1/1 08:00-16:00 (8h) Georgia Strode" at bounding box center [431, 269] width 149 height 45
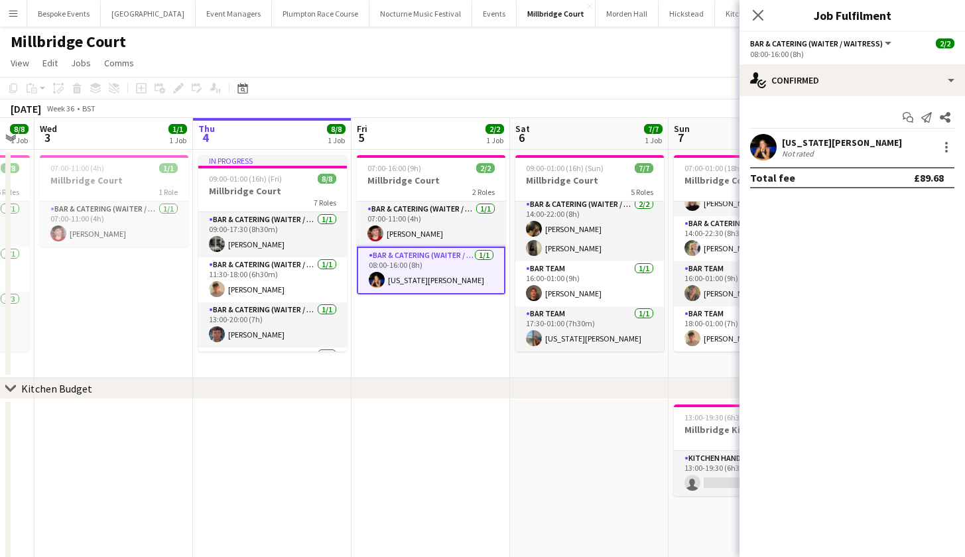
click at [770, 142] on app-user-avatar at bounding box center [763, 147] width 27 height 27
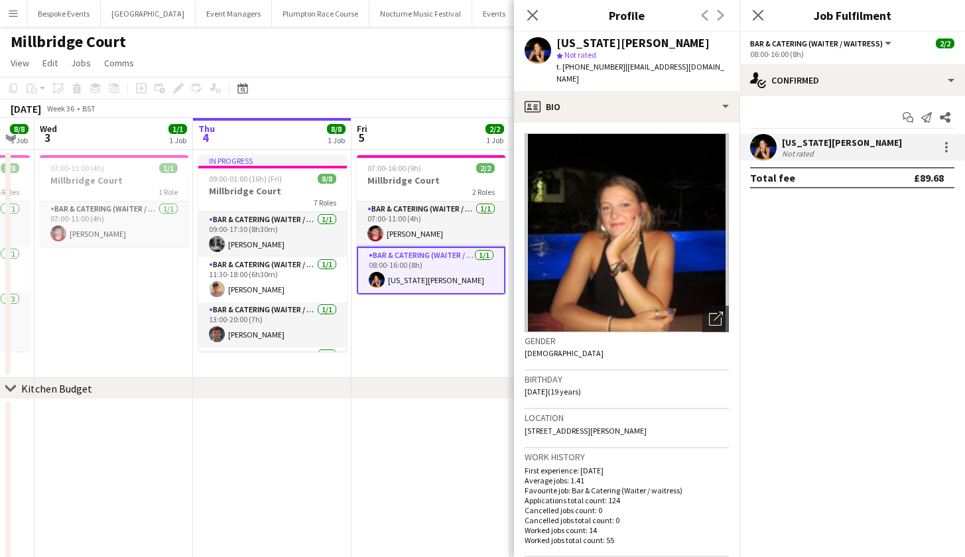
click at [419, 370] on app-date-cell "07:00-16:00 (9h) 2/2 Millbridge Court 2 Roles Bar & Catering (Waiter / waitress…" at bounding box center [431, 264] width 159 height 228
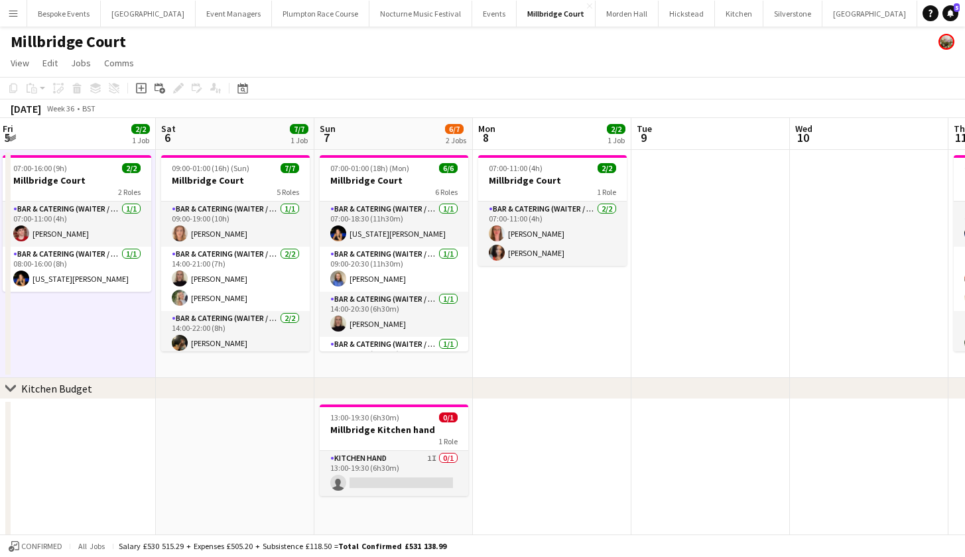
click at [13, 13] on app-icon "Menu" at bounding box center [13, 13] width 11 height 11
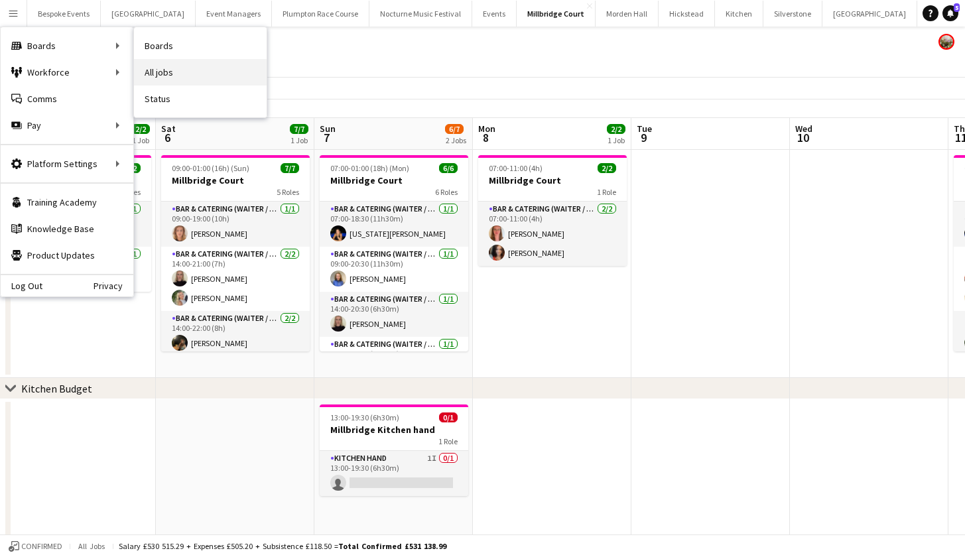
click at [147, 71] on link "All jobs" at bounding box center [200, 72] width 133 height 27
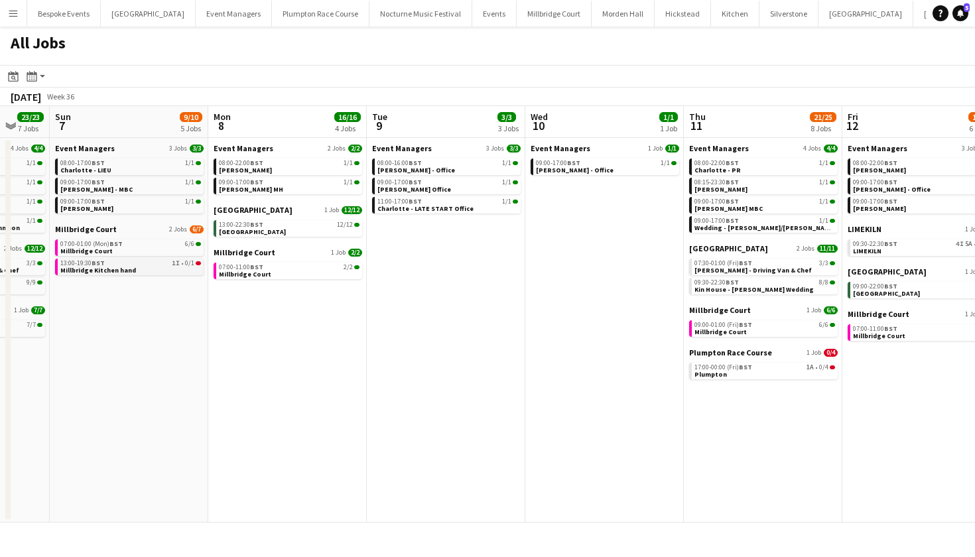
scroll to position [0, 608]
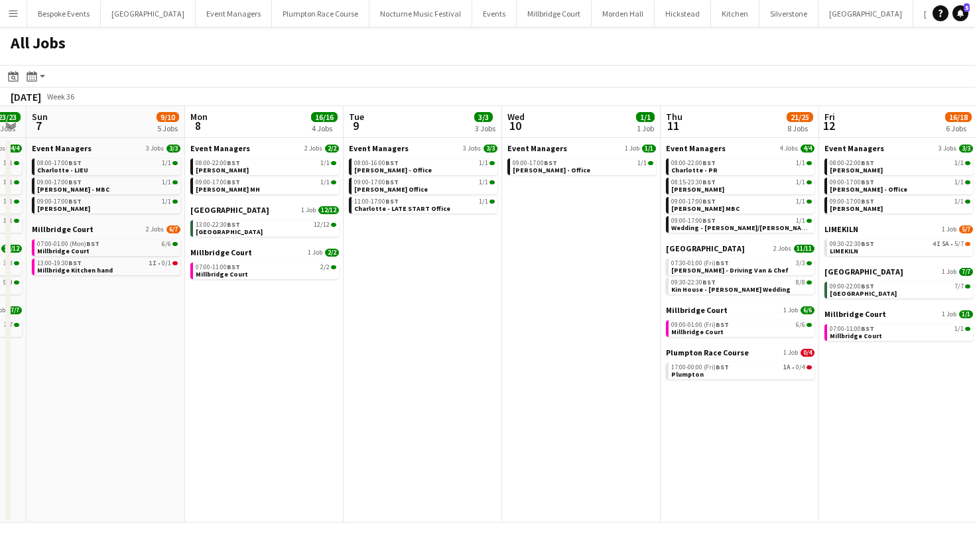
click at [771, 62] on div "All Jobs" at bounding box center [487, 46] width 975 height 38
click at [517, 9] on button "[GEOGRAPHIC_DATA]" at bounding box center [554, 14] width 75 height 26
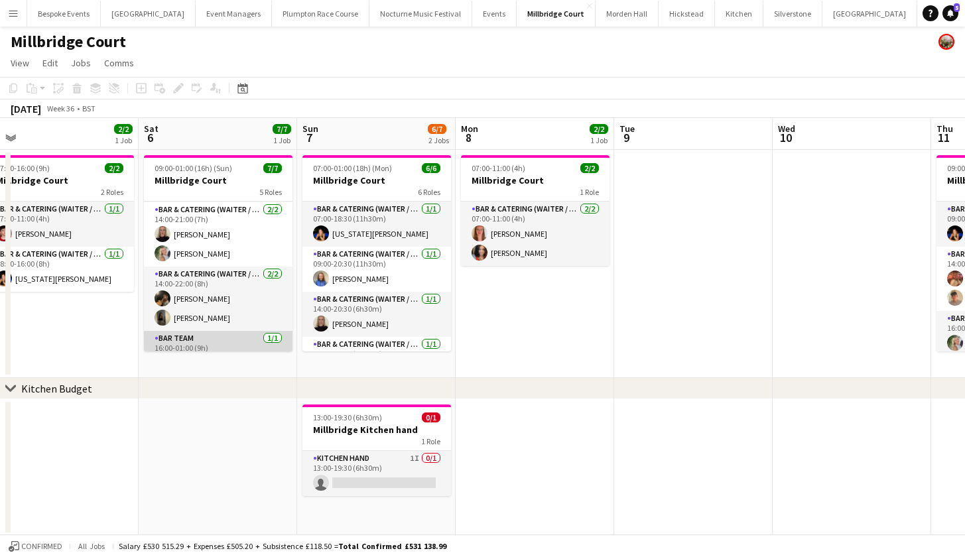
scroll to position [40, 0]
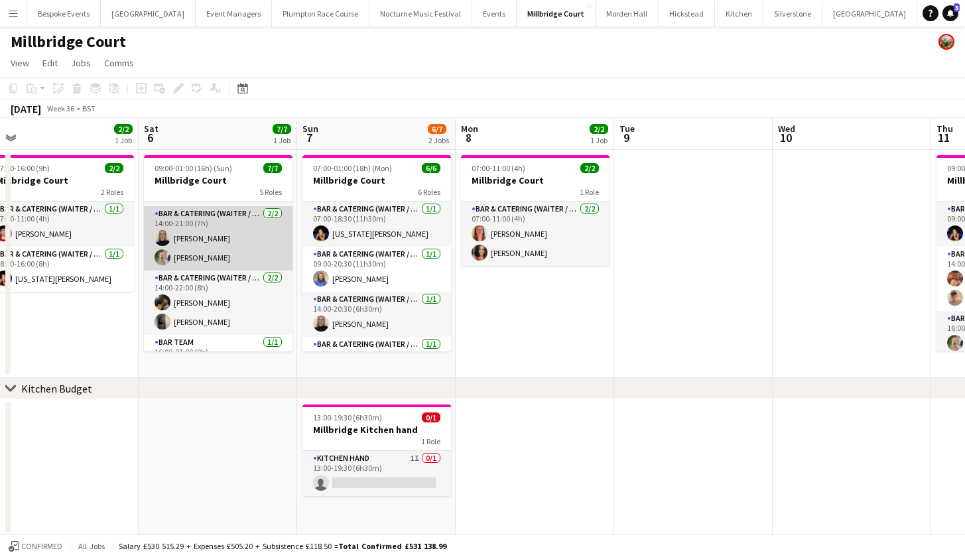
click at [199, 260] on app-card-role "Bar & Catering (Waiter / waitress) 2/2 14:00-21:00 (7h) Mia Hall Josephine Brown" at bounding box center [218, 238] width 149 height 64
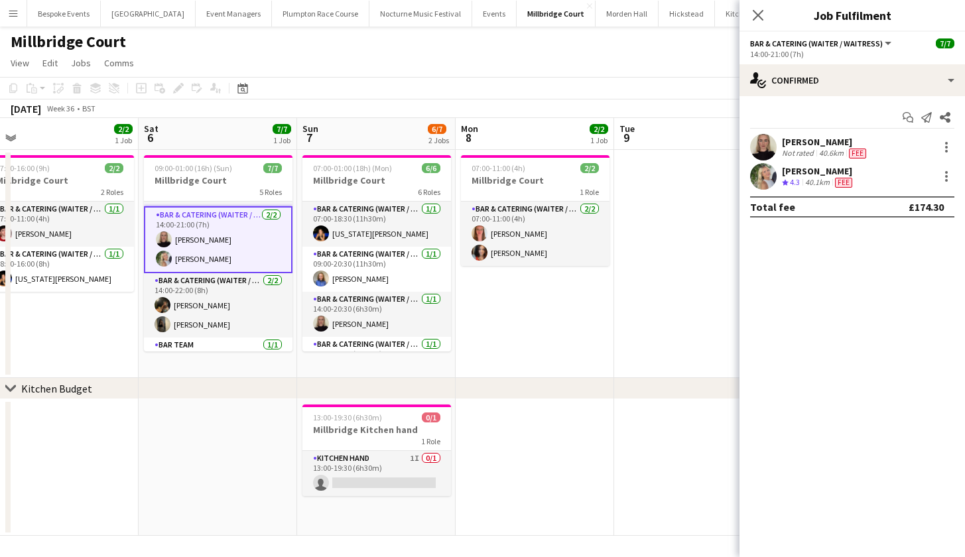
click at [769, 179] on app-user-avatar at bounding box center [763, 176] width 27 height 27
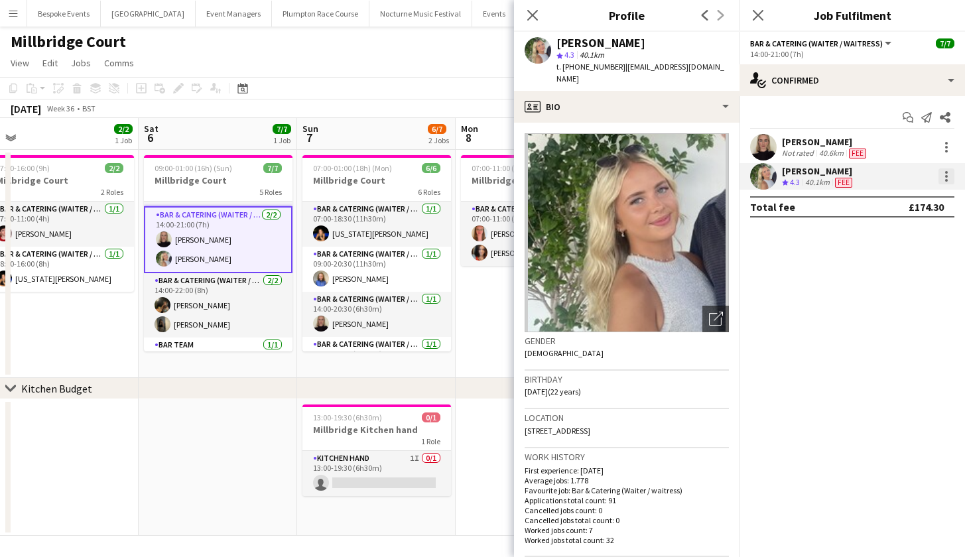
click at [945, 173] on div at bounding box center [946, 172] width 3 height 3
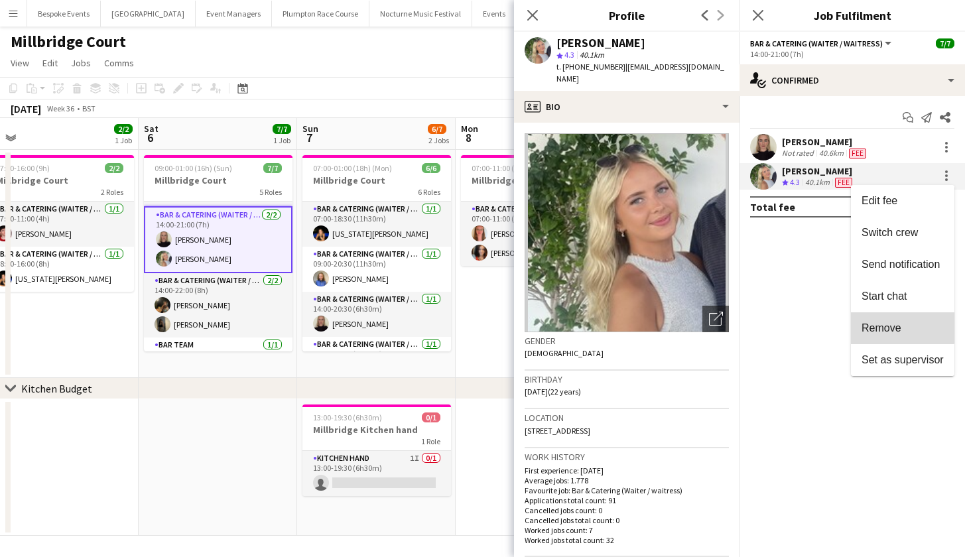
click at [900, 324] on span "Remove" at bounding box center [882, 327] width 40 height 11
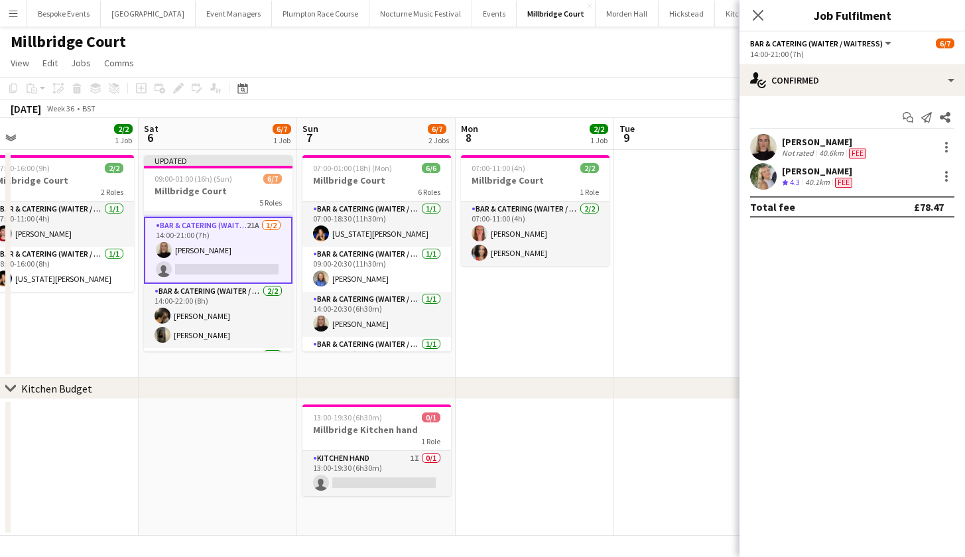
click at [241, 256] on app-card-role "Bar & Catering (Waiter / waitress) 21A 1/2 14:00-21:00 (7h) Mia Hall single-neu…" at bounding box center [218, 250] width 149 height 67
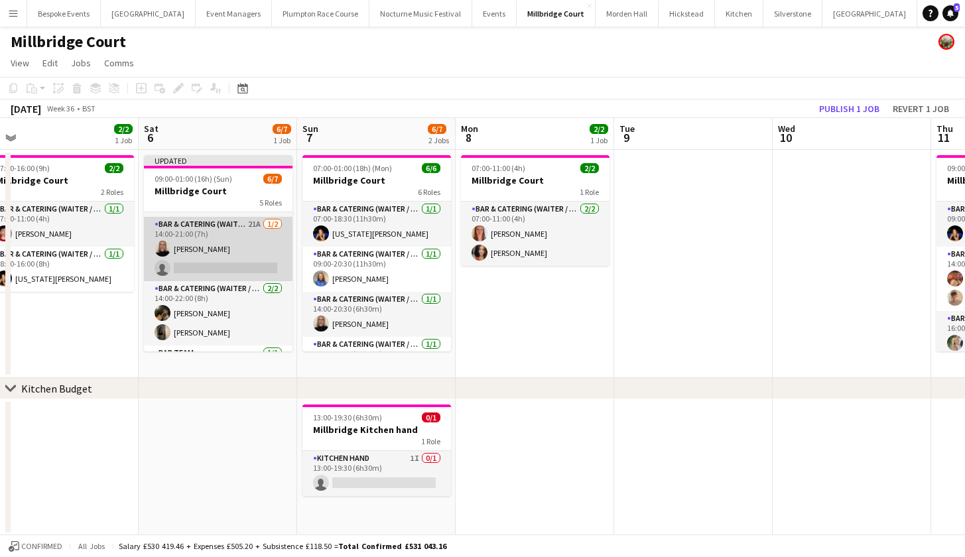
click at [241, 256] on app-card-role "Bar & Catering (Waiter / waitress) 21A 1/2 14:00-21:00 (7h) Mia Hall single-neu…" at bounding box center [218, 249] width 149 height 64
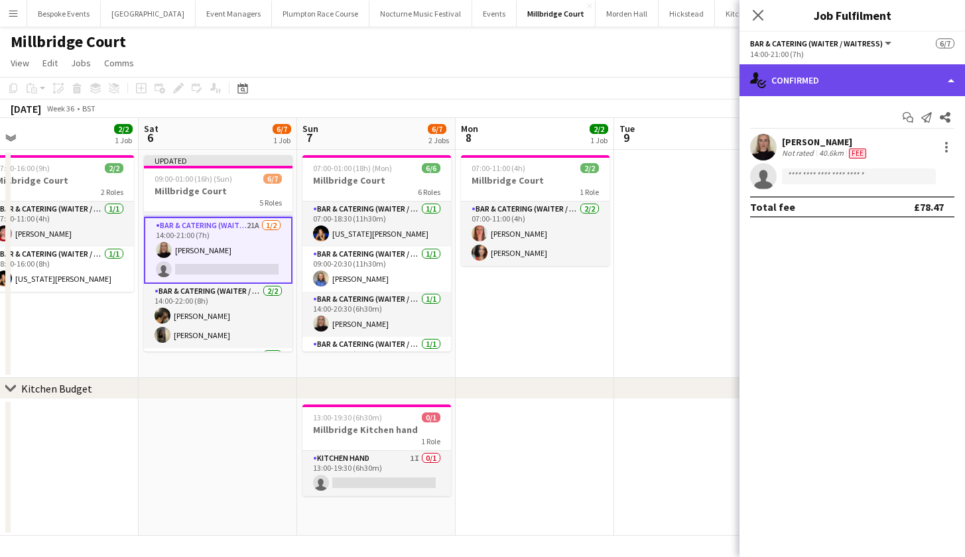
click at [882, 87] on div "single-neutral-actions-check-2 Confirmed" at bounding box center [853, 80] width 226 height 32
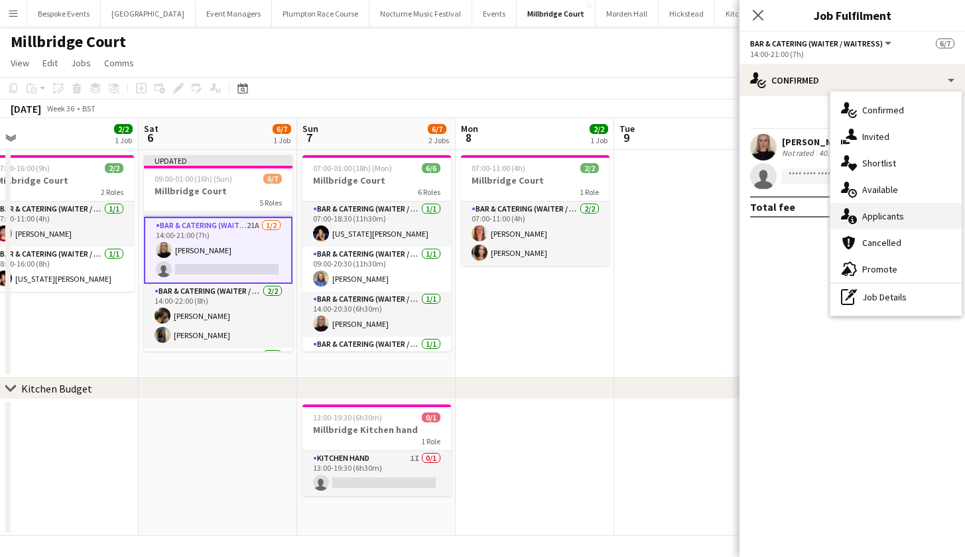
click at [879, 222] on div "single-neutral-actions-information Applicants" at bounding box center [896, 216] width 131 height 27
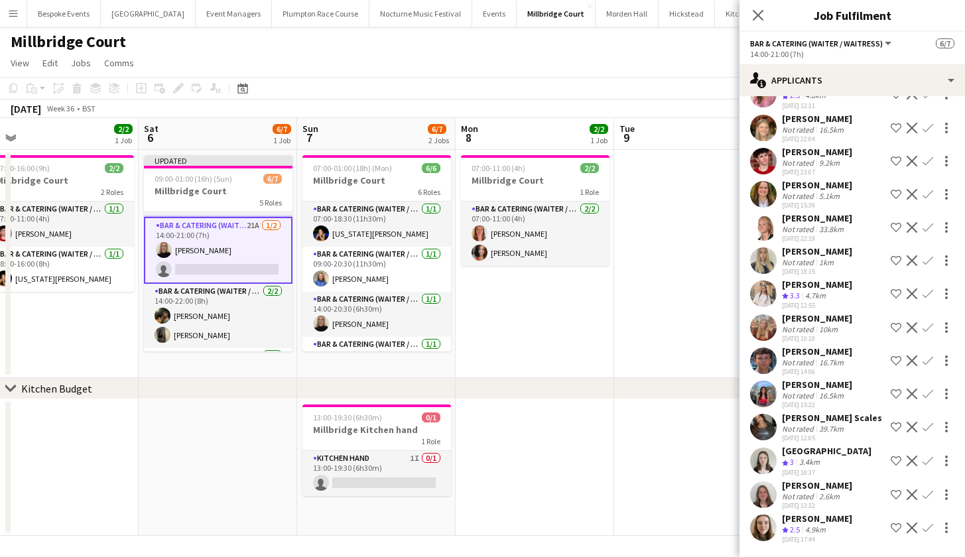
scroll to position [284, 0]
click at [923, 460] on app-icon "Confirm" at bounding box center [928, 461] width 11 height 11
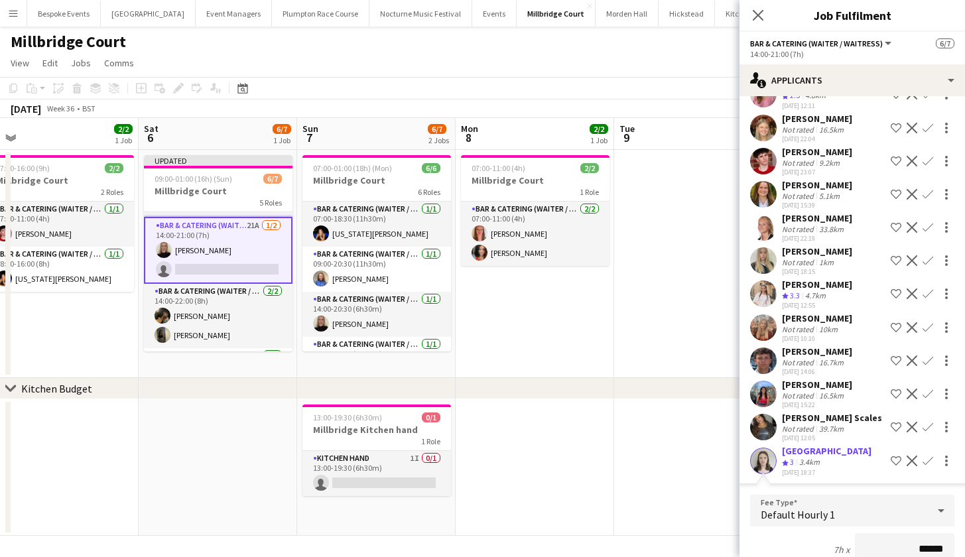
click at [923, 460] on app-icon "Confirm" at bounding box center [928, 461] width 11 height 11
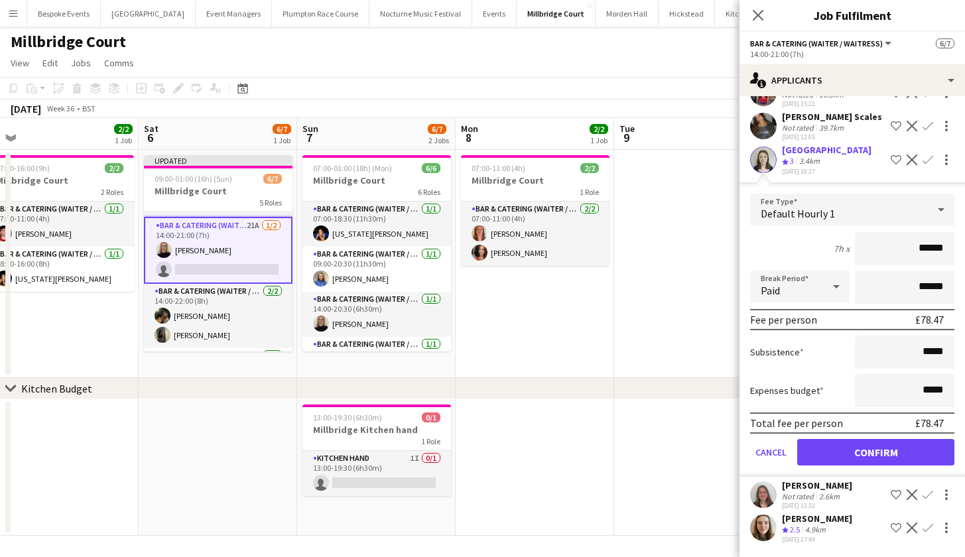
click at [910, 448] on button "Confirm" at bounding box center [875, 452] width 157 height 27
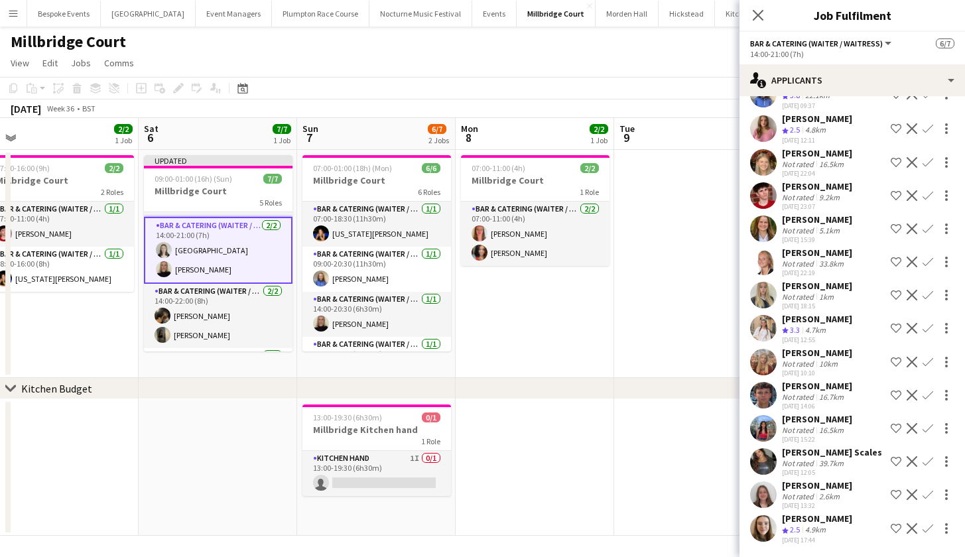
scroll to position [249, 0]
click at [627, 345] on app-date-cell at bounding box center [693, 264] width 159 height 228
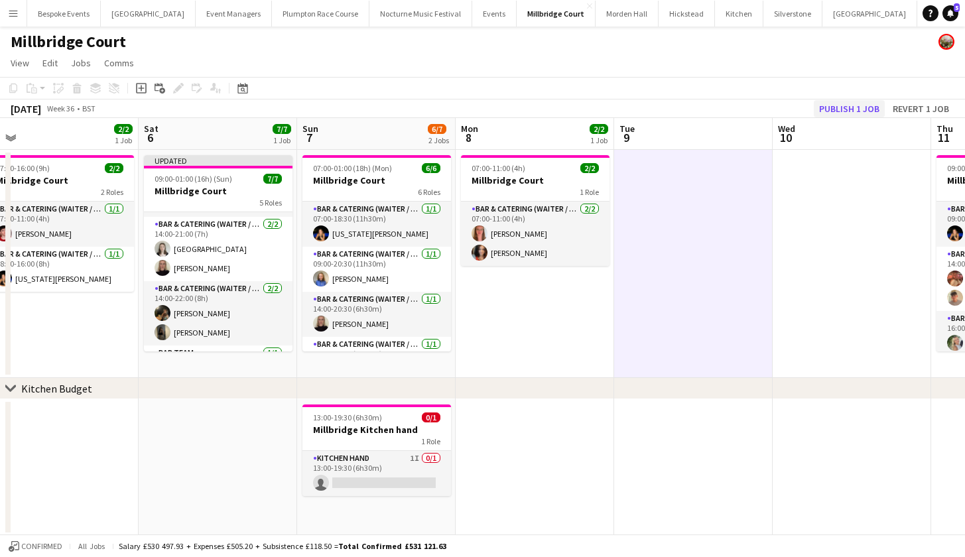
click at [837, 103] on button "Publish 1 job" at bounding box center [849, 108] width 71 height 17
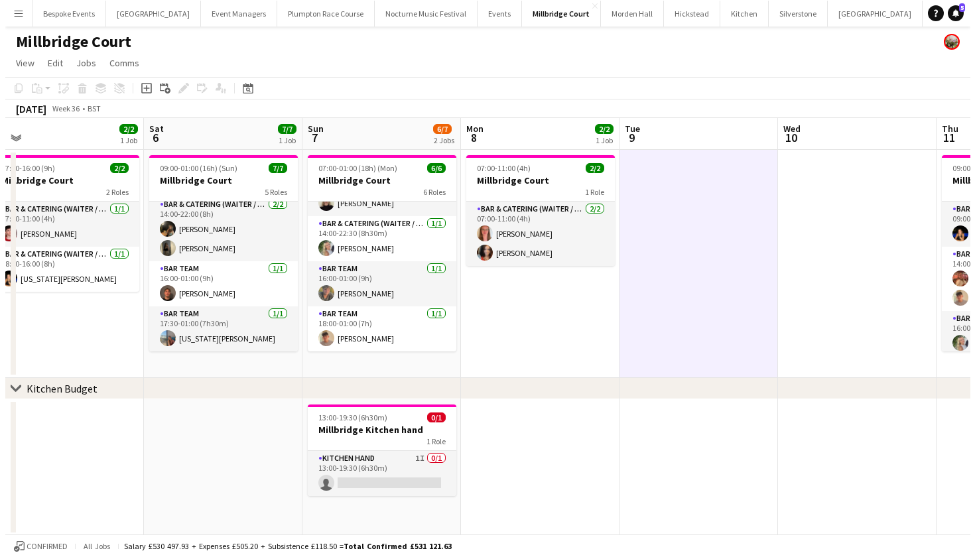
scroll to position [0, 0]
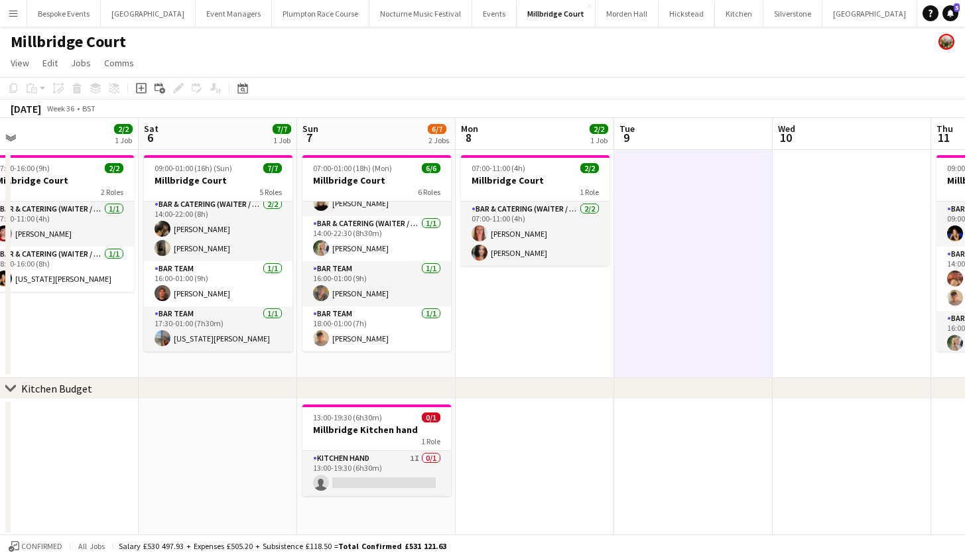
click at [18, 8] on app-icon "Menu" at bounding box center [13, 13] width 11 height 11
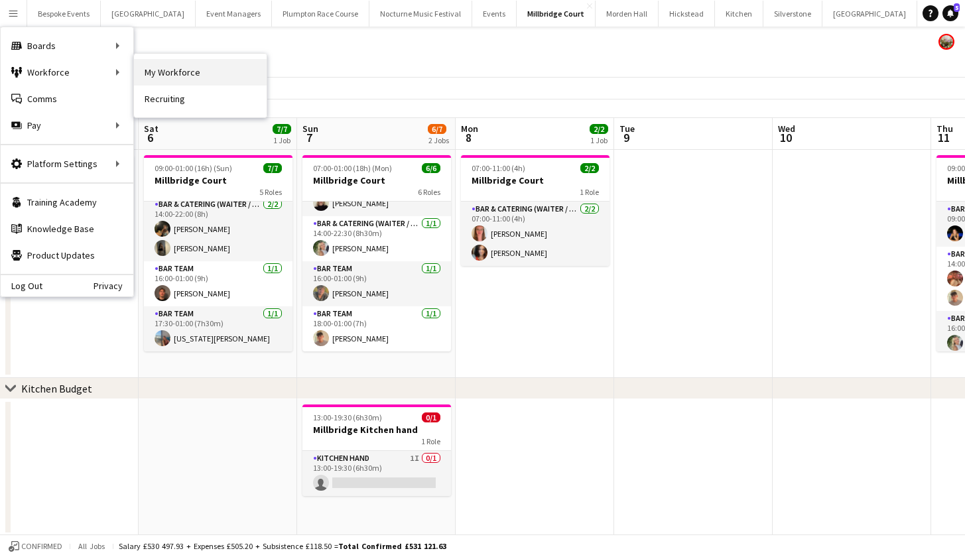
click at [147, 74] on link "My Workforce" at bounding box center [200, 72] width 133 height 27
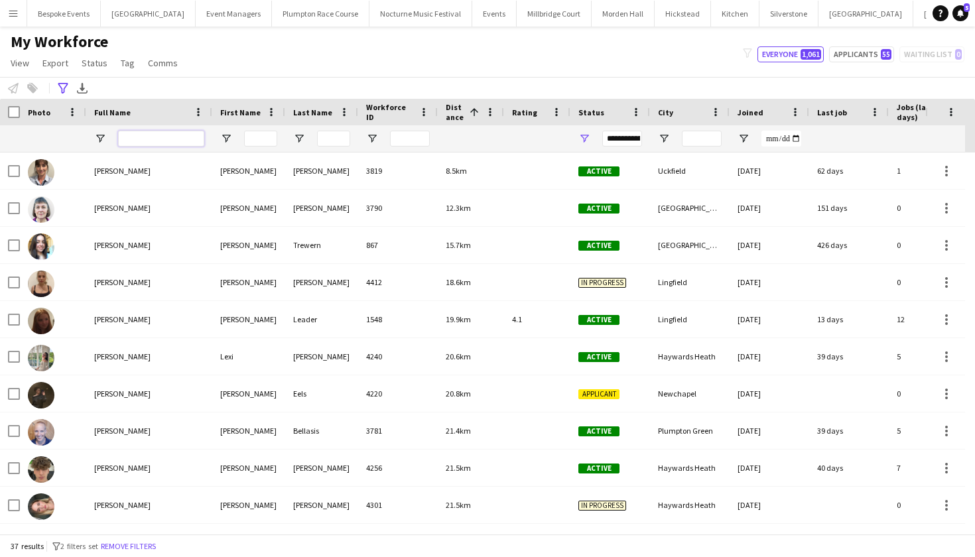
click at [149, 144] on input "Full Name Filter Input" at bounding box center [161, 139] width 86 height 16
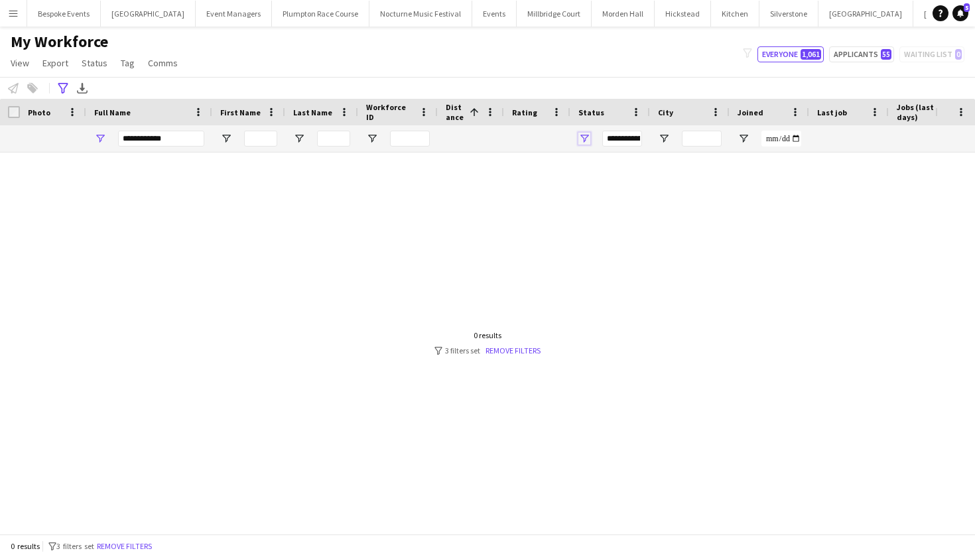
click at [589, 136] on span "Open Filter Menu" at bounding box center [584, 139] width 12 height 12
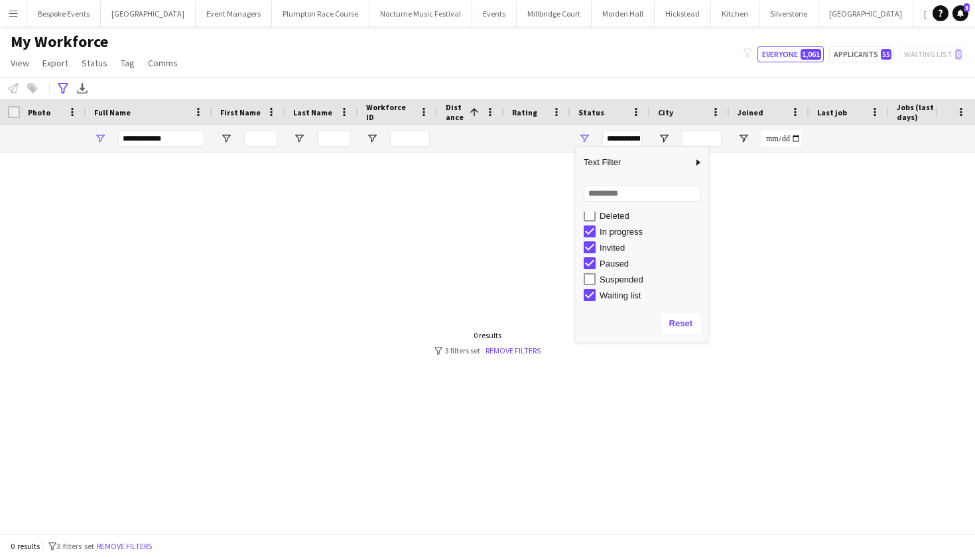
scroll to position [84, 0]
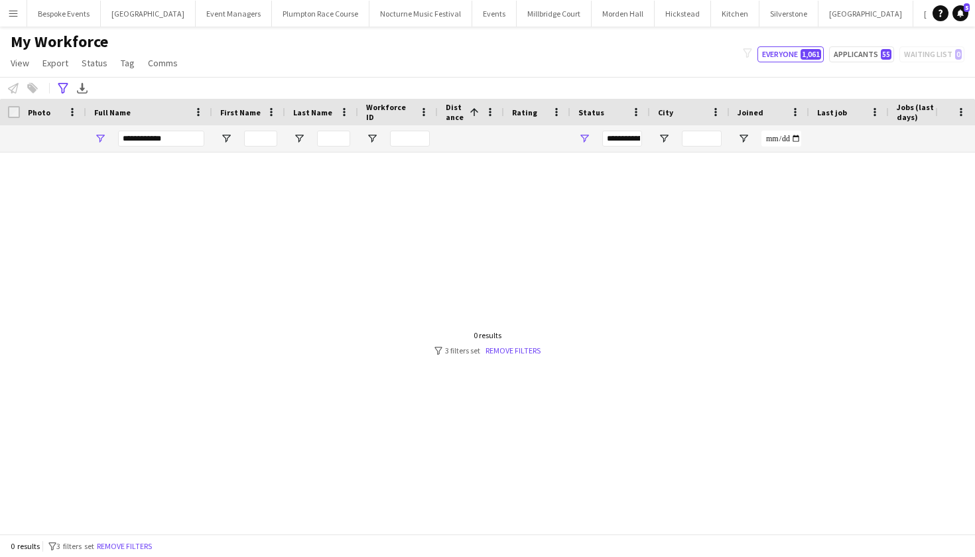
click at [442, 246] on div at bounding box center [467, 339] width 935 height 372
click at [182, 138] on input "**********" at bounding box center [161, 139] width 86 height 16
type input "****"
click at [149, 544] on button "Remove filters" at bounding box center [124, 546] width 60 height 15
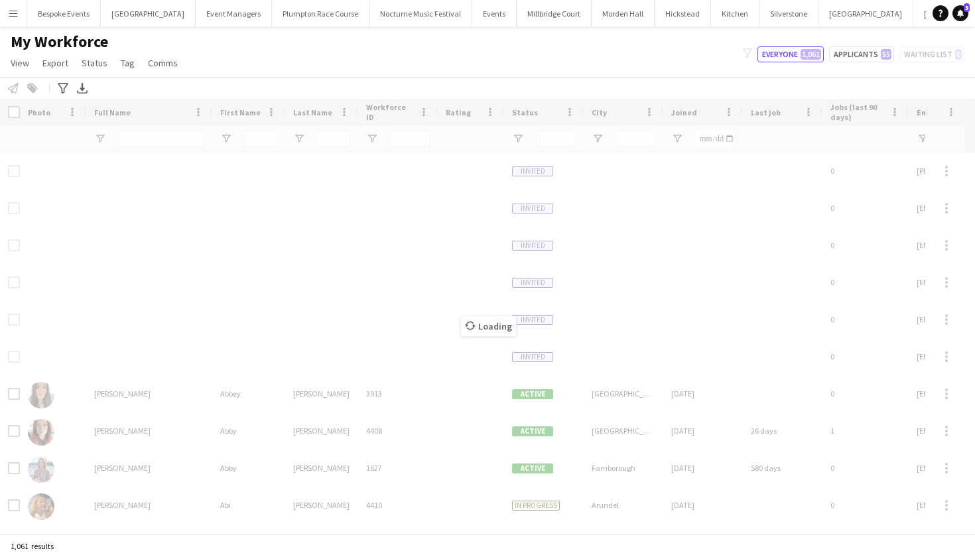
click at [175, 135] on div "Loading" at bounding box center [487, 316] width 975 height 435
click at [175, 140] on div "Loading" at bounding box center [487, 316] width 975 height 435
click at [236, 320] on div "Loading" at bounding box center [487, 316] width 975 height 435
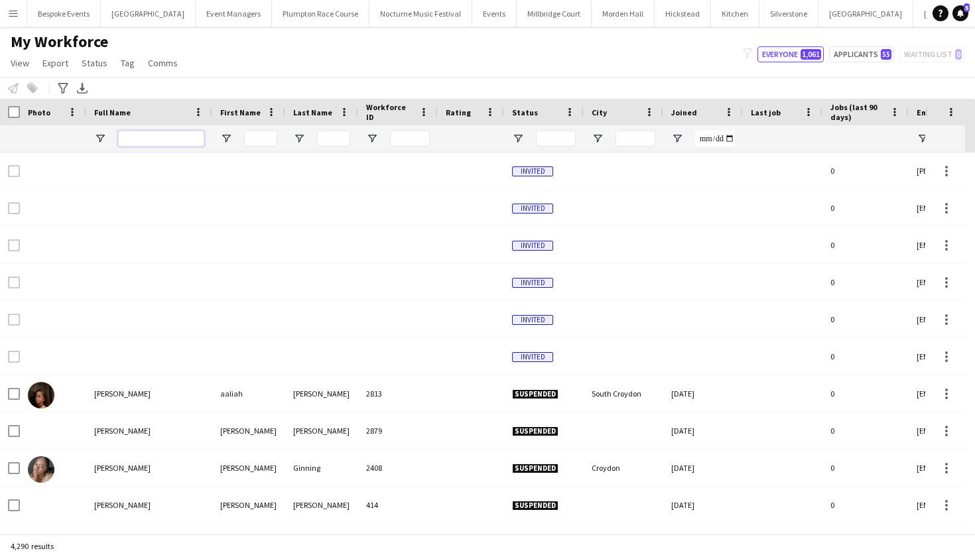
click at [161, 135] on input "Full Name Filter Input" at bounding box center [161, 139] width 86 height 16
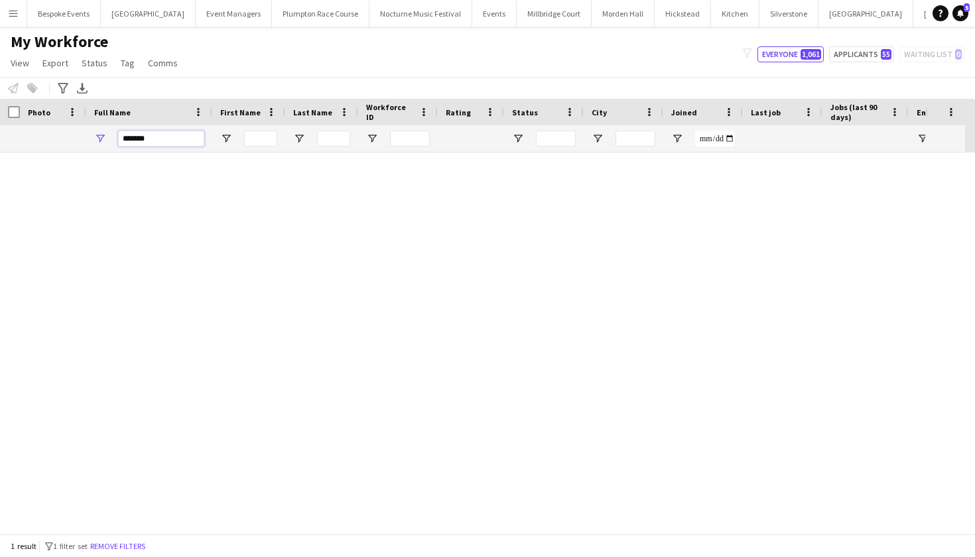
scroll to position [0, 0]
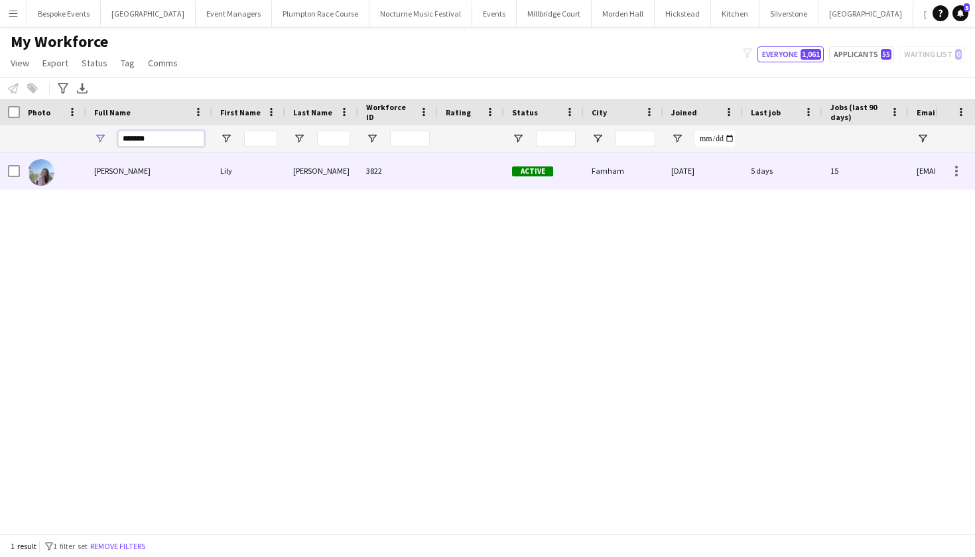
type input "*******"
click at [309, 162] on div "Webster" at bounding box center [321, 171] width 73 height 36
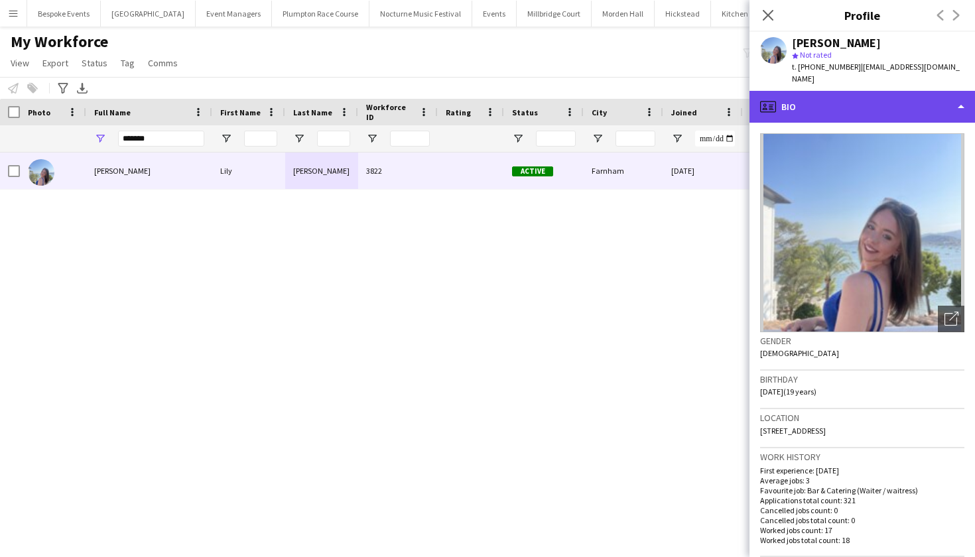
click at [816, 91] on div "profile Bio" at bounding box center [863, 107] width 226 height 32
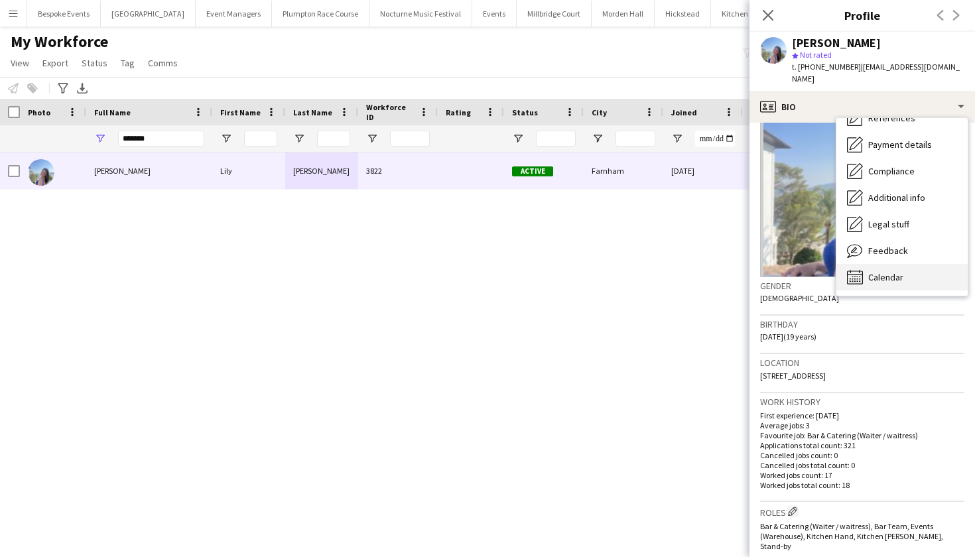
scroll to position [151, 0]
click at [918, 264] on div "Calendar Calendar" at bounding box center [902, 277] width 131 height 27
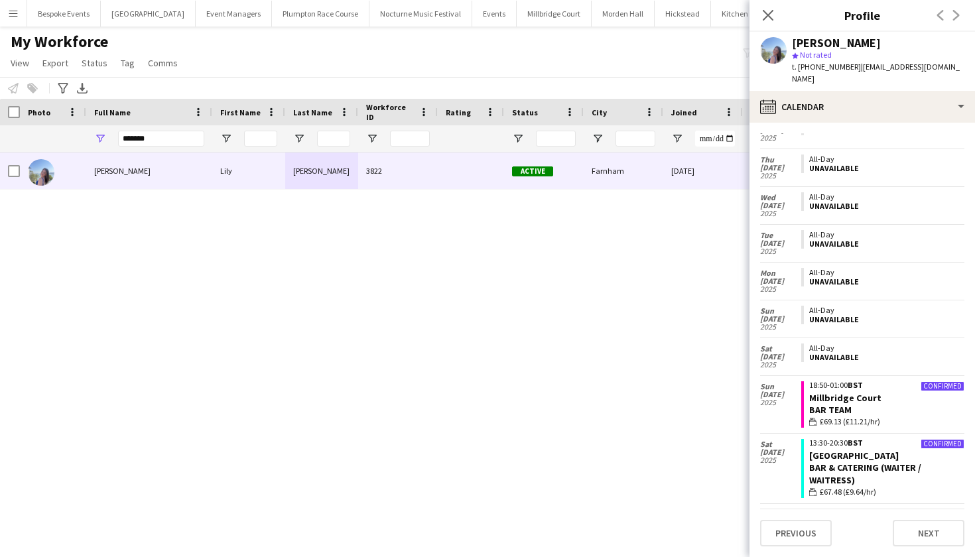
scroll to position [8232, 0]
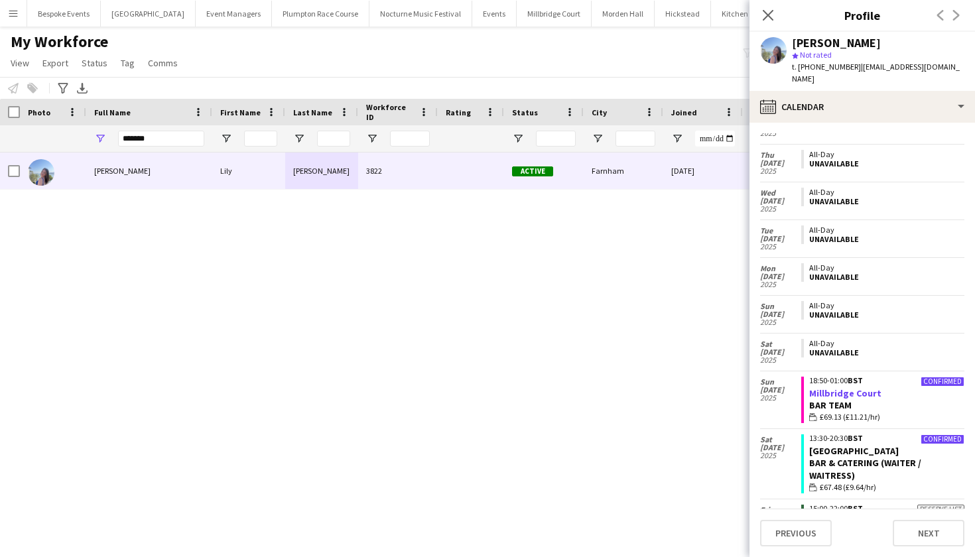
click at [847, 387] on link "Millbridge Court" at bounding box center [845, 393] width 72 height 12
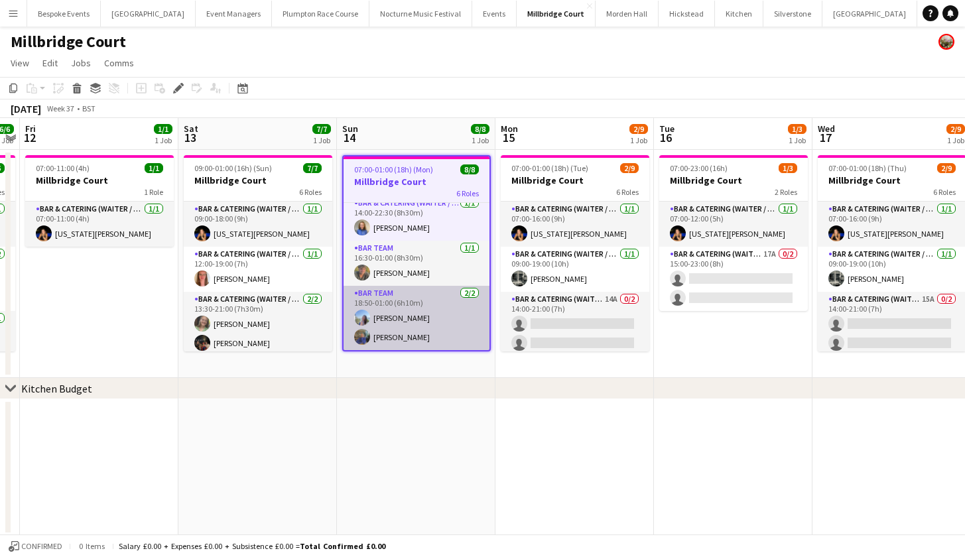
scroll to position [162, 0]
click at [388, 325] on app-card-role "Bar Team 2/2 18:50-01:00 (6h10m) Lily Webster imogen pilling" at bounding box center [417, 318] width 146 height 64
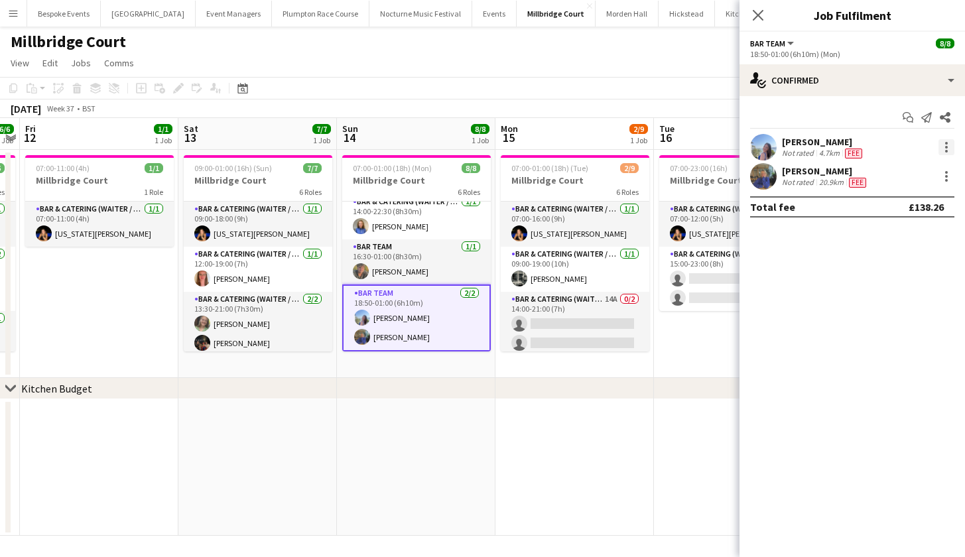
click at [946, 151] on div at bounding box center [946, 151] width 3 height 3
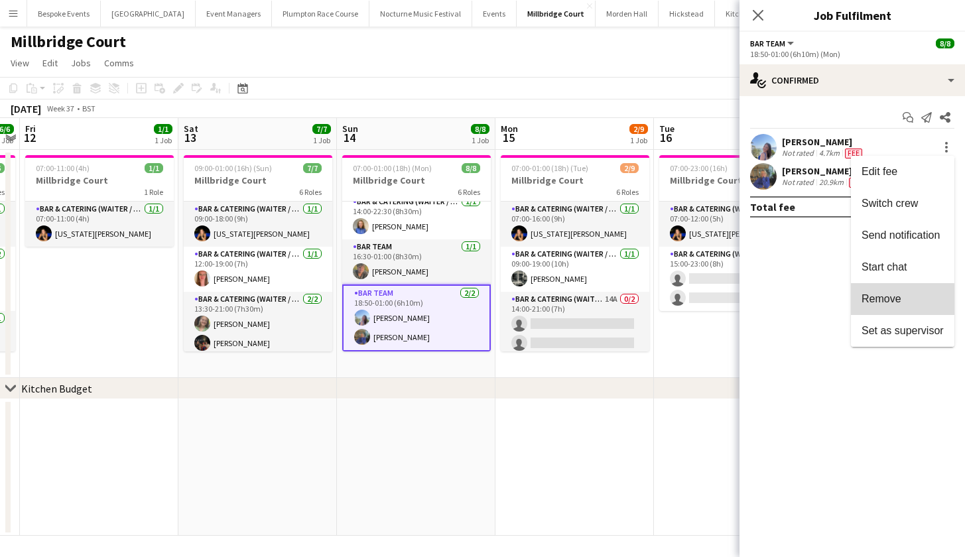
click at [900, 301] on span "Remove" at bounding box center [882, 298] width 40 height 11
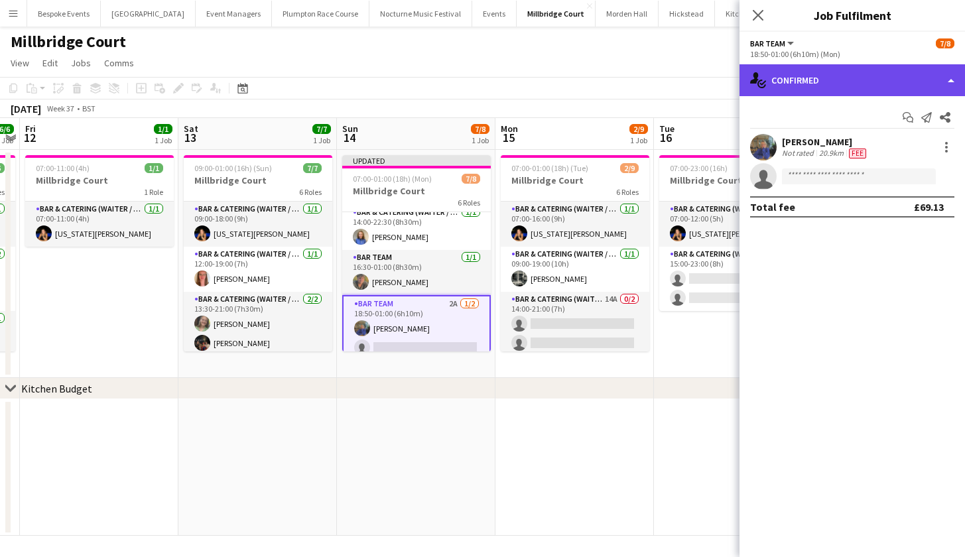
click at [886, 83] on div "single-neutral-actions-check-2 Confirmed" at bounding box center [853, 80] width 226 height 32
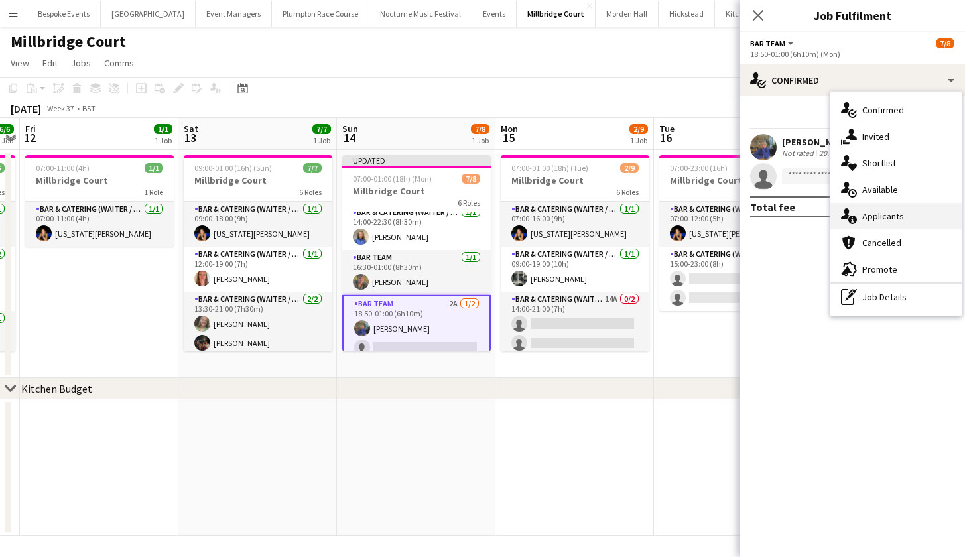
click at [888, 226] on div "single-neutral-actions-information Applicants" at bounding box center [896, 216] width 131 height 27
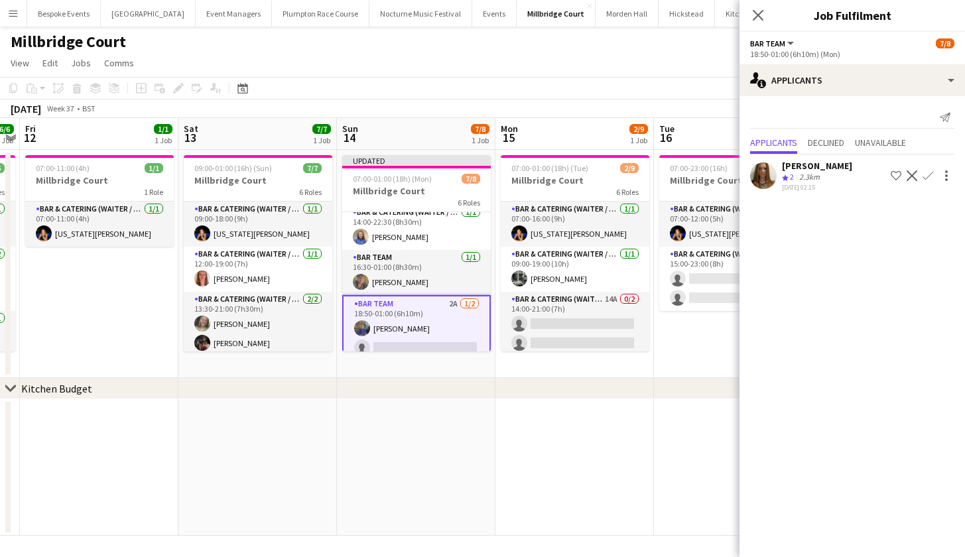
click at [925, 178] on app-icon "Confirm" at bounding box center [928, 175] width 11 height 11
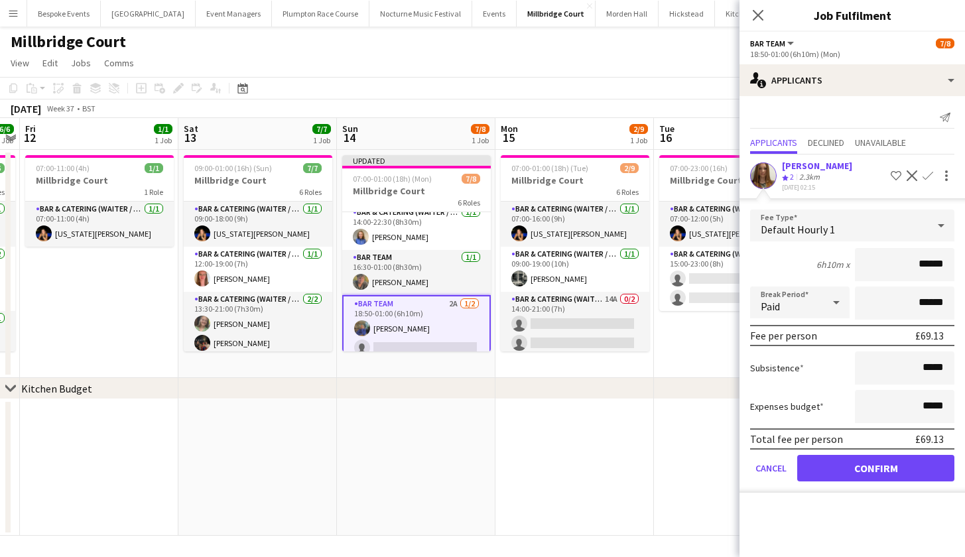
click at [891, 470] on button "Confirm" at bounding box center [875, 468] width 157 height 27
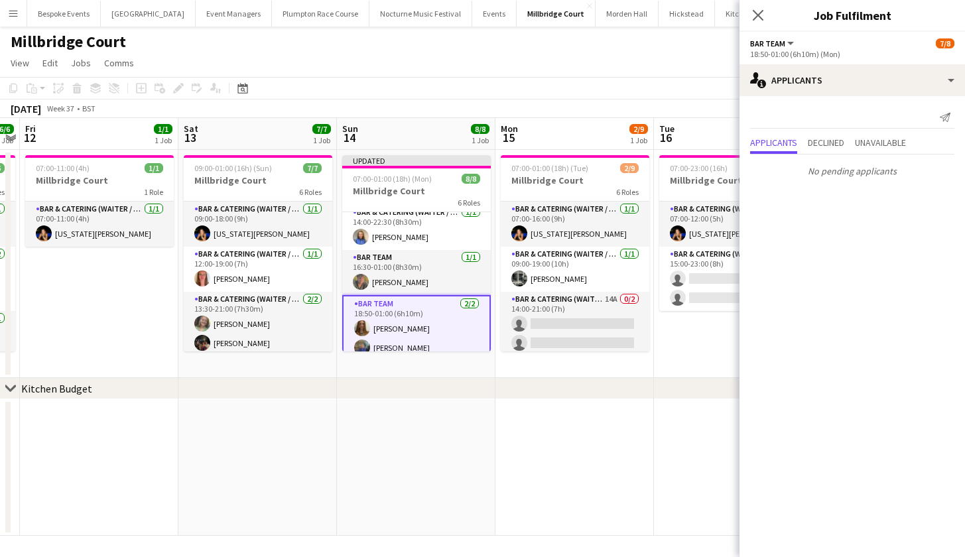
click at [641, 461] on app-date-cell at bounding box center [575, 467] width 159 height 137
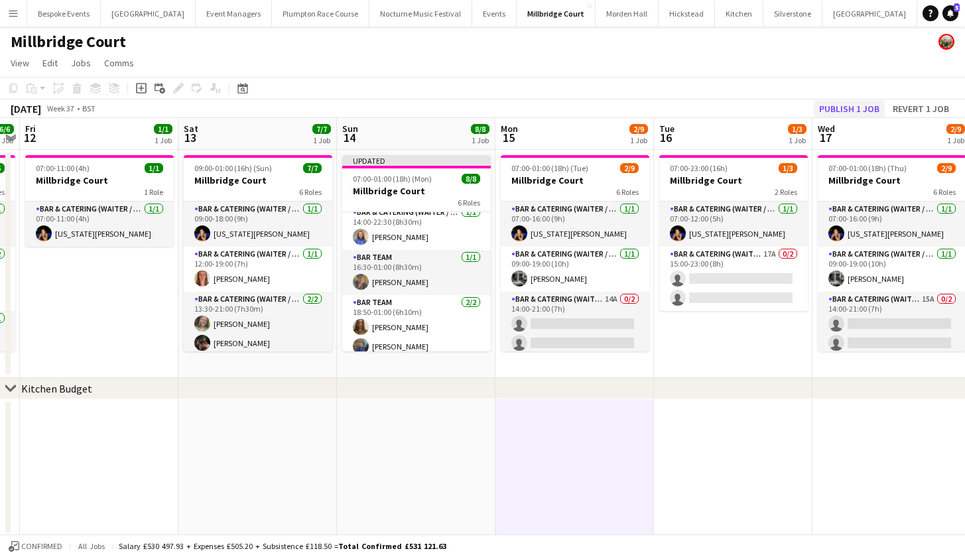
click at [838, 109] on button "Publish 1 job" at bounding box center [849, 108] width 71 height 17
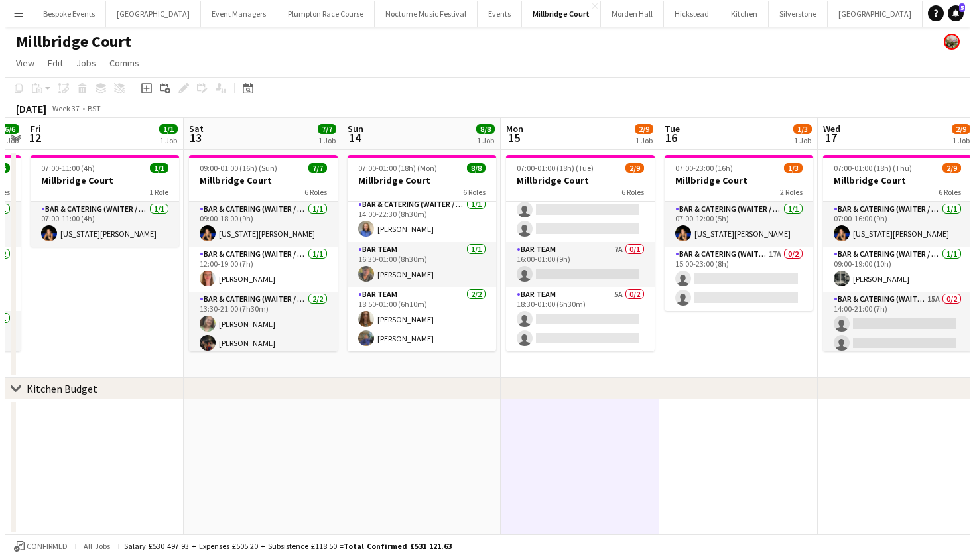
scroll to position [159, 0]
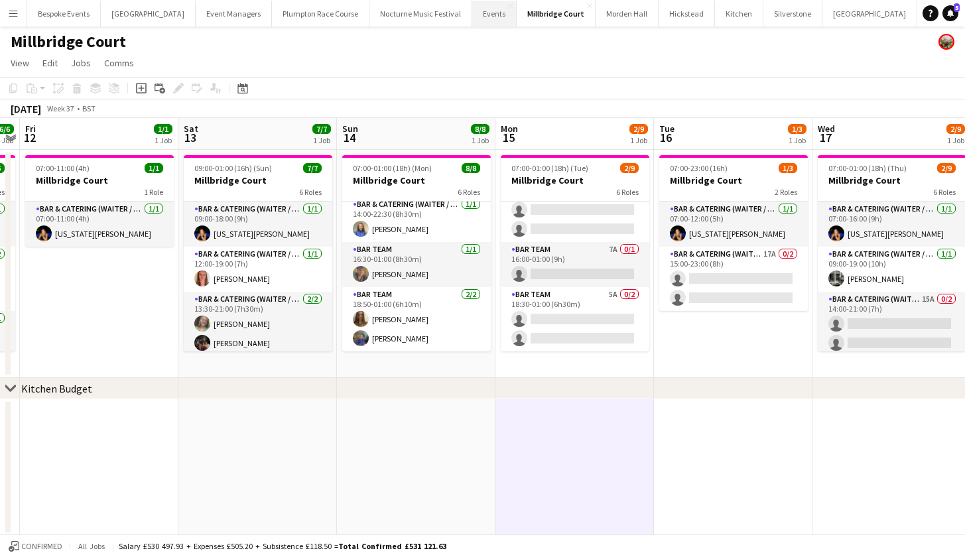
click at [472, 11] on button "Events Close" at bounding box center [494, 14] width 44 height 26
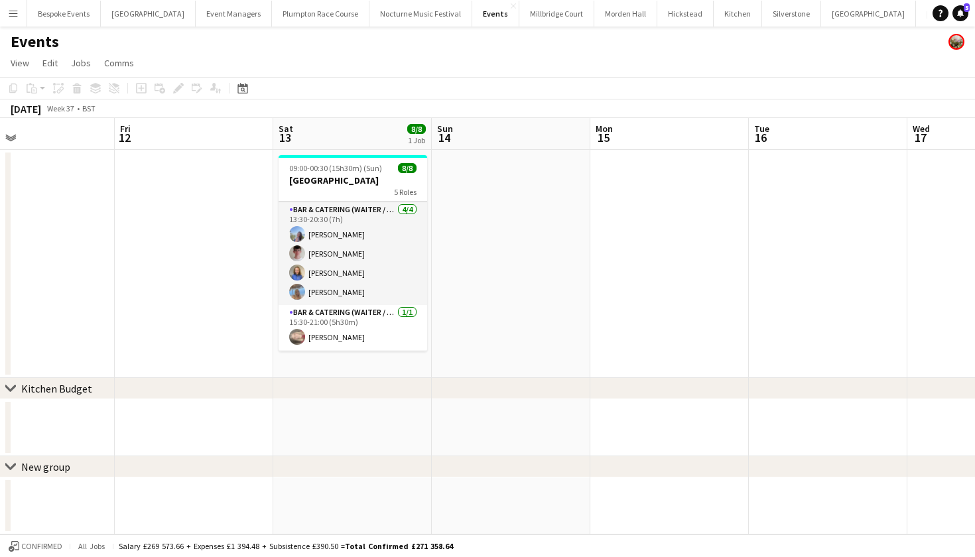
scroll to position [85, 0]
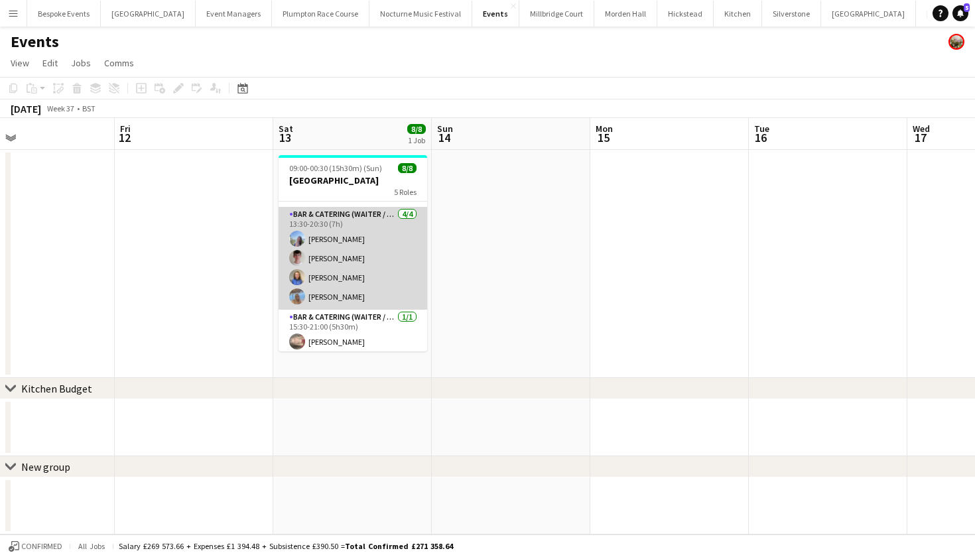
click at [372, 281] on app-card-role "Bar & Catering (Waiter / waitress) [DATE] 13:30-20:30 (7h) [PERSON_NAME] [PERSO…" at bounding box center [353, 258] width 149 height 103
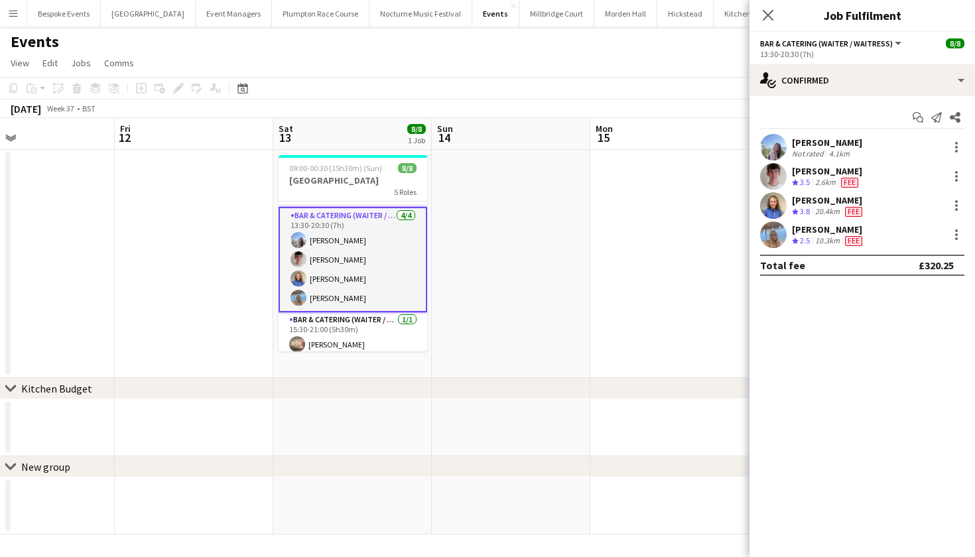
click at [764, 141] on app-user-avatar at bounding box center [773, 147] width 27 height 27
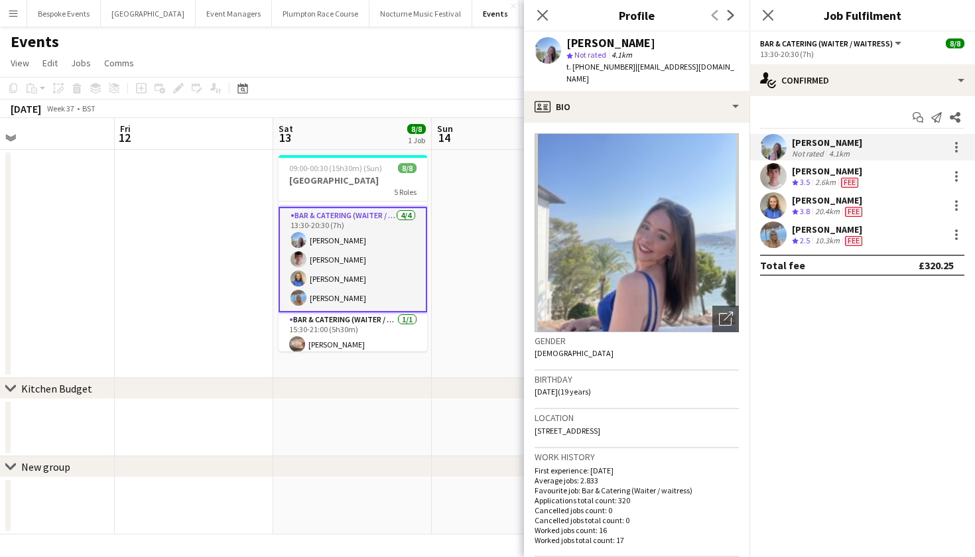
scroll to position [0, 0]
